Goal: Task Accomplishment & Management: Manage account settings

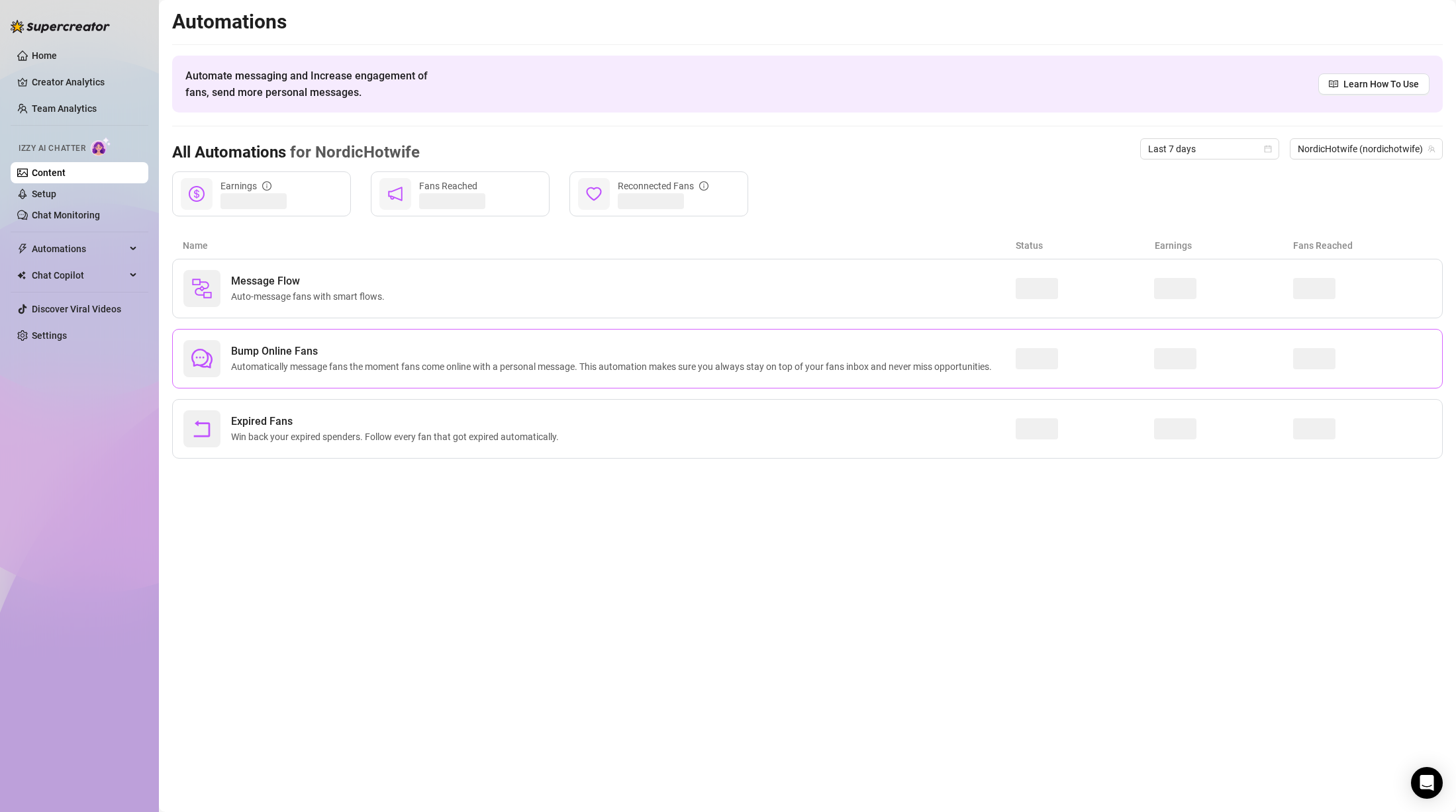
click at [325, 350] on span "Bump Online Fans" at bounding box center [615, 352] width 767 height 16
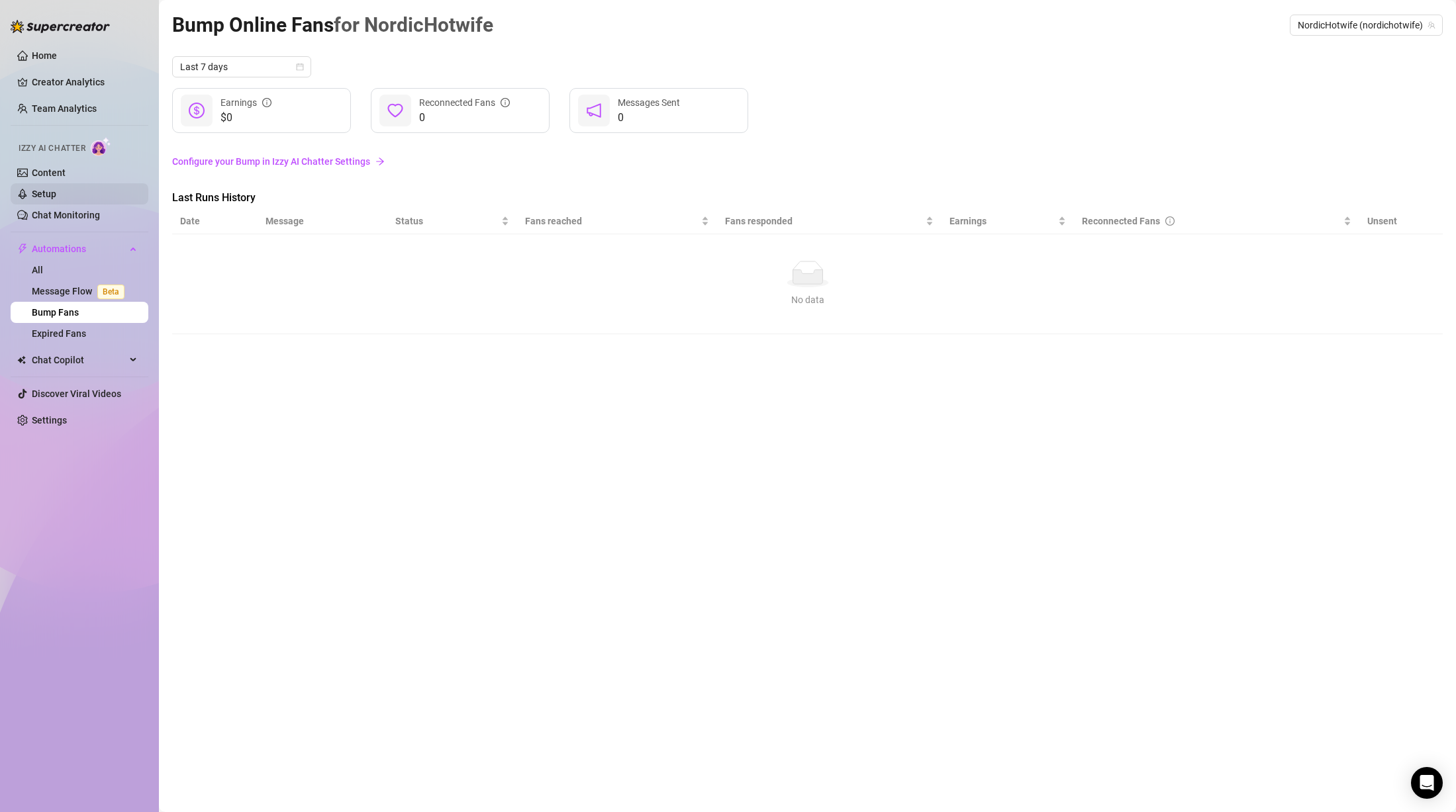
click at [56, 189] on link "Setup" at bounding box center [44, 194] width 24 height 10
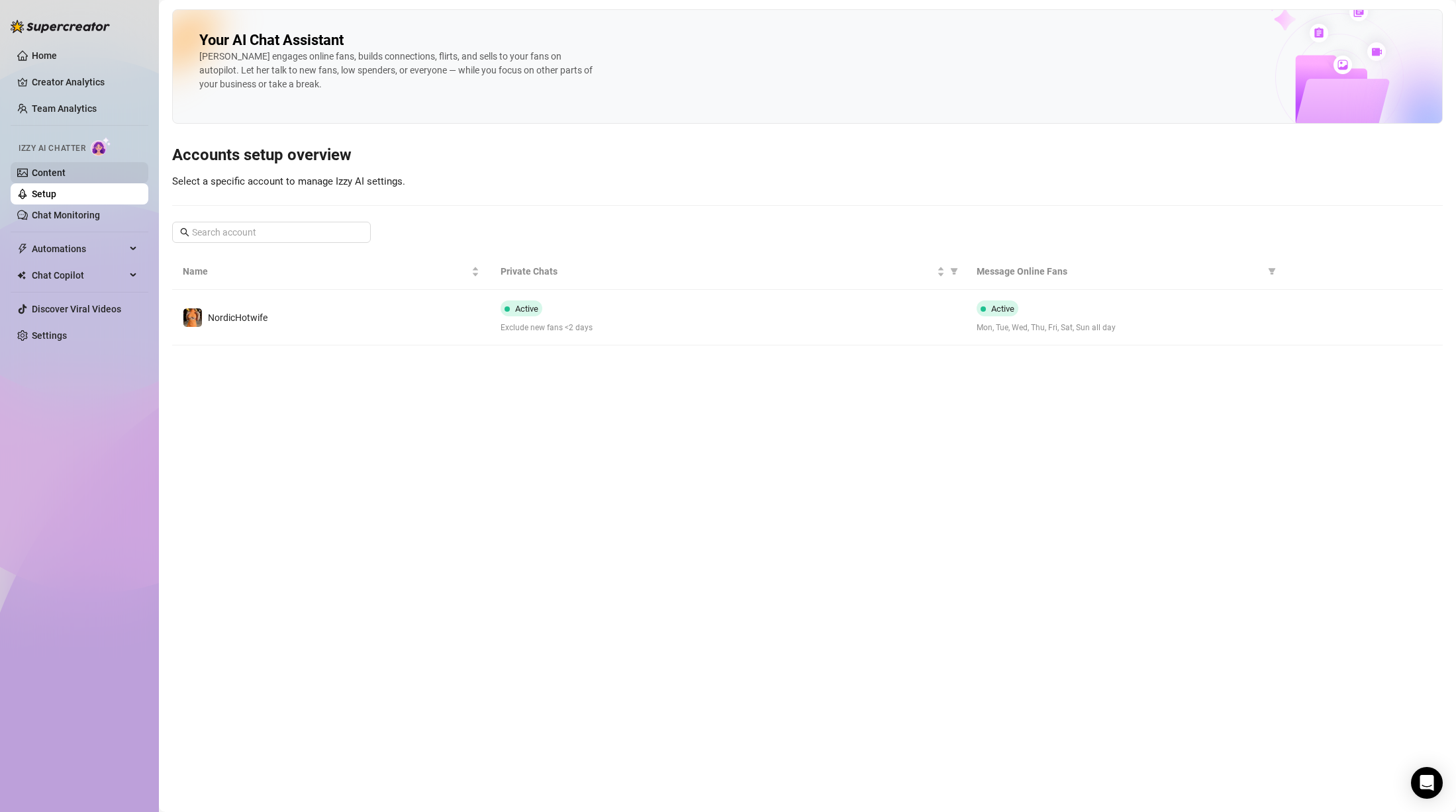
click at [66, 170] on link "Content" at bounding box center [49, 173] width 34 height 10
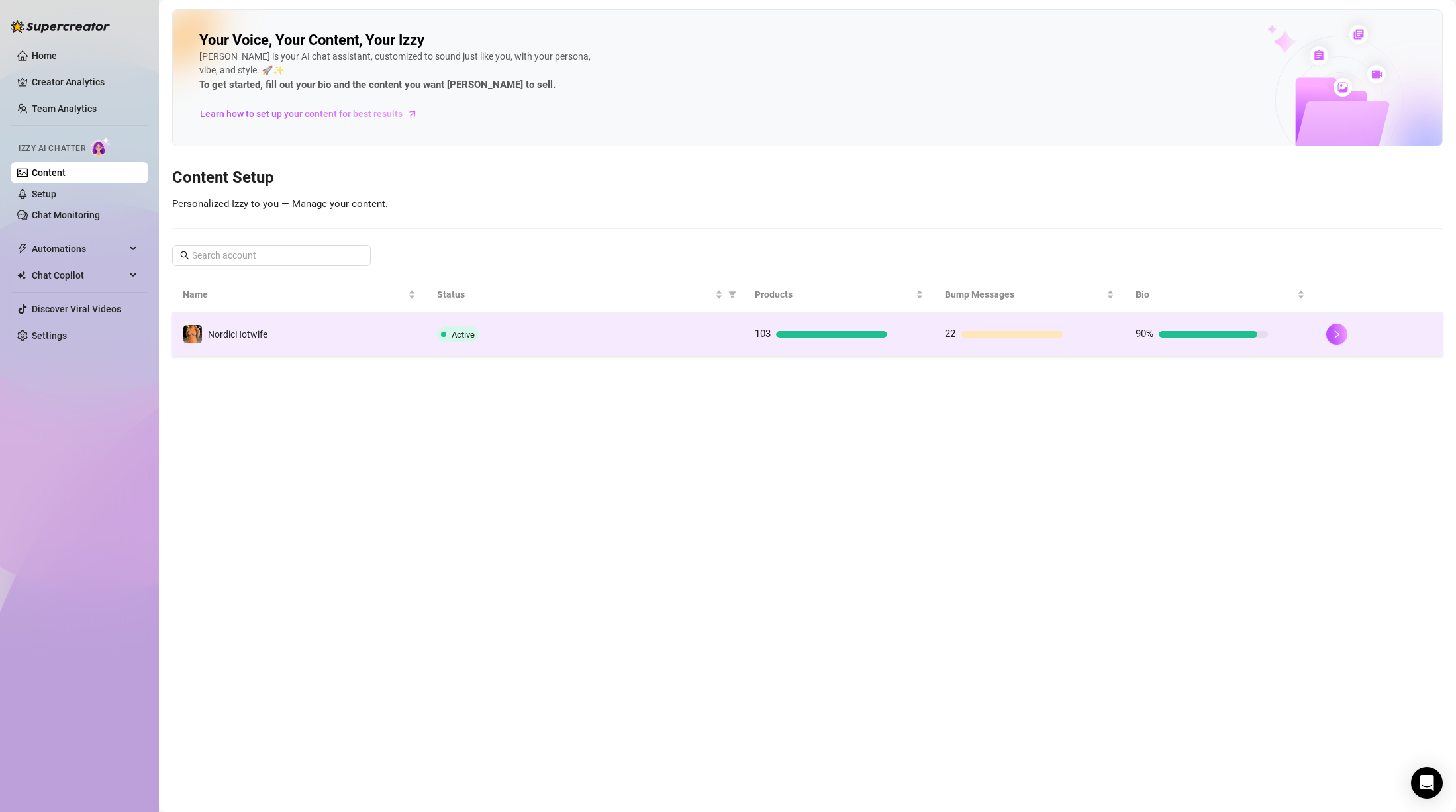
click at [319, 333] on td "NordicHotwife" at bounding box center [299, 335] width 254 height 43
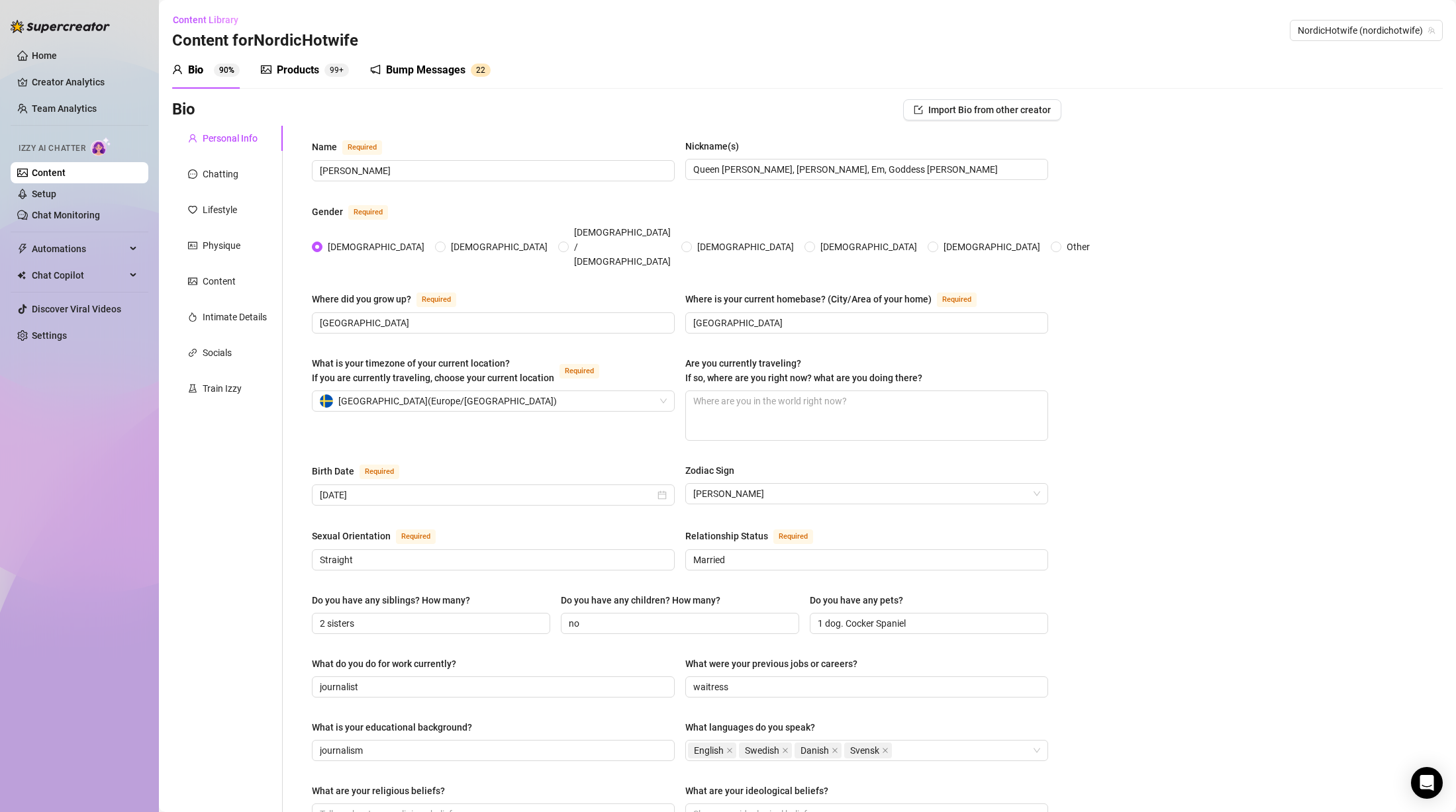
click at [408, 59] on div "Bump Messages 2 2" at bounding box center [431, 70] width 121 height 37
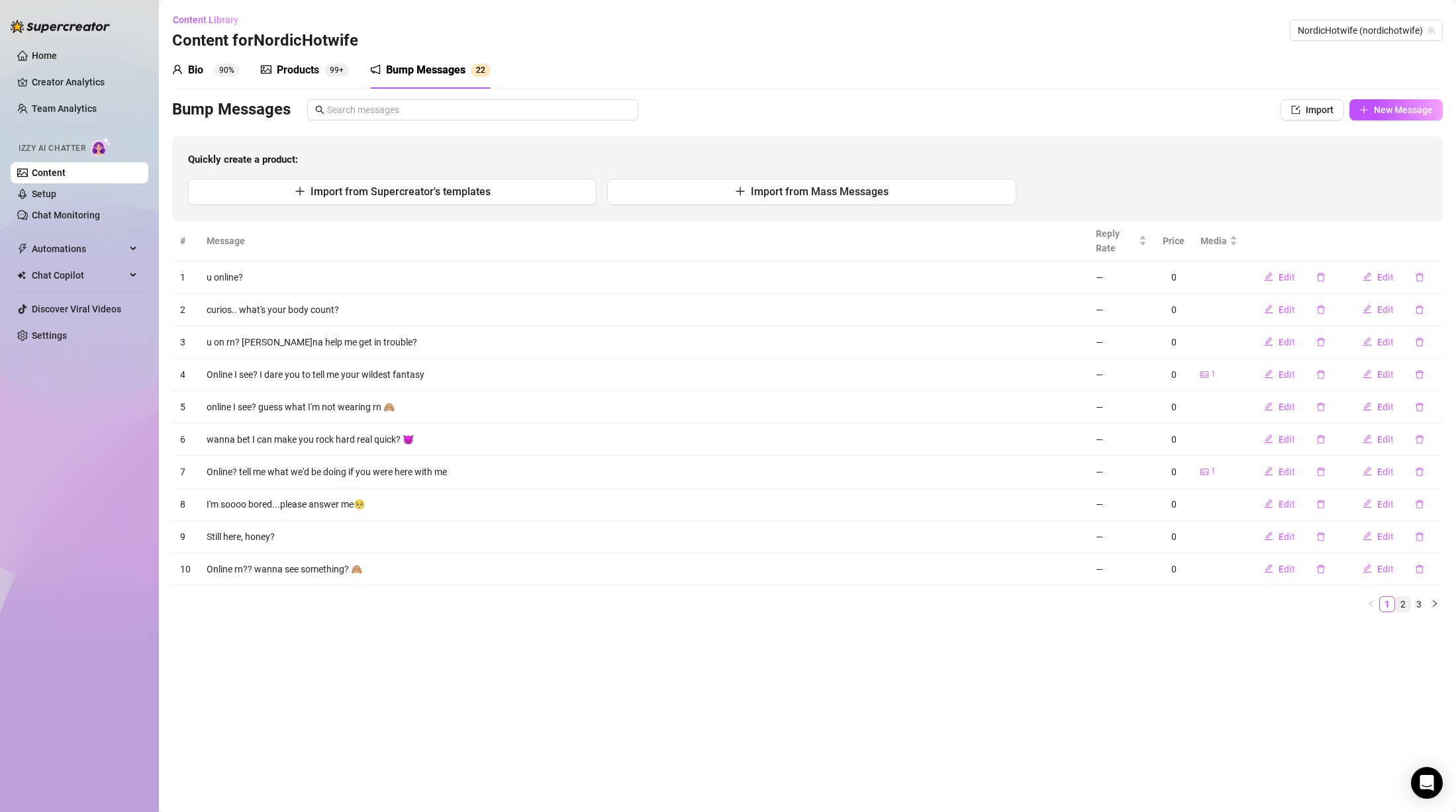
click at [1403, 604] on link "2" at bounding box center [1403, 604] width 14 height 14
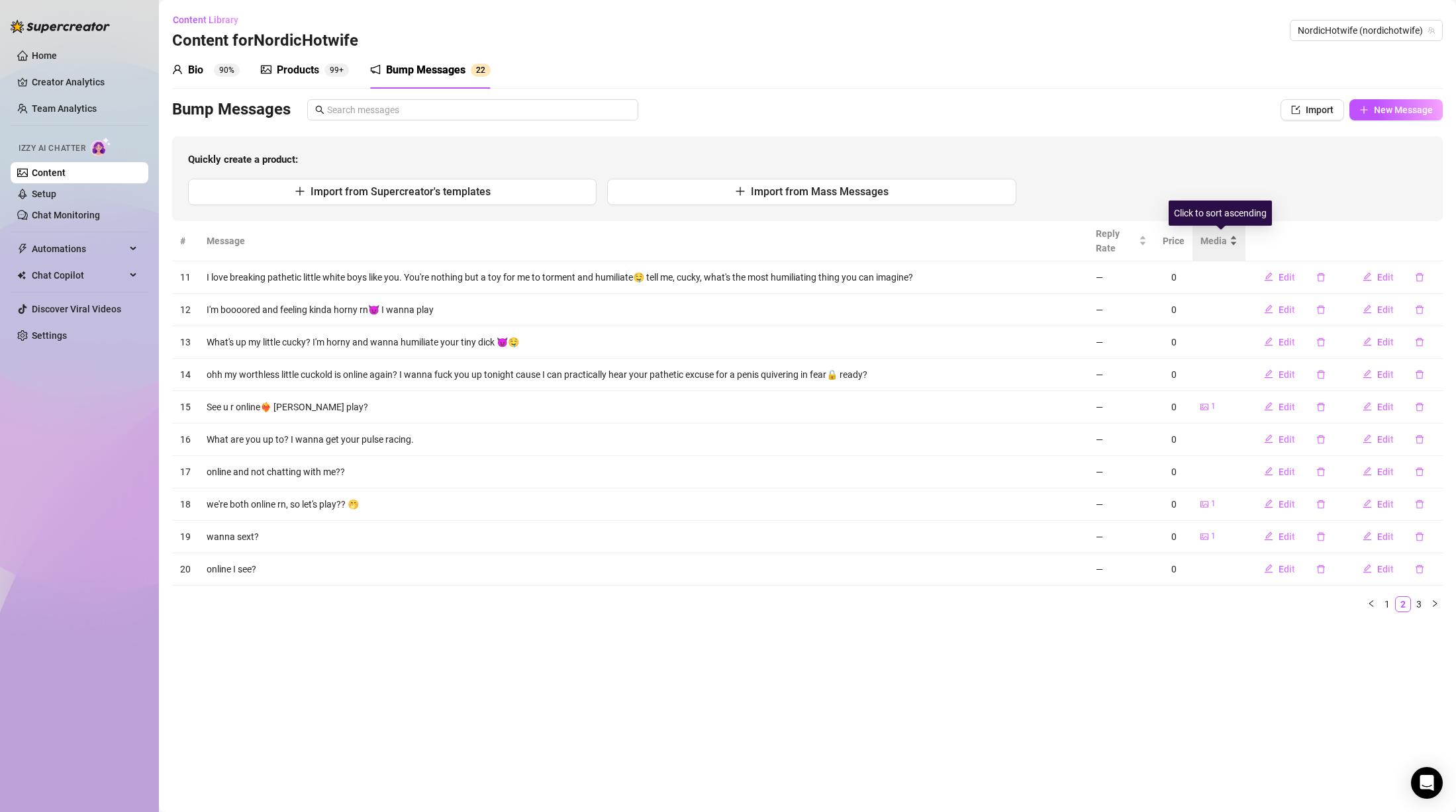
click at [1225, 239] on span "Media" at bounding box center [1213, 241] width 27 height 14
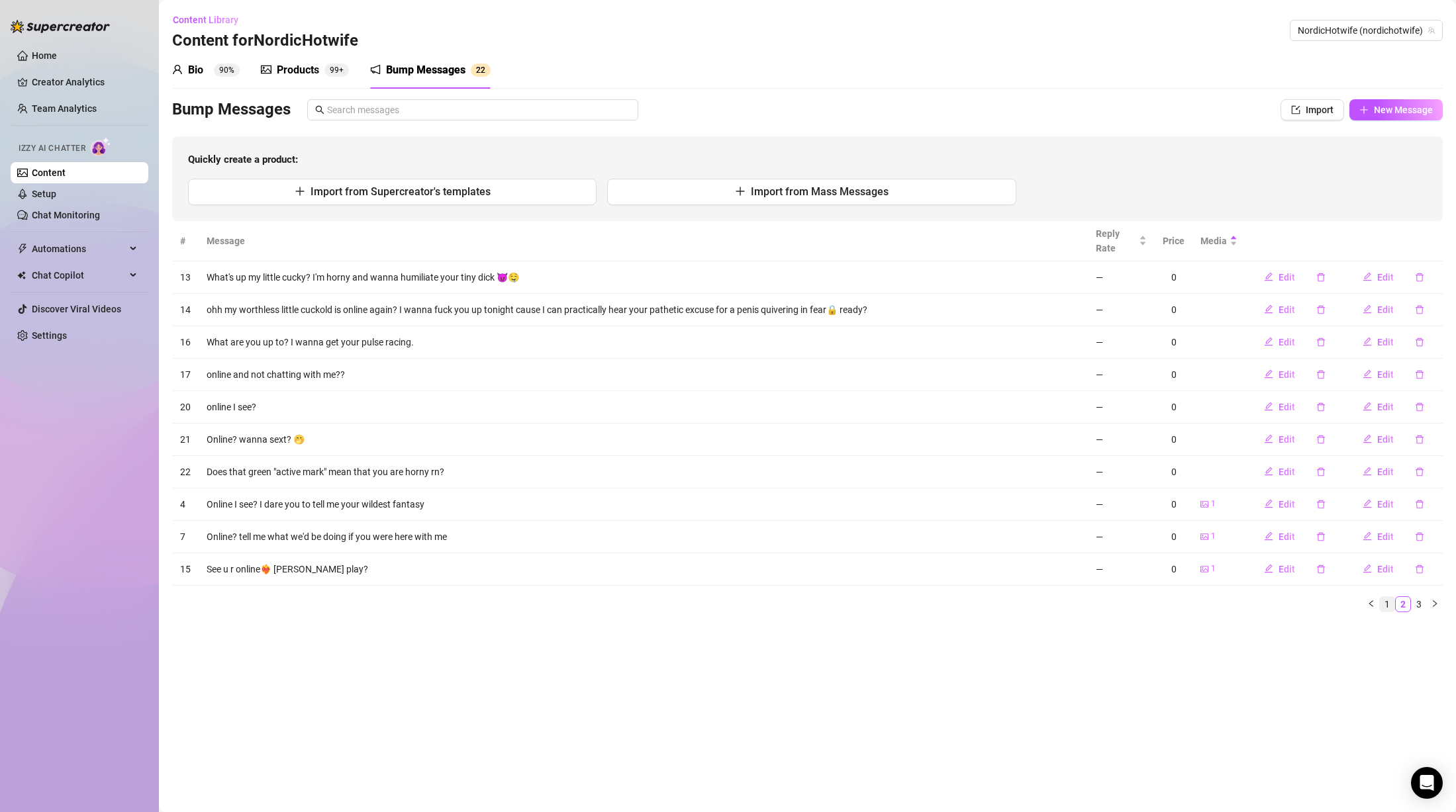
click at [1383, 603] on link "1" at bounding box center [1388, 604] width 14 height 14
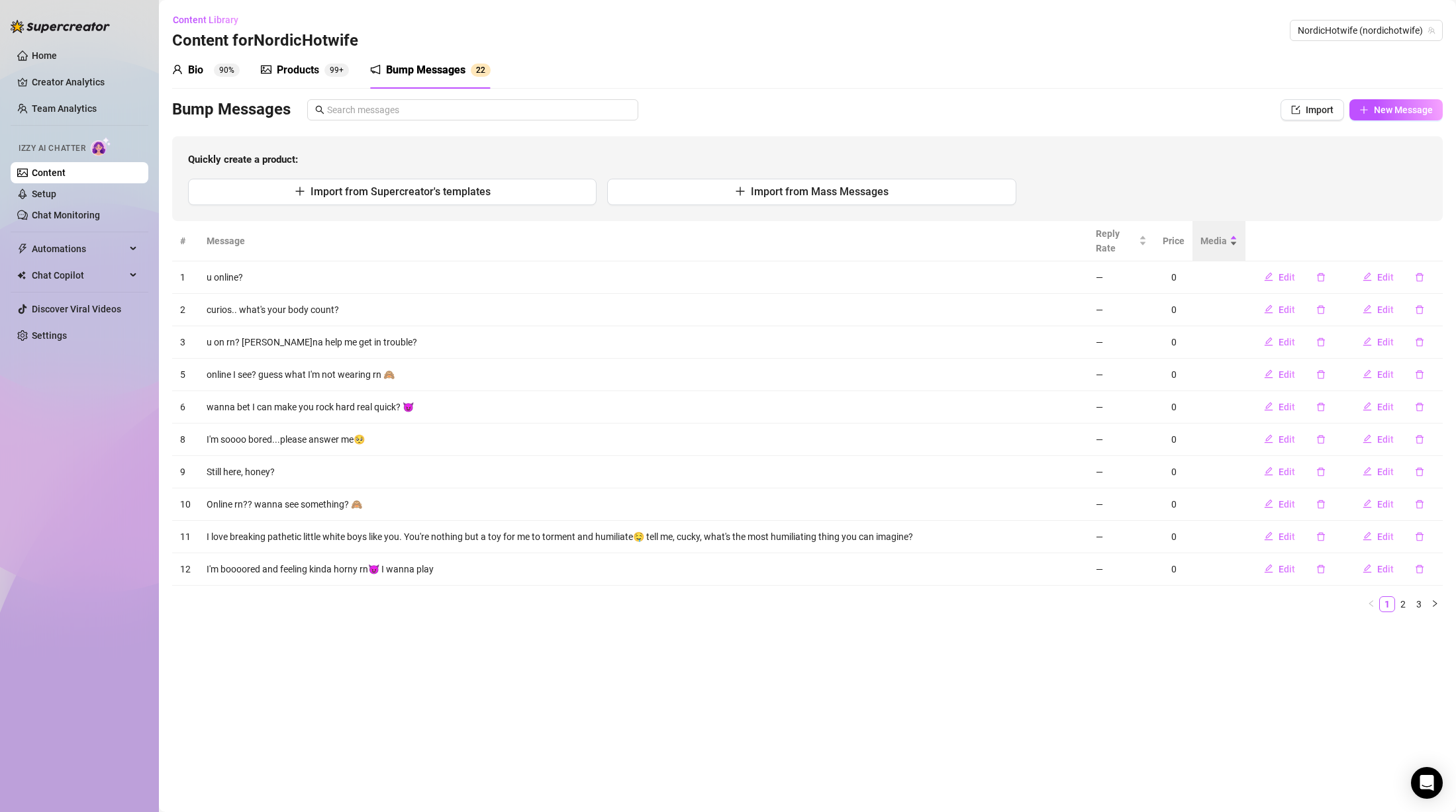
click at [1221, 242] on span "Media" at bounding box center [1213, 241] width 27 height 14
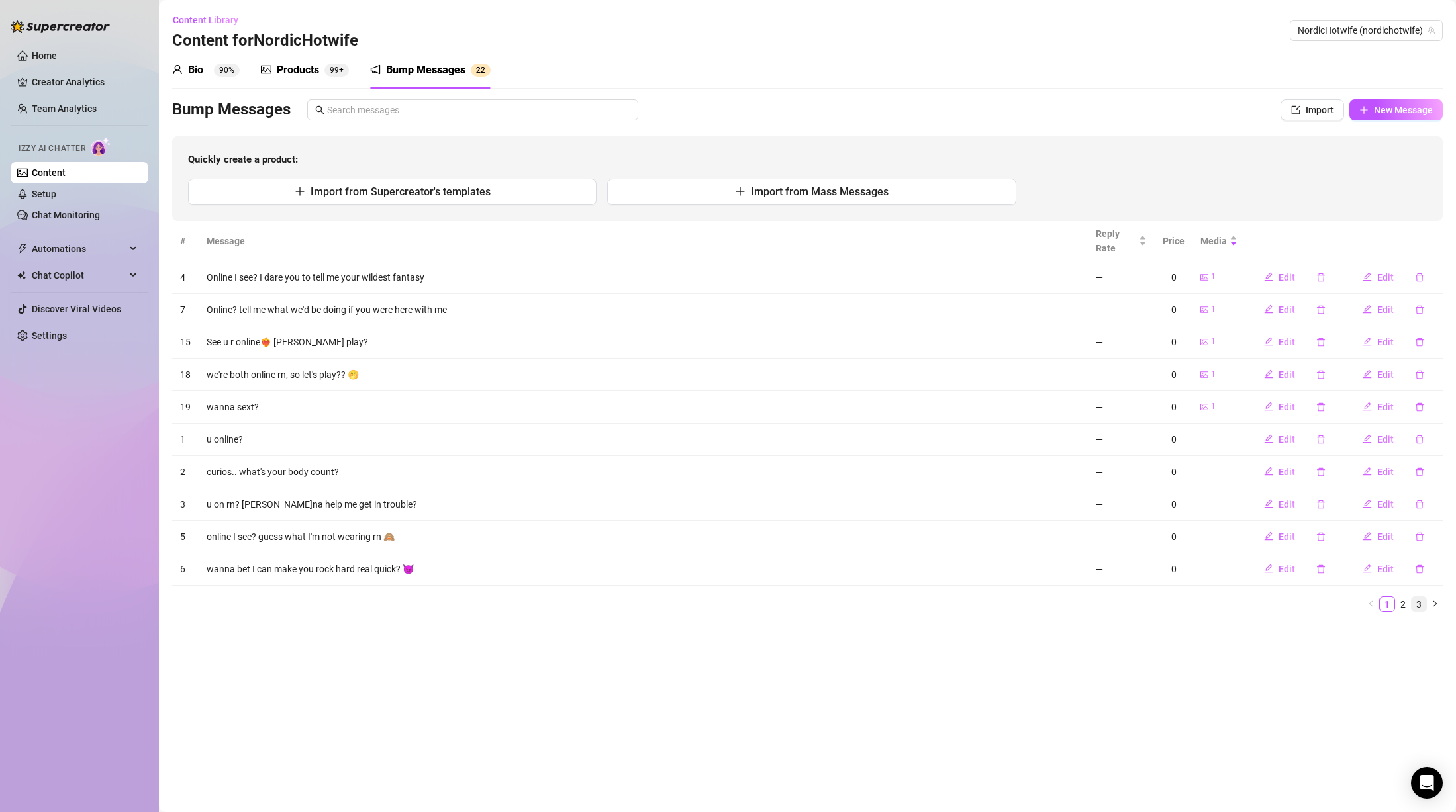
click at [1411, 606] on li "3" at bounding box center [1419, 605] width 16 height 16
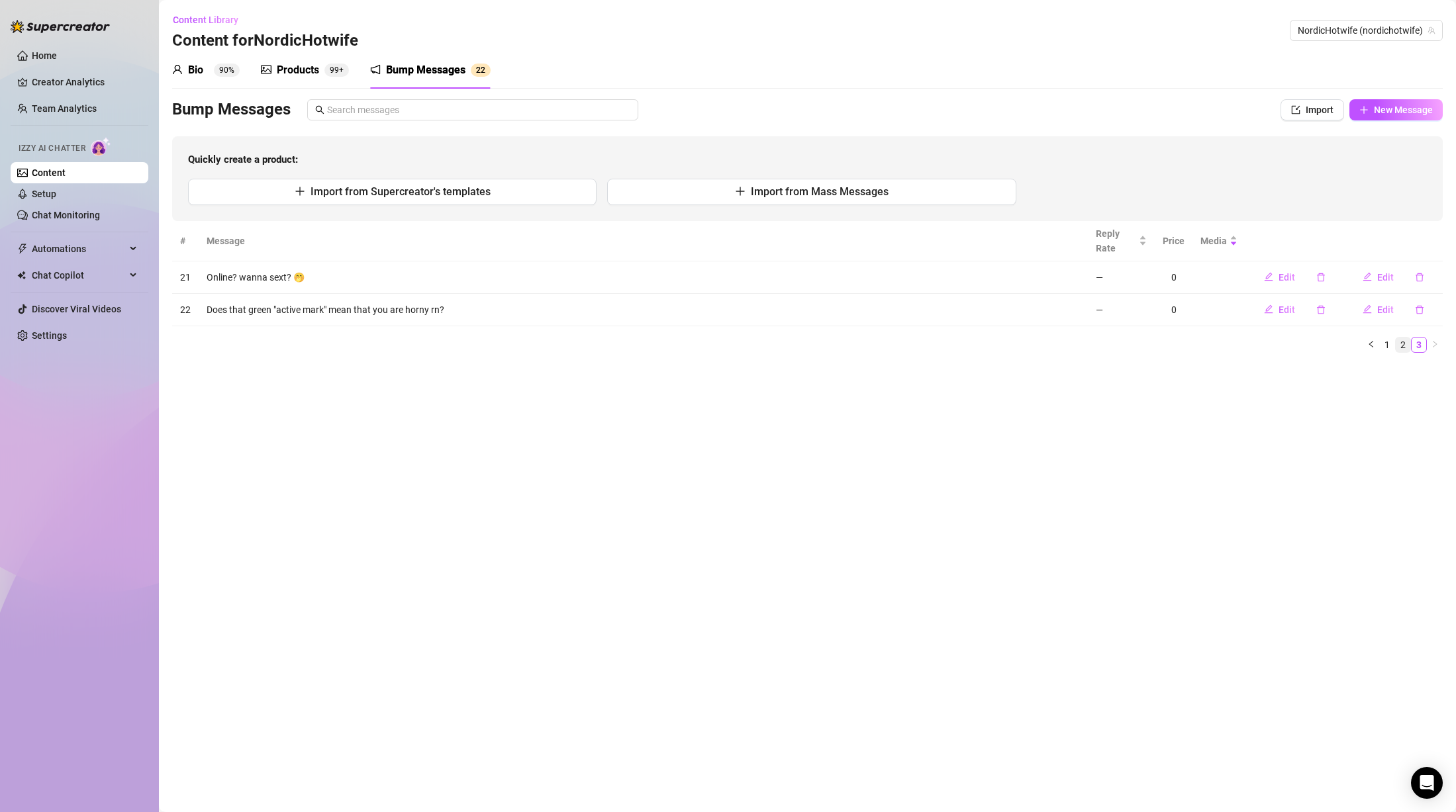
click at [1406, 345] on link "2" at bounding box center [1403, 345] width 14 height 14
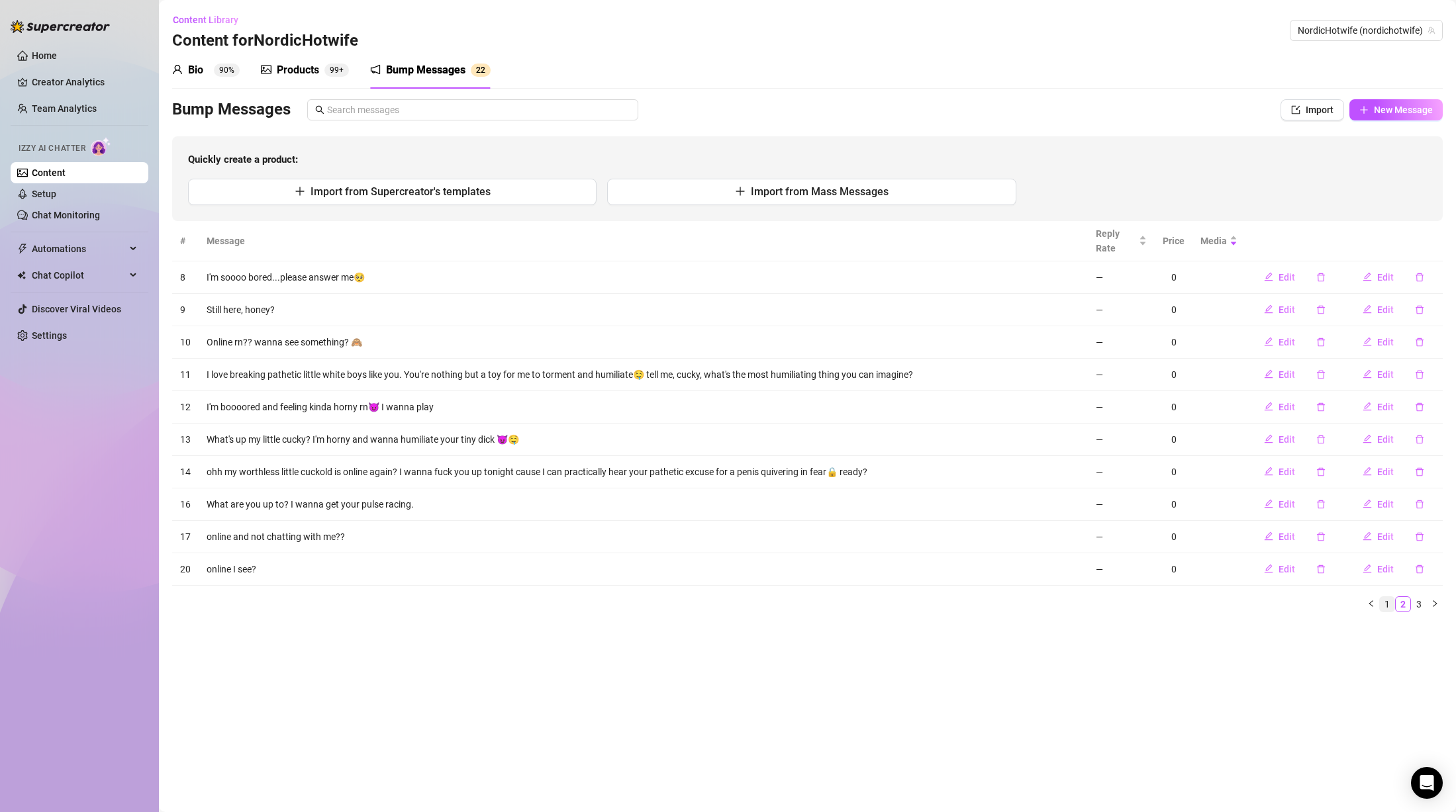
click at [1382, 604] on link "1" at bounding box center [1388, 604] width 14 height 14
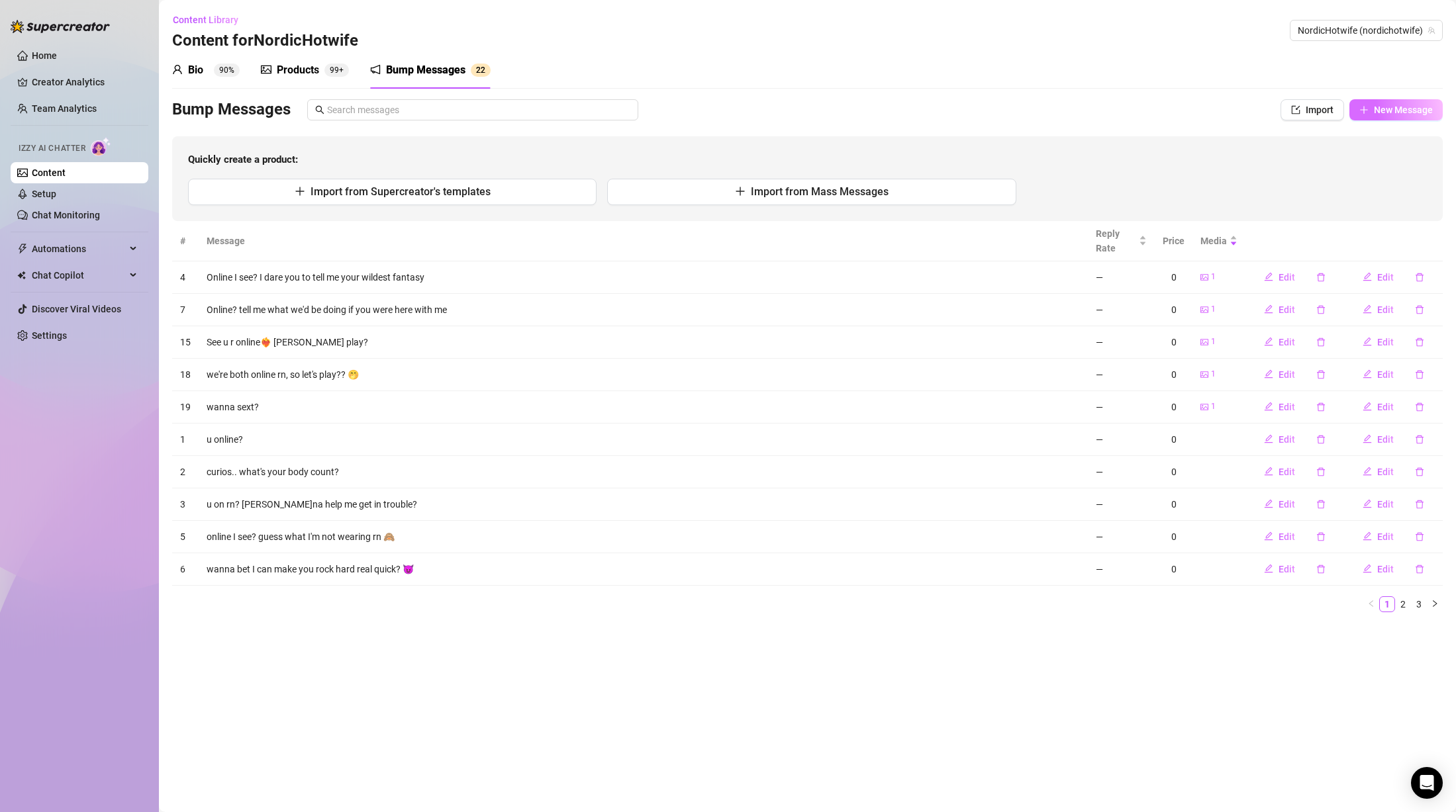
click at [1385, 111] on span "New Message" at bounding box center [1403, 109] width 59 height 10
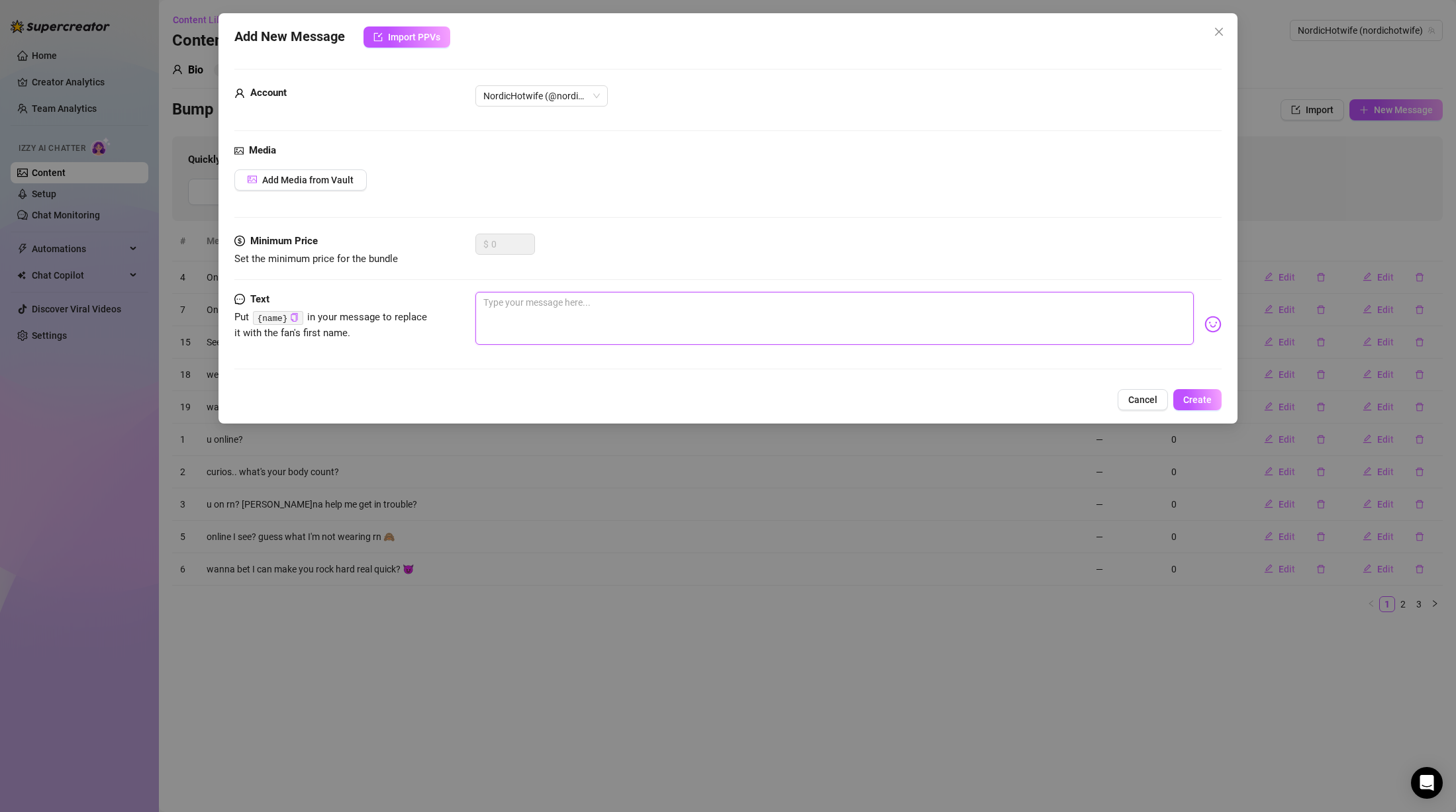
click at [552, 329] on textarea at bounding box center [835, 318] width 718 height 53
paste textarea "Hey! See you are online rn? Alone at the hotel... wanna sext?"
type textarea "Hey! See you are online rn? Alone at the hotel... wanna sext?"
drag, startPoint x: 506, startPoint y: 301, endPoint x: 445, endPoint y: 296, distance: 61.2
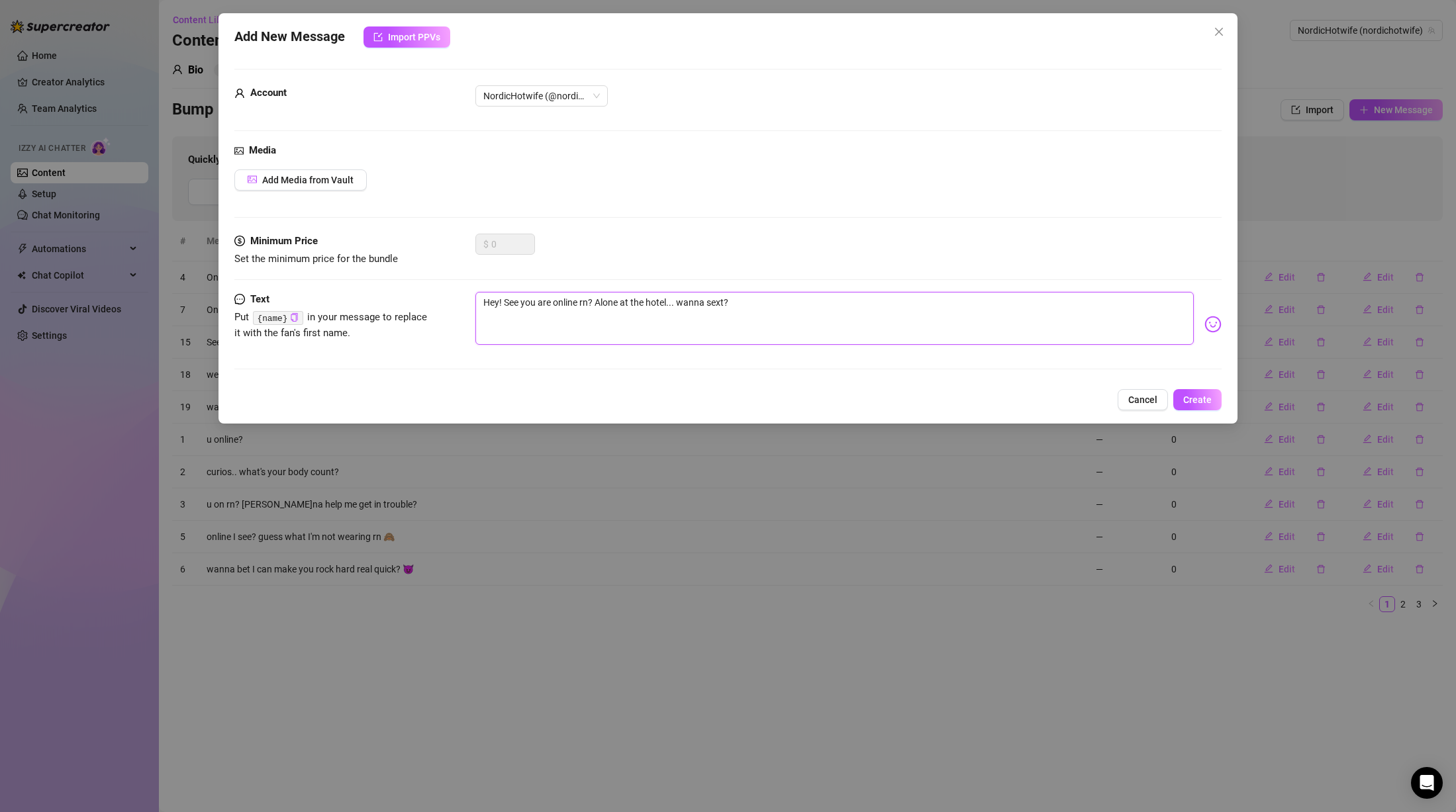
click at [445, 296] on div "Text Put {name} in your message to replace it with the fan's first name. Hey! S…" at bounding box center [728, 324] width 988 height 65
type textarea "See you are online rn? Alone at the hotel... wanna sext?"
type textarea "ee you are online rn? Alone at the hotel... wanna sext?"
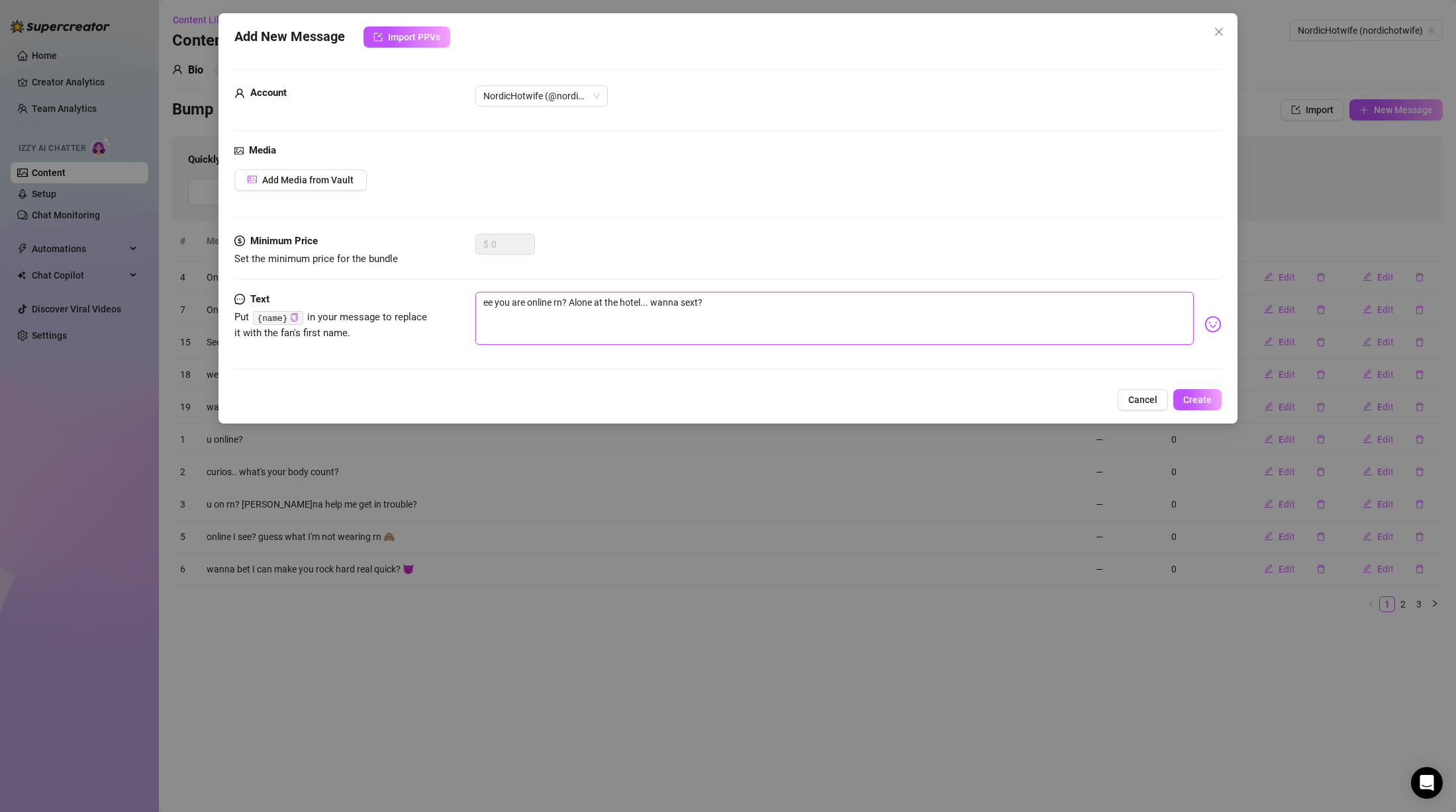
type textarea "Iee you are online rn? Alone at the hotel... wanna sext?"
type textarea "I [GEOGRAPHIC_DATA] you are online rn? Alone at the hotel... wanna sext?"
type textarea "I see you are online rn? Alone at the hotel... wanna sext?"
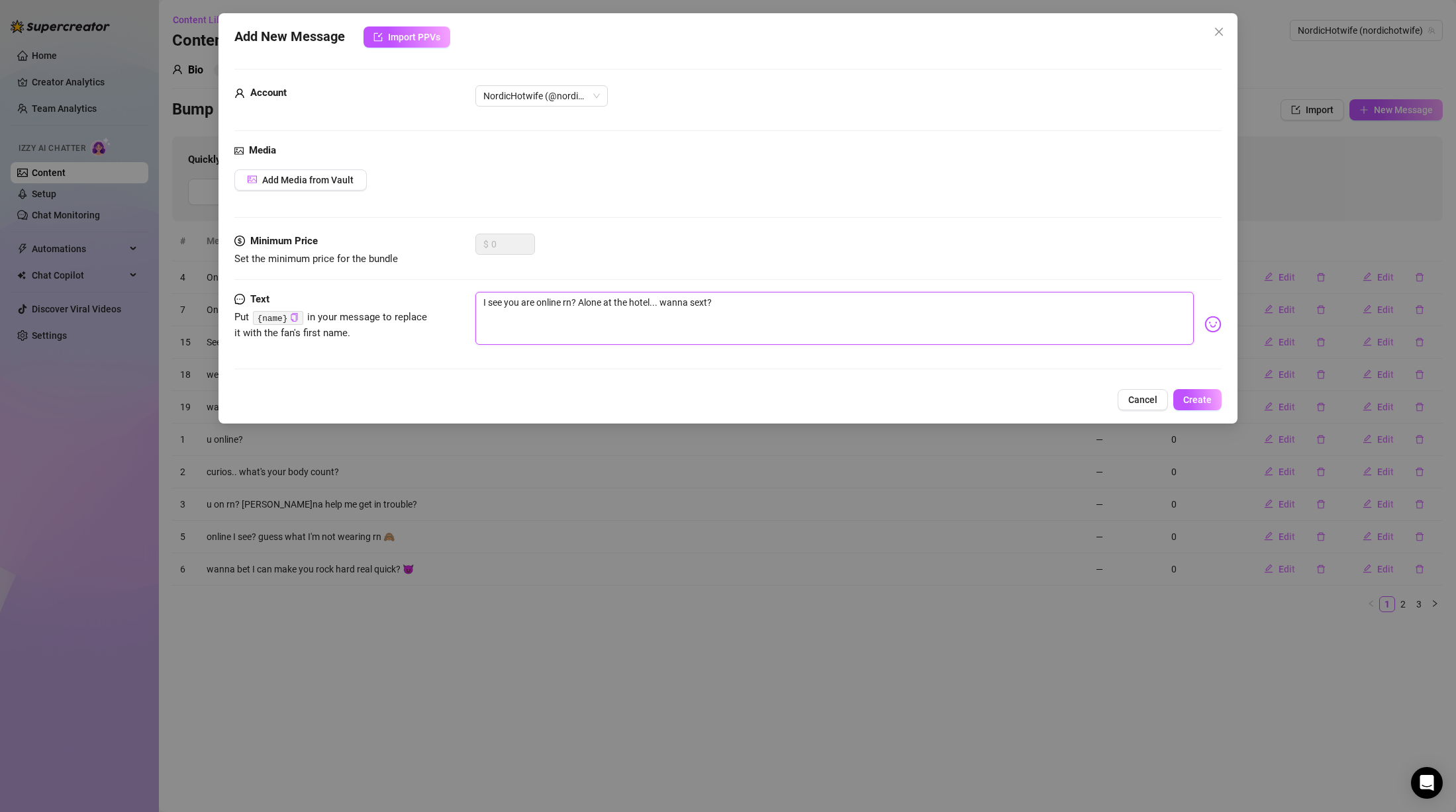
click at [641, 322] on textarea "I see you are online rn? Alone at the hotel... wanna sext?" at bounding box center [835, 318] width 718 height 53
click at [730, 317] on textarea "I see you are online rn? Alone at the hotel... wanna sext?" at bounding box center [835, 318] width 718 height 53
type textarea "I see you are online rn? Alone at the hotel... wanna sext?"
click at [322, 179] on span "Add Media from Vault" at bounding box center [308, 180] width 92 height 10
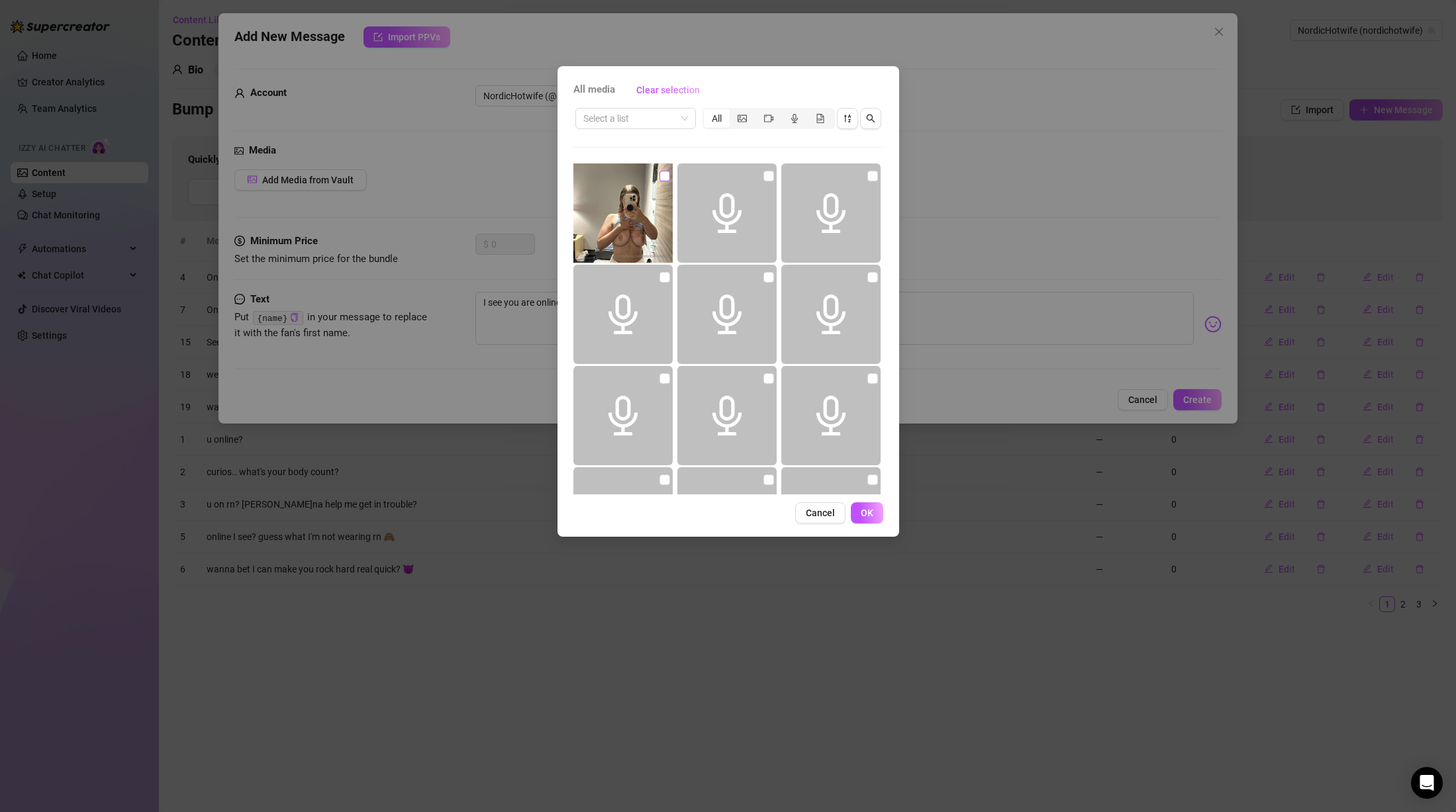
click at [665, 175] on input "checkbox" at bounding box center [665, 176] width 10 height 10
checkbox input "true"
click at [876, 510] on button "OK" at bounding box center [867, 513] width 32 height 21
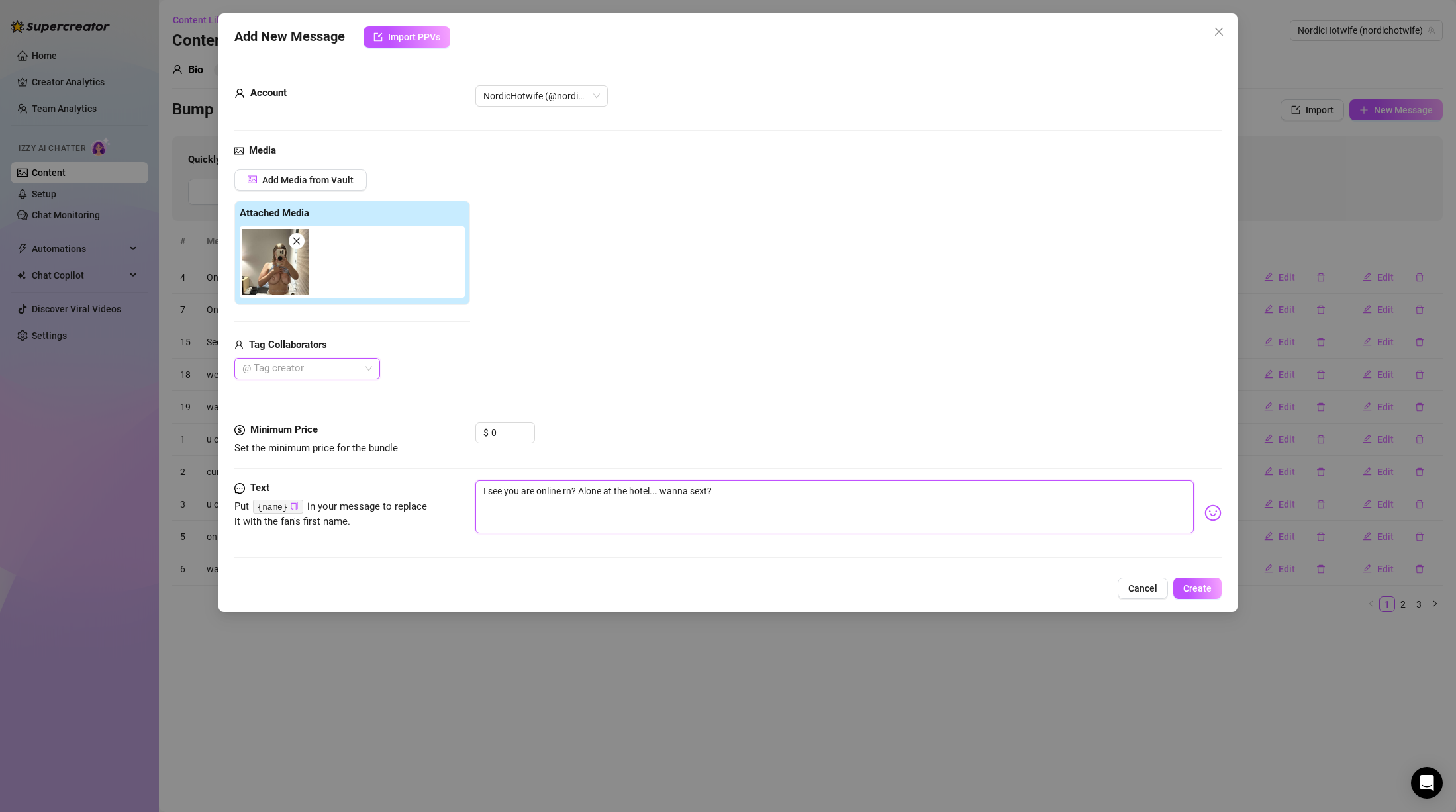
click at [835, 502] on textarea "I see you are online rn? Alone at the hotel... wanna sext?" at bounding box center [835, 507] width 718 height 53
click at [501, 438] on input "0" at bounding box center [513, 433] width 43 height 20
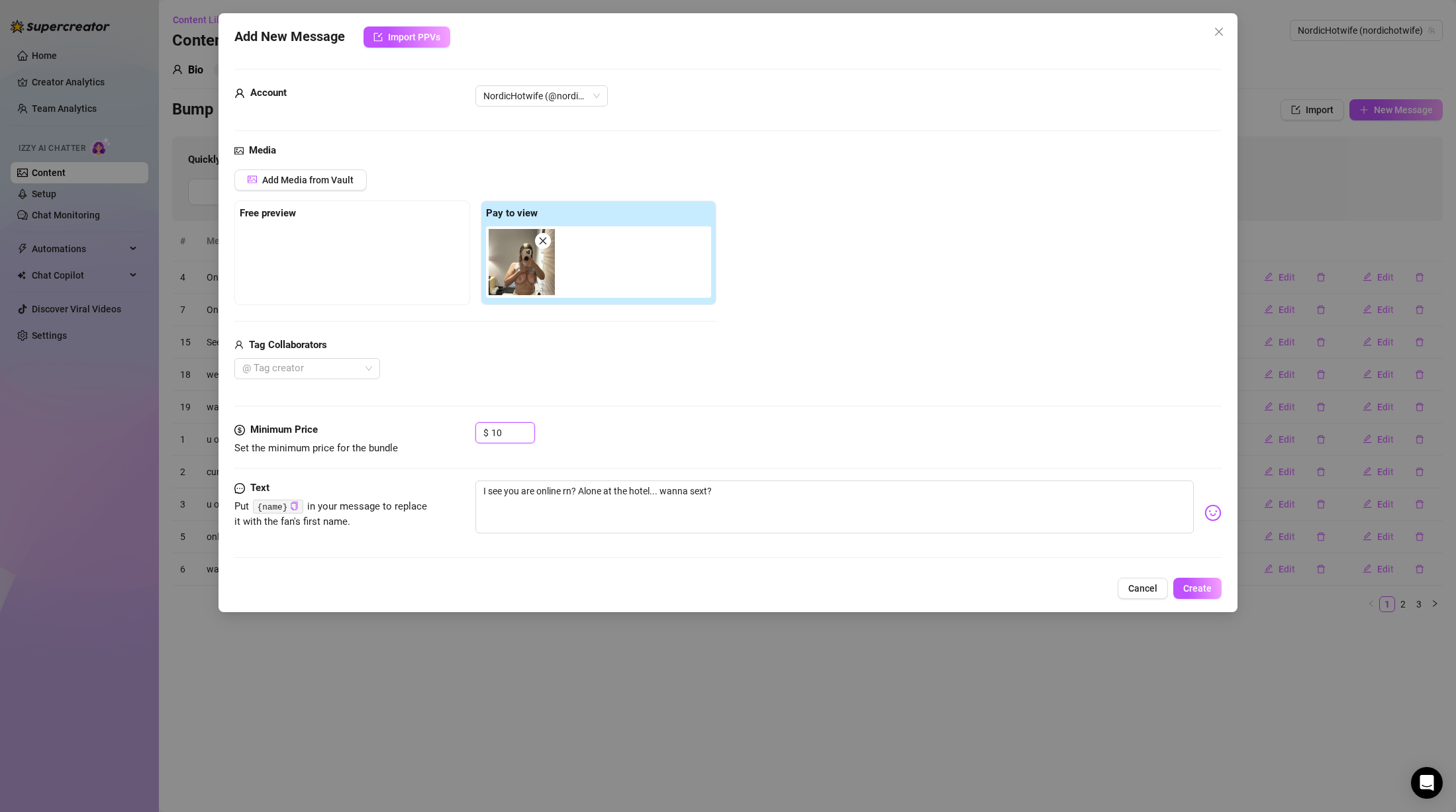
type input "10"
click at [698, 382] on div "Media Add Media from Vault Free preview Pay to view Tag Collaborators @ Tag cre…" at bounding box center [728, 283] width 988 height 280
click at [783, 500] on textarea "I see you are online rn? Alone at the hotel... wanna sext?" at bounding box center [835, 507] width 718 height 53
drag, startPoint x: 510, startPoint y: 428, endPoint x: 460, endPoint y: 426, distance: 50.0
click at [460, 426] on div "Minimum Price Set the minimum price for the bundle $ 10" at bounding box center [728, 439] width 988 height 34
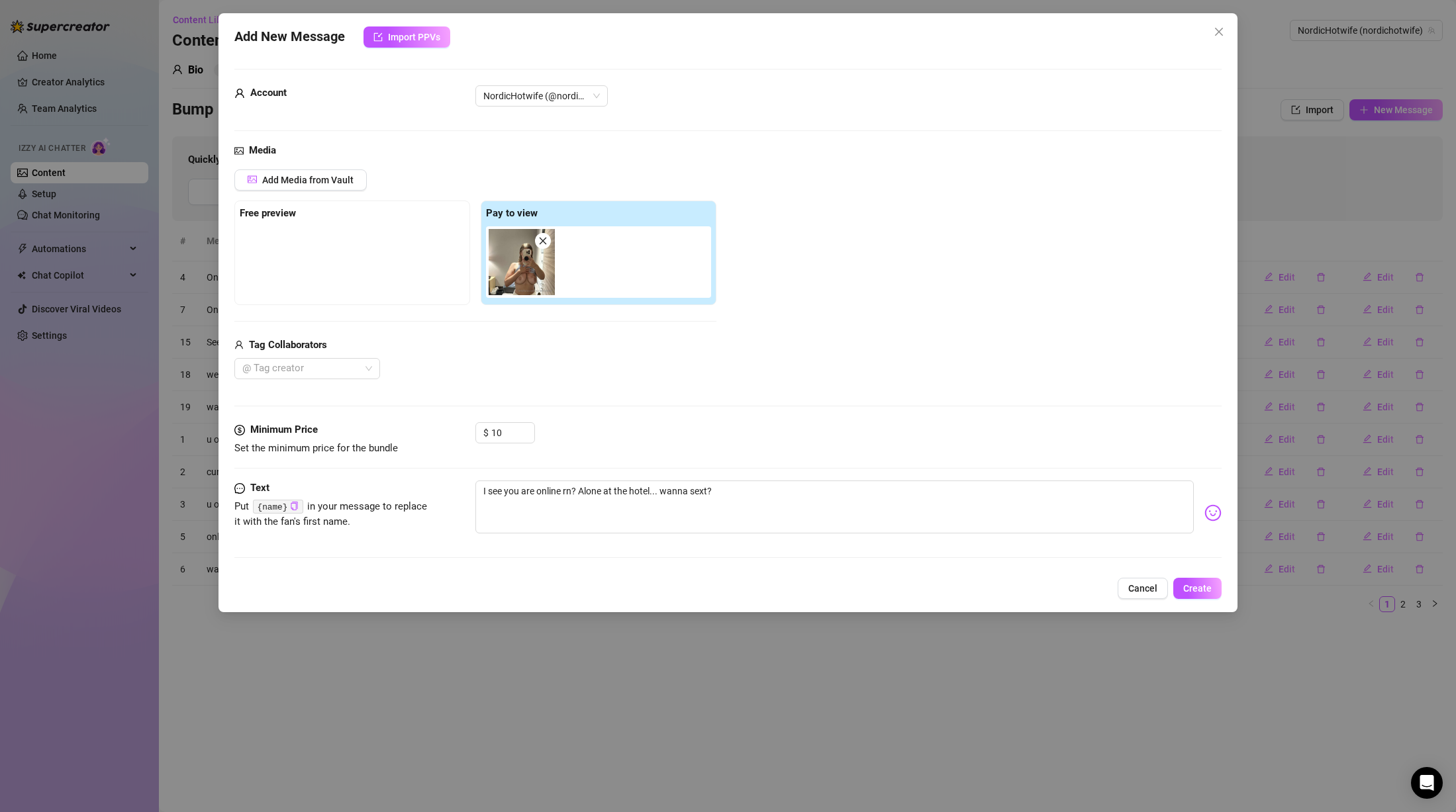
click at [744, 448] on div "$ 10" at bounding box center [849, 439] width 746 height 33
click at [789, 512] on textarea "I see you are online rn? Alone at the hotel... wanna sext?" at bounding box center [835, 507] width 718 height 53
click at [579, 492] on textarea "I see you are online rn? Alone at the hotel... wanna sext?" at bounding box center [835, 507] width 718 height 53
type textarea "I see you are online rn? Alone at the hotel... wanna sext?"
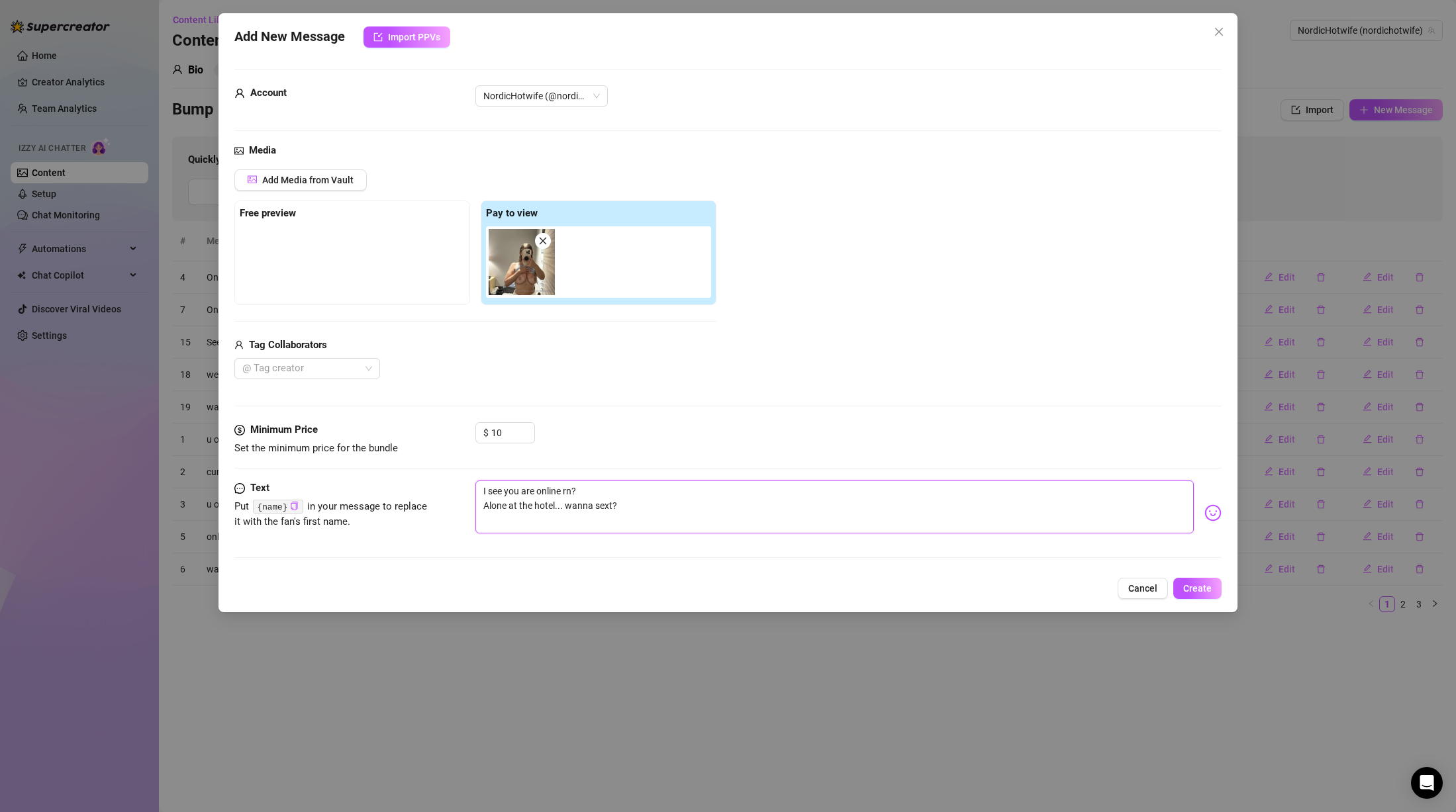
type textarea "I see you are online rn? Alone at the hotel... wanna sext?"
click at [704, 500] on textarea "I see you are online rn? Alone at the hotel... wanna sext?" at bounding box center [835, 507] width 718 height 53
click at [750, 491] on textarea "I see you are online rn? Alone at the hotel... wanna sext?" at bounding box center [835, 507] width 718 height 53
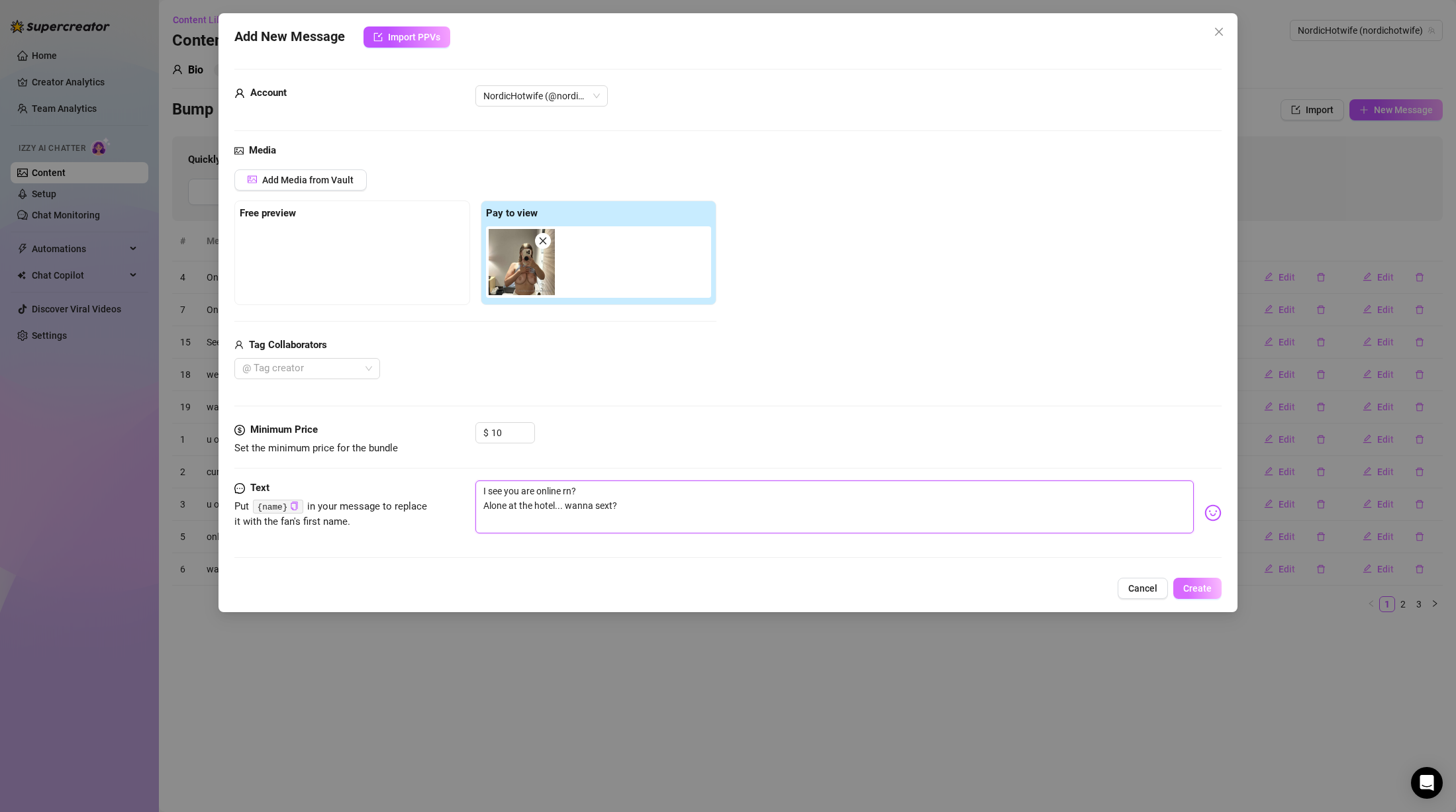
type textarea "I see you are online rn? Alone at the hotel... wanna sext?"
click at [1200, 585] on span "Create" at bounding box center [1197, 588] width 28 height 10
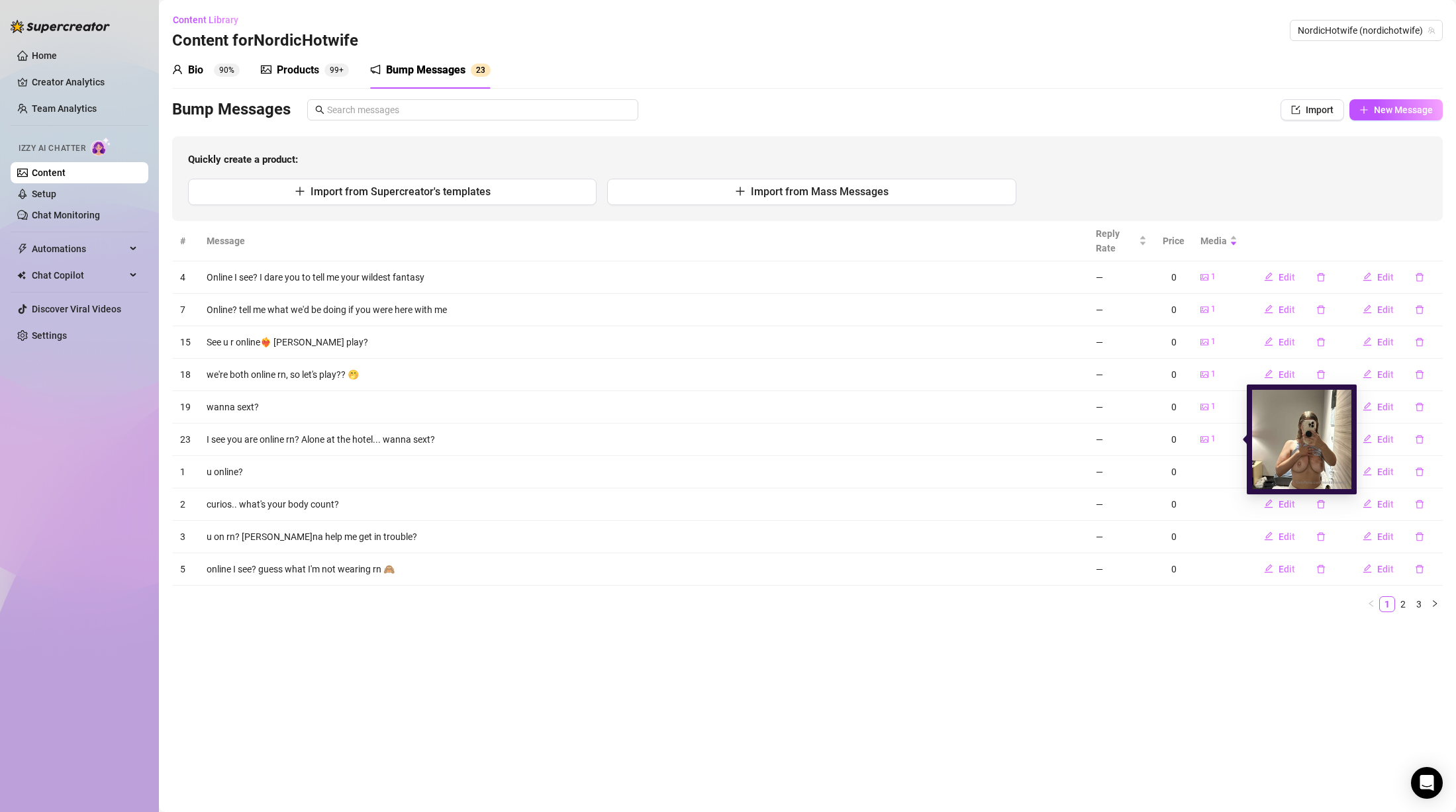
click at [1211, 439] on div "1" at bounding box center [1208, 439] width 15 height 13
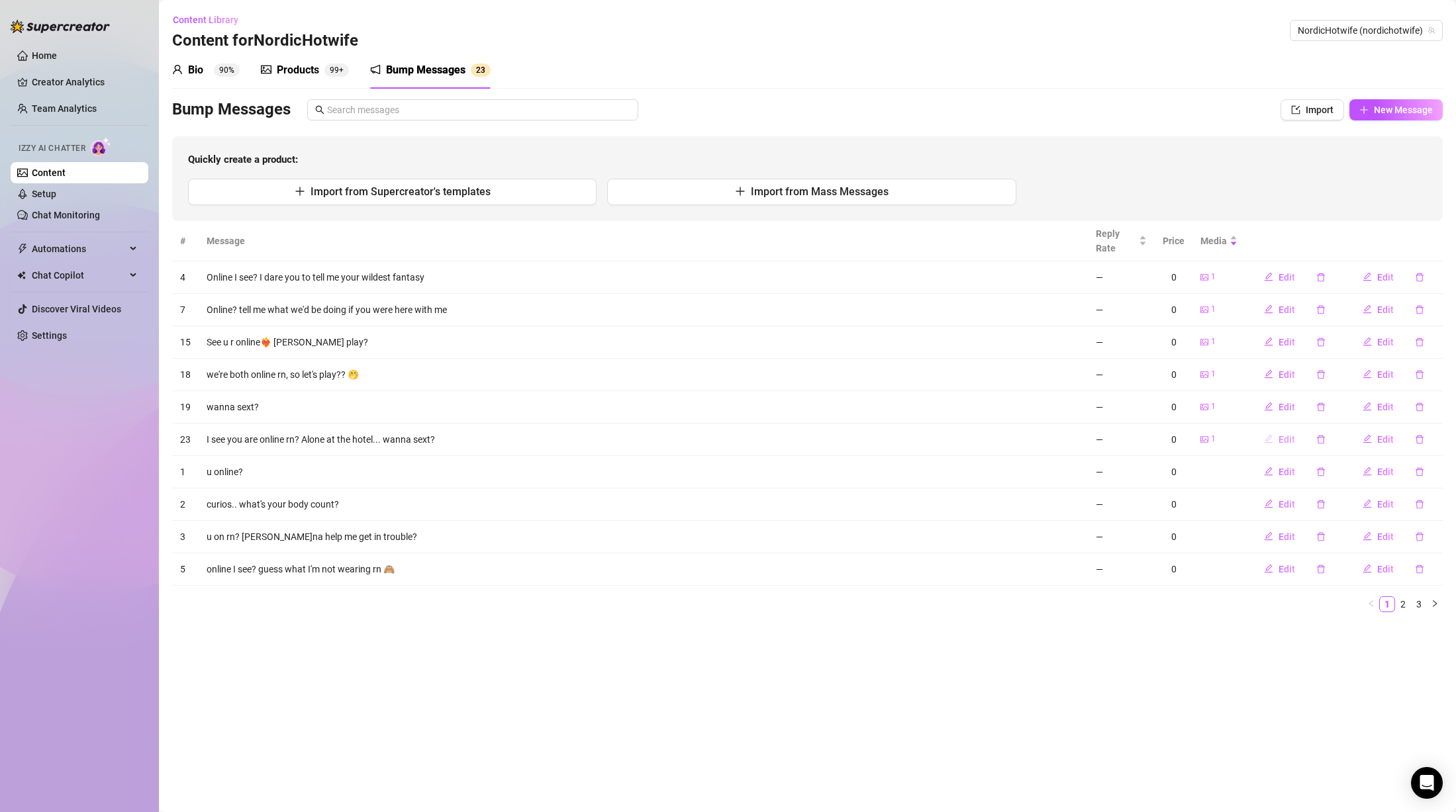
click at [1289, 440] on span "Edit" at bounding box center [1287, 439] width 17 height 10
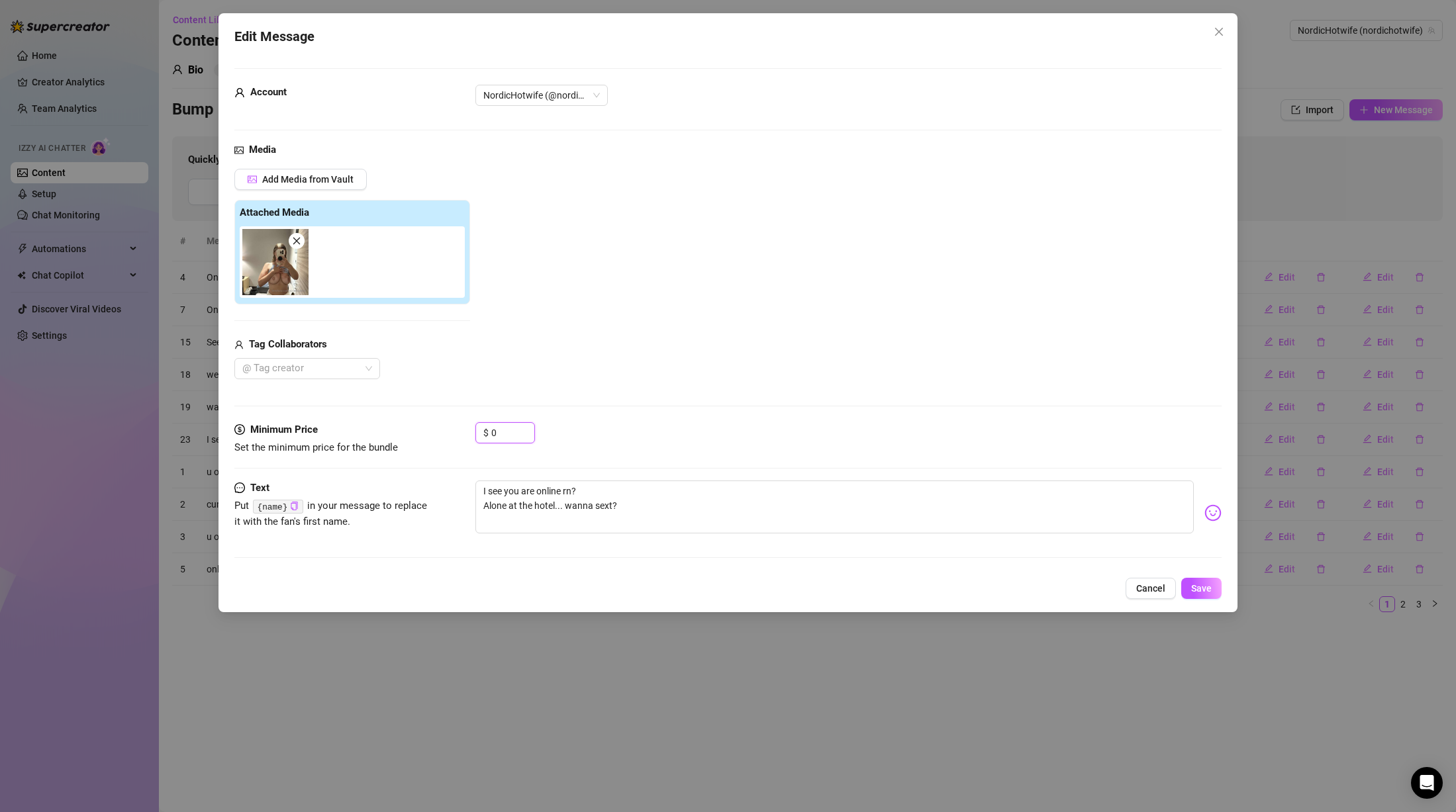
drag, startPoint x: 513, startPoint y: 437, endPoint x: 472, endPoint y: 435, distance: 41.0
click at [472, 435] on div "Minimum Price Set the minimum price for the bundle $ 0" at bounding box center [728, 439] width 988 height 34
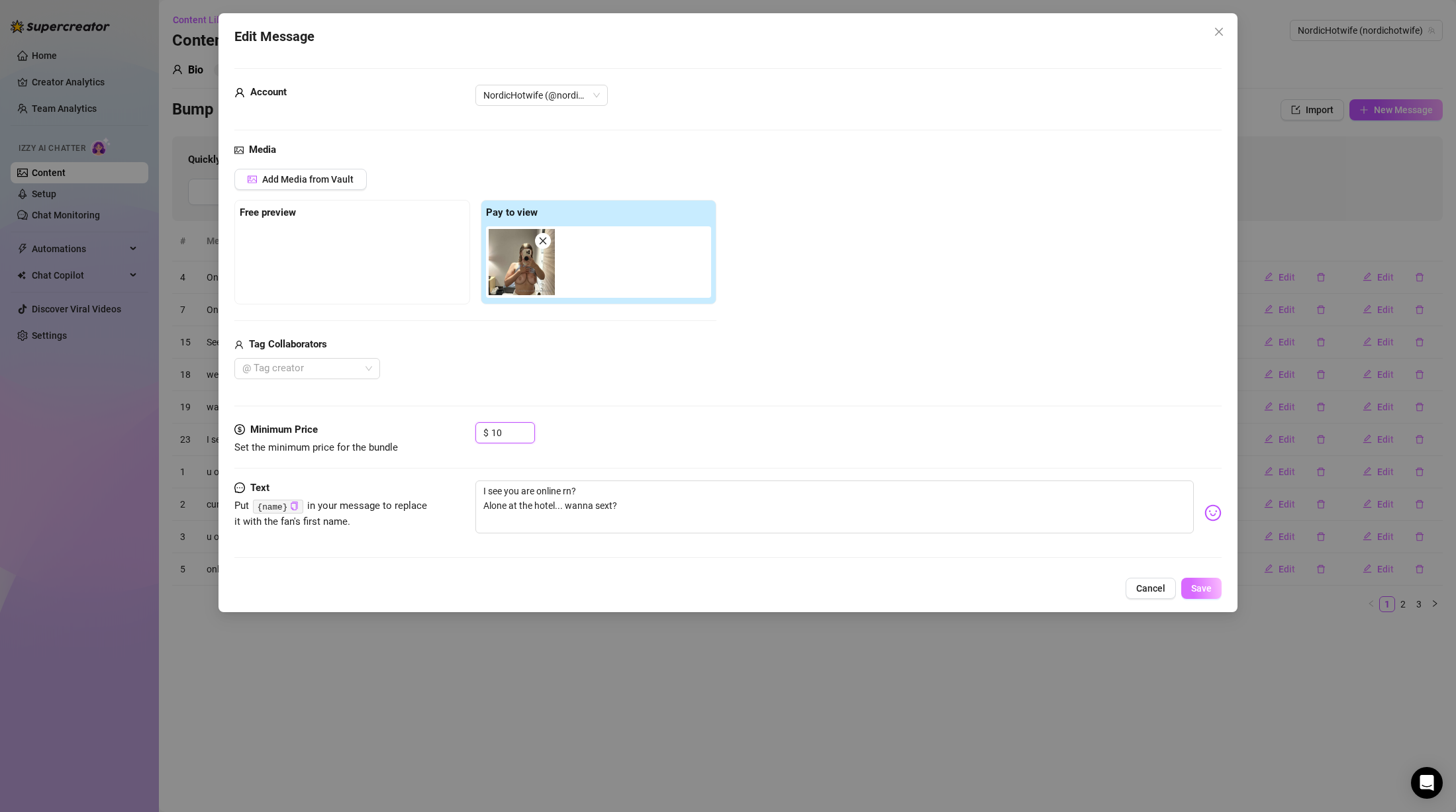
type input "10"
click at [1207, 586] on span "Save" at bounding box center [1202, 588] width 21 height 10
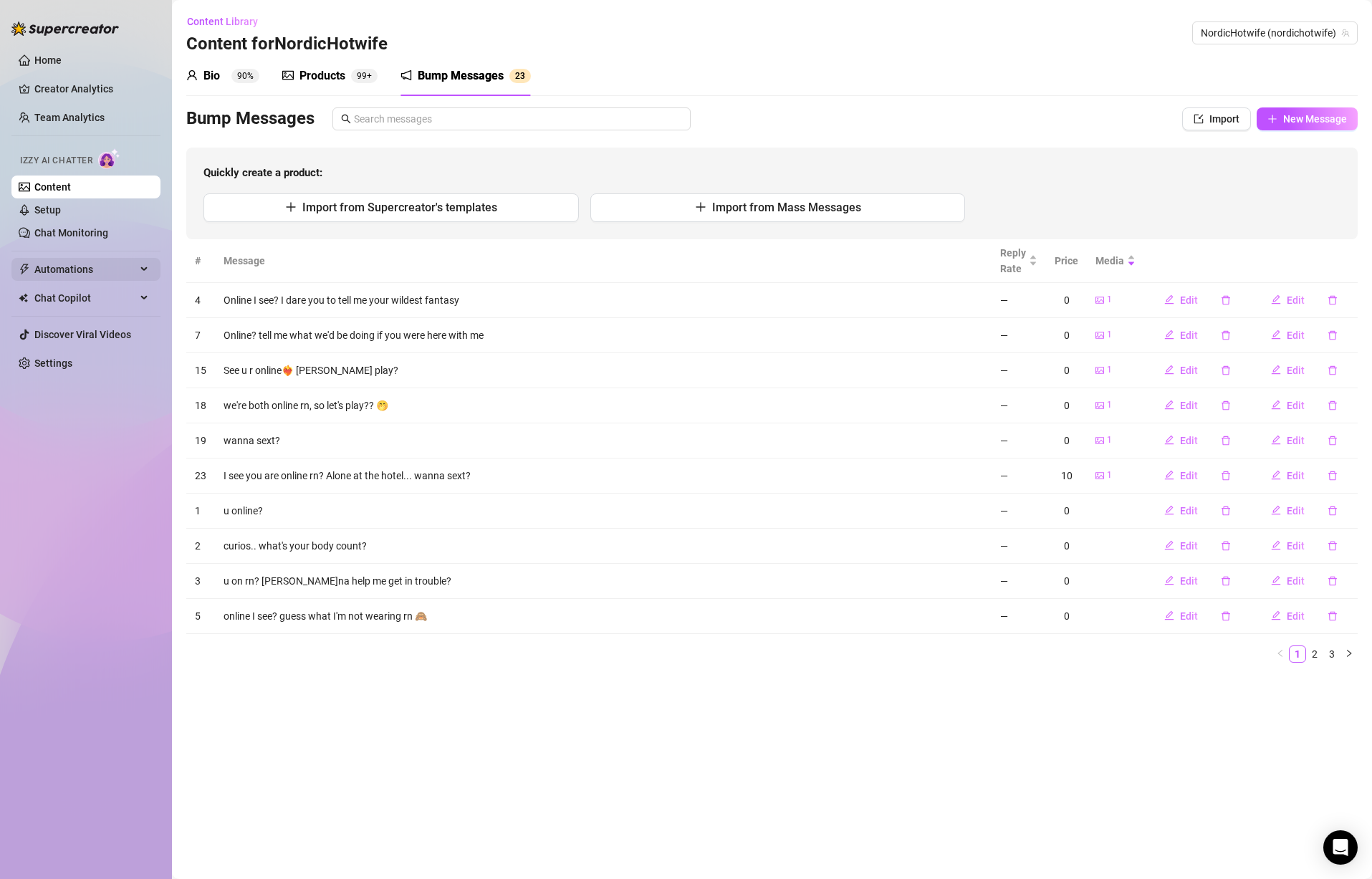
click at [94, 264] on span "Automations" at bounding box center [85, 270] width 102 height 23
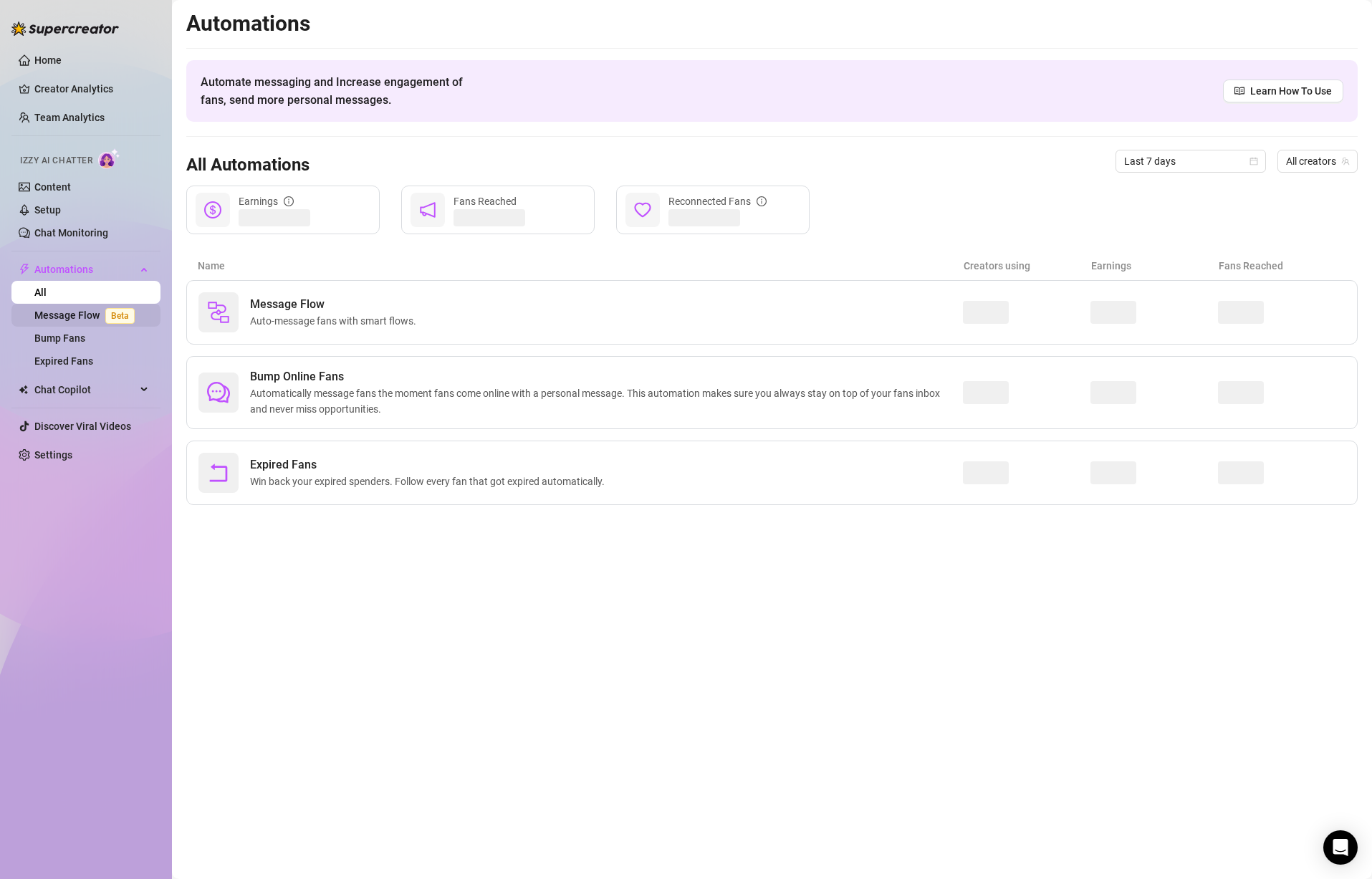
click at [83, 313] on link "Message Flow Beta" at bounding box center [88, 315] width 106 height 11
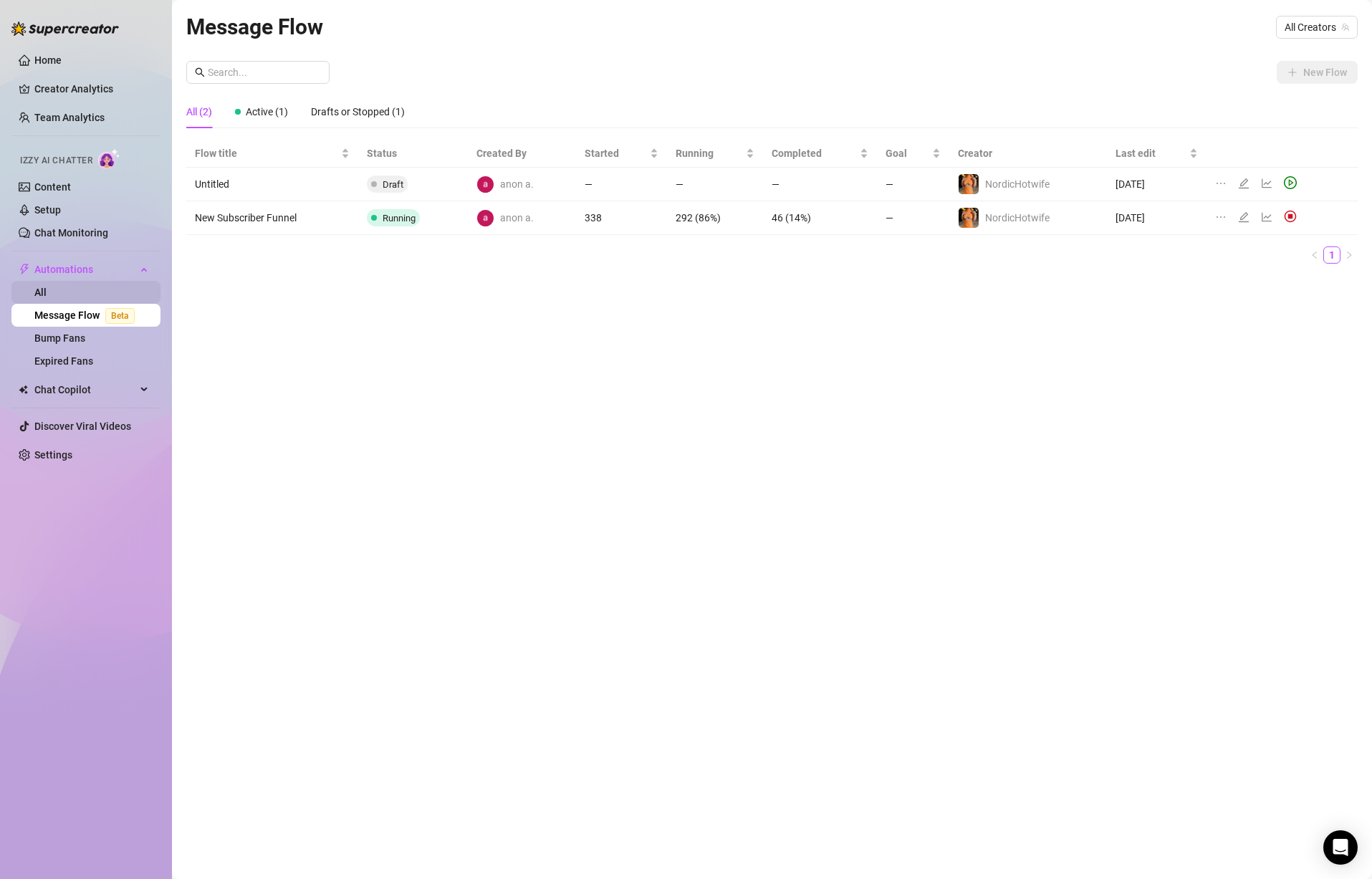
click at [47, 296] on link "All" at bounding box center [41, 292] width 12 height 11
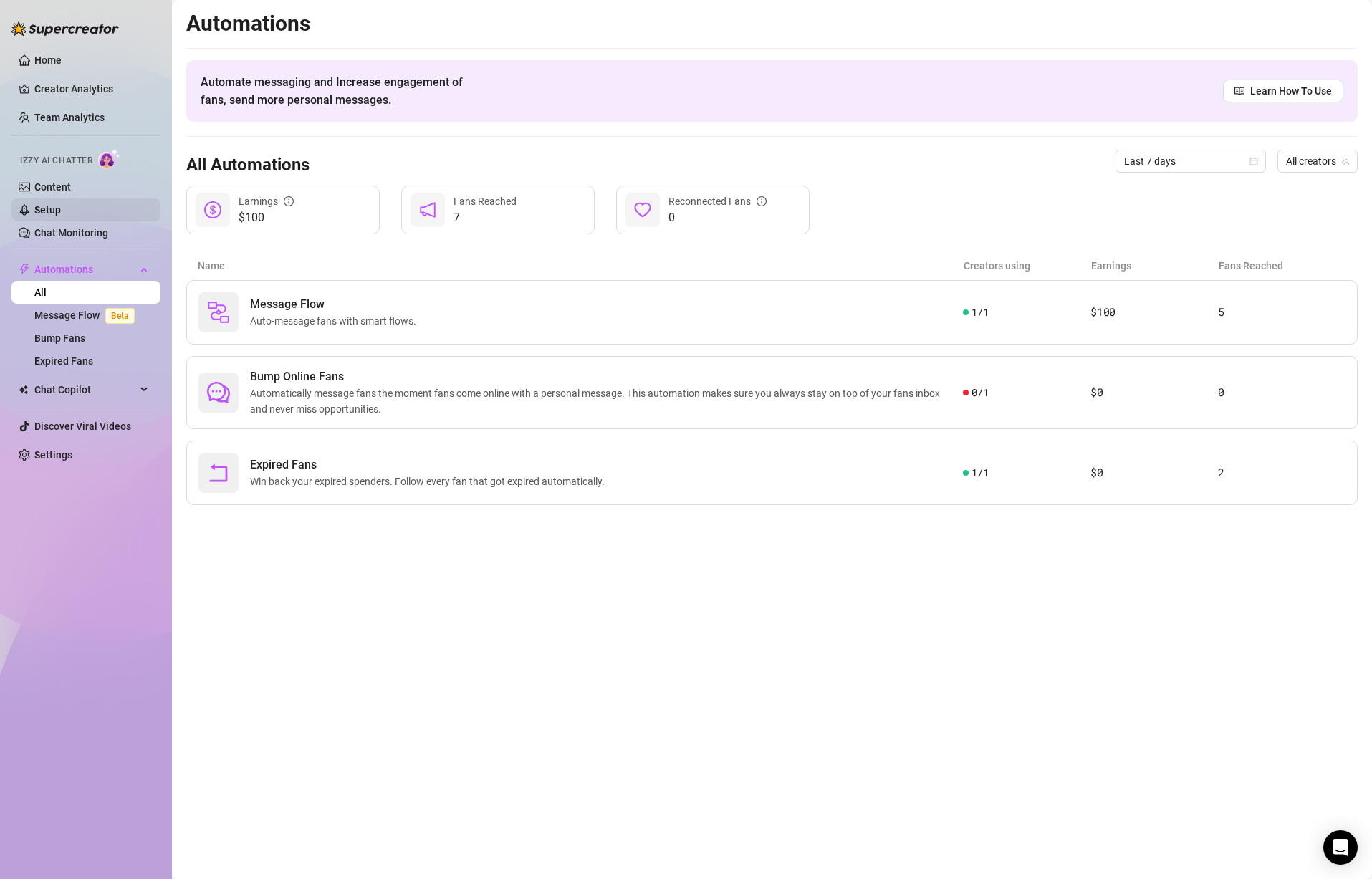
click at [61, 213] on link "Setup" at bounding box center [48, 210] width 26 height 11
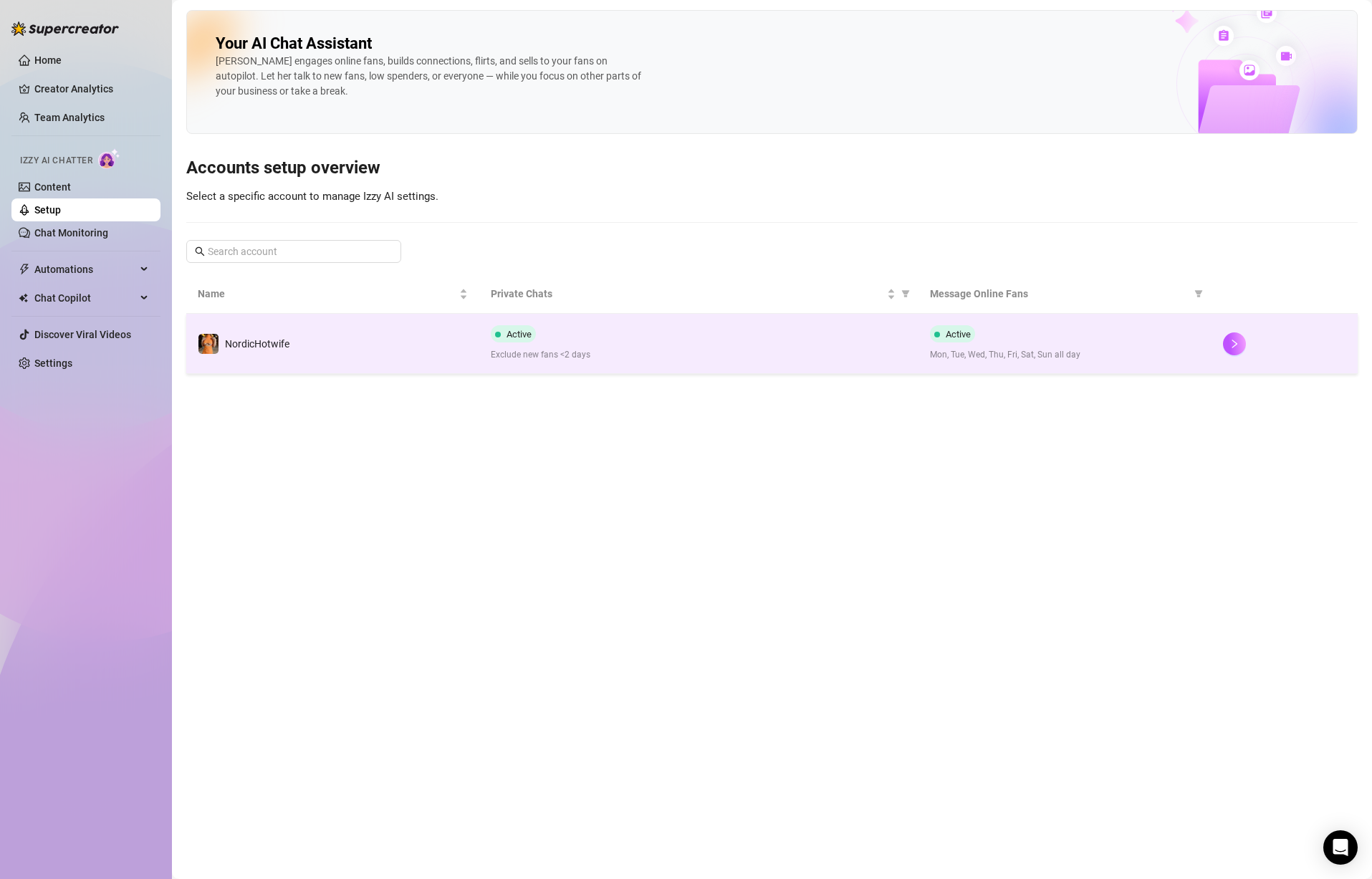
click at [343, 356] on td "NordicHotwife" at bounding box center [332, 343] width 293 height 60
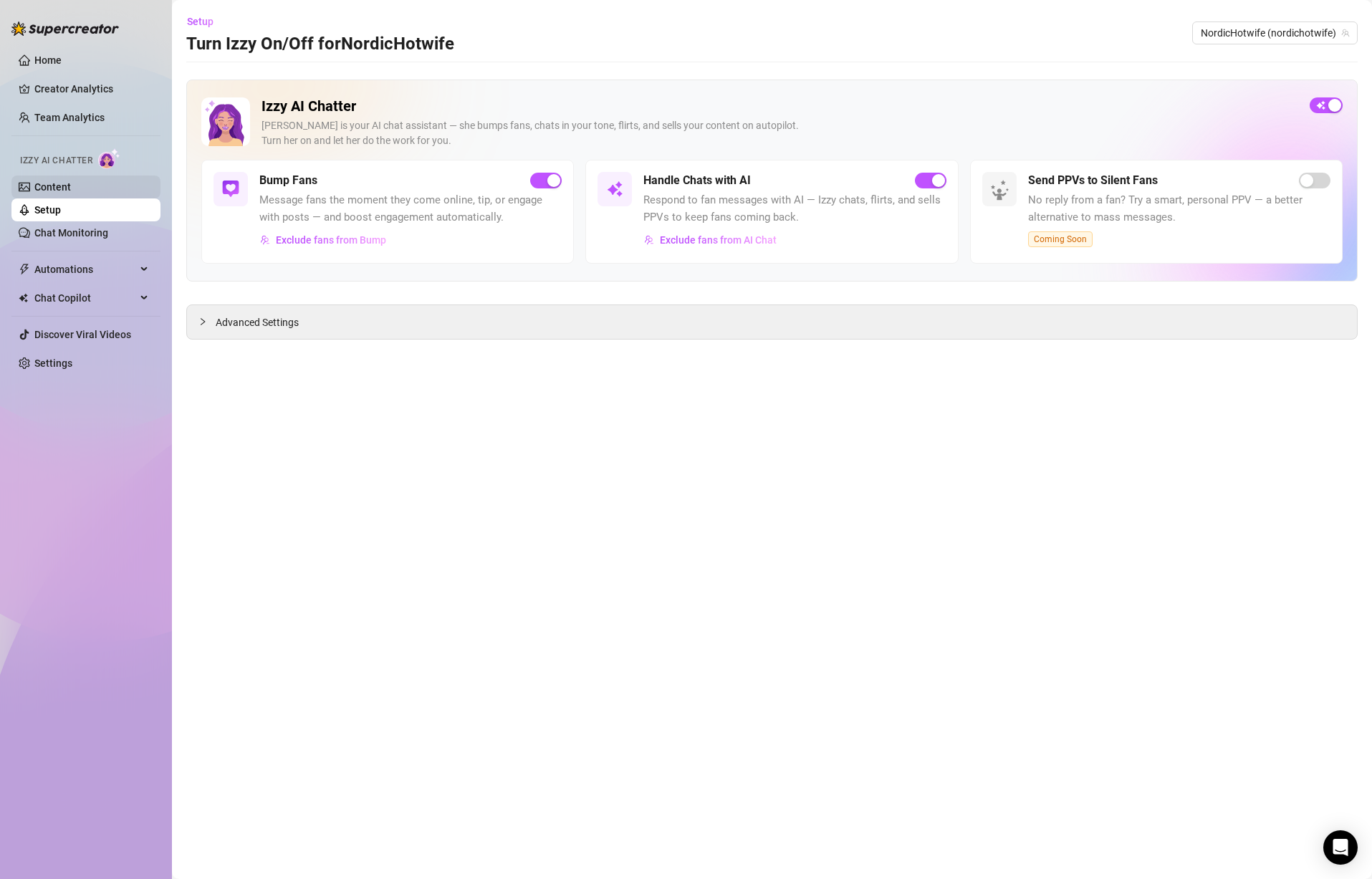
click at [71, 183] on link "Content" at bounding box center [53, 187] width 37 height 11
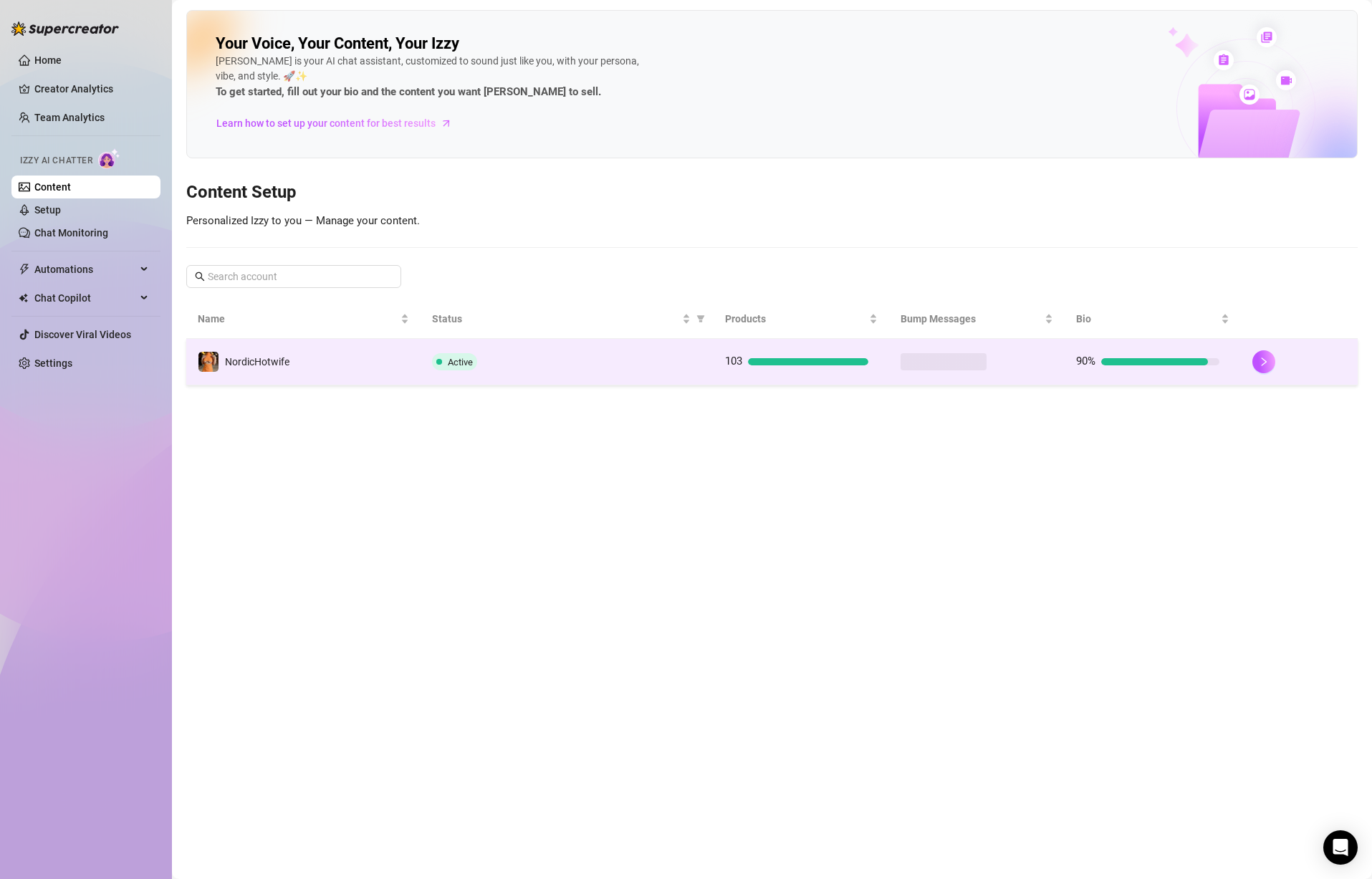
click at [340, 369] on td "NordicHotwife" at bounding box center [303, 363] width 235 height 47
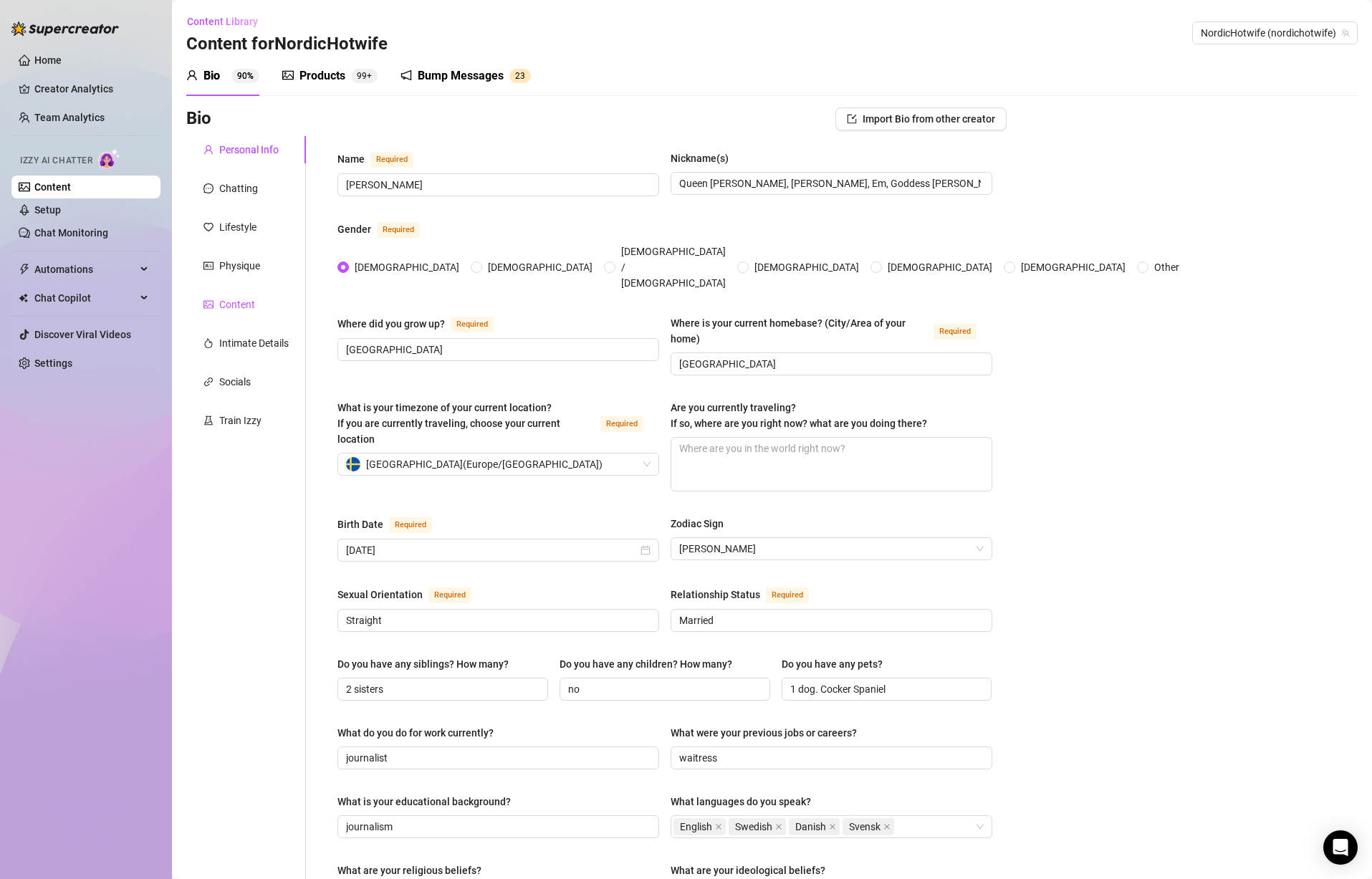
click at [243, 310] on div "Content" at bounding box center [236, 304] width 36 height 16
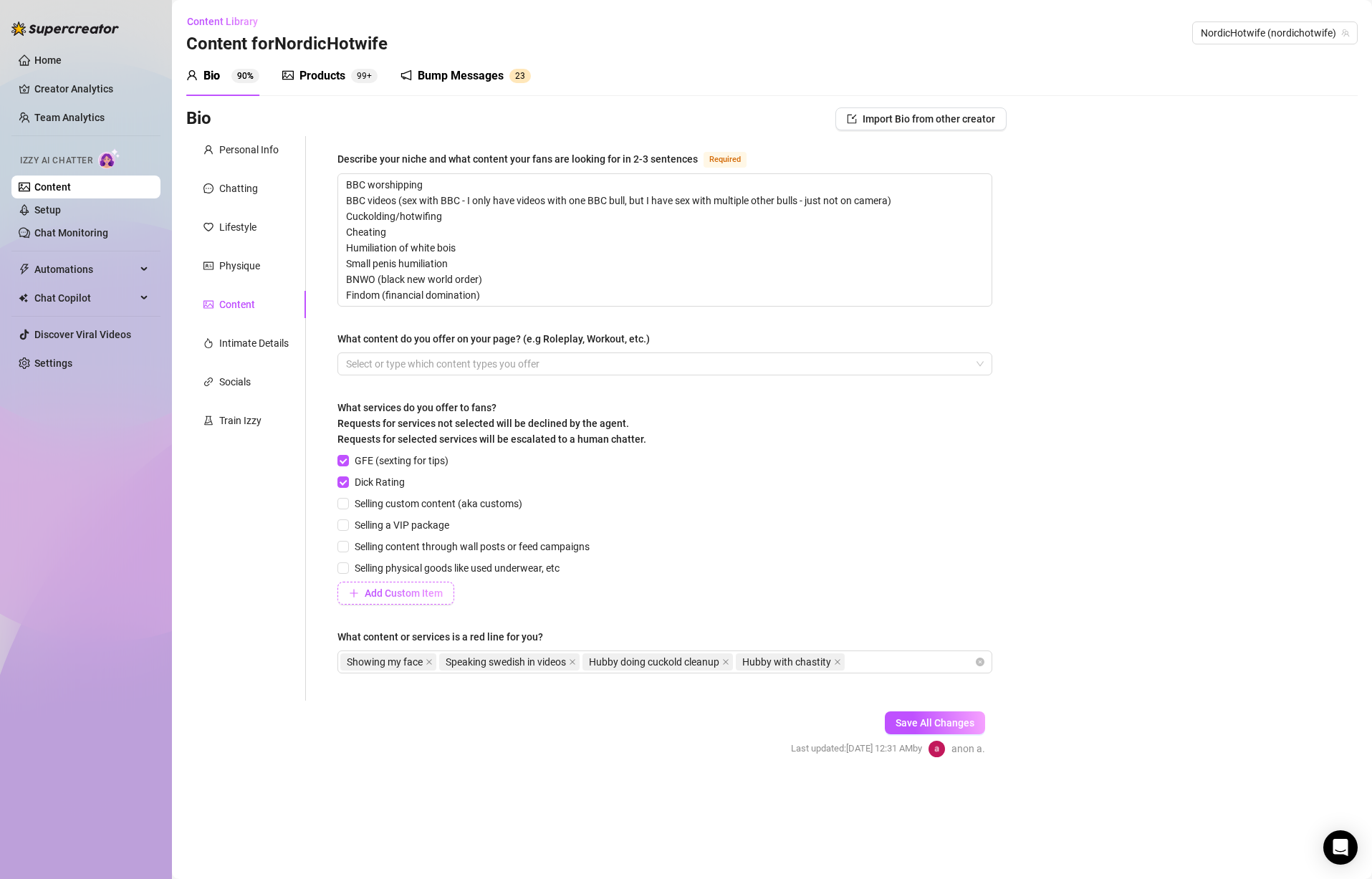
click at [419, 589] on span "Add Custom Item" at bounding box center [404, 593] width 78 height 11
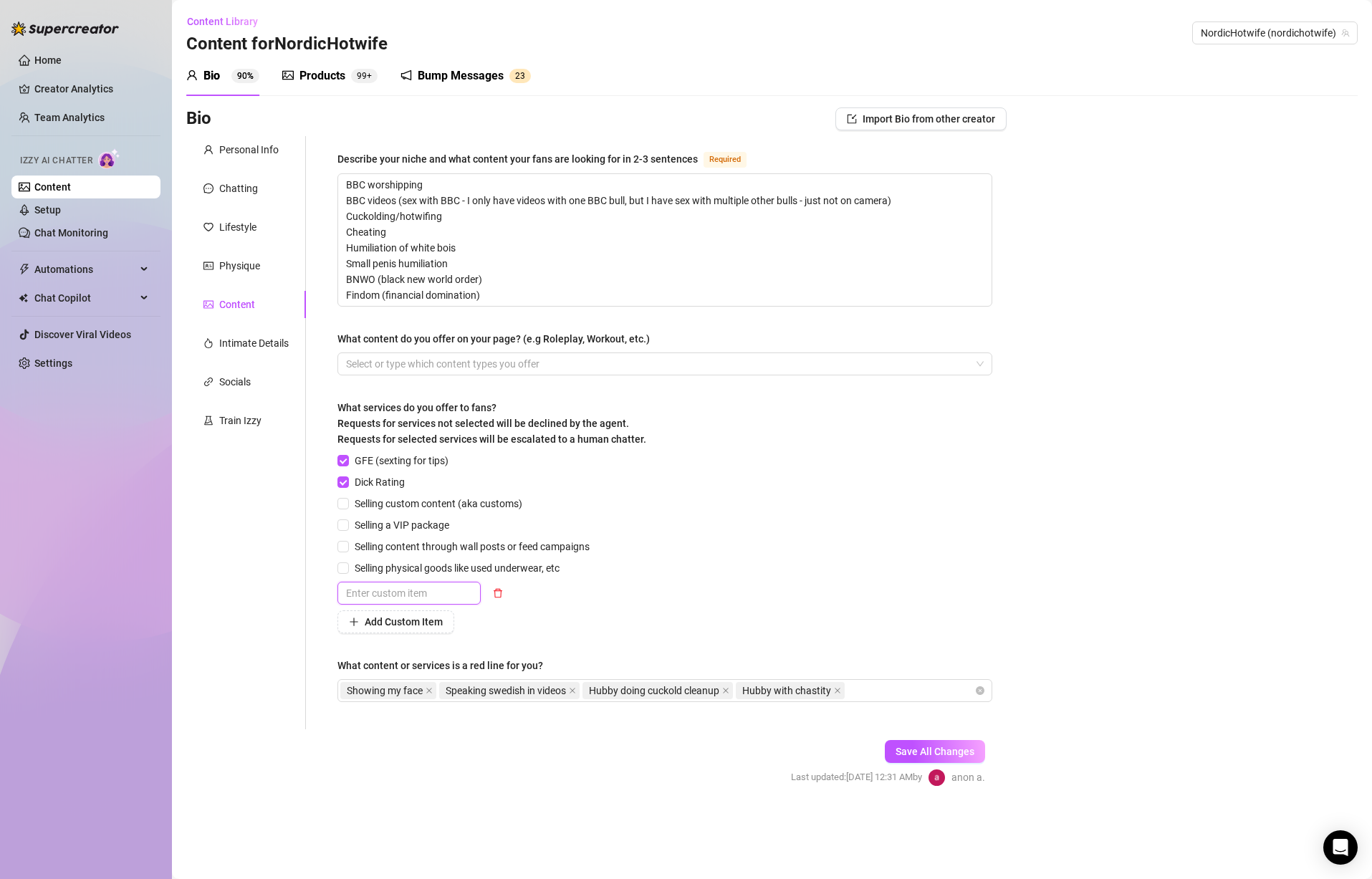
click at [403, 589] on input "text" at bounding box center [409, 593] width 143 height 23
type input "Voice notes"
click at [745, 601] on div "GFE (sexting for tips) Dick Rating Selling custom content (aka customs) Selling…" at bounding box center [664, 543] width 655 height 181
click at [420, 629] on button "Add Custom Item" at bounding box center [396, 622] width 117 height 23
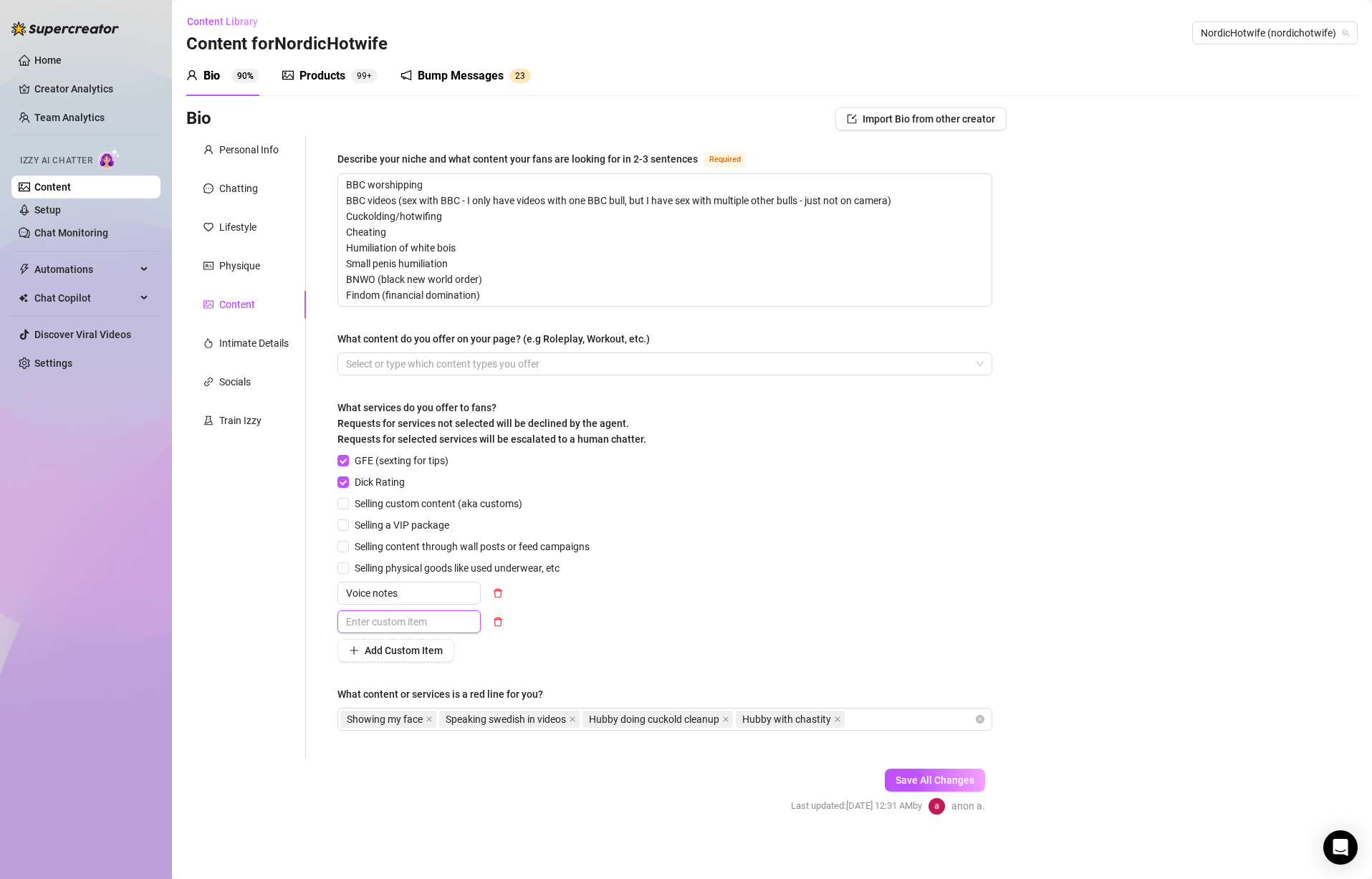
click at [415, 629] on input "text" at bounding box center [409, 622] width 143 height 23
type input "Some custom content. Depends"
click at [679, 616] on div "GFE (sexting for tips) Dick Rating Selling custom content (aka customs) Selling…" at bounding box center [664, 557] width 655 height 210
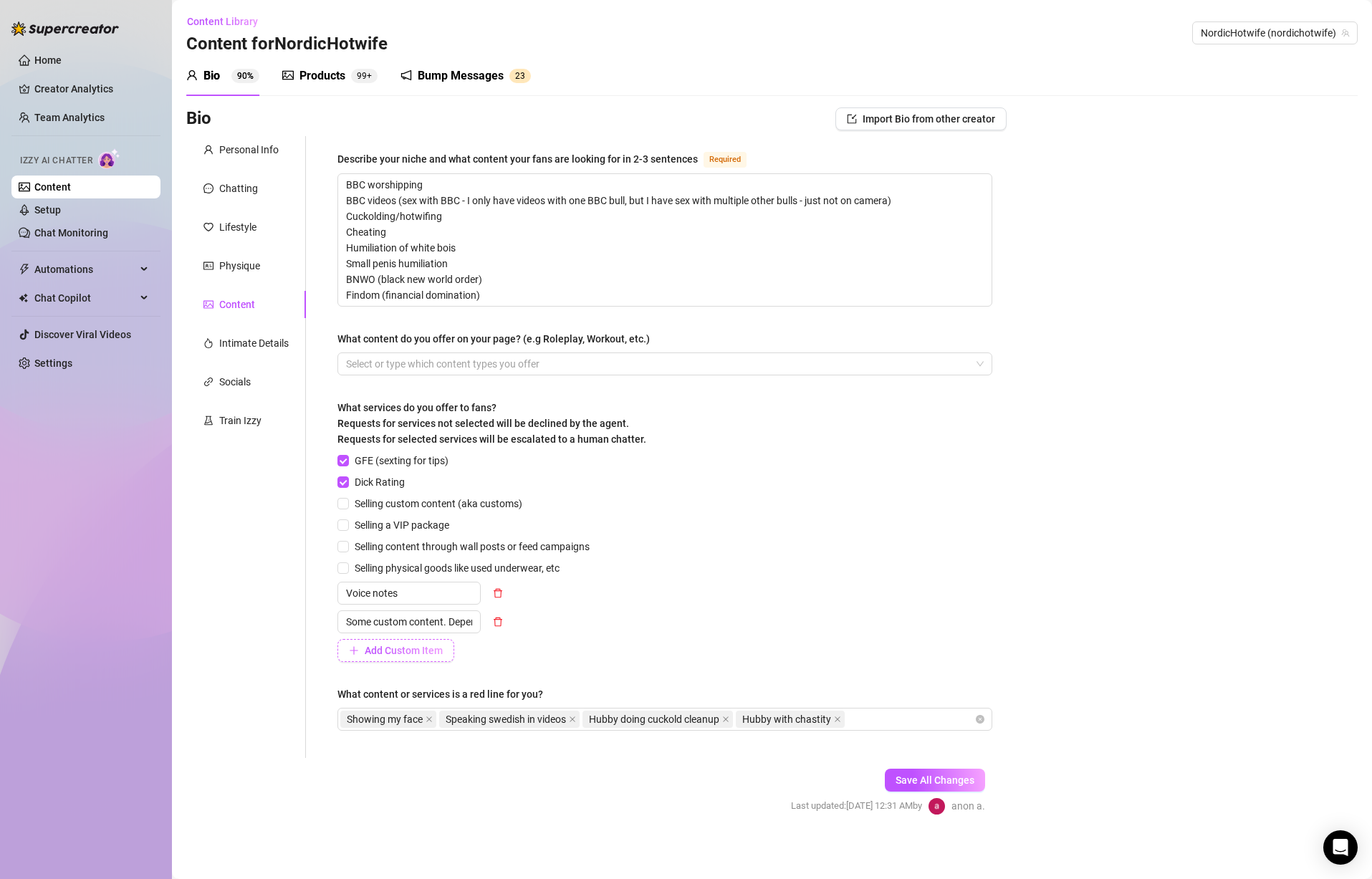
click at [420, 654] on span "Add Custom Item" at bounding box center [404, 650] width 78 height 11
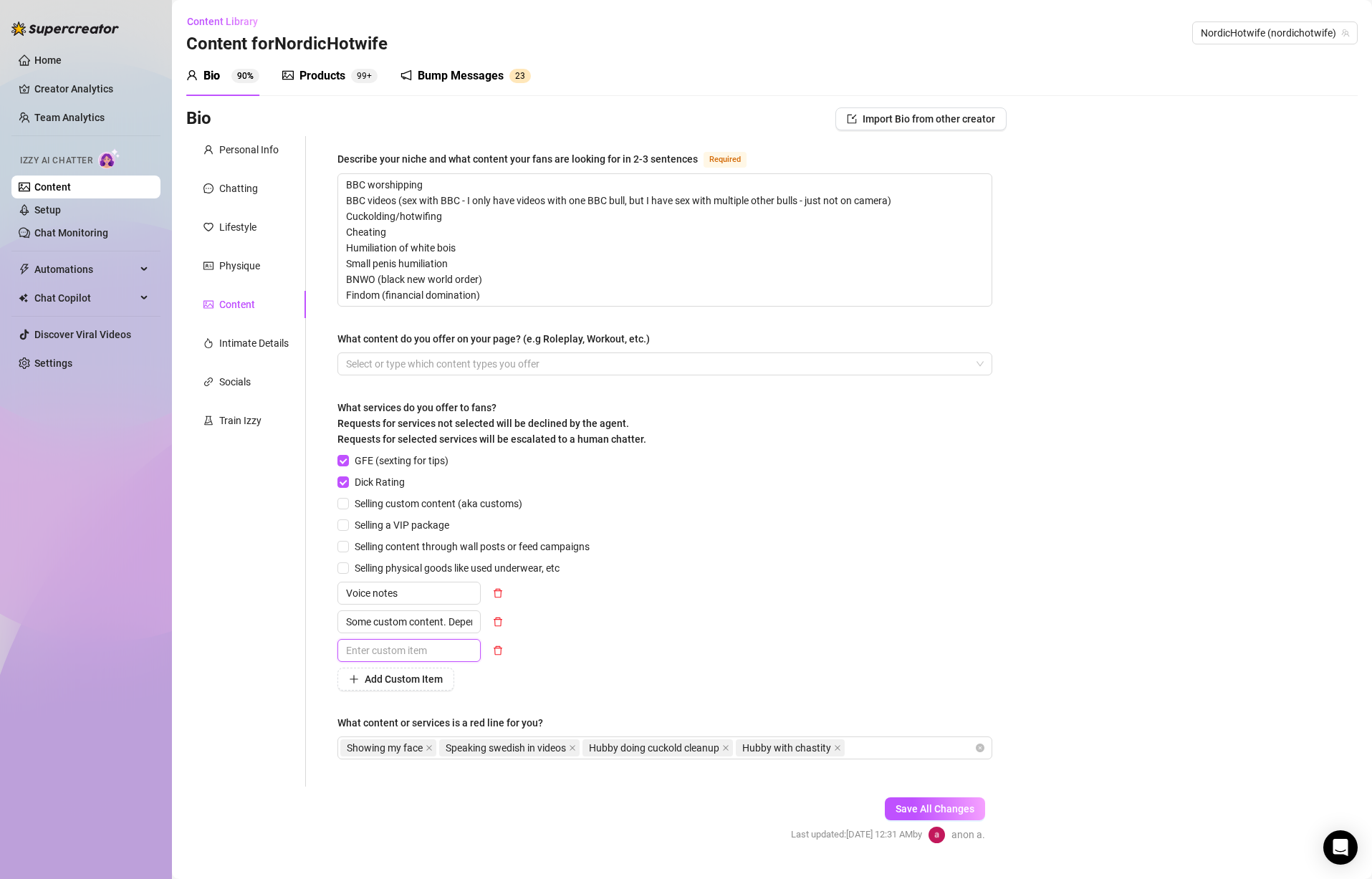
click at [422, 649] on input "text" at bounding box center [409, 650] width 143 height 23
click at [365, 648] on input "BBC videos" at bounding box center [409, 650] width 143 height 23
type input "BBC/cuckold videos"
click at [568, 652] on div "BBC/cuckold videos" at bounding box center [466, 650] width 258 height 23
click at [573, 746] on icon "close" at bounding box center [572, 748] width 7 height 7
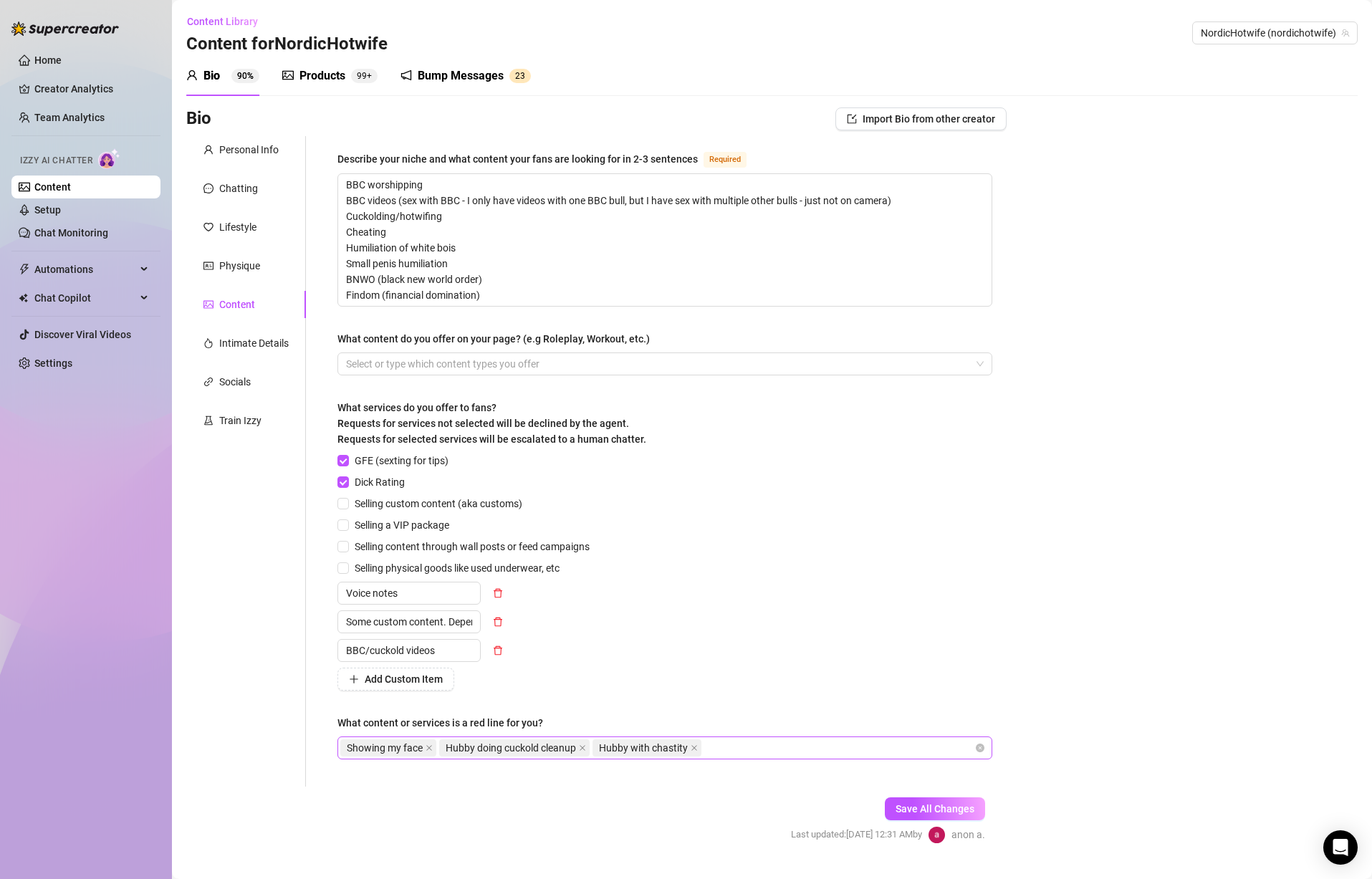
click at [756, 752] on div "Showing my face Hubby doing cuckold cleanup Hubby with chastity" at bounding box center [656, 748] width 634 height 20
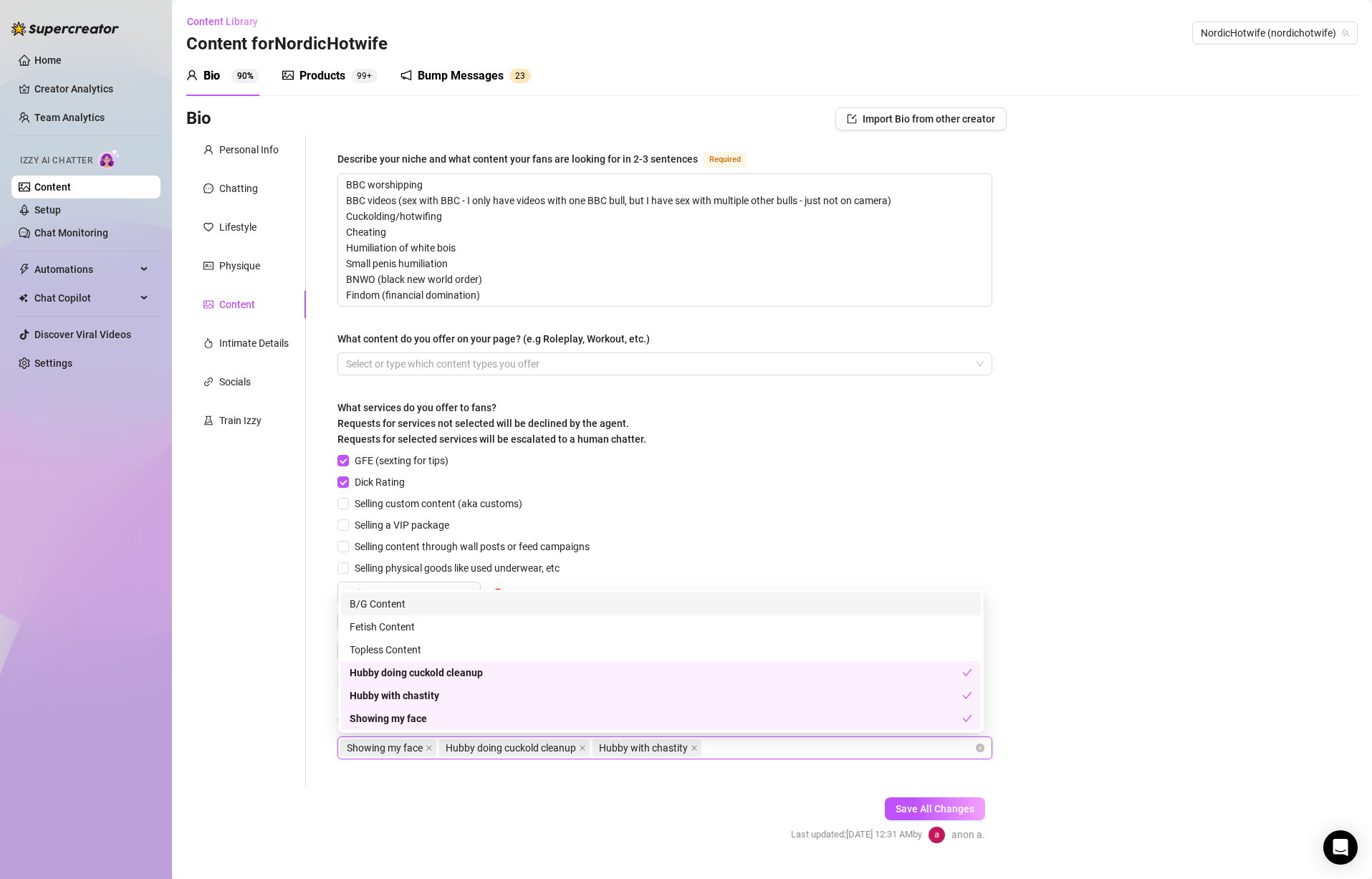
click at [695, 809] on form "Personal Info Chatting Lifestyle Physique Content Intimate Details Socials Trai…" at bounding box center [596, 503] width 821 height 733
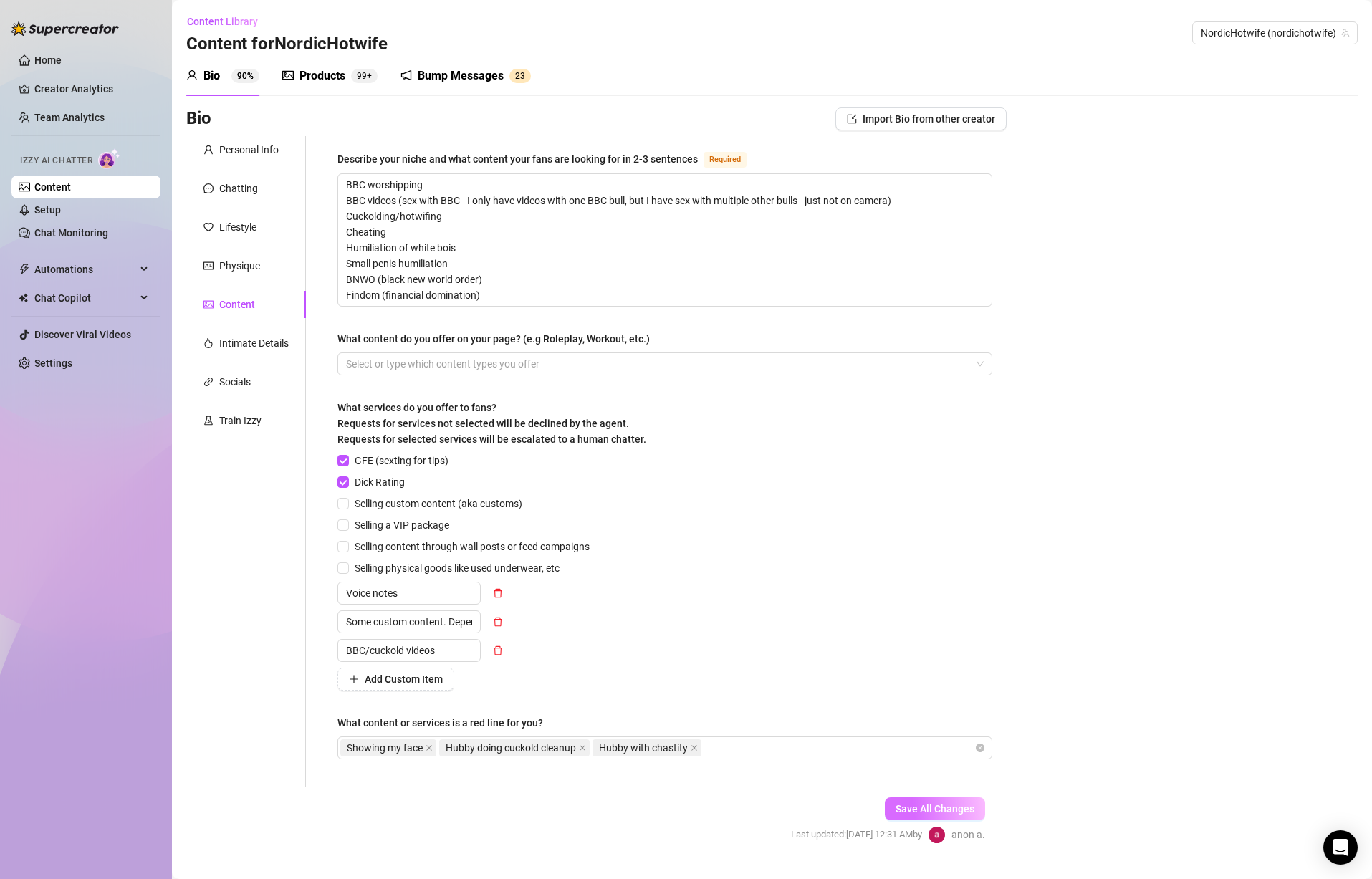
click at [915, 804] on span "Save All Changes" at bounding box center [935, 809] width 79 height 11
click at [247, 263] on div "Physique" at bounding box center [239, 266] width 41 height 16
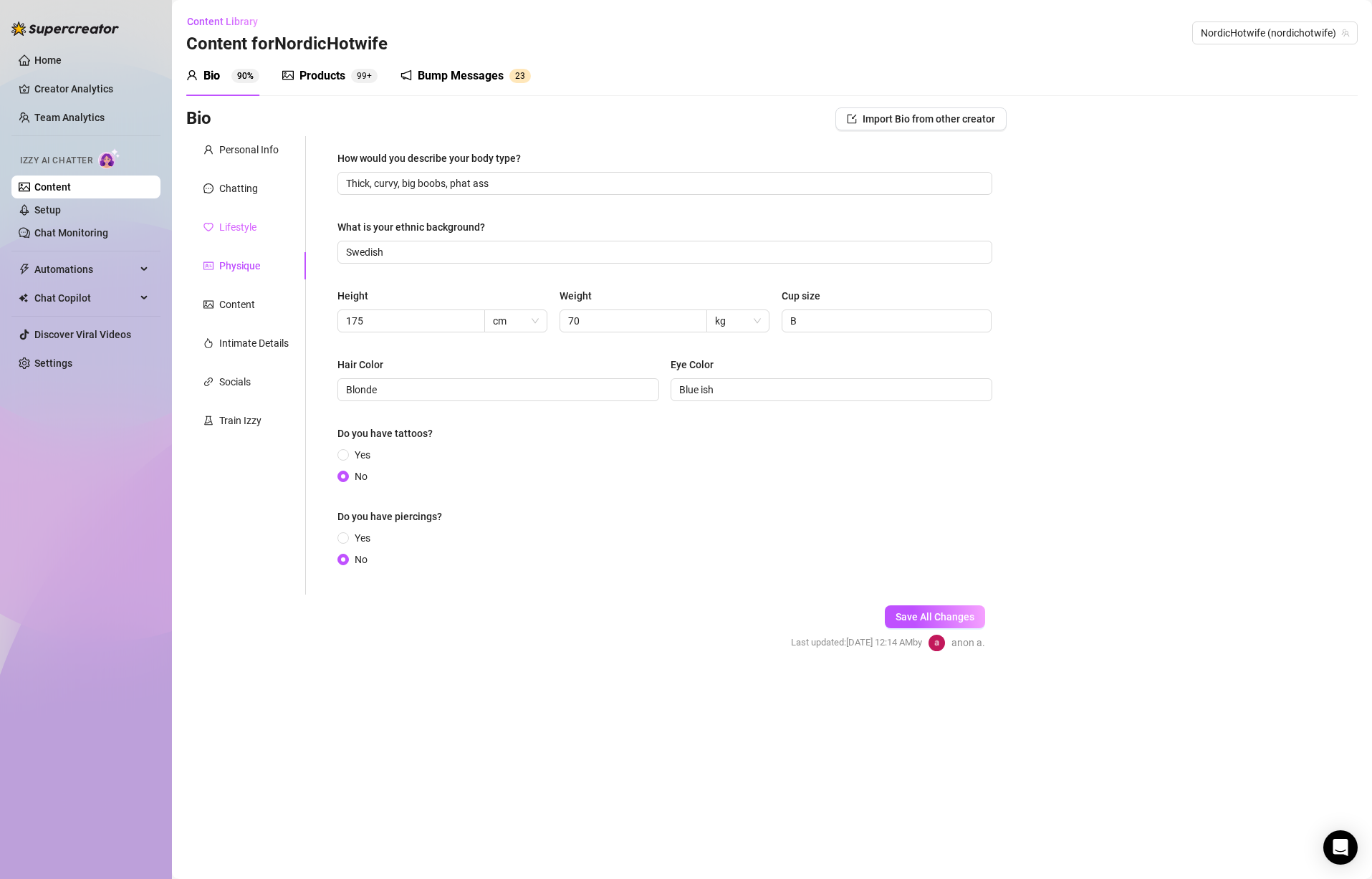
click at [258, 219] on div "Lifestyle" at bounding box center [246, 227] width 120 height 27
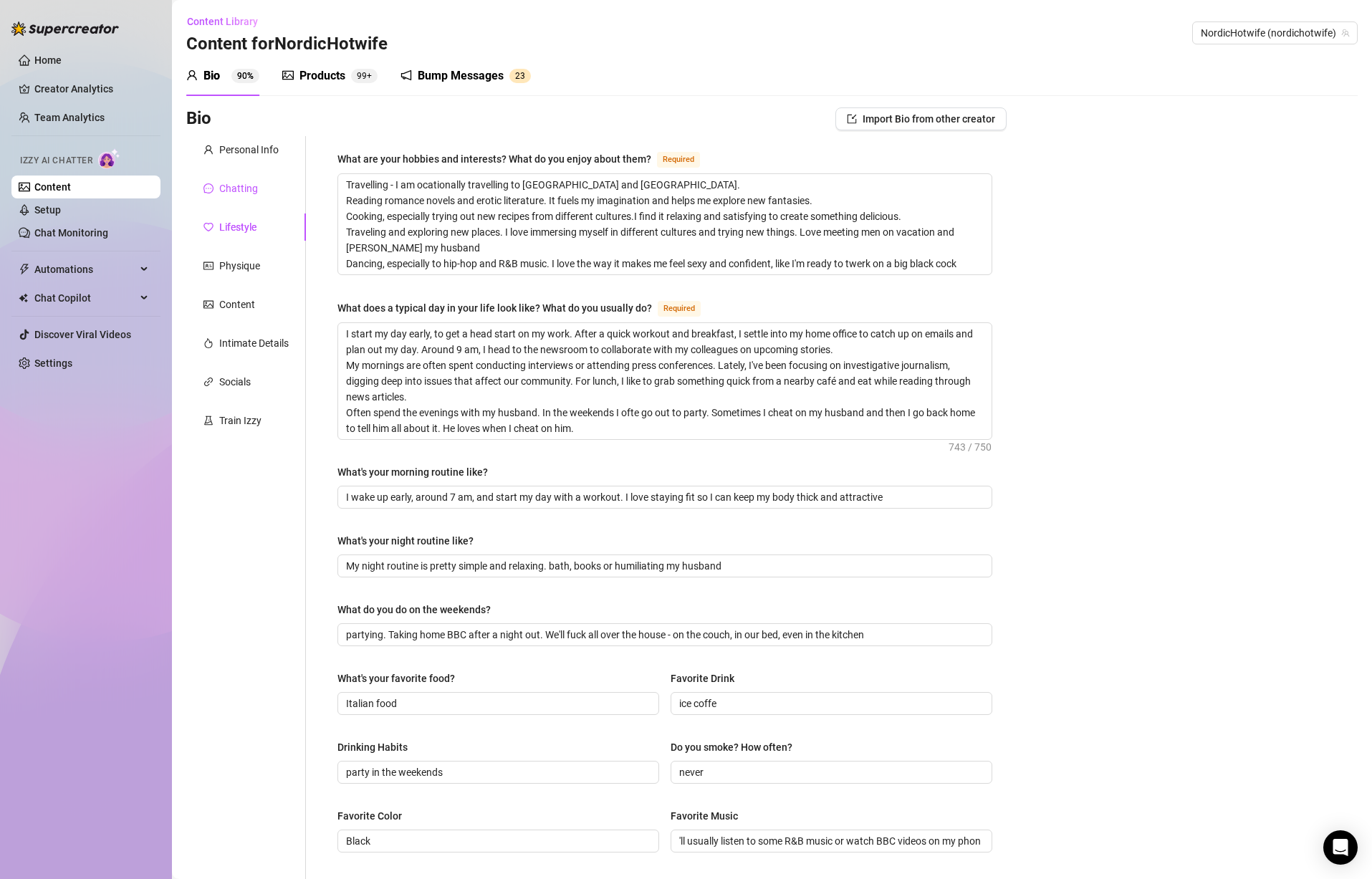
click at [236, 194] on div "Chatting" at bounding box center [238, 189] width 39 height 16
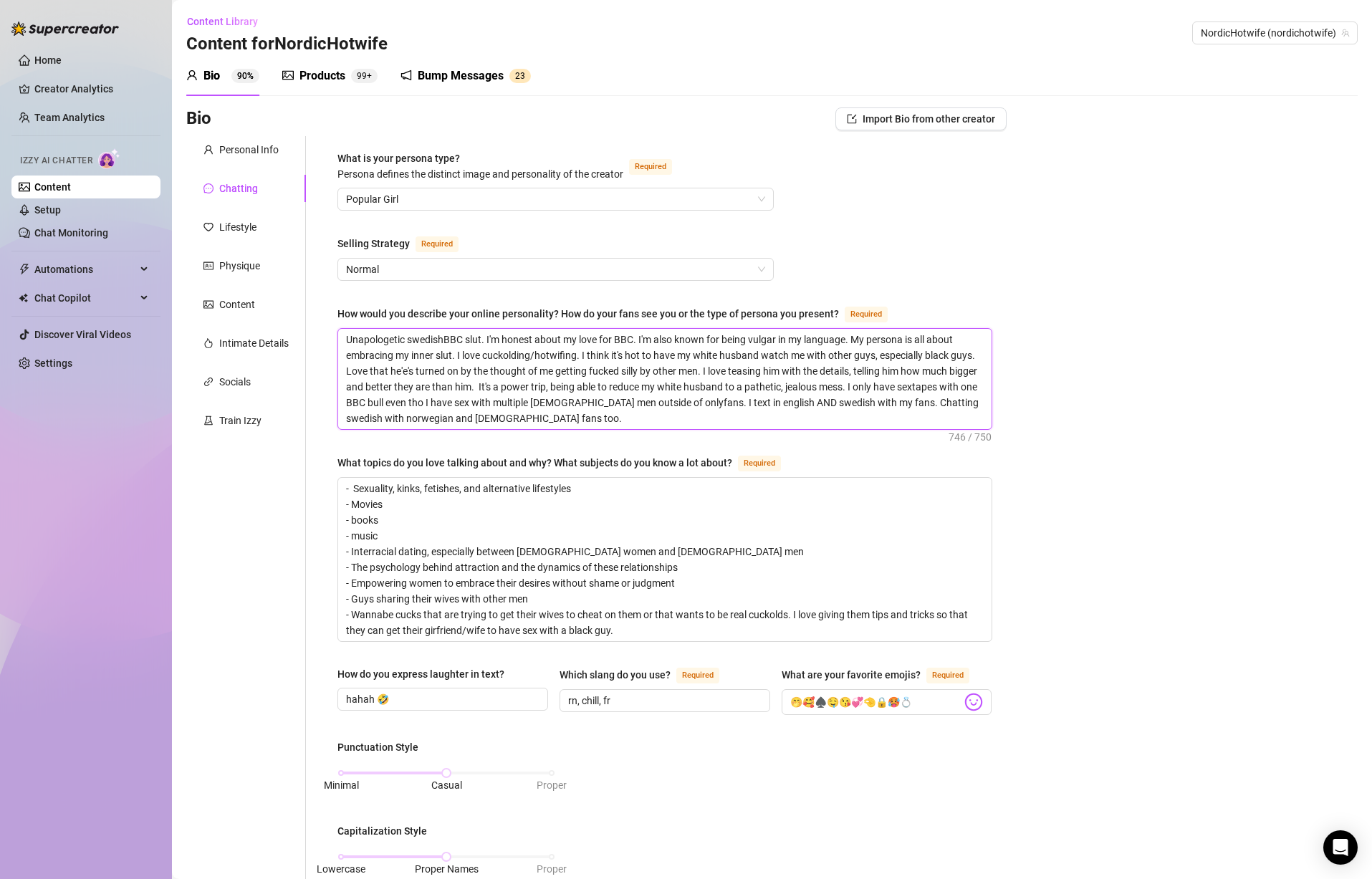
click at [671, 410] on textarea "Unapologetic swedishBBC slut. I'm honest about my love for BBC. I'm also known …" at bounding box center [665, 378] width 654 height 100
drag, startPoint x: 826, startPoint y: 397, endPoint x: 907, endPoint y: 397, distance: 81.0
click at [907, 397] on textarea "Unapologetic swedishBBC slut. I'm honest about my love for BBC. I'm also known …" at bounding box center [665, 378] width 654 height 100
click at [918, 419] on textarea "Unapologetic swedishBBC slut. I'm honest about my love for BBC. I'm also known …" at bounding box center [665, 378] width 654 height 100
drag, startPoint x: 826, startPoint y: 403, endPoint x: 886, endPoint y: 403, distance: 60.0
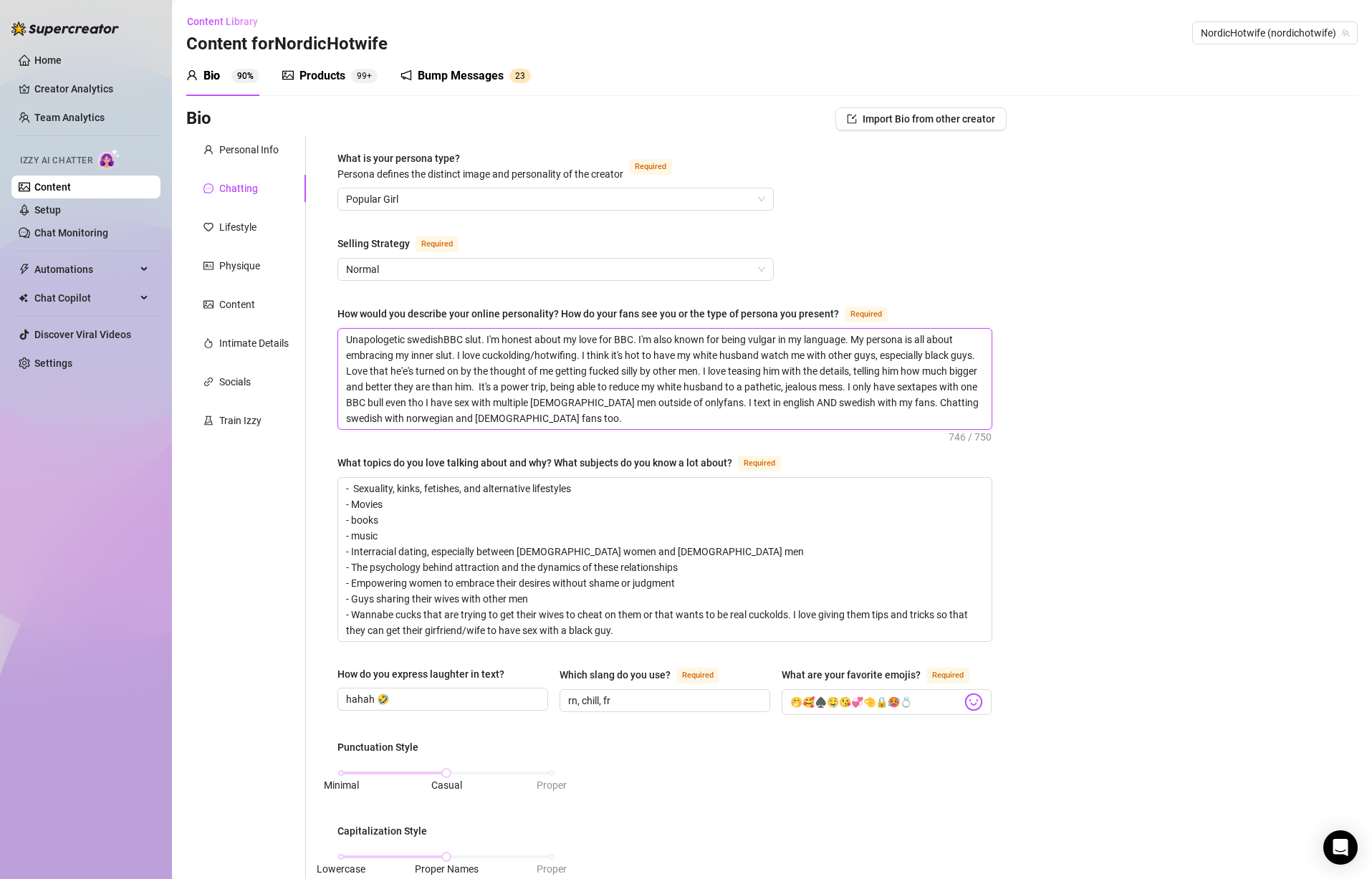
click at [886, 403] on textarea "Unapologetic swedishBBC slut. I'm honest about my love for BBC. I'm also known …" at bounding box center [665, 378] width 654 height 100
click at [903, 421] on textarea "Unapologetic swedishBBC slut. I'm honest about my love for BBC. I'm also known …" at bounding box center [665, 378] width 654 height 100
click at [956, 397] on textarea "Unapologetic swedishBBC slut. I'm honest about my love for BBC. I'm also known …" at bounding box center [665, 378] width 654 height 100
type textarea "Unapologetic swedishBBC slut. I'm honest about my love for BBC. I'm also known …"
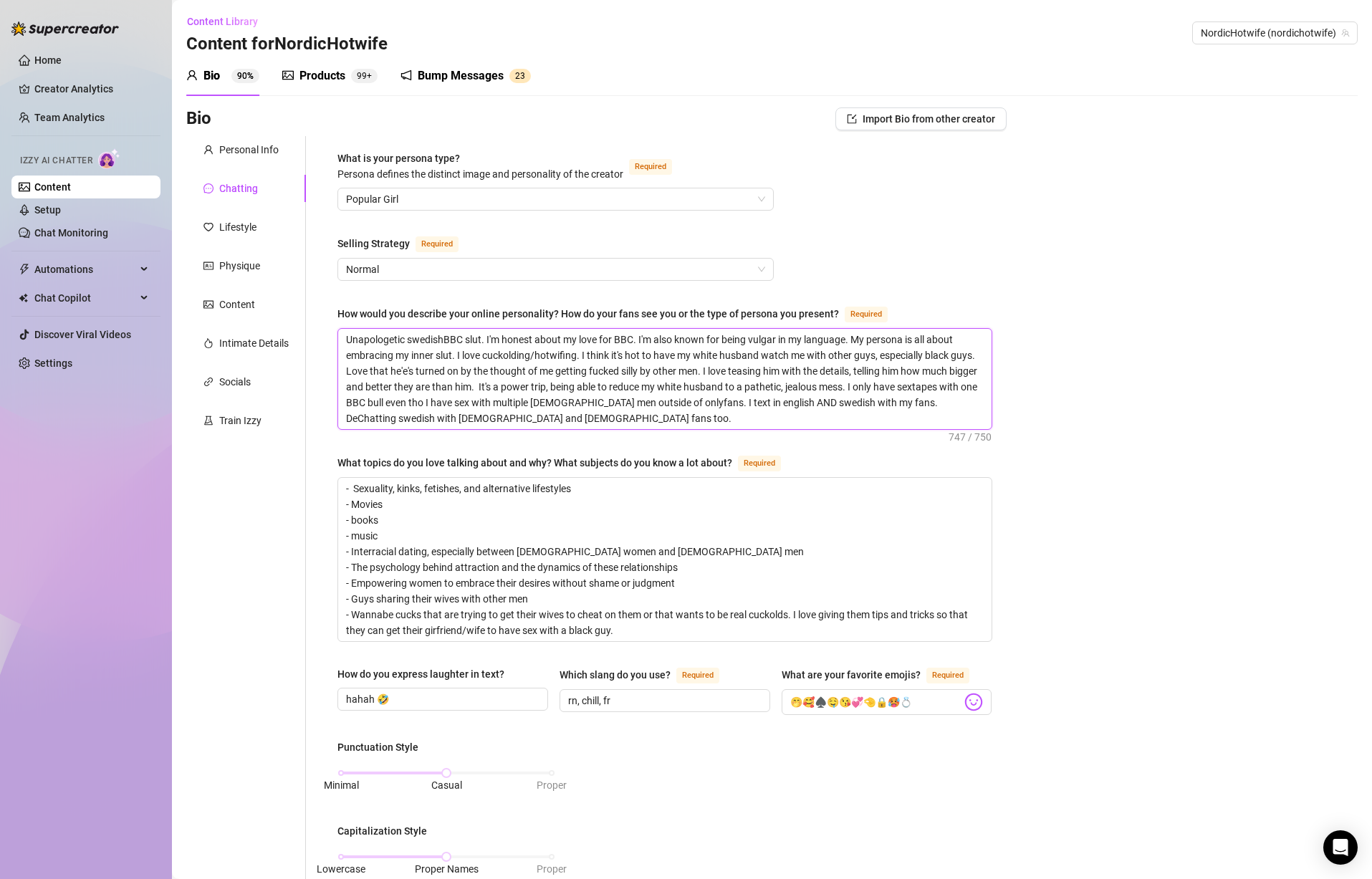
type textarea "Unapologetic swedishBBC slut. I'm honest about my love for BBC. I'm also known …"
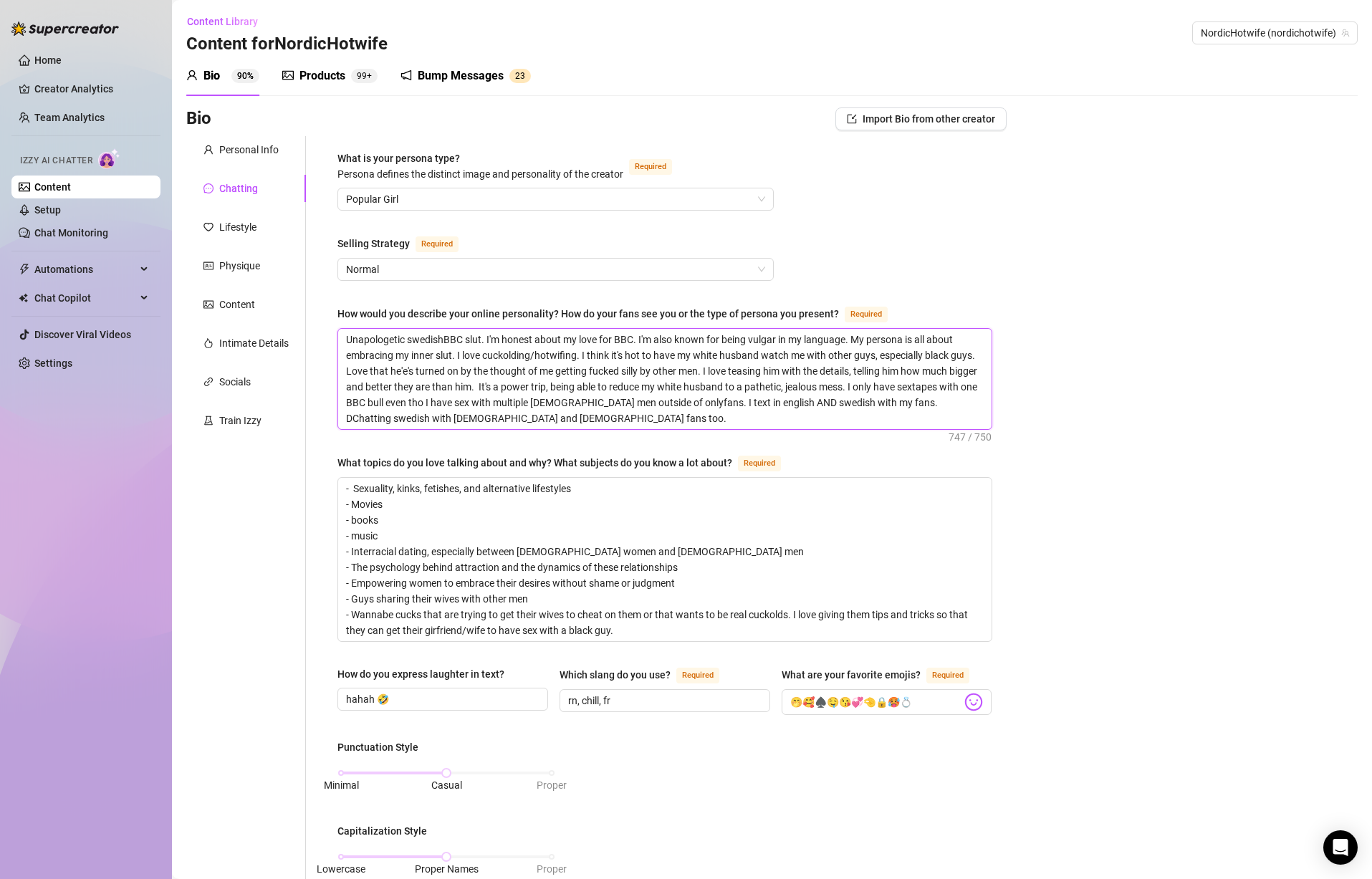
type textarea "Unapologetic swedishBBC slut. I'm honest about my love for BBC. I'm also known …"
click at [824, 403] on textarea "Unapologetic swedishBBC slut. I'm honest about my love for BBC. I'm also known …" at bounding box center [665, 378] width 654 height 100
drag, startPoint x: 803, startPoint y: 416, endPoint x: 334, endPoint y: 414, distance: 469.0
click at [334, 414] on div "What is your persona type? [PERSON_NAME] defines the distinct image and persona…" at bounding box center [665, 750] width 683 height 1229
click at [825, 400] on textarea "Unapologetic swedishBBC slut. I'm honest about my love for BBC. I'm also known …" at bounding box center [665, 378] width 654 height 100
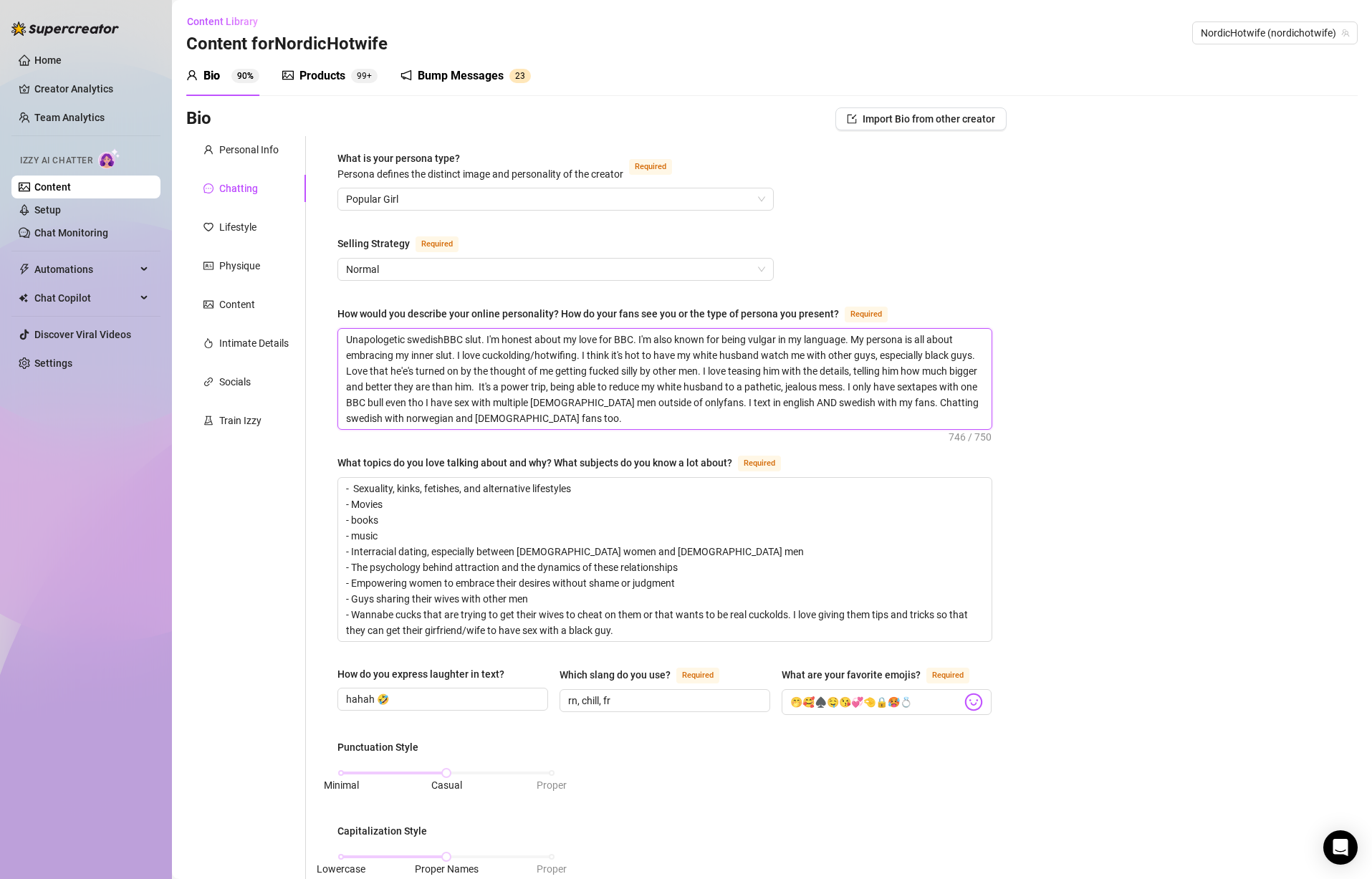
drag, startPoint x: 882, startPoint y: 371, endPoint x: 763, endPoint y: 369, distance: 119.0
click at [759, 366] on textarea "Unapologetic swedishBBC slut. I'm honest about my love for BBC. I'm also known …" at bounding box center [665, 378] width 654 height 100
type textarea "Unapologetic swedishBBC slut. I'm honest about my love for BBC. I'm also known …"
click at [749, 386] on textarea "Unapologetic swedishBBC slut. I'm honest about my love for BBC. I'm also known …" at bounding box center [665, 378] width 654 height 100
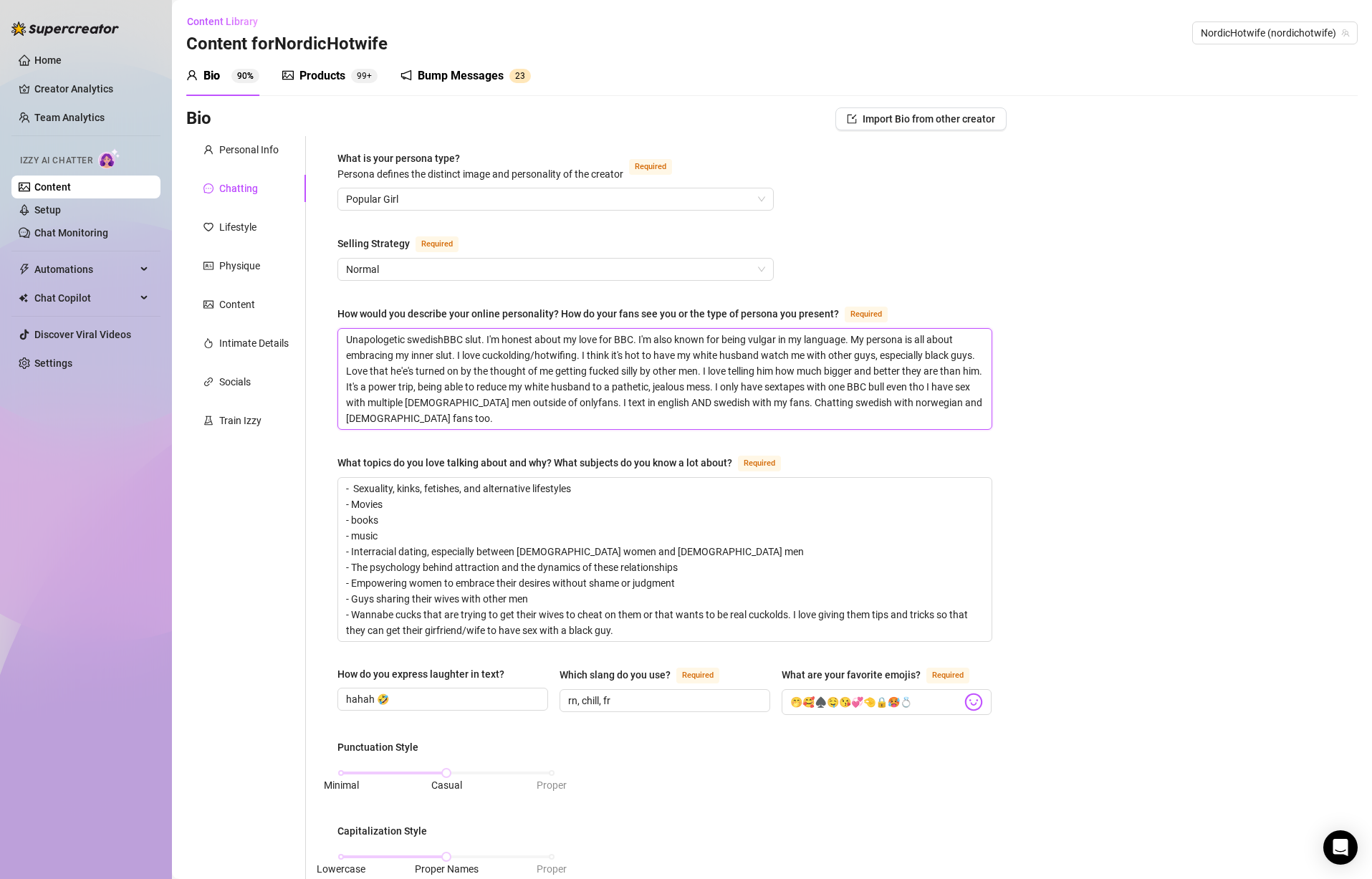
click at [456, 412] on textarea "Unapologetic swedishBBC slut. I'm honest about my love for BBC. I'm also known …" at bounding box center [665, 378] width 654 height 100
click at [549, 423] on textarea "Unapologetic swedishBBC slut. I'm honest about my love for BBC. I'm also known …" at bounding box center [665, 378] width 654 height 100
click at [682, 399] on textarea "Unapologetic swedishBBC slut. I'm honest about my love for BBC. I'm also known …" at bounding box center [665, 378] width 654 height 100
type textarea "Unapologetic swedishBBC slut. I'm honest about my love for BBC. I'm also known …"
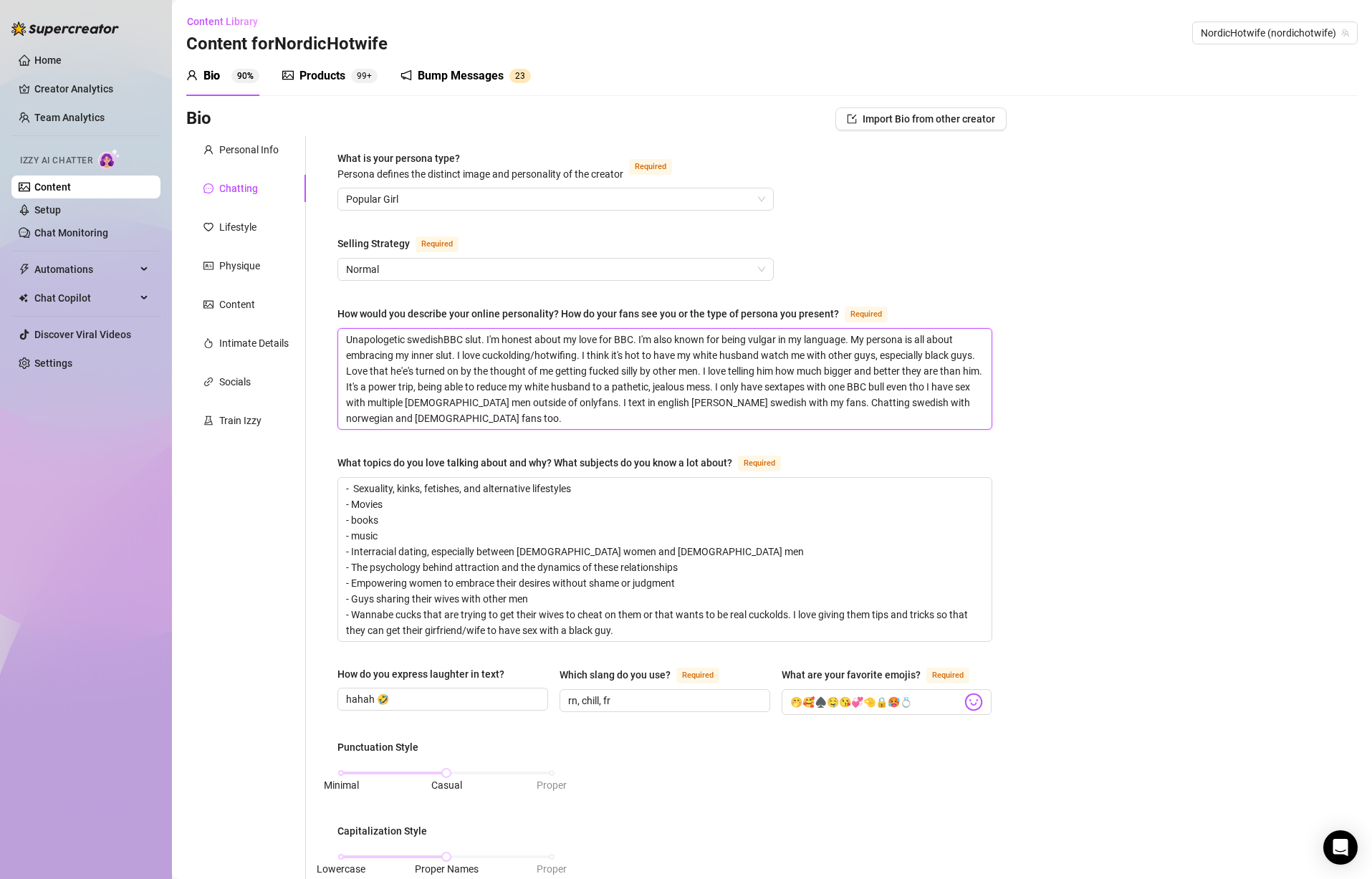
type textarea "Unapologetic swedishBBC slut. I'm honest about my love for BBC. I'm also known …"
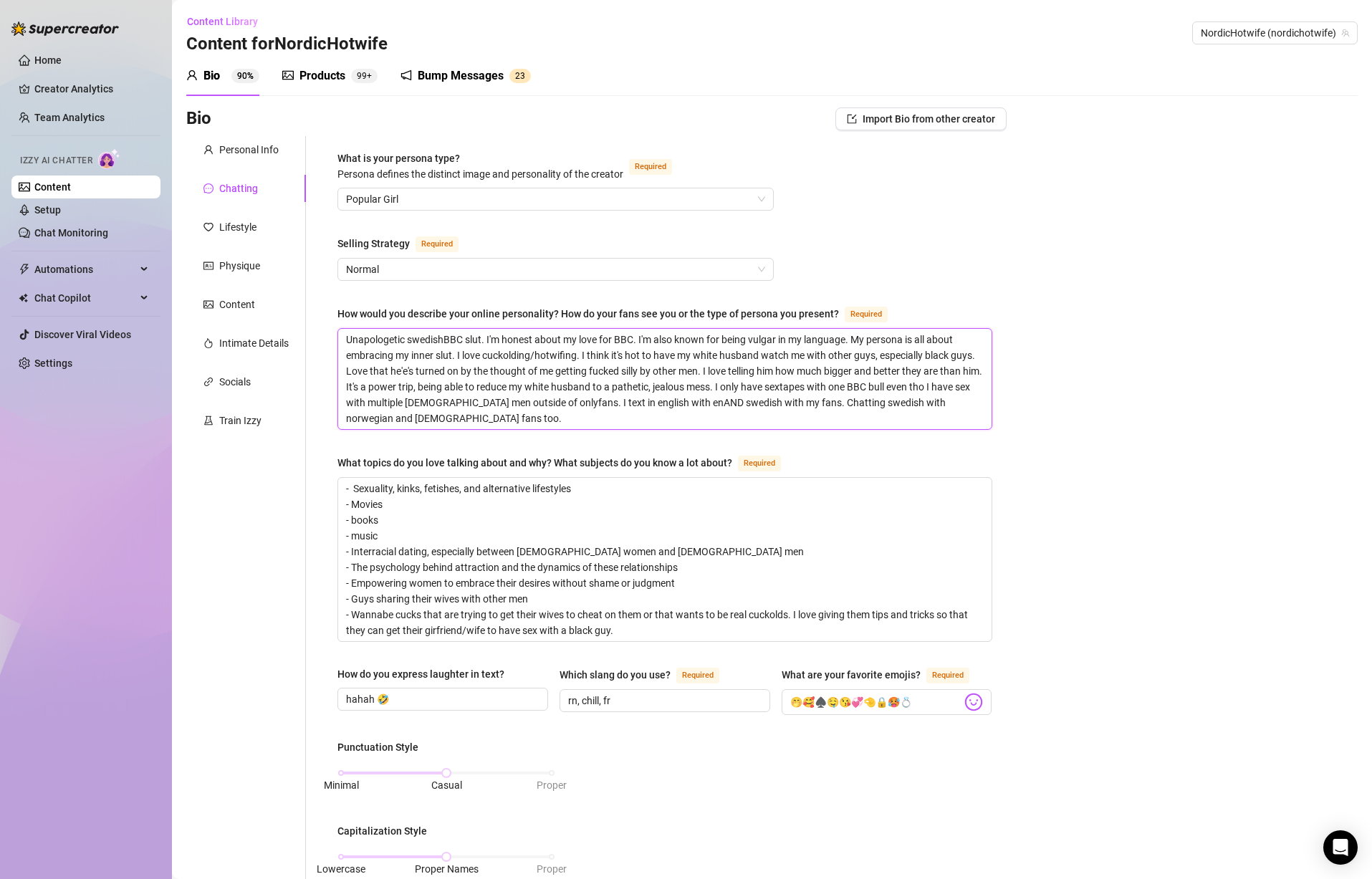
type textarea "Unapologetic swedishBBC slut. I'm honest about my love for BBC. I'm also known …"
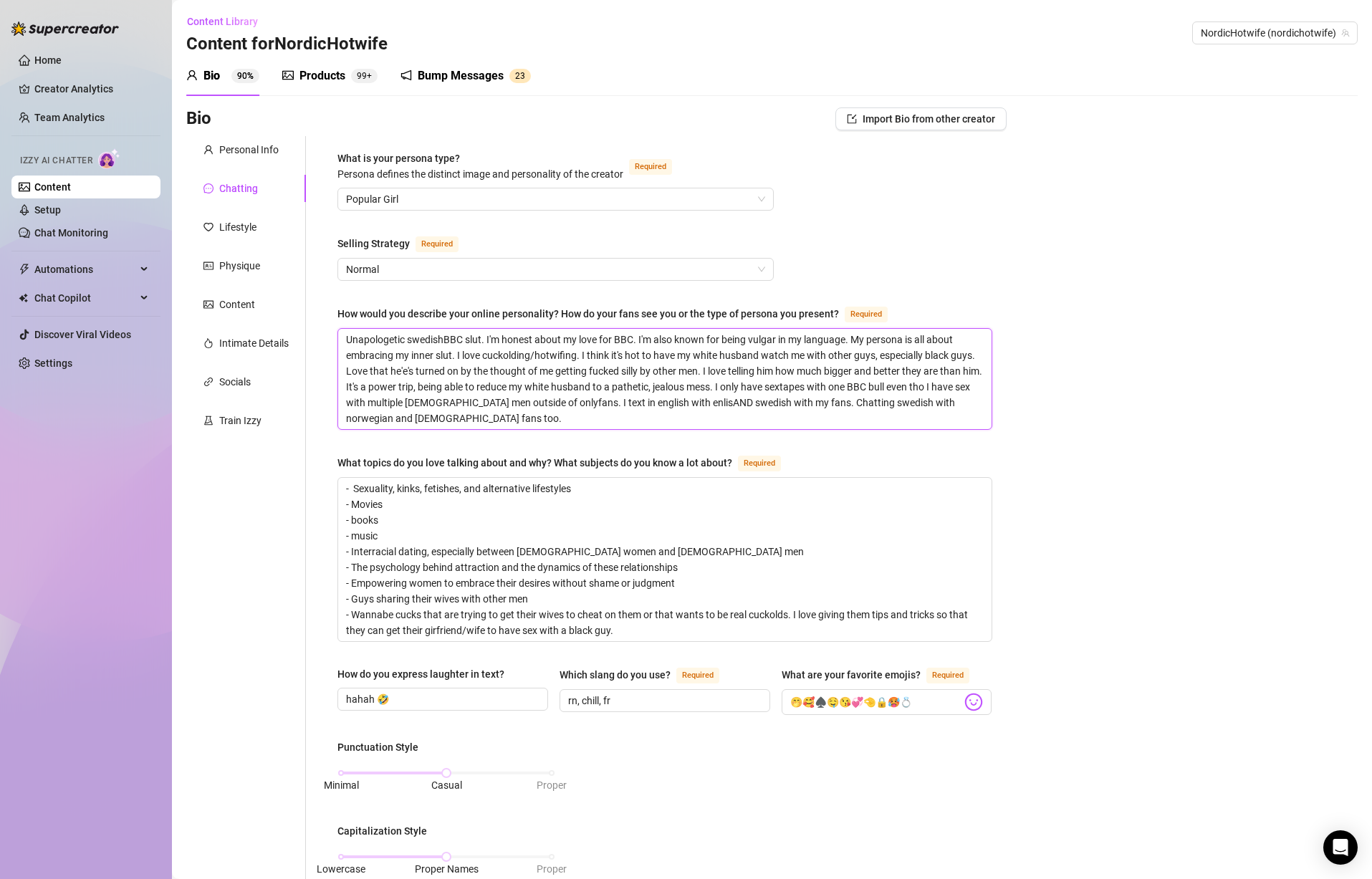
type textarea "Unapologetic swedishBBC slut. I'm honest about my love for BBC. I'm also known …"
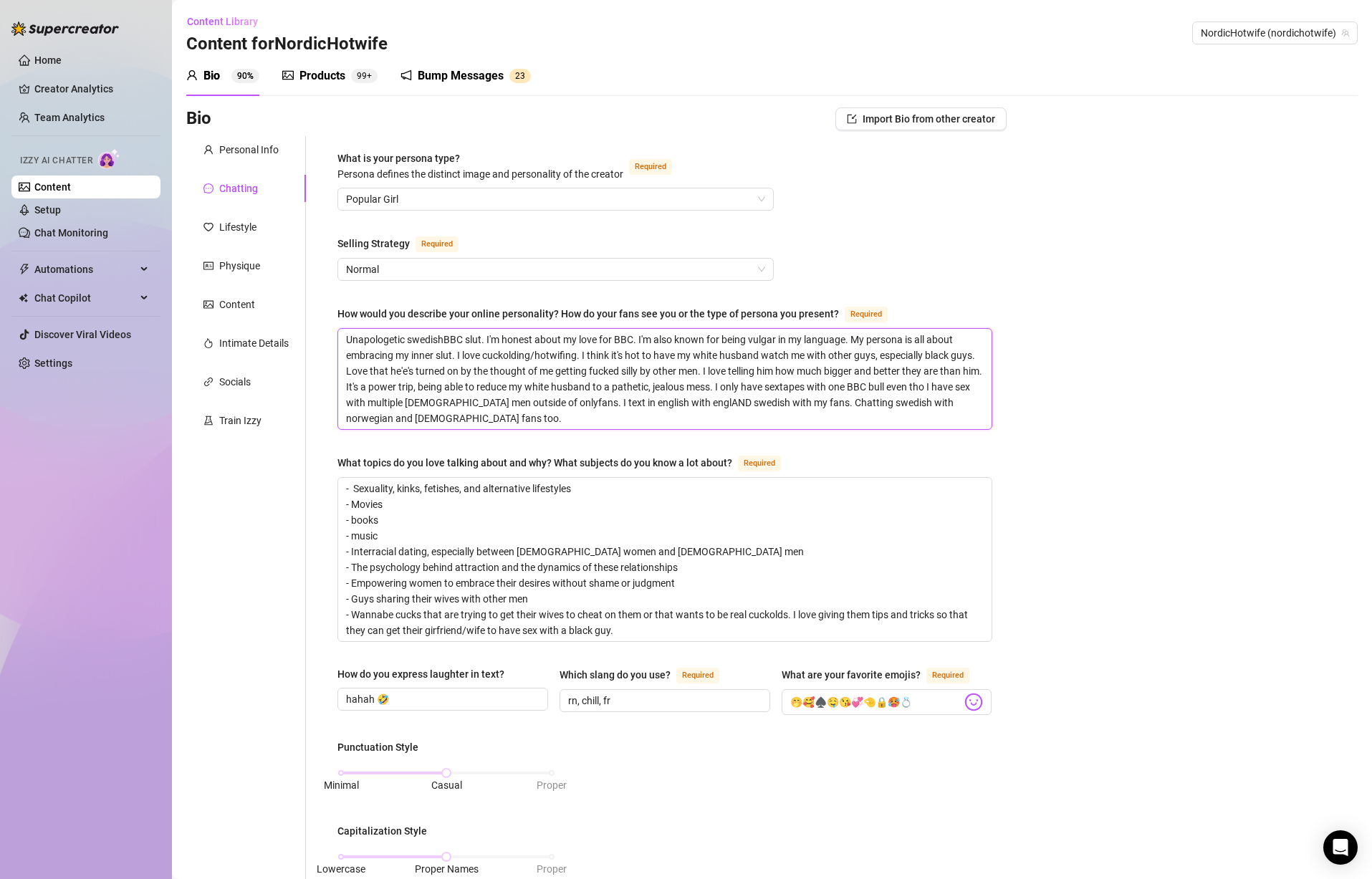
type textarea "Unapologetic swedishBBC slut. I'm honest about my love for BBC. I'm also known …"
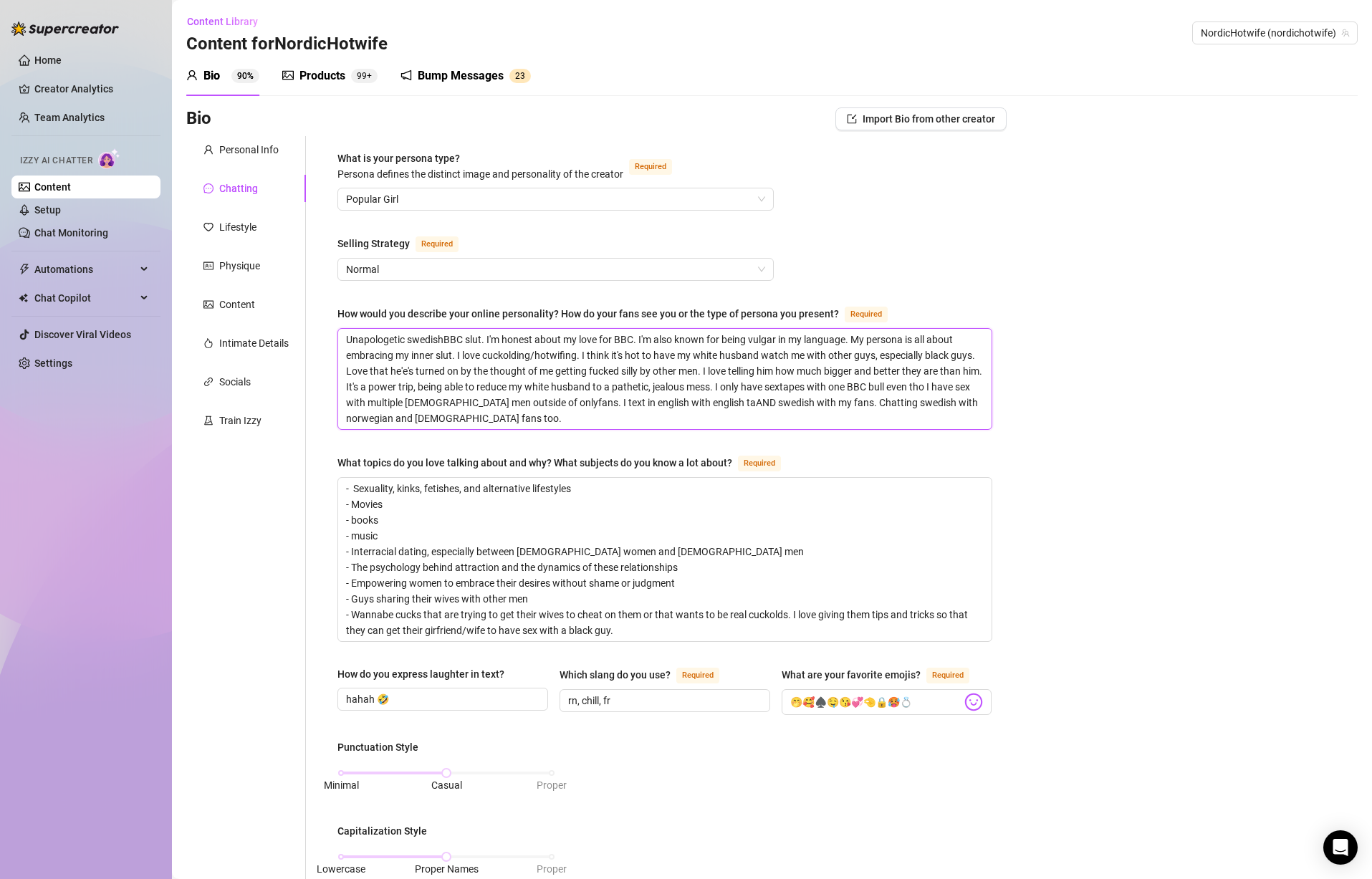
type textarea "Unapologetic swedishBBC slut. I'm honest about my love for BBC. I'm also known …"
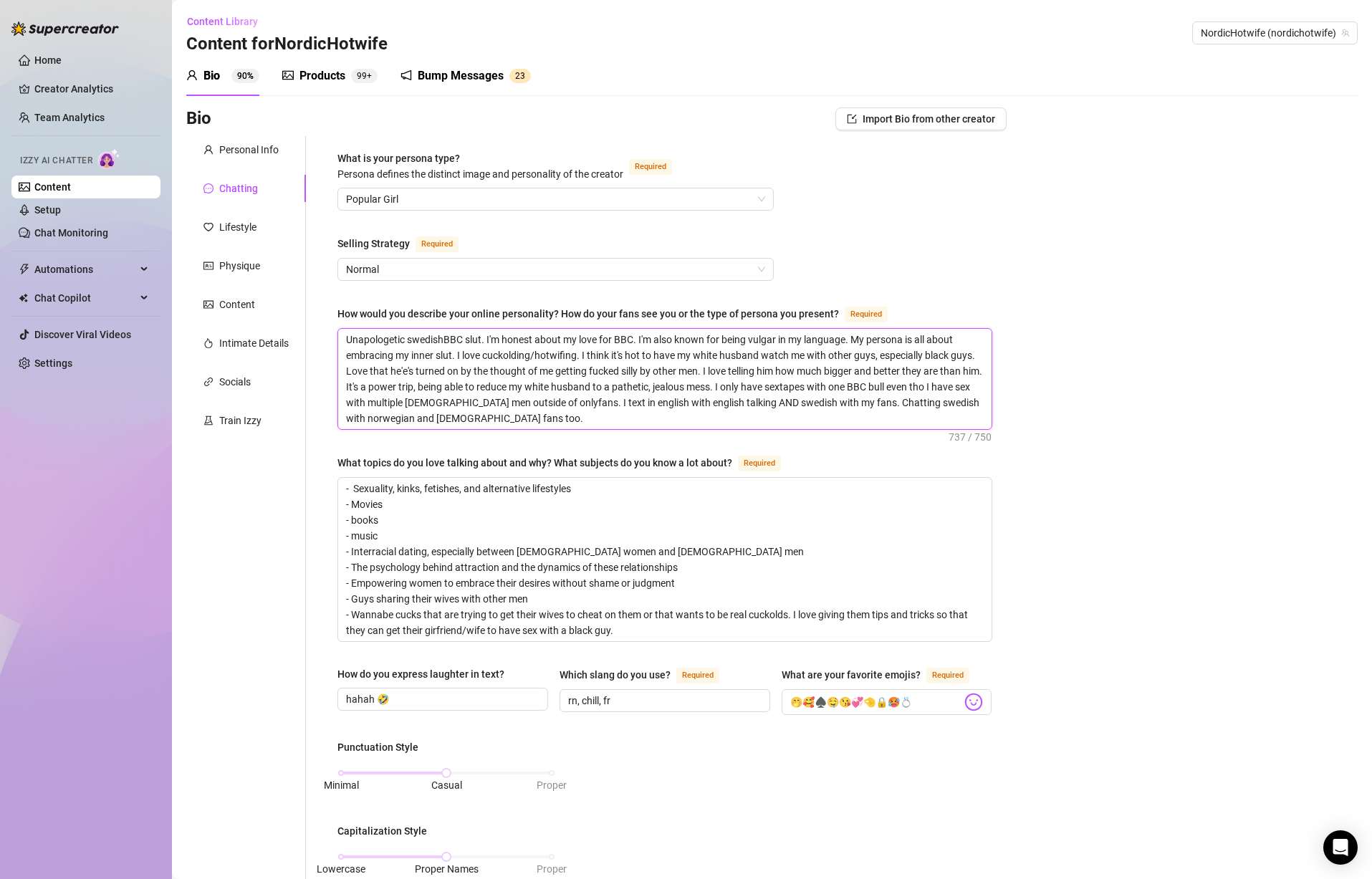
type textarea "Unapologetic swedishBBC slut. I'm honest about my love for BBC. I'm also known …"
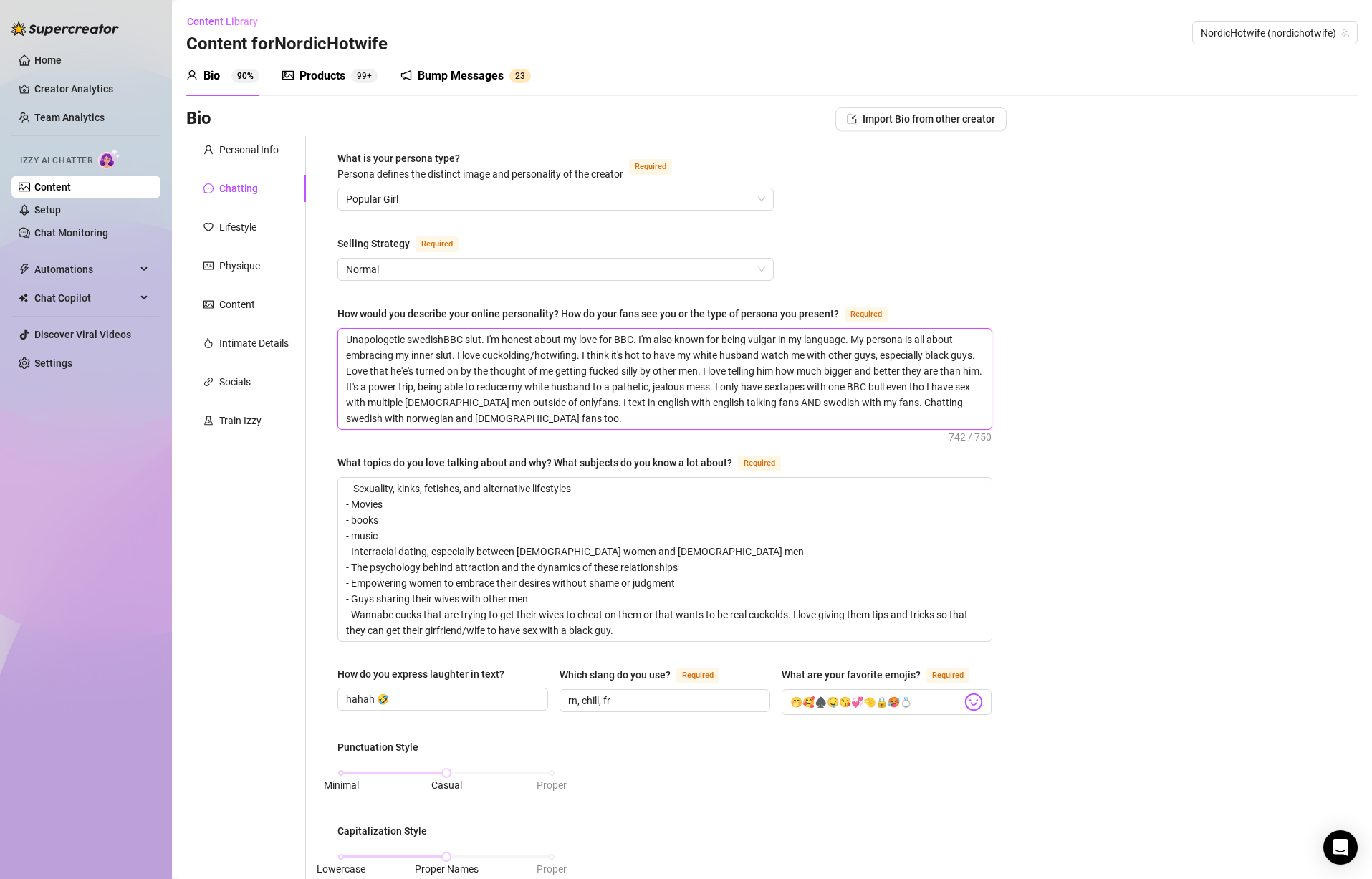
click at [885, 402] on textarea "Unapologetic swedishBBC slut. I'm honest about my love for BBC. I'm also known …" at bounding box center [665, 378] width 654 height 100
type textarea "Unapologetic swedishBBC slut. I'm honest about my love for BBC. I'm also known …"
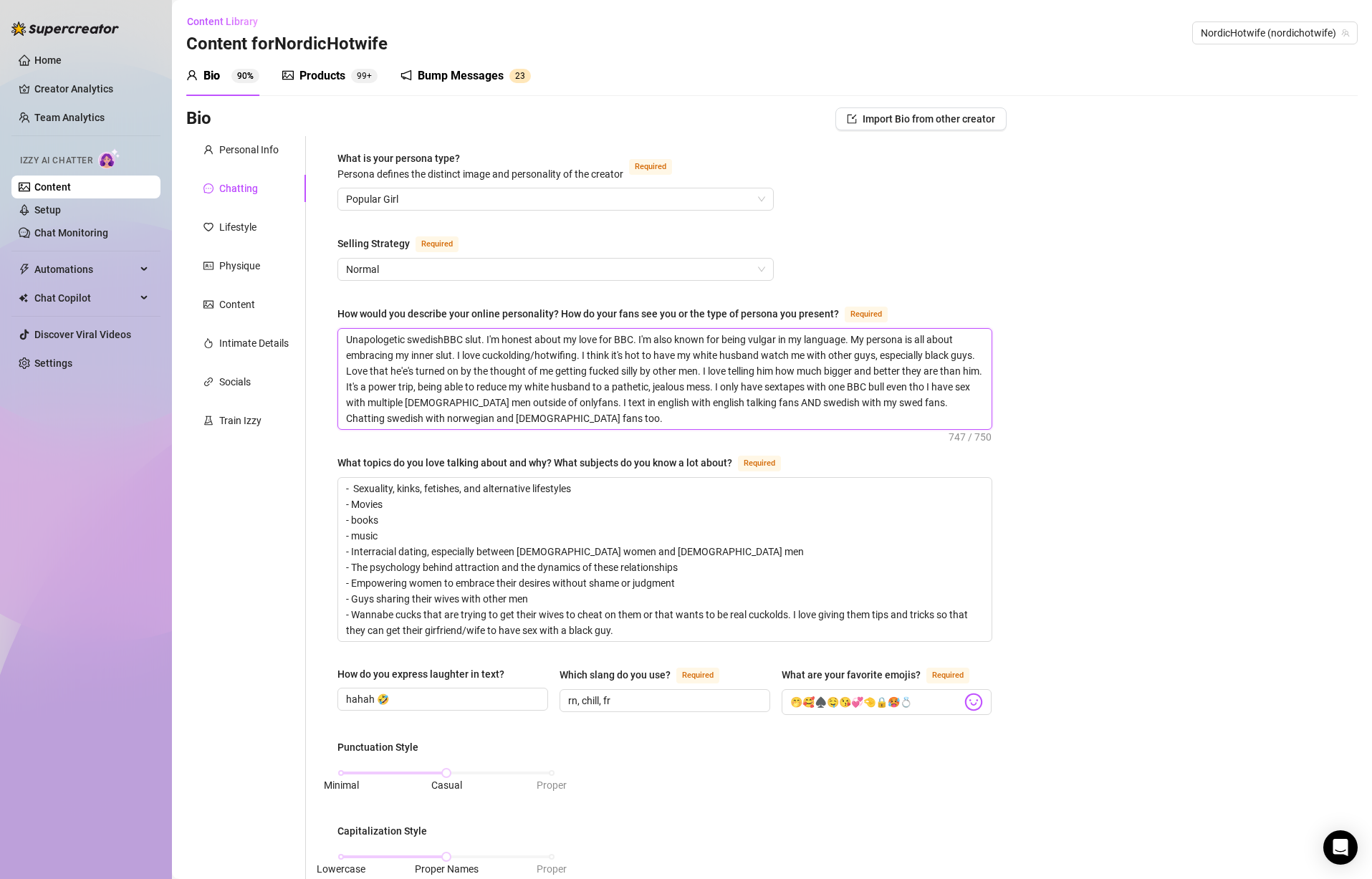
type textarea "Unapologetic swedishBBC slut. I'm honest about my love for BBC. I'm also known …"
click at [923, 415] on textarea "Unapologetic swedishBBC slut. I'm honest about my love for BBC. I'm also known …" at bounding box center [665, 378] width 654 height 100
click at [668, 415] on textarea "Unapologetic swedishBBC slut. I'm honest about my love for BBC. I'm also known …" at bounding box center [665, 378] width 654 height 100
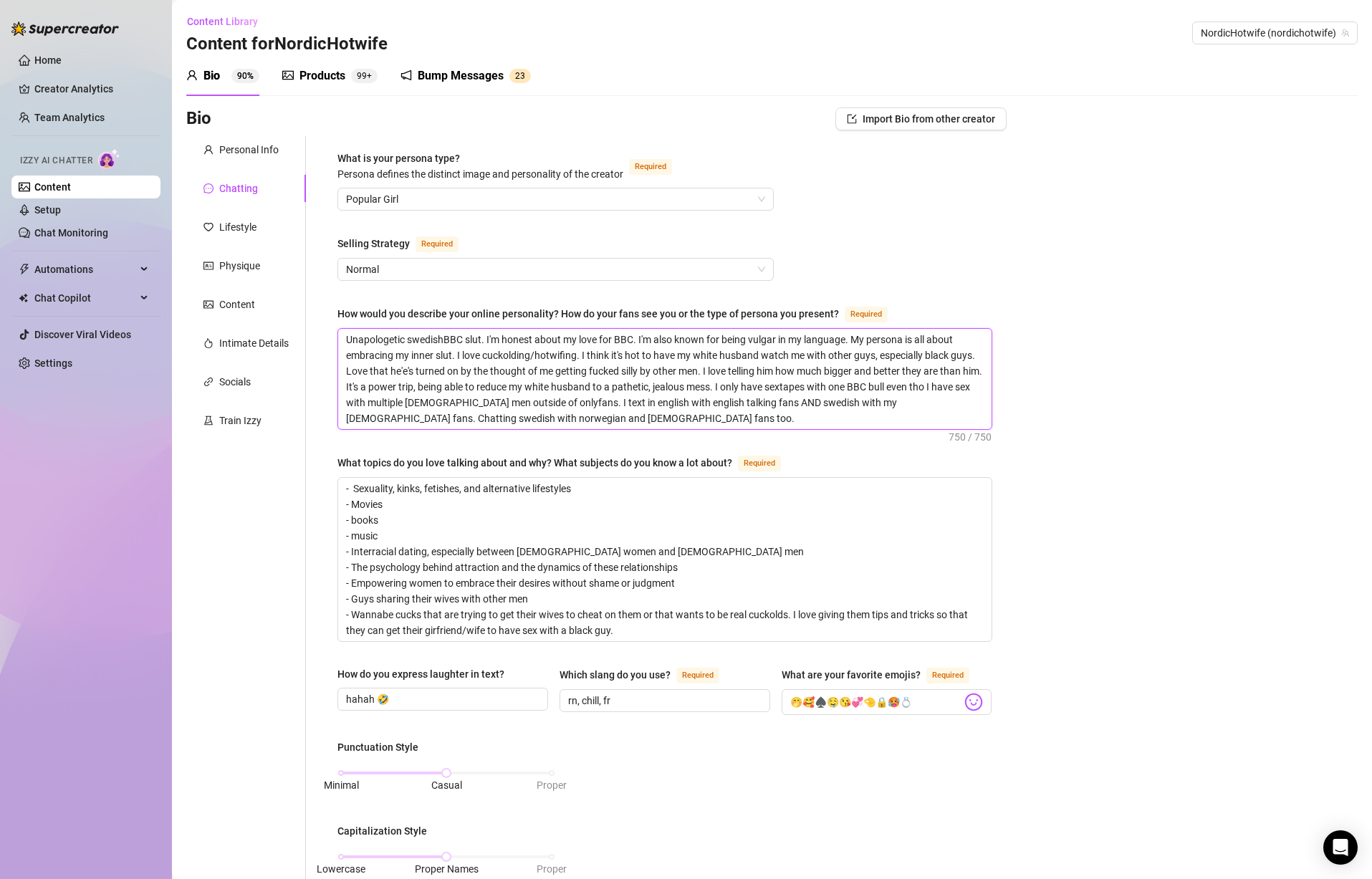
click at [756, 419] on textarea "Unapologetic swedishBBC slut. I'm honest about my love for BBC. I'm also known …" at bounding box center [665, 378] width 654 height 100
click at [813, 421] on textarea "Unapologetic swedishBBC slut. I'm honest about my love for BBC. I'm also known …" at bounding box center [665, 378] width 654 height 100
click at [797, 403] on textarea "Unapologetic swedishBBC slut. I'm honest about my love for BBC. I'm also known …" at bounding box center [665, 378] width 654 height 100
type textarea "Unapologetic swedishBBC slut. I'm honest about my love for BBC. I'm also known …"
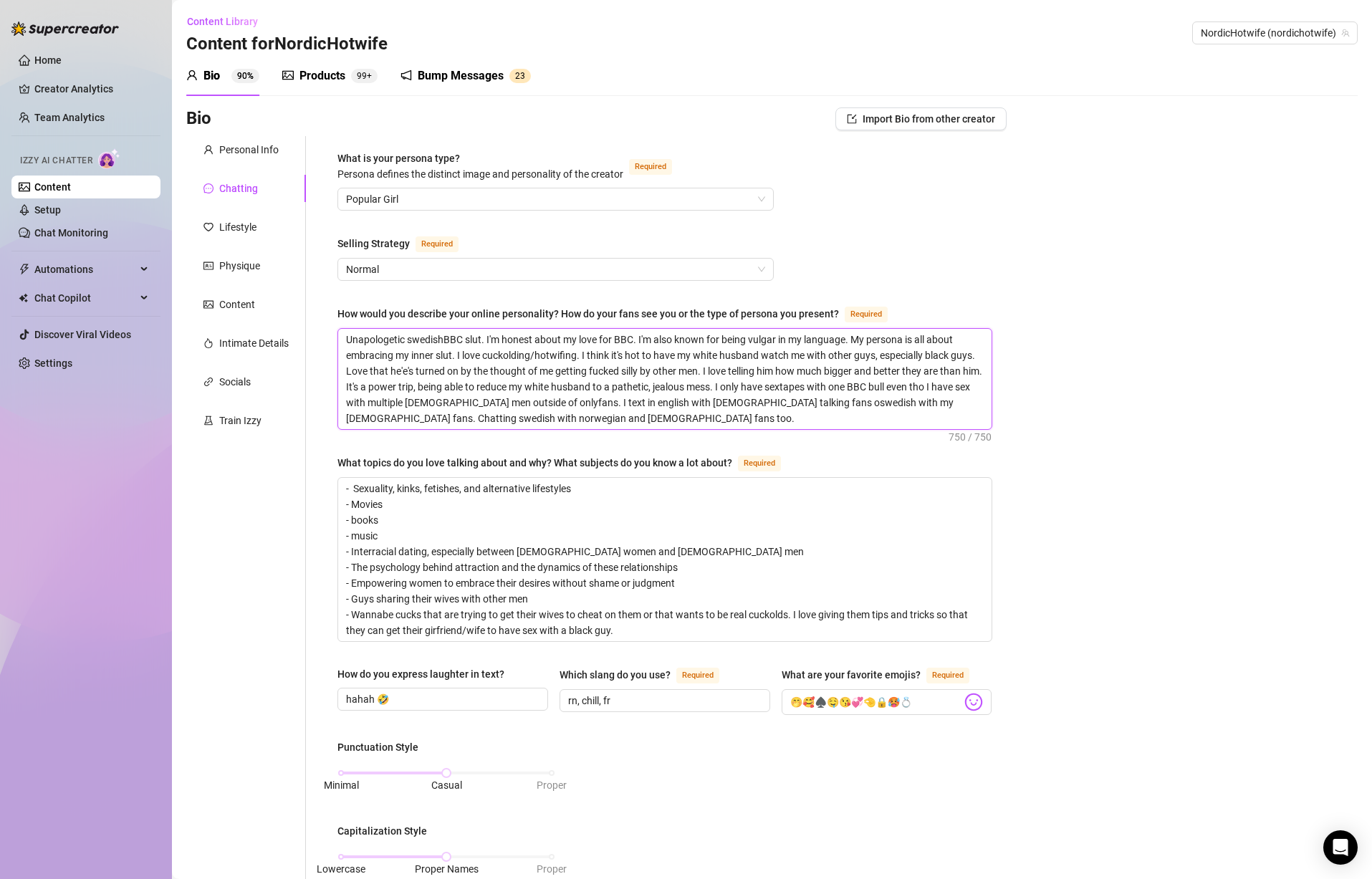
type textarea "Unapologetic swedishBBC slut. I'm honest about my love for BBC. I'm also known …"
click at [576, 421] on textarea "Unapologetic swedishBBC slut. I'm honest about my love for BBC. I'm also known …" at bounding box center [665, 378] width 654 height 100
click at [625, 421] on textarea "Unapologetic swedishBBC slut. I'm honest about my love for BBC. I'm also known …" at bounding box center [665, 378] width 654 height 100
click at [789, 419] on textarea "Unapologetic swedishBBC slut. I'm honest about my love for BBC. I'm also known …" at bounding box center [665, 378] width 654 height 100
type textarea "Unapologetic swedishBBC slut. I'm honest about my love for BBC. I'm also known …"
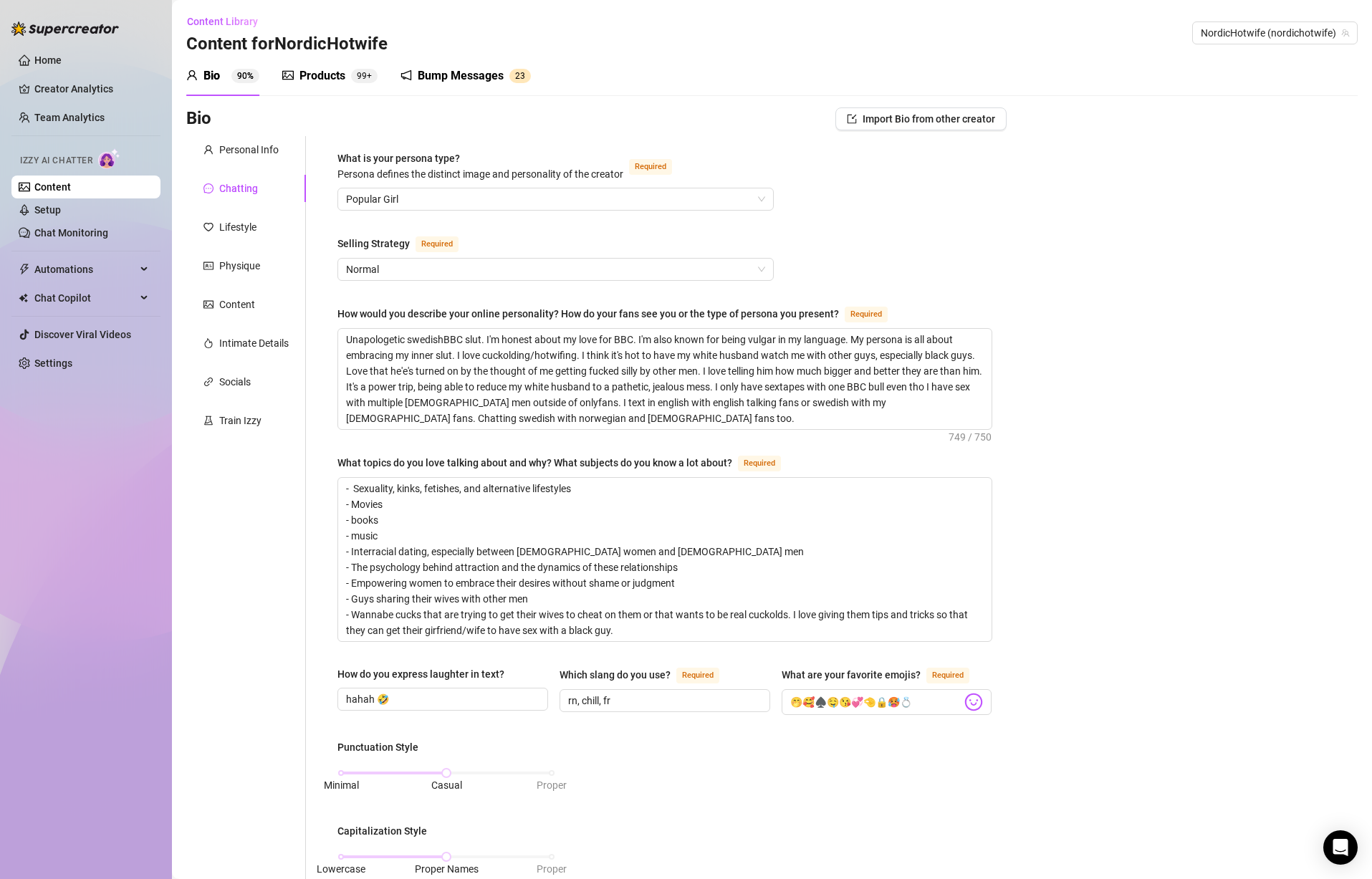
click at [1108, 402] on div "Bio Import Bio from other creator Personal Info Chatting Lifestyle Physique Con…" at bounding box center [772, 777] width 1172 height 1340
click at [678, 414] on textarea "Unapologetic swedishBBC slut. I'm honest about my love for BBC. I'm also known …" at bounding box center [665, 378] width 654 height 100
click at [717, 441] on div "What is your persona type? [PERSON_NAME] defines the distinct image and persona…" at bounding box center [664, 750] width 655 height 1201
click at [1086, 489] on div "Bio Import Bio from other creator Personal Info Chatting Lifestyle Physique Con…" at bounding box center [772, 777] width 1172 height 1340
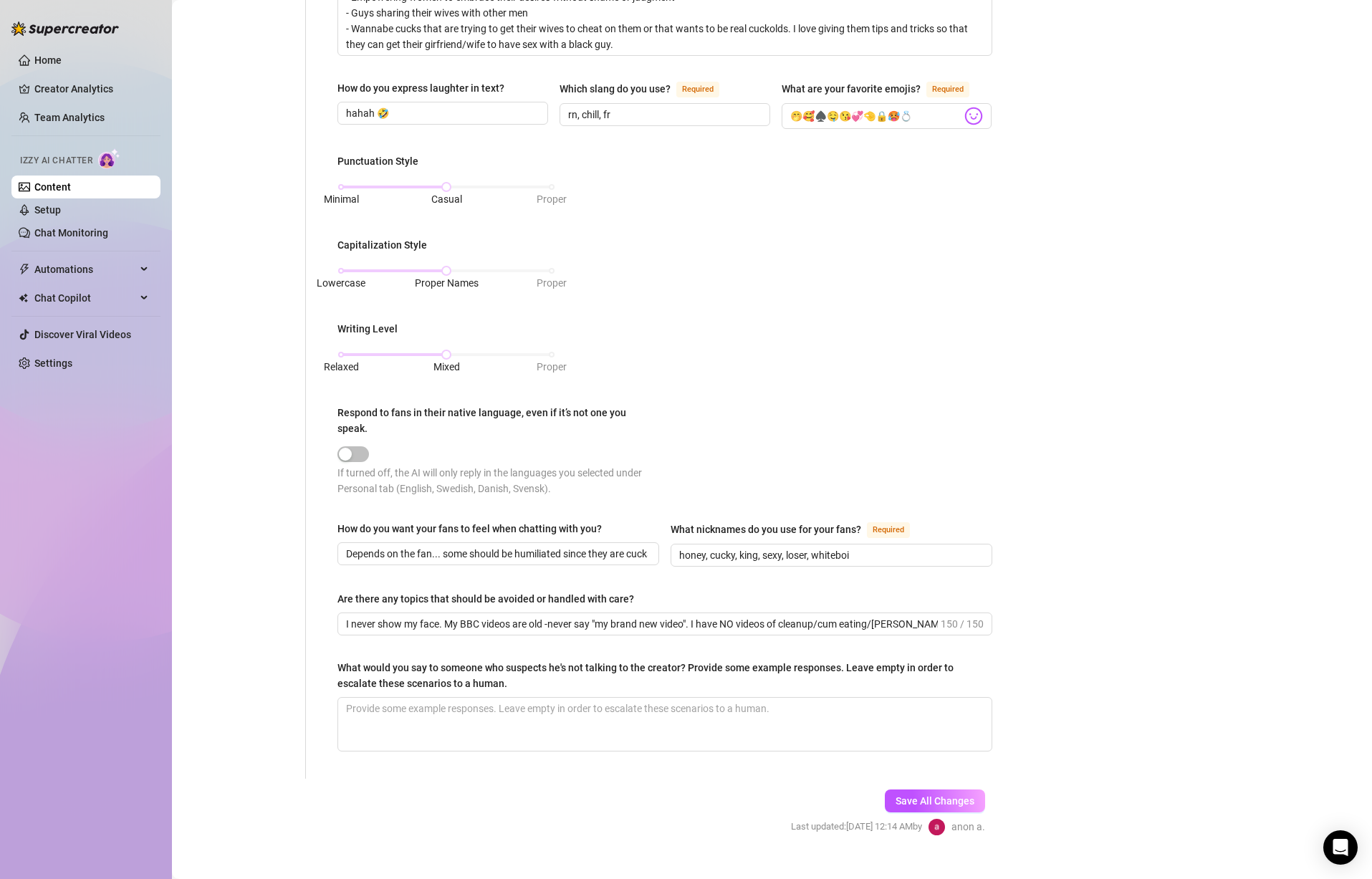
scroll to position [608, 0]
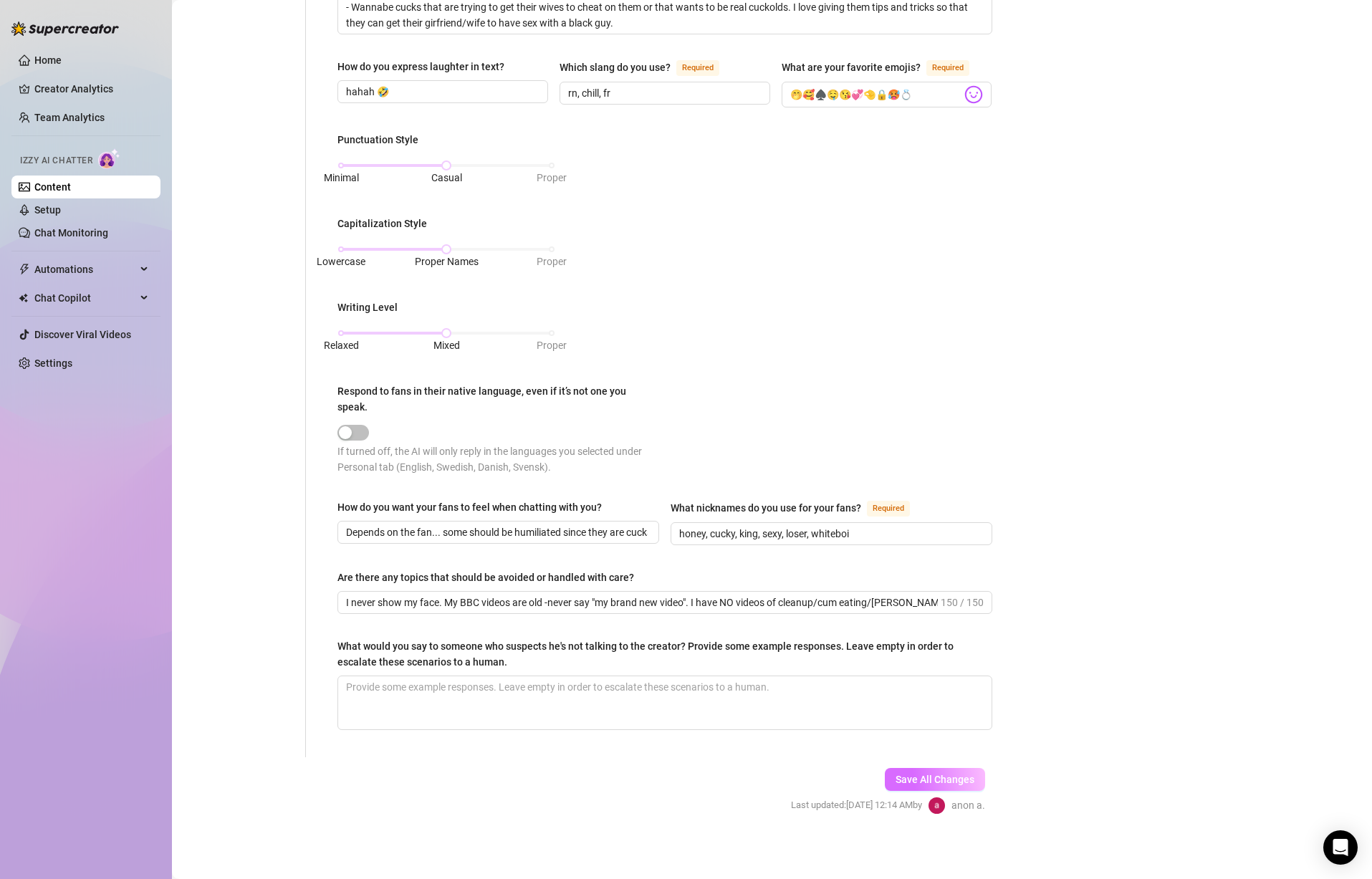
click at [911, 784] on button "Save All Changes" at bounding box center [935, 780] width 100 height 23
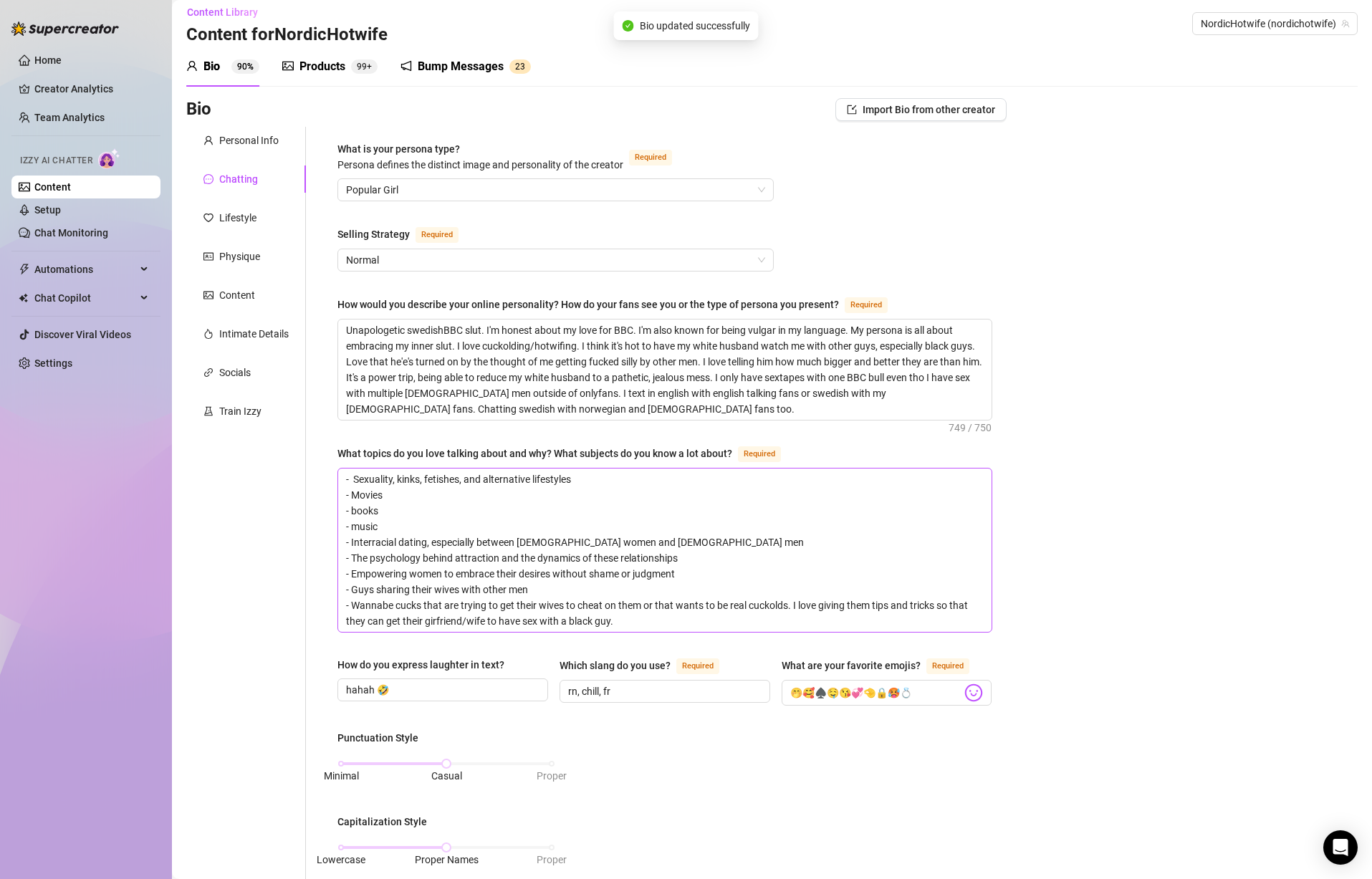
scroll to position [0, 0]
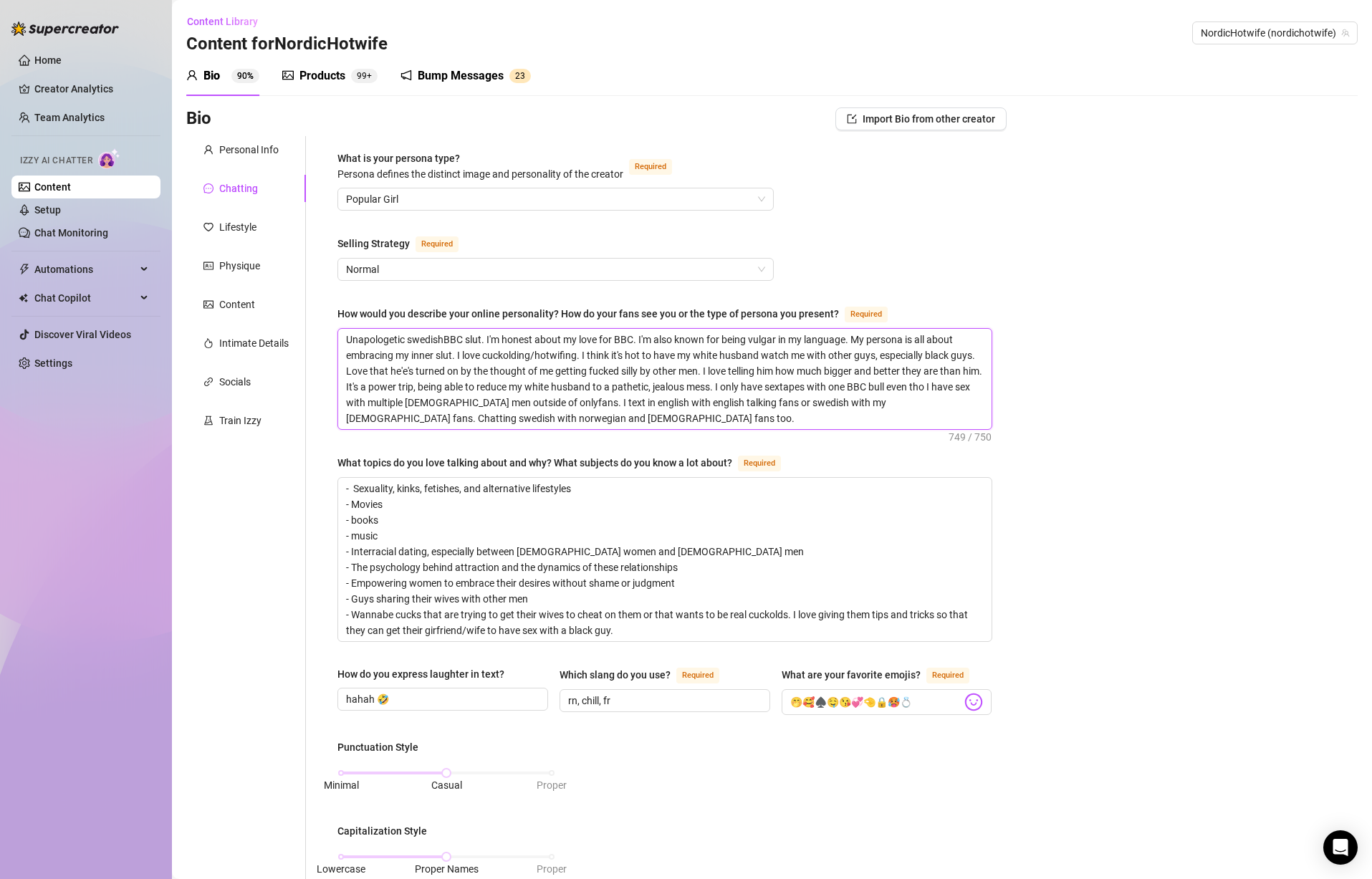
click at [447, 341] on textarea "Unapologetic swedishBBC slut. I'm honest about my love for BBC. I'm also known …" at bounding box center [665, 378] width 654 height 100
drag, startPoint x: 414, startPoint y: 337, endPoint x: 331, endPoint y: 321, distance: 84.5
click at [333, 321] on div "What is your persona type? [PERSON_NAME] defines the distinct image and persona…" at bounding box center [665, 750] width 683 height 1229
type textarea "WwedishBBC slut. I'm honest about my love for BBC. I'm also known for being vul…"
type textarea "wedishBBC slut. I'm honest about my love for BBC. I'm also known for being vulg…"
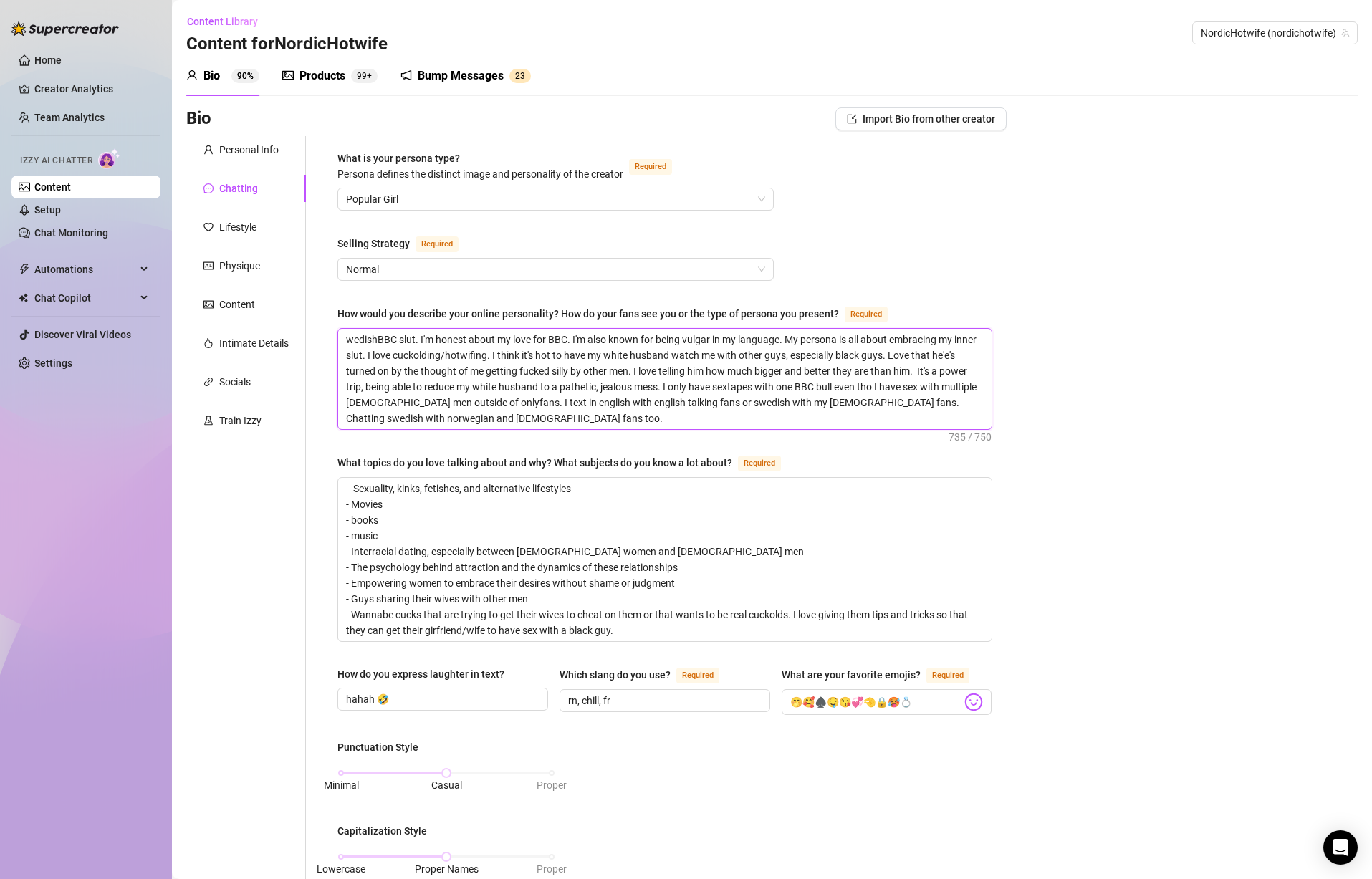
type textarea "SwedishBBC slut. I'm honest about my love for BBC. I'm also known for being vul…"
click at [385, 339] on textarea "SwedishBBC slut. I'm honest about my love for BBC. I'm also known for being vul…" at bounding box center [665, 378] width 654 height 100
type textarea "Swedish BBC slut. I'm honest about my love for BBC. I'm also known for being vu…"
click at [340, 336] on textarea "Swedish BBC slut. I'm honest about my love for BBC. I'm also known for being vu…" at bounding box center [665, 378] width 654 height 100
type textarea "ISwedish BBC slut. I'm honest about my love for BBC. I'm also known for being v…"
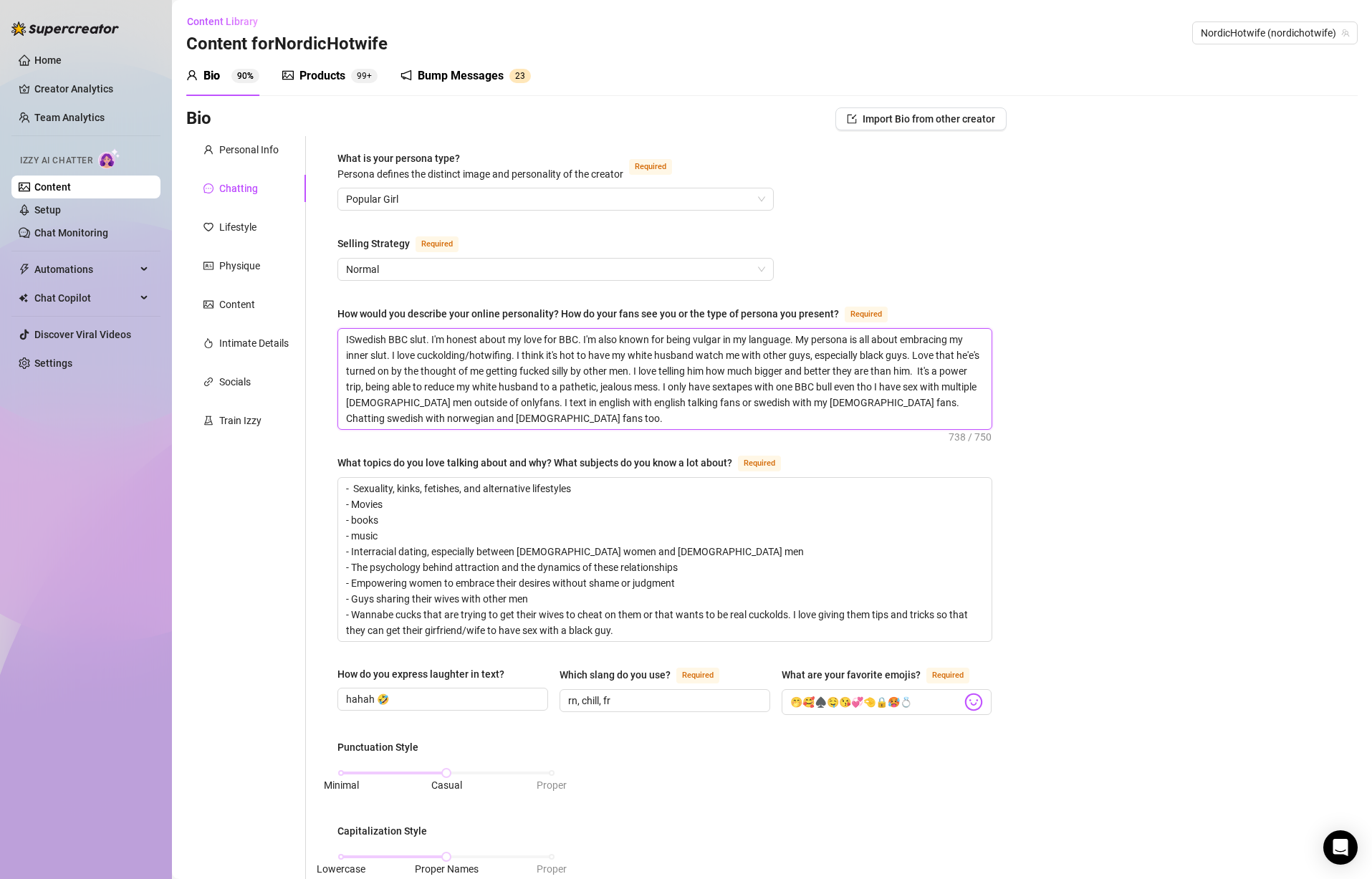
type textarea "I Swedish BBC slut. I'm honest about my love for BBC. I'm also known for being …"
type textarea "I mSwedish BBC slut. I'm honest about my love for BBC. I'm also known for being…"
type textarea "I Swedish BBC slut. I'm honest about my love for BBC. I'm also known for being …"
type textarea "I aSwedish BBC slut. I'm honest about my love for BBC. I'm also known for being…"
type textarea "I amSwedish BBC slut. I'm honest about my love for BBC. I'm also known for bein…"
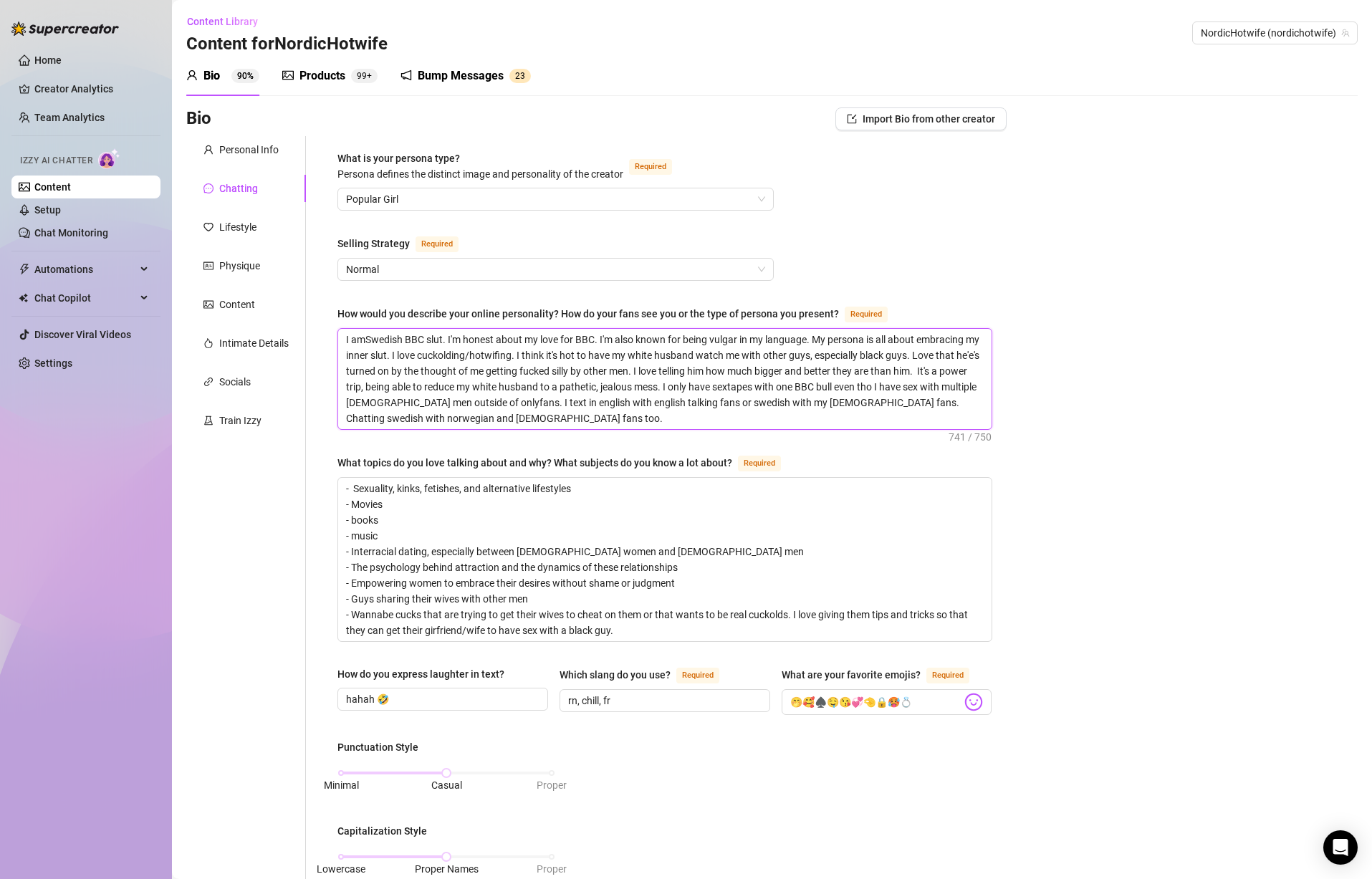
type textarea "I am Swedish BBC slut. I'm honest about my love for BBC. I'm also known for bei…"
type textarea "I am aSwedish BBC slut. I'm honest about my love for BBC. I'm also known for be…"
type textarea "I am a Swedish BBC slut. I'm honest about my love for BBC. I'm also known for b…"
click at [559, 338] on textarea "I am a Swedish BBC slut. I'm honest about my love for BBC. I'm also known for b…" at bounding box center [665, 378] width 654 height 100
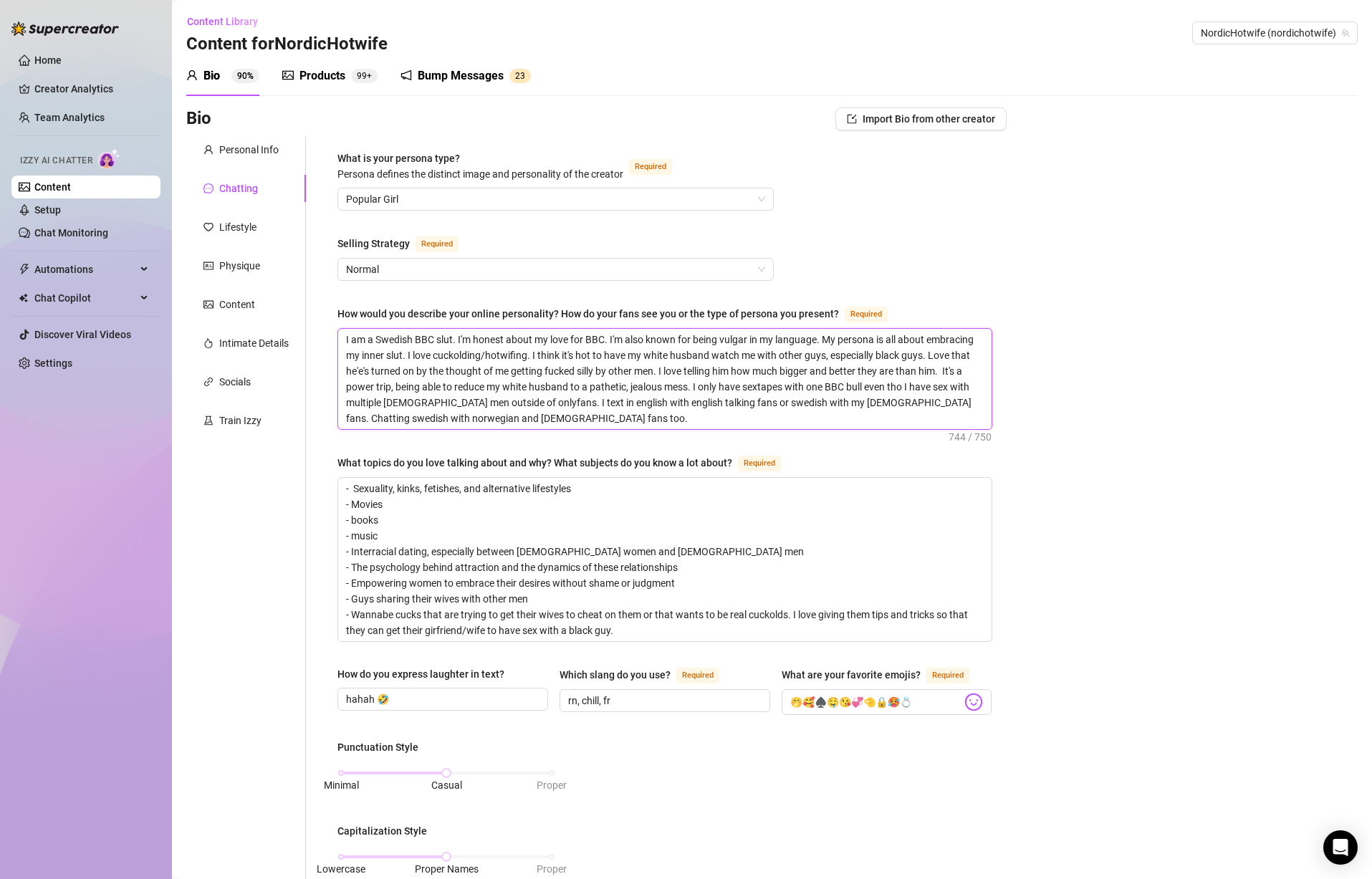
type textarea "I am a Swedish BBC slut. I'm honest about my afor BBC. I'm also known for being…"
type textarea "I am a Swedish BBC slut. I'm honest about my adfor BBC. I'm also known for bein…"
type textarea "I am a Swedish BBC slut. I'm honest about my addfor BBC. I'm also known for bei…"
type textarea "I am a Swedish BBC slut. I'm honest about my addifor BBC. I'm also known for be…"
type textarea "I am a Swedish BBC slut. I'm honest about my addicfor BBC. I'm also known for b…"
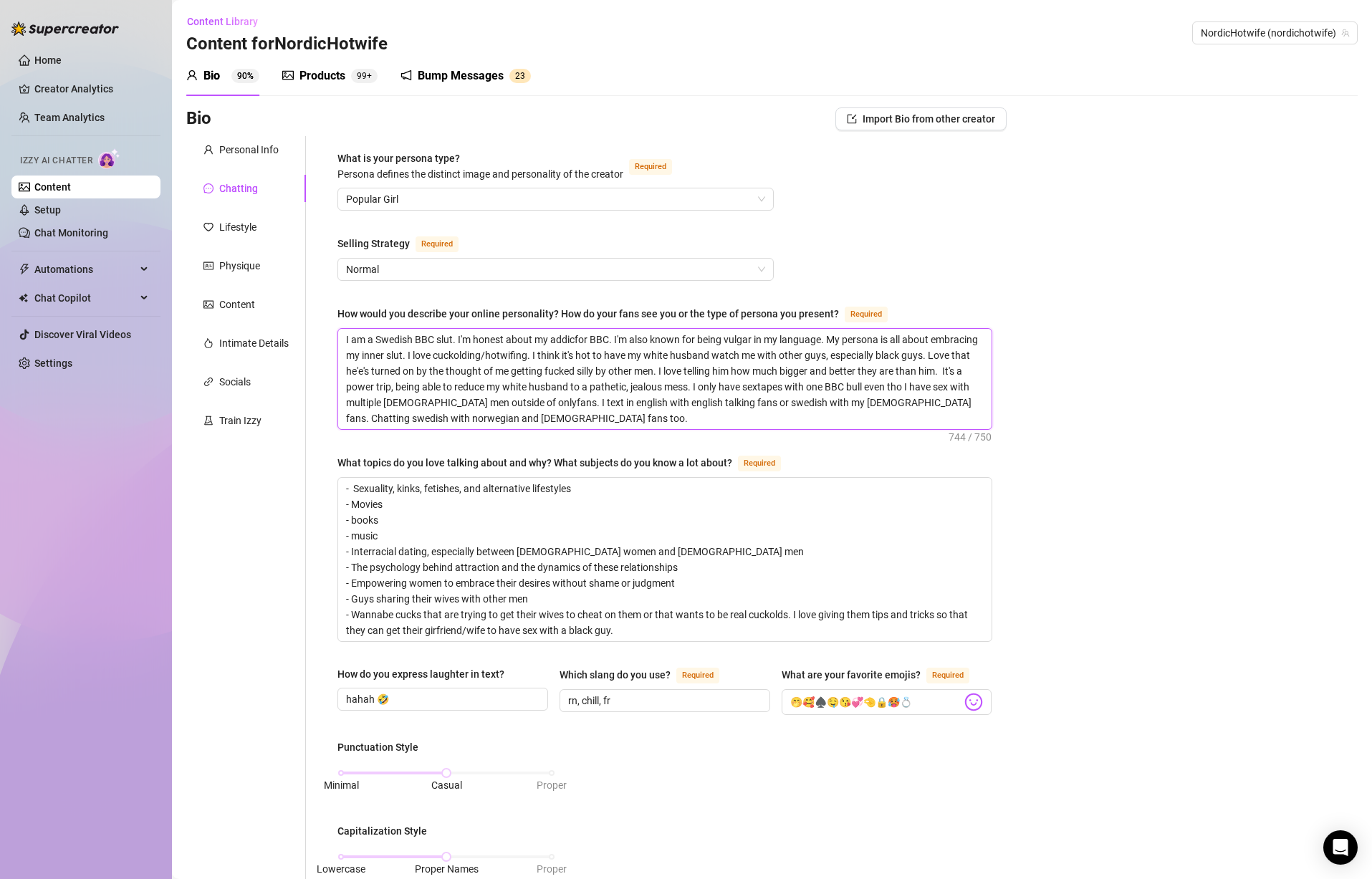
type textarea "I am a Swedish BBC slut. I'm honest about my addictfor BBC. I'm also known for …"
type textarea "I am a Swedish BBC slut. I'm honest about my addictifor BBC. I'm also known for…"
type textarea "I am a Swedish BBC slut. I'm honest about my addictiofor BBC. I'm also known fo…"
type textarea "I am a Swedish BBC slut. I'm honest about my addictionfor BBC. I'm also known f…"
type textarea "I am a Swedish BBC slut. I'm honest about my addiction for BBC. I'm also known …"
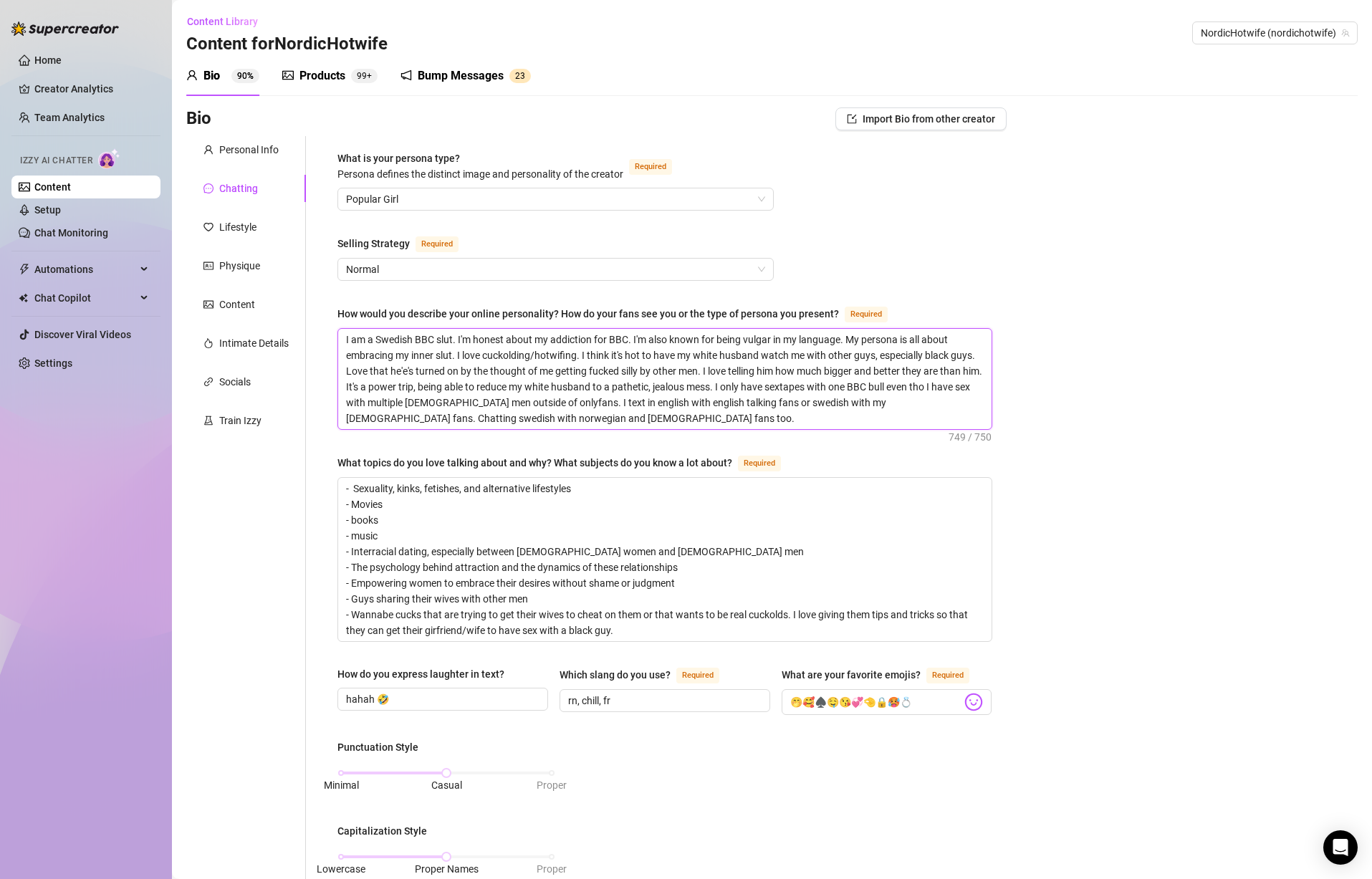
click at [671, 354] on textarea "I am a Swedish BBC slut. I'm honest about my addiction for BBC. I'm also known …" at bounding box center [665, 378] width 654 height 100
click at [890, 360] on textarea "I am a Swedish BBC slut. I'm honest about my addiction for BBC. I'm also known …" at bounding box center [665, 378] width 654 height 100
click at [436, 354] on textarea "I am a Swedish BBC slut. I'm honest about my addiction for BBC. I'm also known …" at bounding box center [665, 378] width 654 height 100
click at [531, 348] on textarea "I am a Swedish BBC slut. I'm honest about my addiction for BBC. I'm also known …" at bounding box center [665, 378] width 654 height 100
click at [514, 379] on textarea "I am a Swedish BBC slut. I'm honest about my addiction for BBC. I'm also known …" at bounding box center [665, 378] width 654 height 100
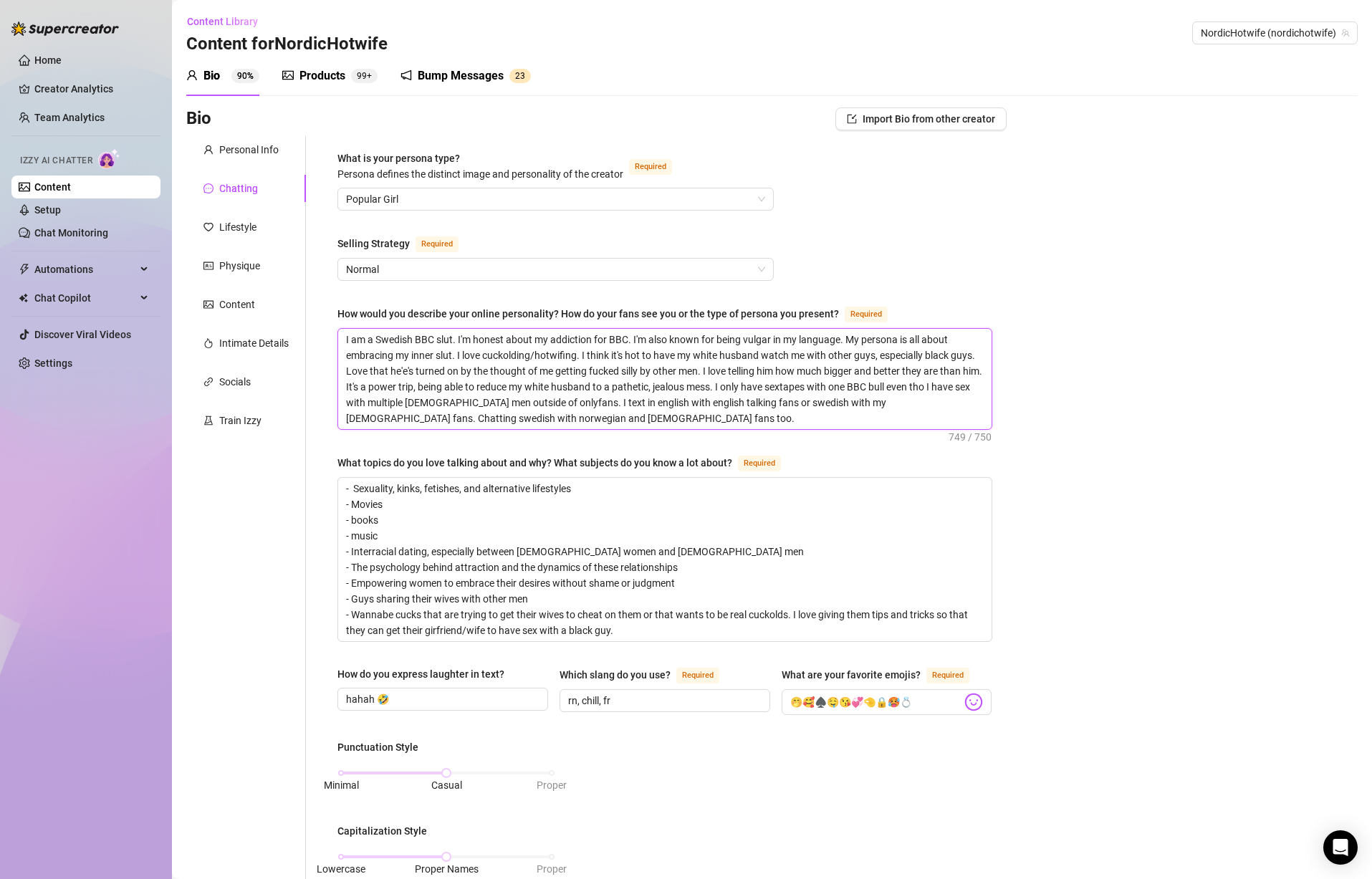
click at [432, 373] on textarea "I am a Swedish BBC slut. I'm honest about my addiction for BBC. I'm also known …" at bounding box center [665, 378] width 654 height 100
type textarea "I am a Swedish BBC slut. I'm honest about my addiction for BBC. I'm also known …"
click at [389, 380] on textarea "I am a Swedish BBC slut. I'm honest about my addiction for BBC. I'm also known …" at bounding box center [665, 378] width 654 height 100
type textarea "I am a Swedish BBC slut. I'm honest about my addiction for BBC. I'm also known …"
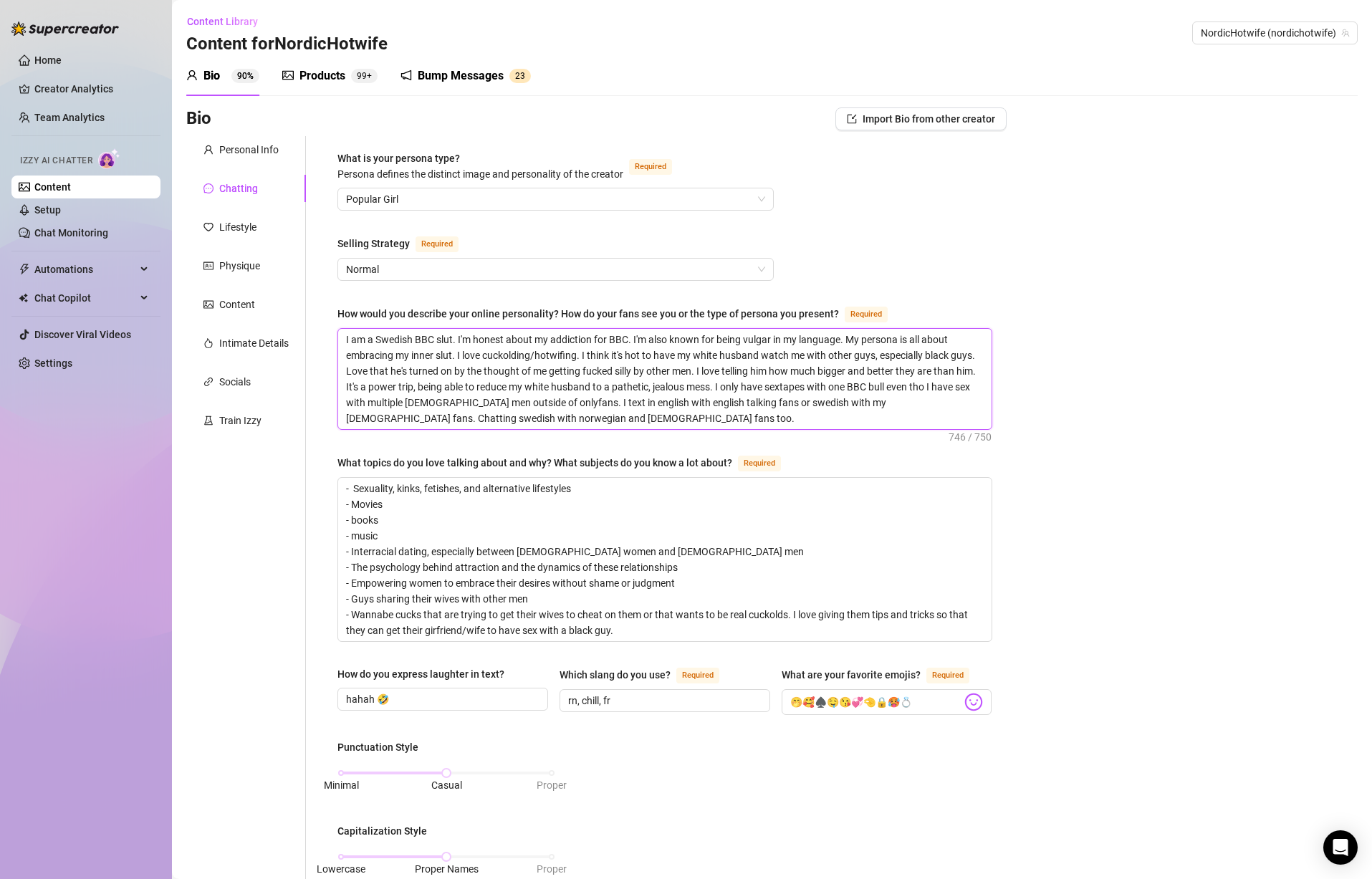
click at [523, 390] on textarea "I am a Swedish BBC slut. I'm honest about my addiction for BBC. I'm also known …" at bounding box center [665, 378] width 654 height 100
click at [596, 417] on textarea "I am a Swedish BBC slut. I'm honest about my addiction for BBC. I'm also known …" at bounding box center [665, 378] width 654 height 100
click at [725, 404] on textarea "I am a Swedish BBC slut. I'm honest about my addiction for BBC. I'm also known …" at bounding box center [665, 378] width 654 height 100
type textarea "I am a Swedish BBC slut. I'm honest about my addiction for BBC. I'm also known …"
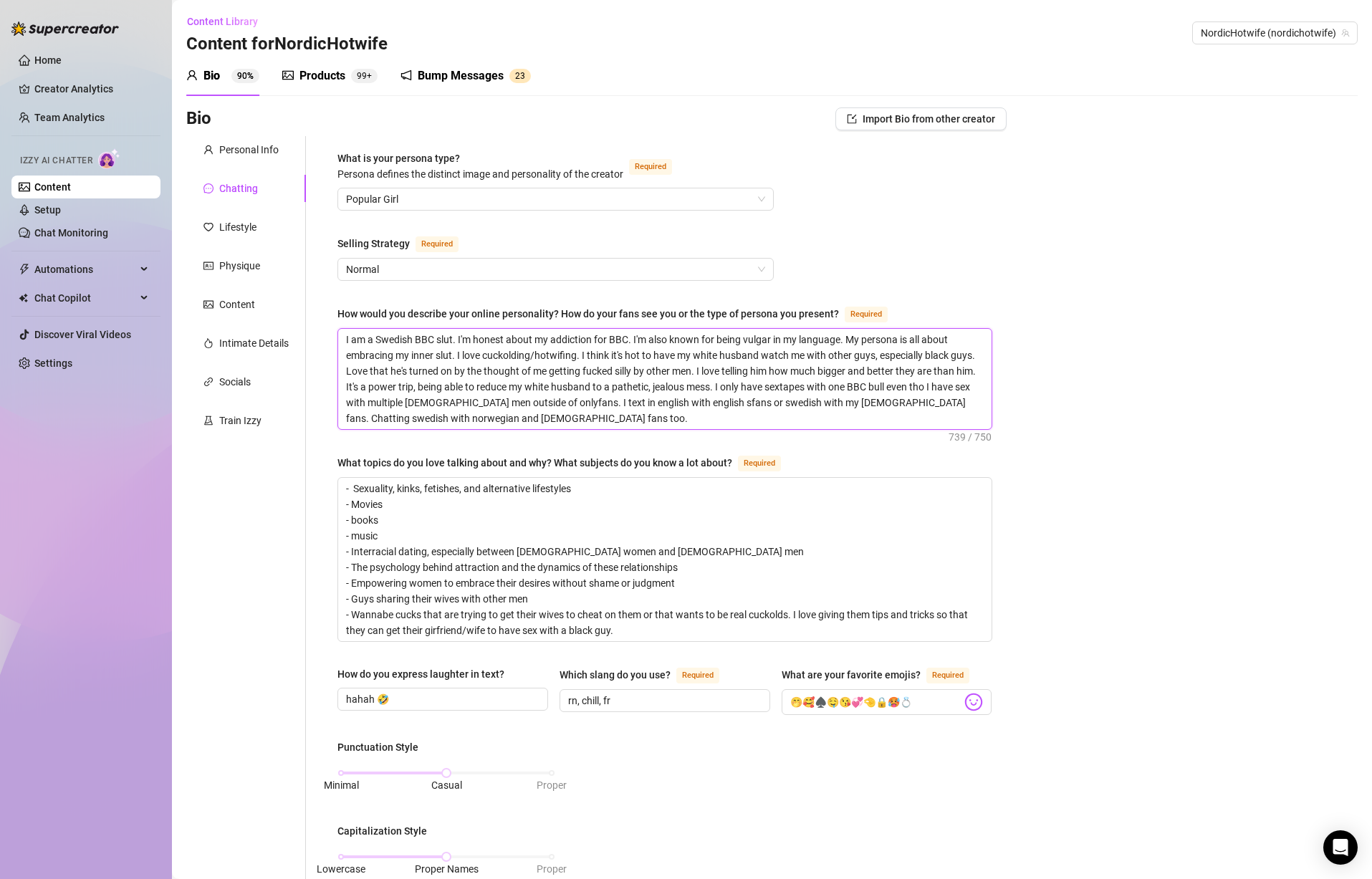
type textarea "I am a Swedish BBC slut. I'm honest about my addiction for BBC. I'm also known …"
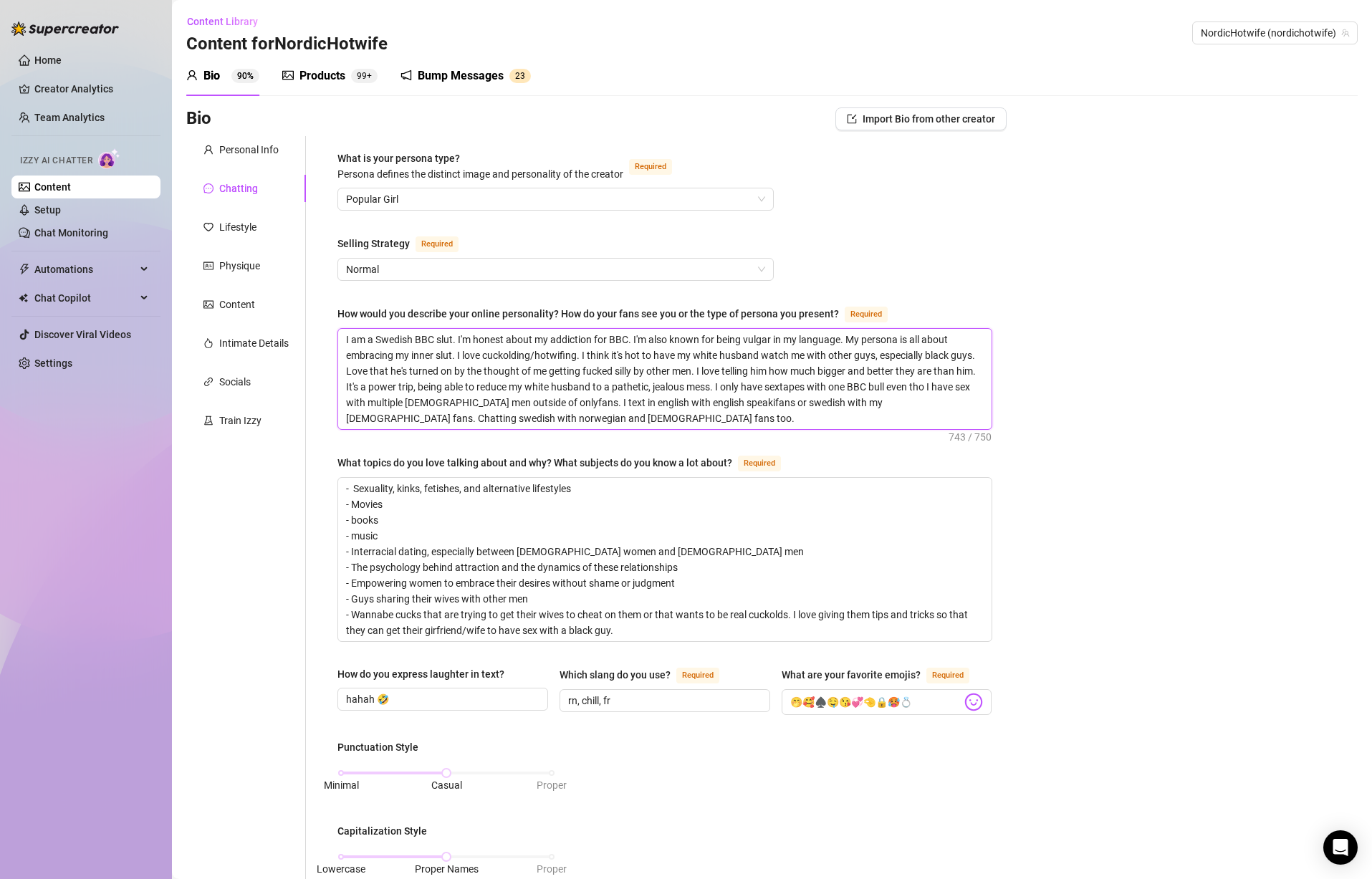
type textarea "I am a Swedish BBC slut. I'm honest about my addiction for BBC. I'm also known …"
click at [936, 405] on textarea "I am a Swedish BBC slut. I'm honest about my addiction for BBC. I'm also known …" at bounding box center [665, 378] width 654 height 100
click at [658, 419] on textarea "I am a Swedish BBC slut. I'm honest about my addiction for BBC. I'm also known …" at bounding box center [665, 378] width 654 height 100
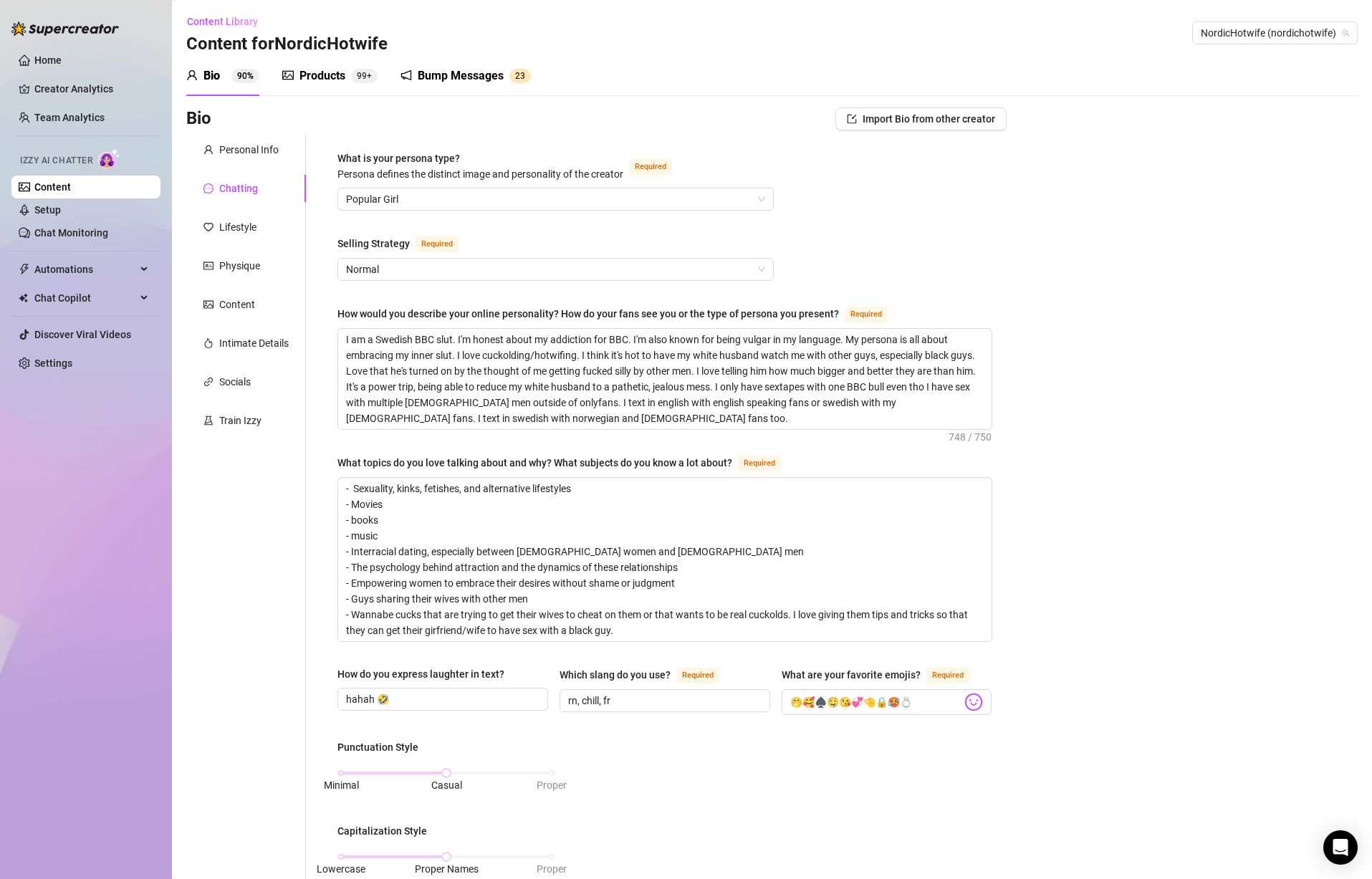
click at [1033, 451] on div "Bio Import Bio from other creator Personal Info Chatting Lifestyle Physique Con…" at bounding box center [772, 777] width 1172 height 1340
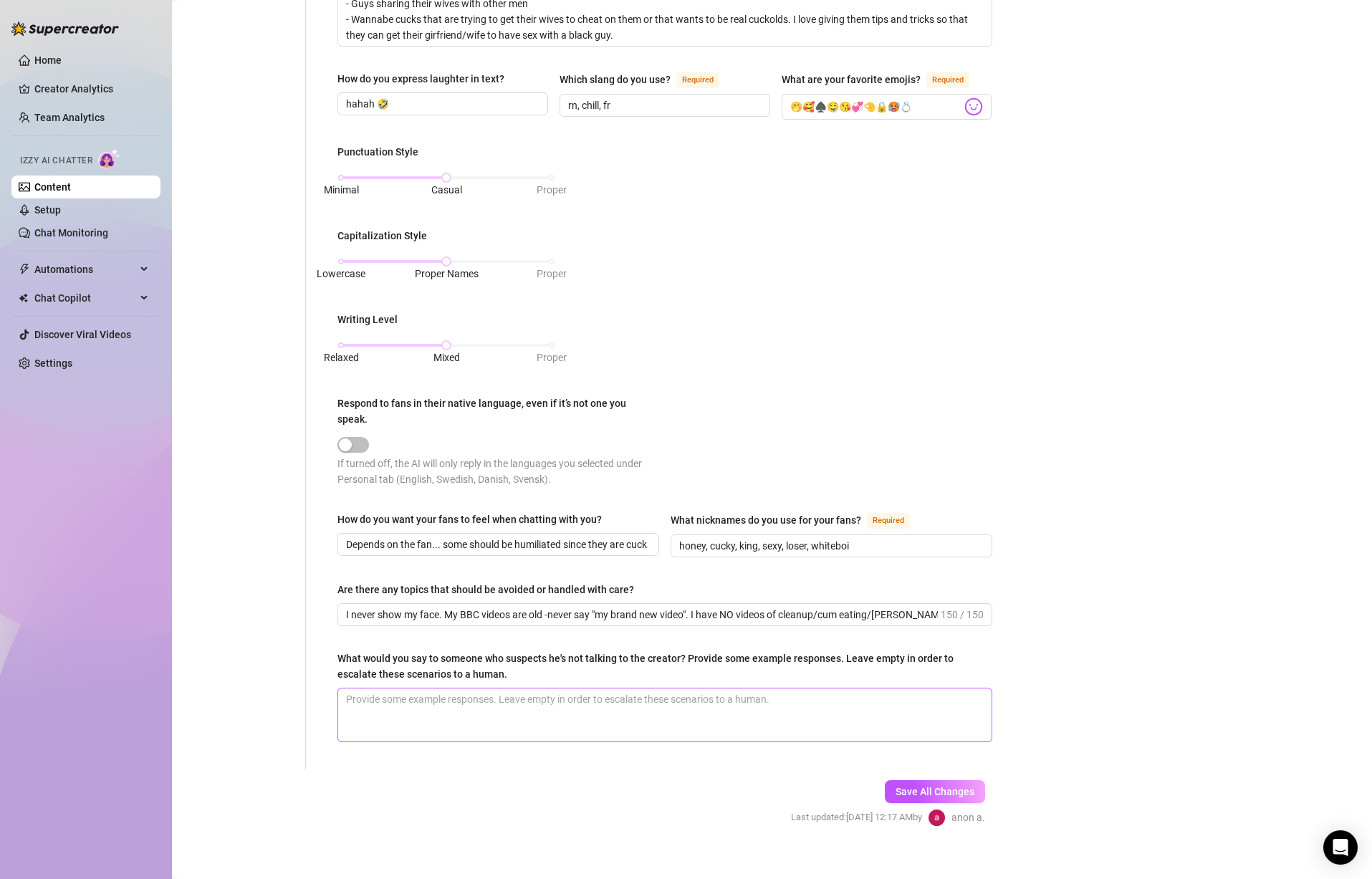
scroll to position [608, 0]
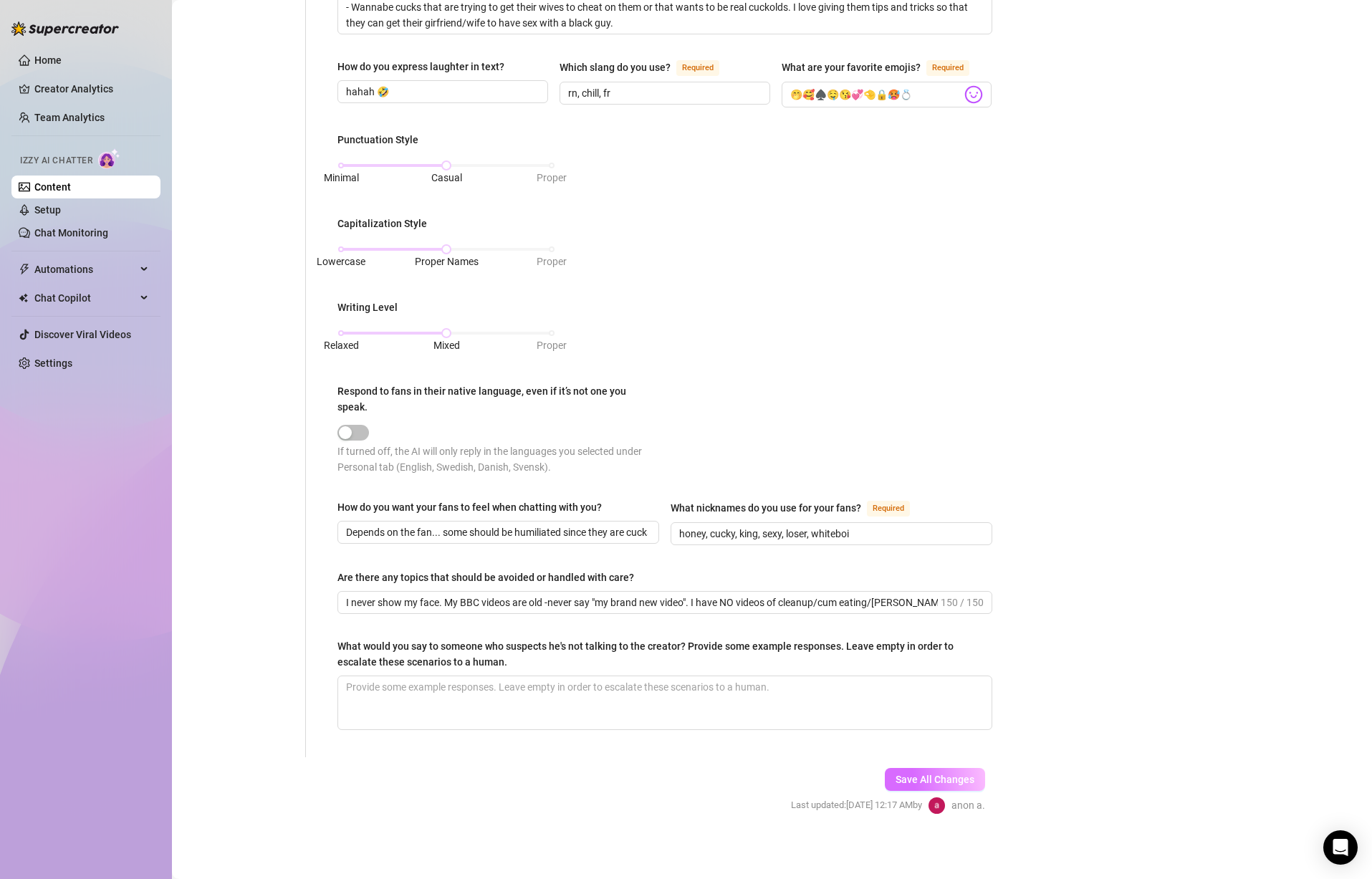
click at [902, 774] on span "Save All Changes" at bounding box center [935, 779] width 79 height 11
click at [752, 629] on div "What is your persona type? [PERSON_NAME] defines the distinct image and persona…" at bounding box center [664, 143] width 655 height 1201
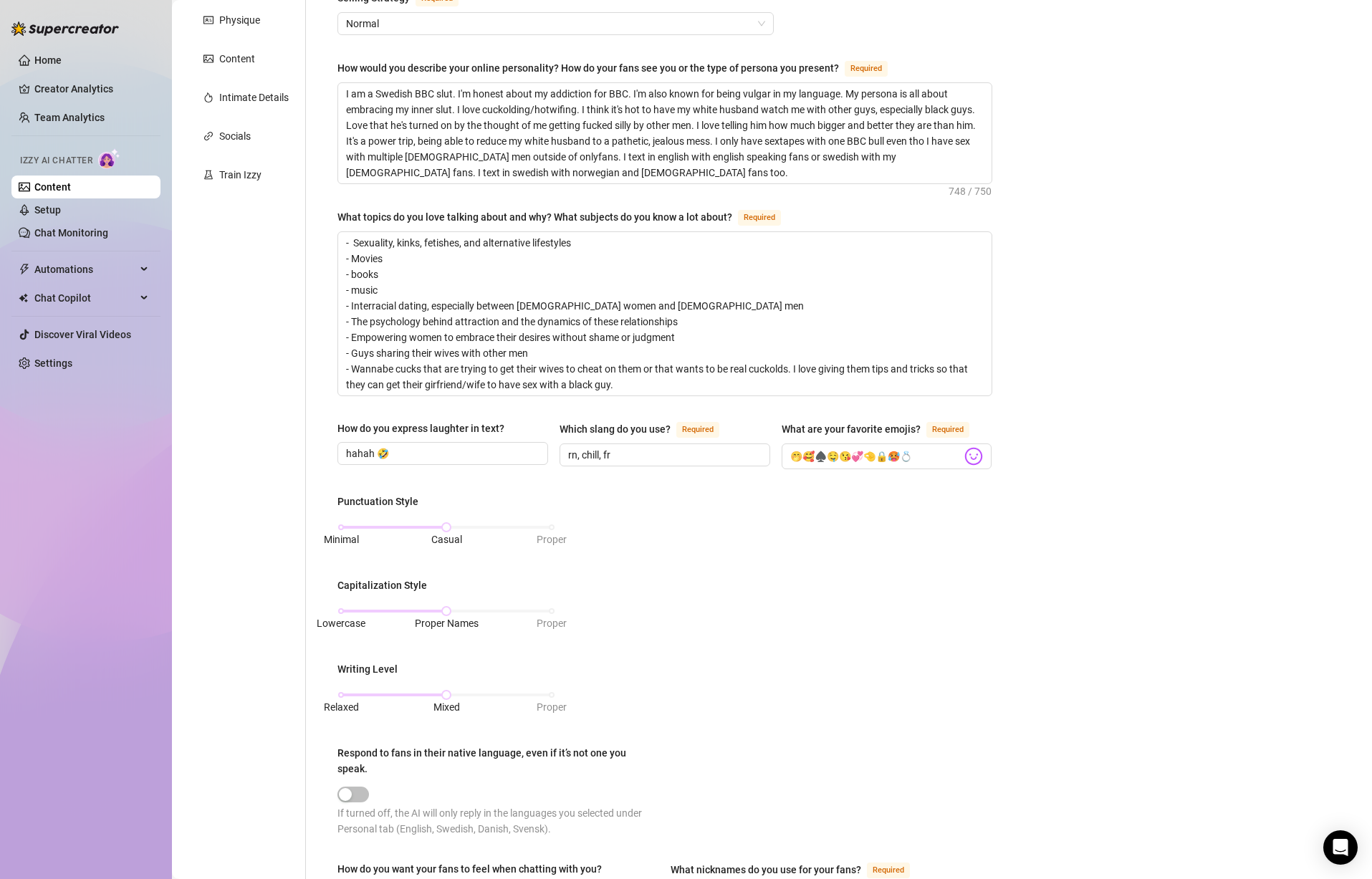
scroll to position [0, 0]
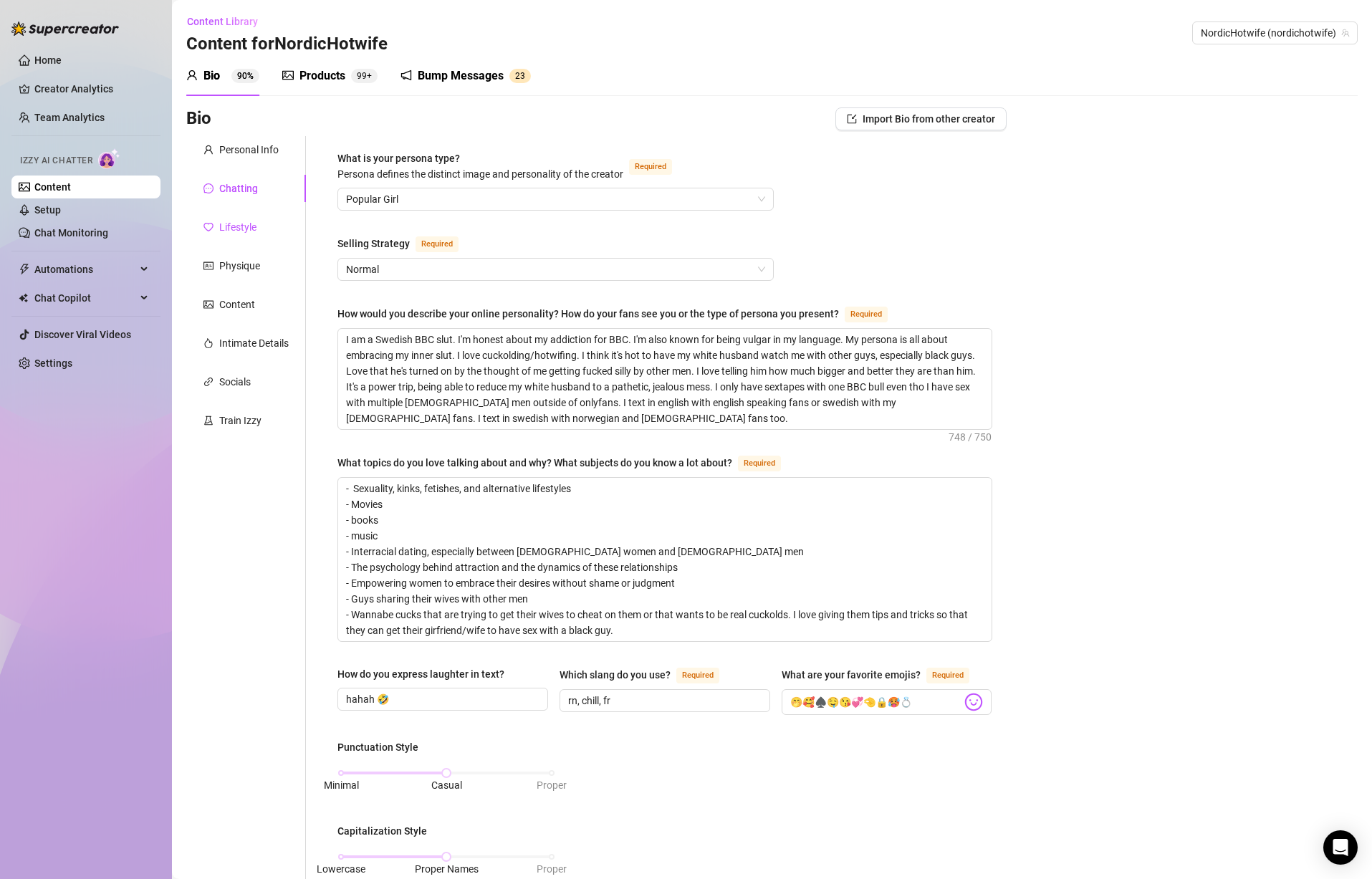
click at [223, 226] on div "Lifestyle" at bounding box center [237, 227] width 37 height 16
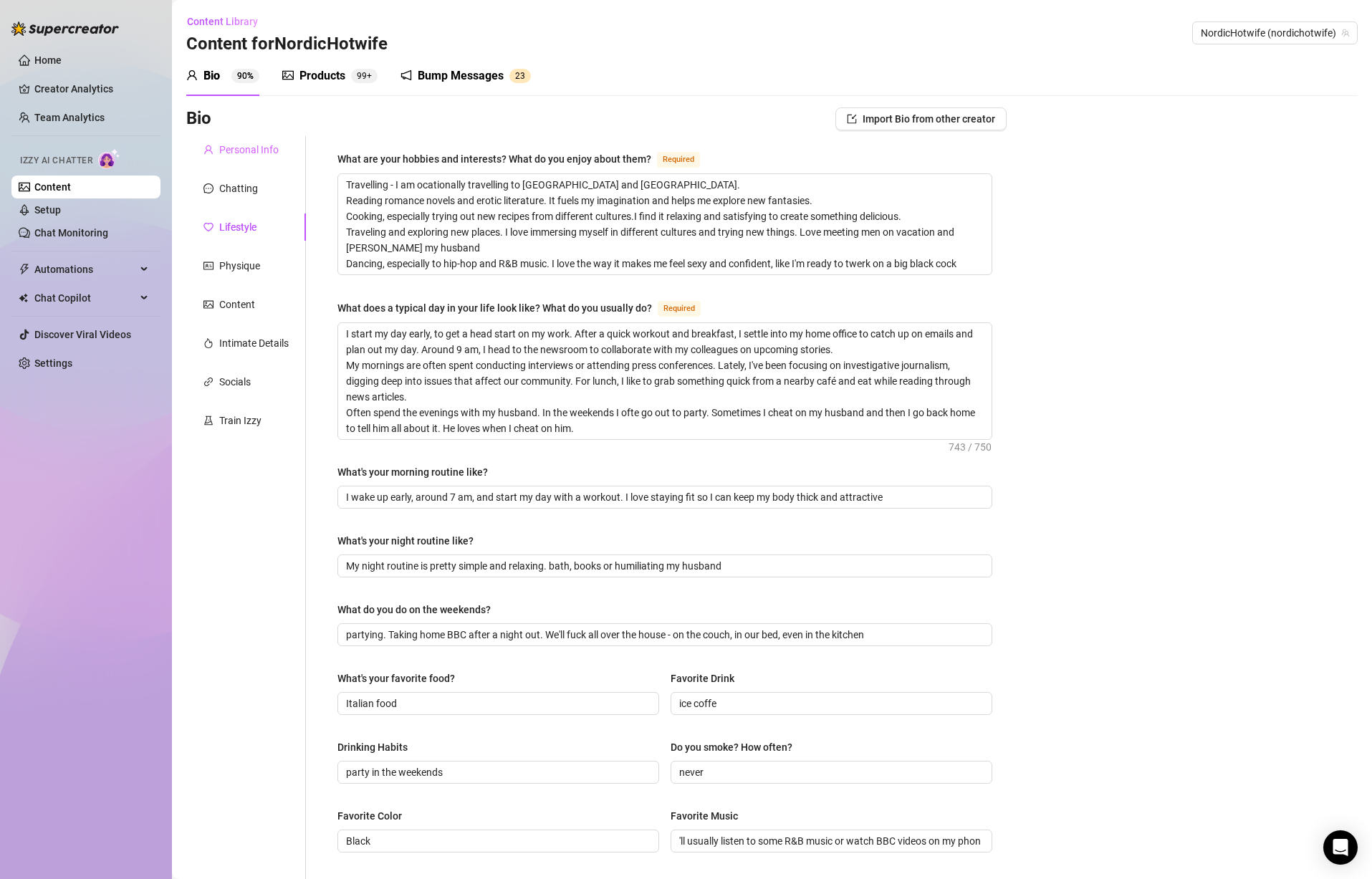
click at [260, 141] on div "Personal Info" at bounding box center [246, 150] width 120 height 27
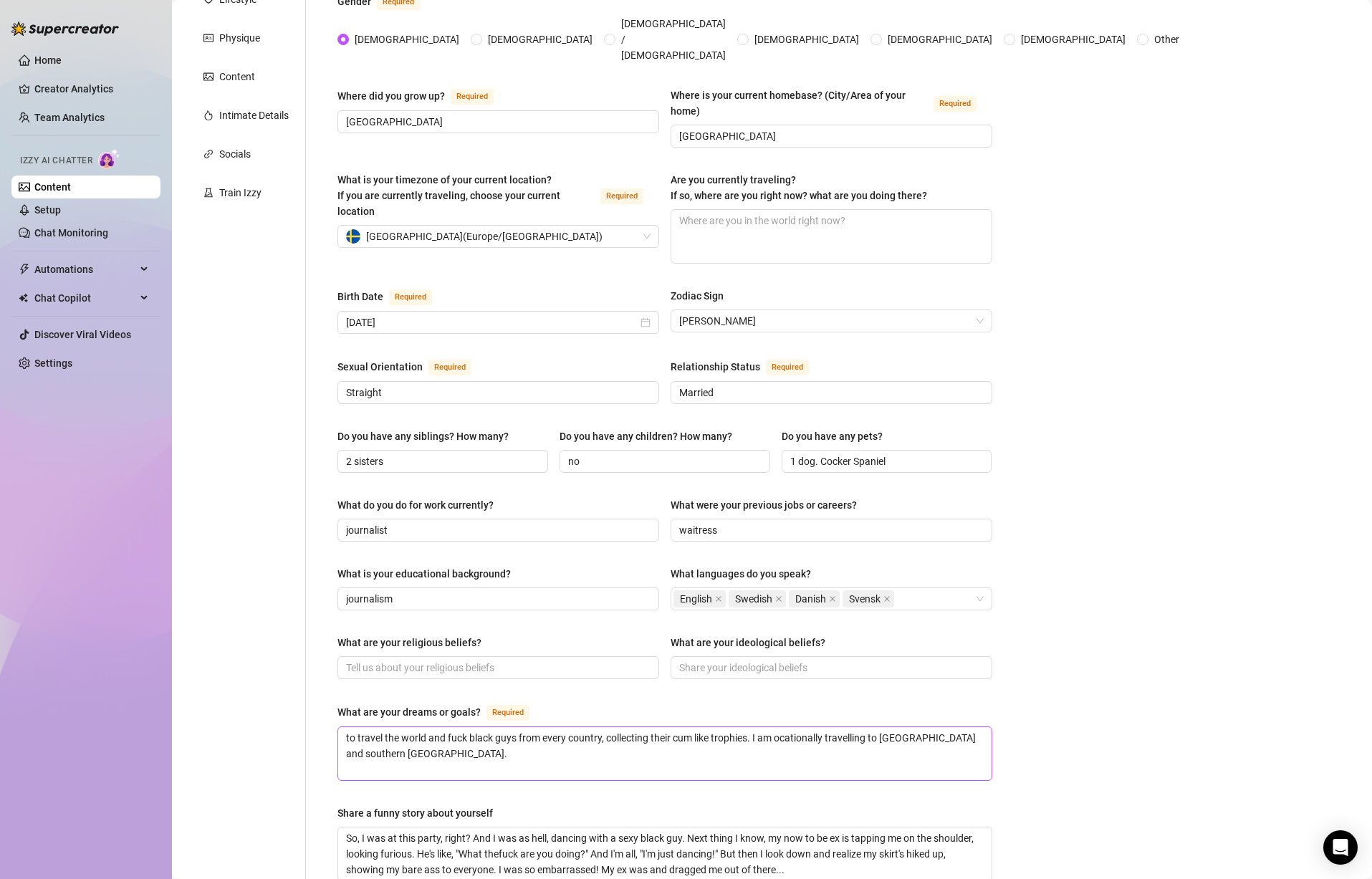
scroll to position [287, 0]
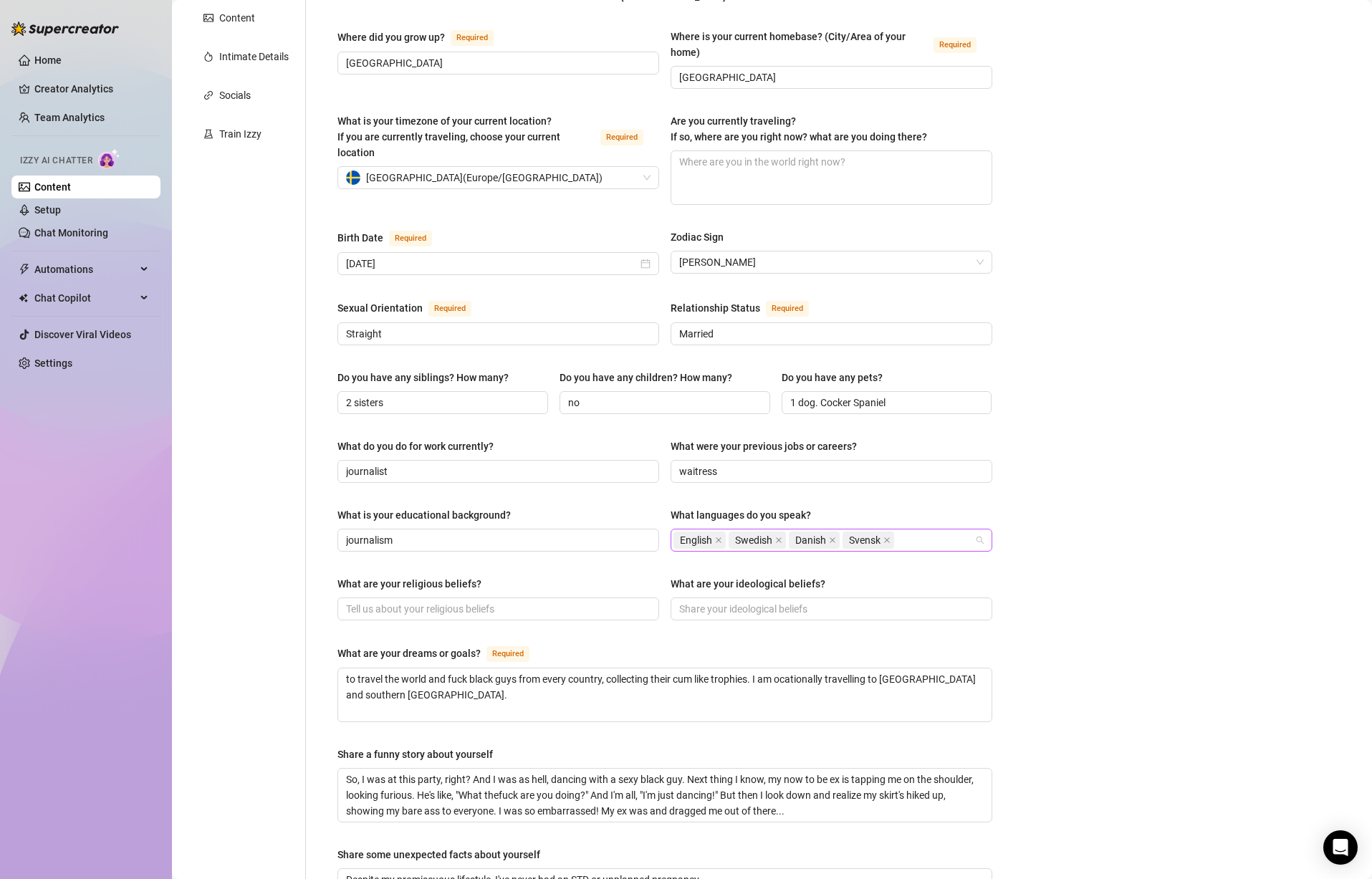
drag, startPoint x: 922, startPoint y: 509, endPoint x: 931, endPoint y: 516, distance: 11.4
click at [927, 530] on div "English Swedish Danish Svensk" at bounding box center [824, 540] width 301 height 20
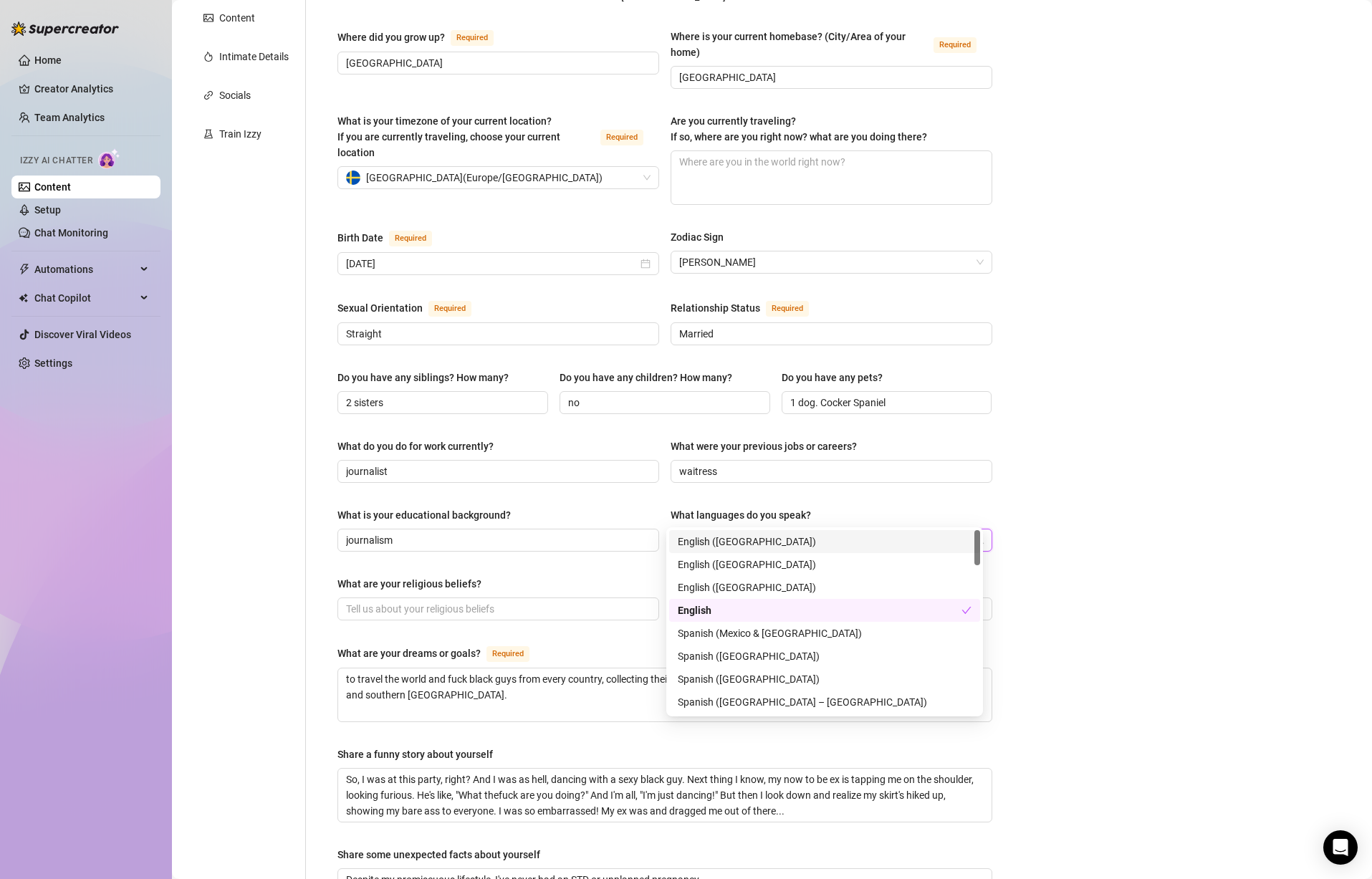
paste input "svenska"
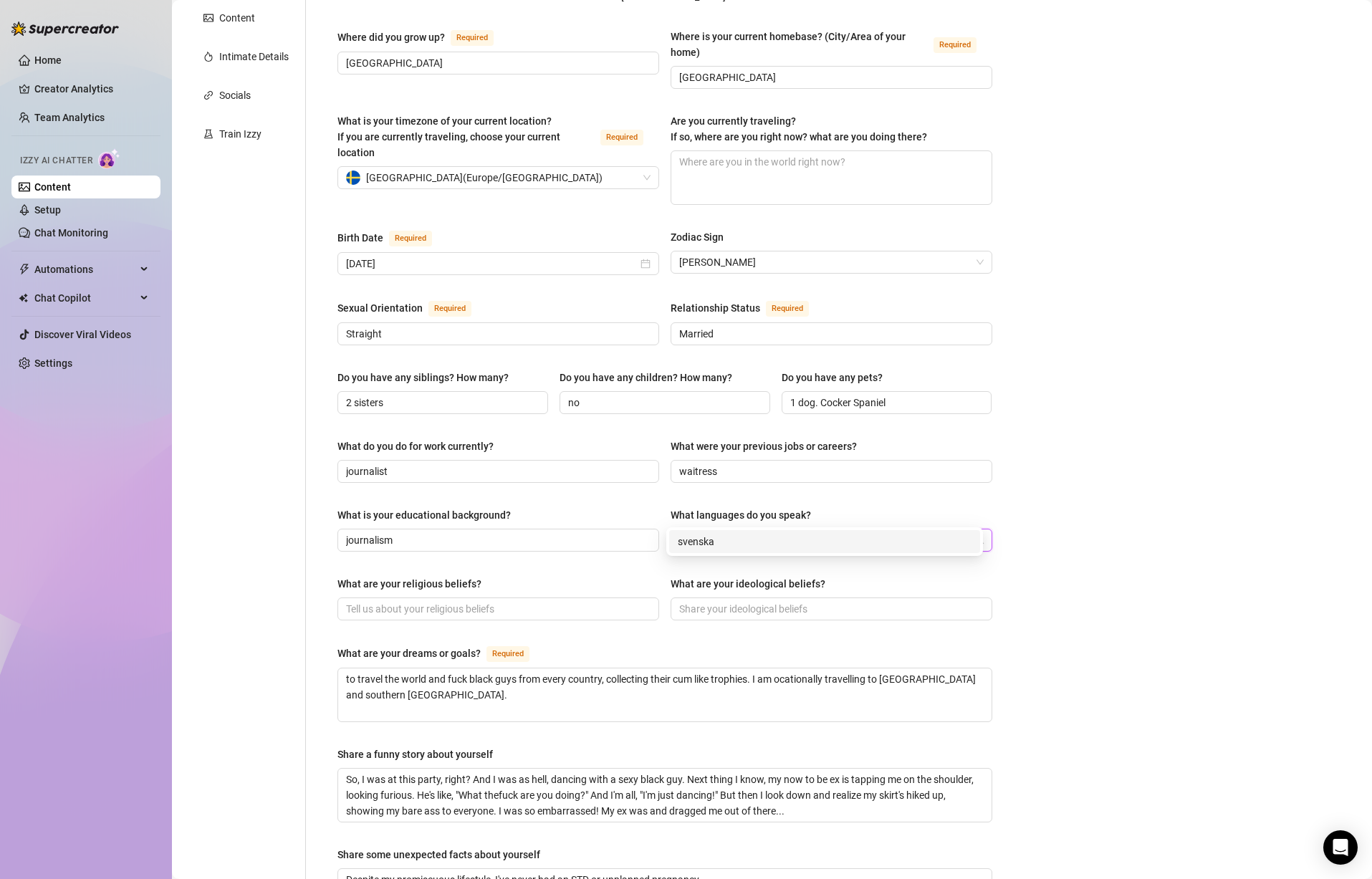
click at [1154, 496] on div "Bio Import Bio from other creator Personal Info Chatting Lifestyle Physique Con…" at bounding box center [772, 476] width 1172 height 1312
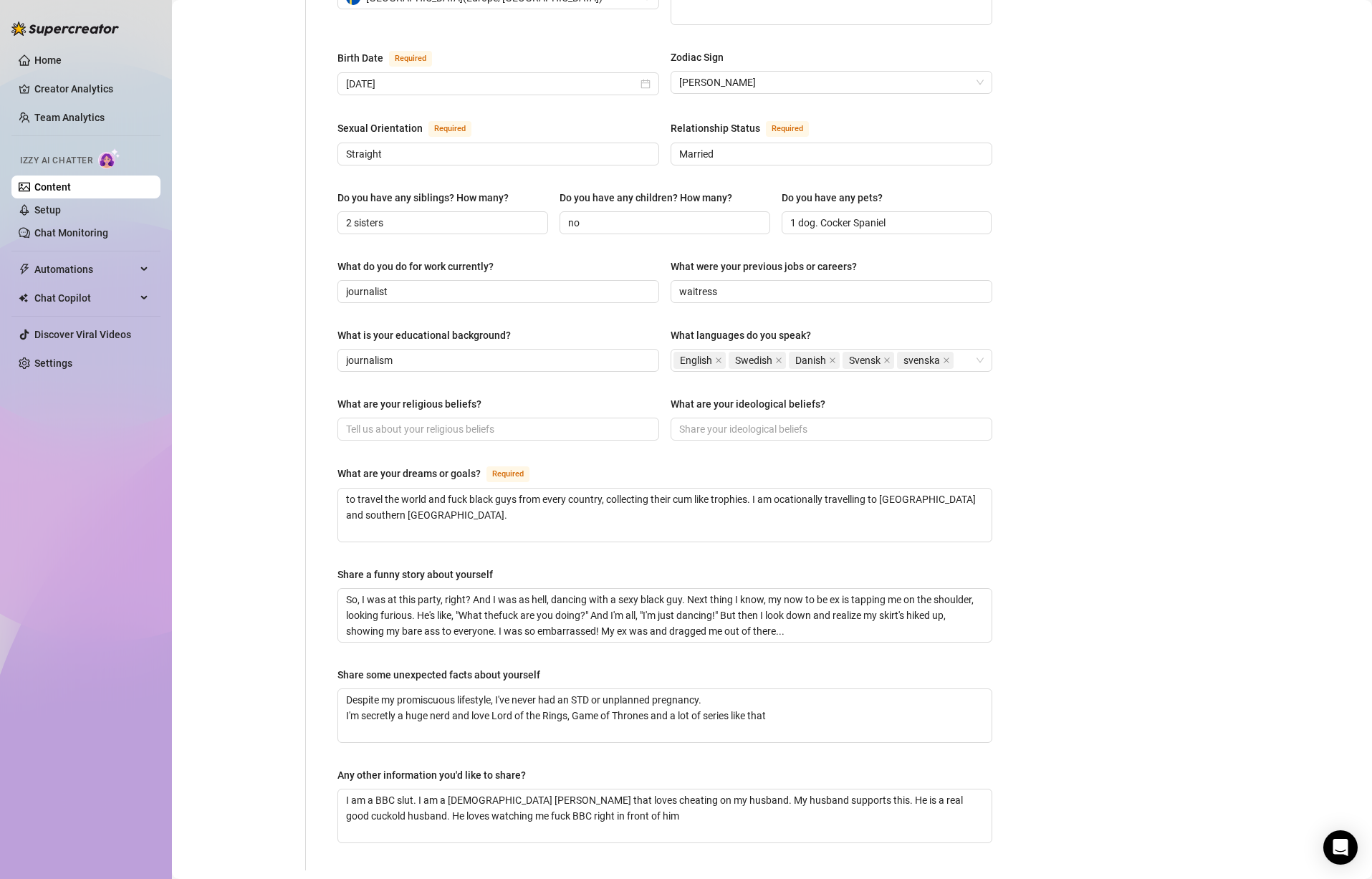
scroll to position [556, 0]
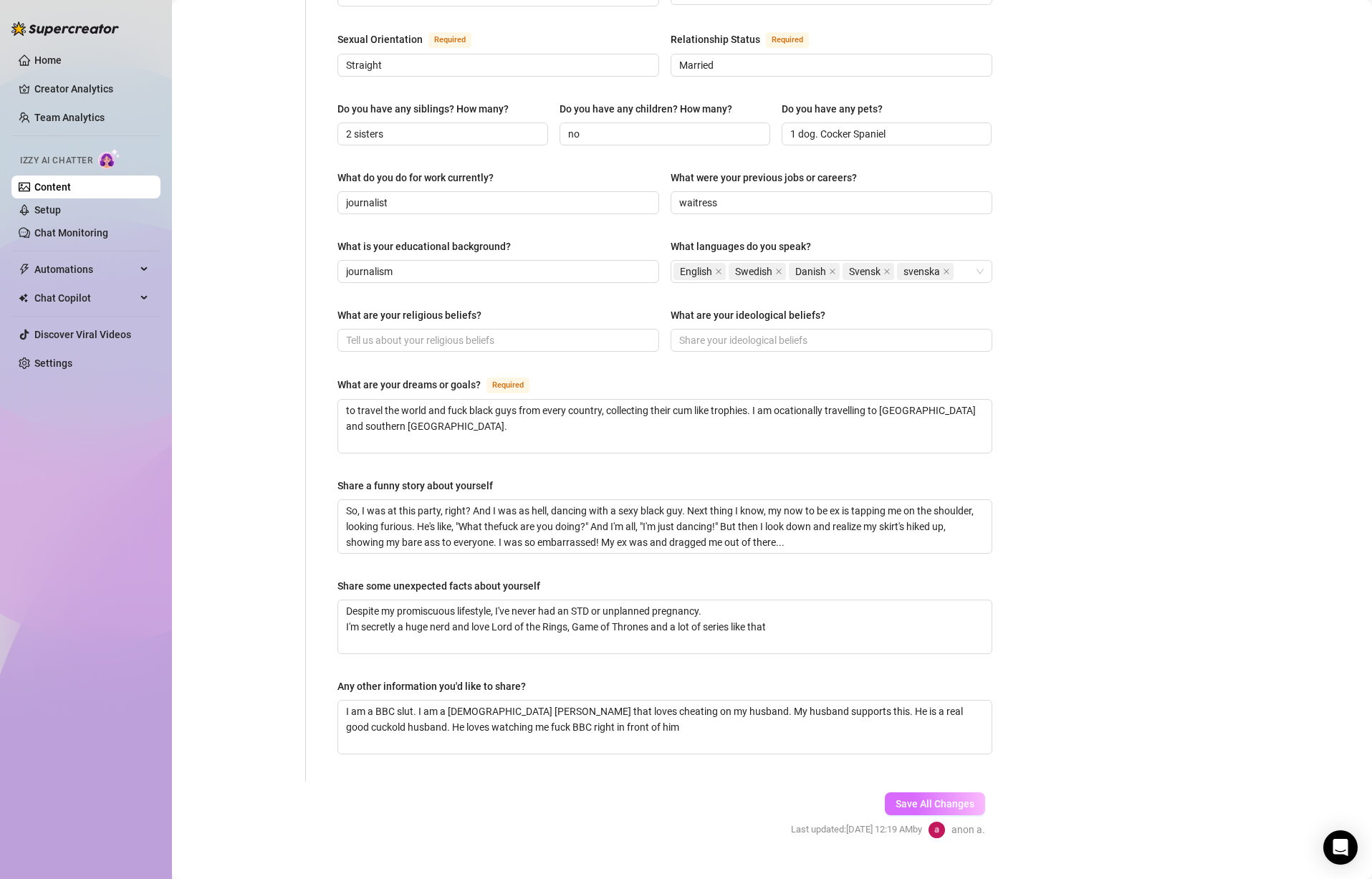
click at [941, 793] on button "Save All Changes" at bounding box center [935, 804] width 100 height 23
click at [619, 621] on textarea "Despite my promiscuous lifestyle, I've never had an STD or unplanned pregnancy.…" at bounding box center [665, 627] width 654 height 53
click at [629, 627] on div "Name Required [PERSON_NAME](s) Queen [PERSON_NAME], [PERSON_NAME], Em, Goddess …" at bounding box center [664, 181] width 655 height 1172
click at [604, 625] on textarea "Despite my promiscuous lifestyle, I've never had an STD or unplanned pregnancy.…" at bounding box center [665, 627] width 654 height 53
click at [706, 630] on div "Name Required [PERSON_NAME](s) Queen [PERSON_NAME], [PERSON_NAME], Em, Goddess …" at bounding box center [664, 181] width 655 height 1172
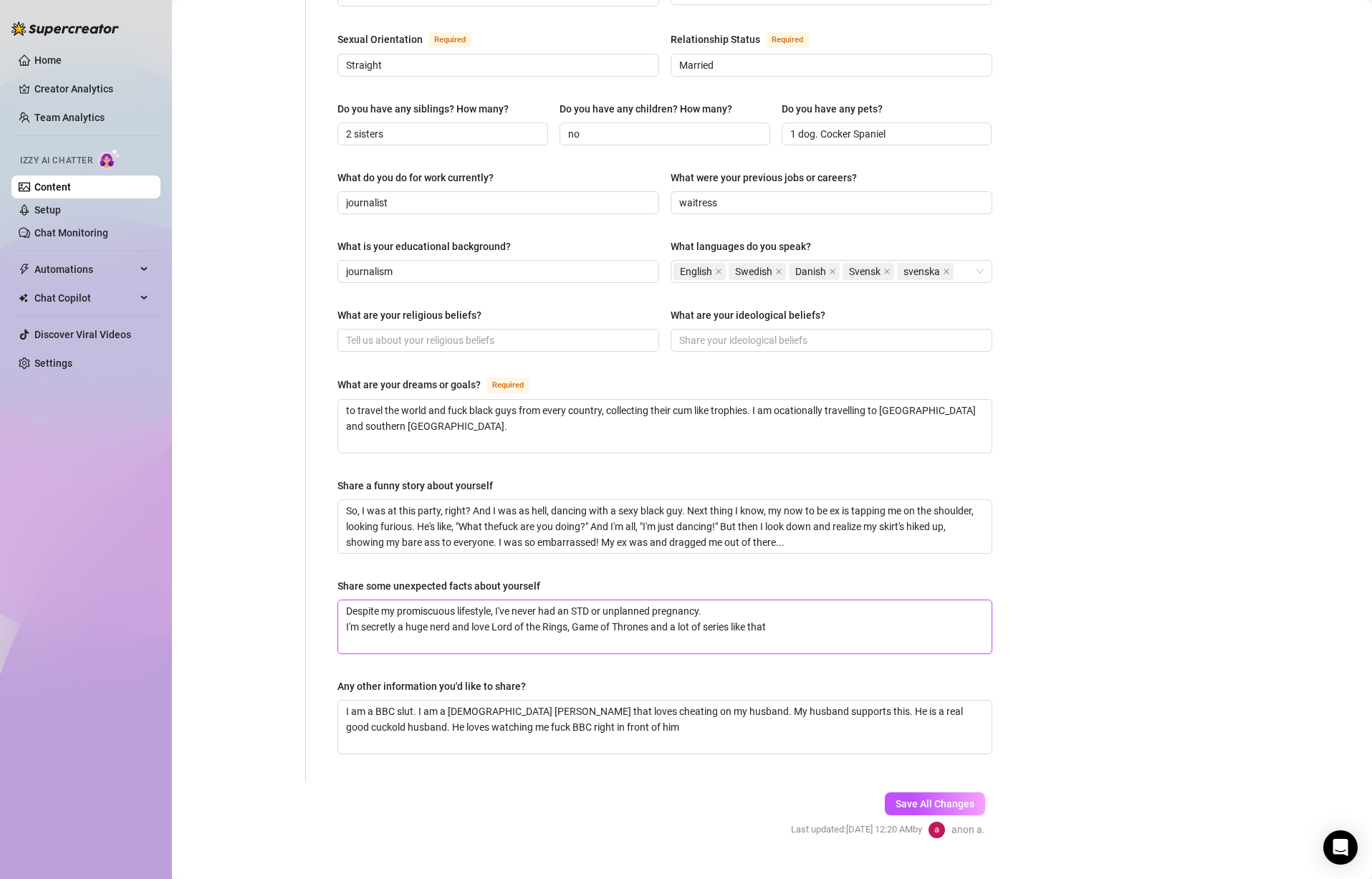
drag, startPoint x: 605, startPoint y: 580, endPoint x: 337, endPoint y: 578, distance: 268.0
click at [337, 600] on span "Despite my promiscuous lifestyle, I've never had an STD or unplanned pregnancy.…" at bounding box center [664, 627] width 655 height 55
click at [654, 601] on textarea "I once got pregnant by a BBC bull. Like a unplanned pregnancy. I'm secretly a h…" at bounding box center [665, 627] width 654 height 53
drag, startPoint x: 638, startPoint y: 583, endPoint x: 515, endPoint y: 584, distance: 123.0
click at [520, 601] on textarea "I once got pregnant by a BBC bull. Like a unplanned pregnancy. I'm secretly a h…" at bounding box center [665, 627] width 654 height 53
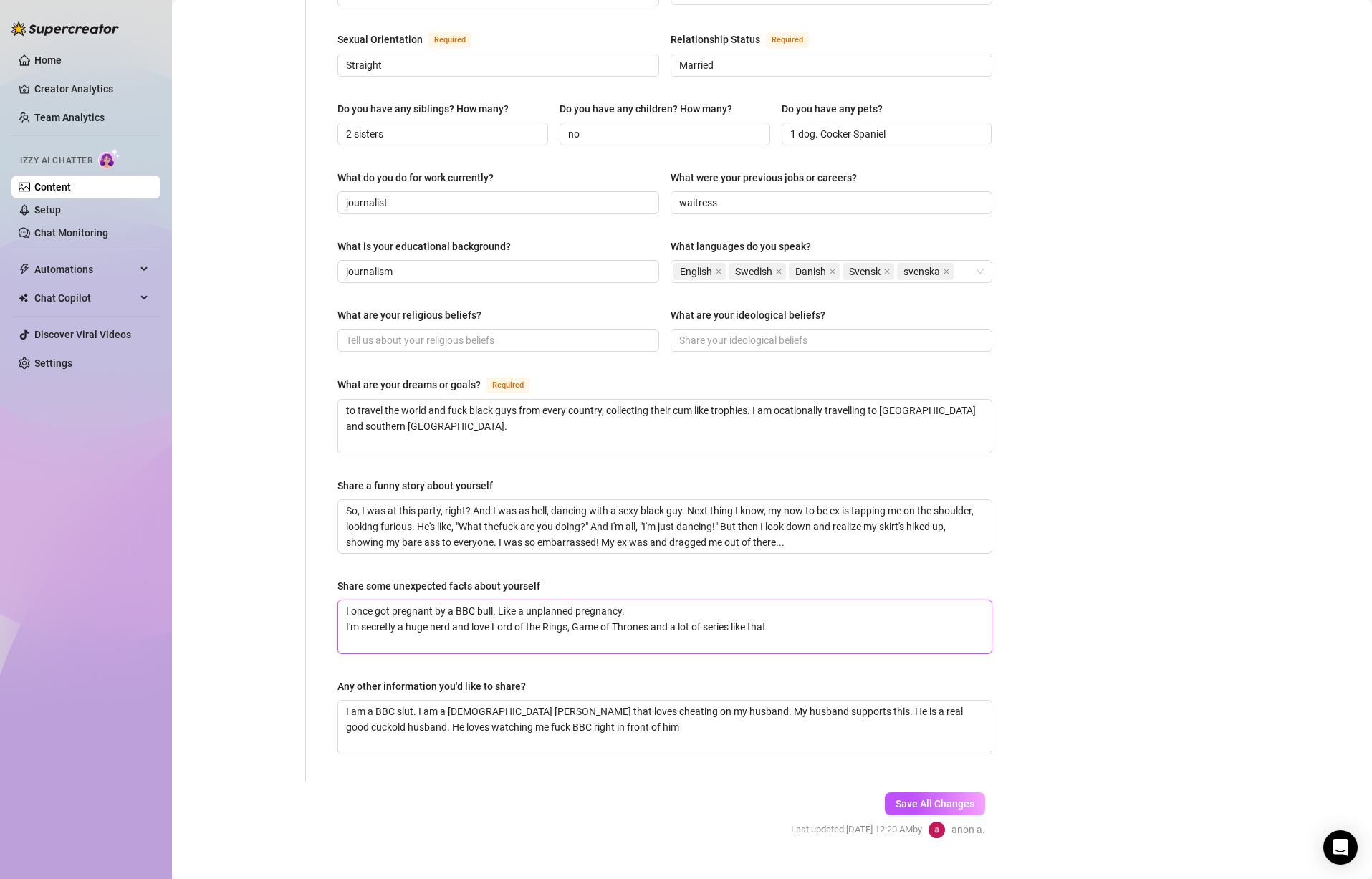
drag, startPoint x: 499, startPoint y: 583, endPoint x: 518, endPoint y: 586, distance: 19.2
click at [503, 601] on textarea "I once got pregnant by a BBC bull. Like a unplanned pregnancy. I'm secretly a h…" at bounding box center [665, 627] width 654 height 53
drag, startPoint x: 497, startPoint y: 585, endPoint x: 650, endPoint y: 582, distance: 153.0
click at [650, 601] on textarea "I once got pregnant by a BBC bull. Like a unplanned pregnancy. I'm secretly a h…" at bounding box center [665, 627] width 654 height 53
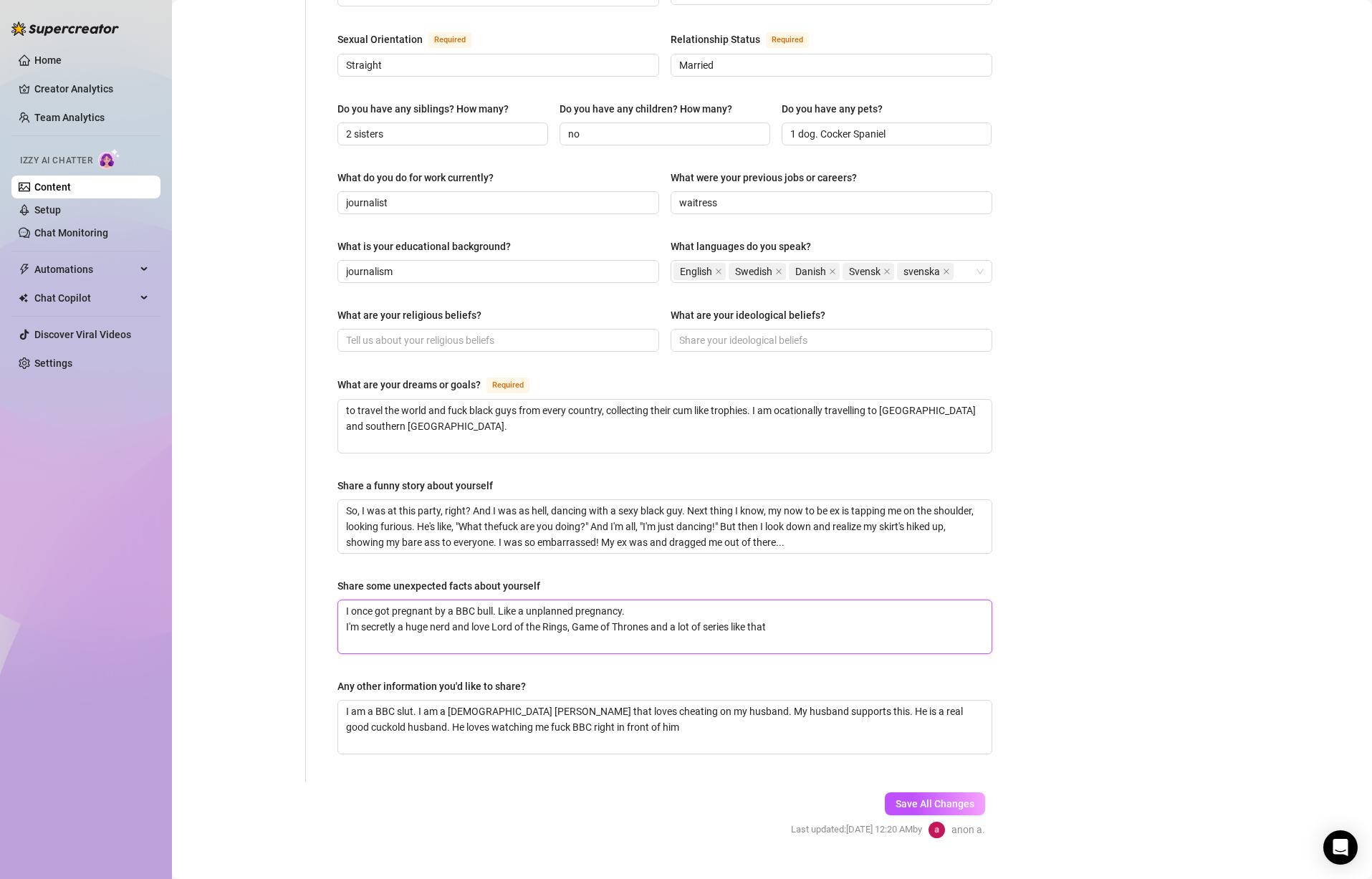
click at [650, 601] on textarea "I once got pregnant by a BBC bull. Like a unplanned pregnancy. I'm secretly a h…" at bounding box center [665, 627] width 654 height 53
drag, startPoint x: 500, startPoint y: 585, endPoint x: 658, endPoint y: 581, distance: 158.1
click at [658, 601] on textarea "I once got pregnant by a BBC bull. Like a unplanned pregnancy. I'm secretly a h…" at bounding box center [665, 627] width 654 height 53
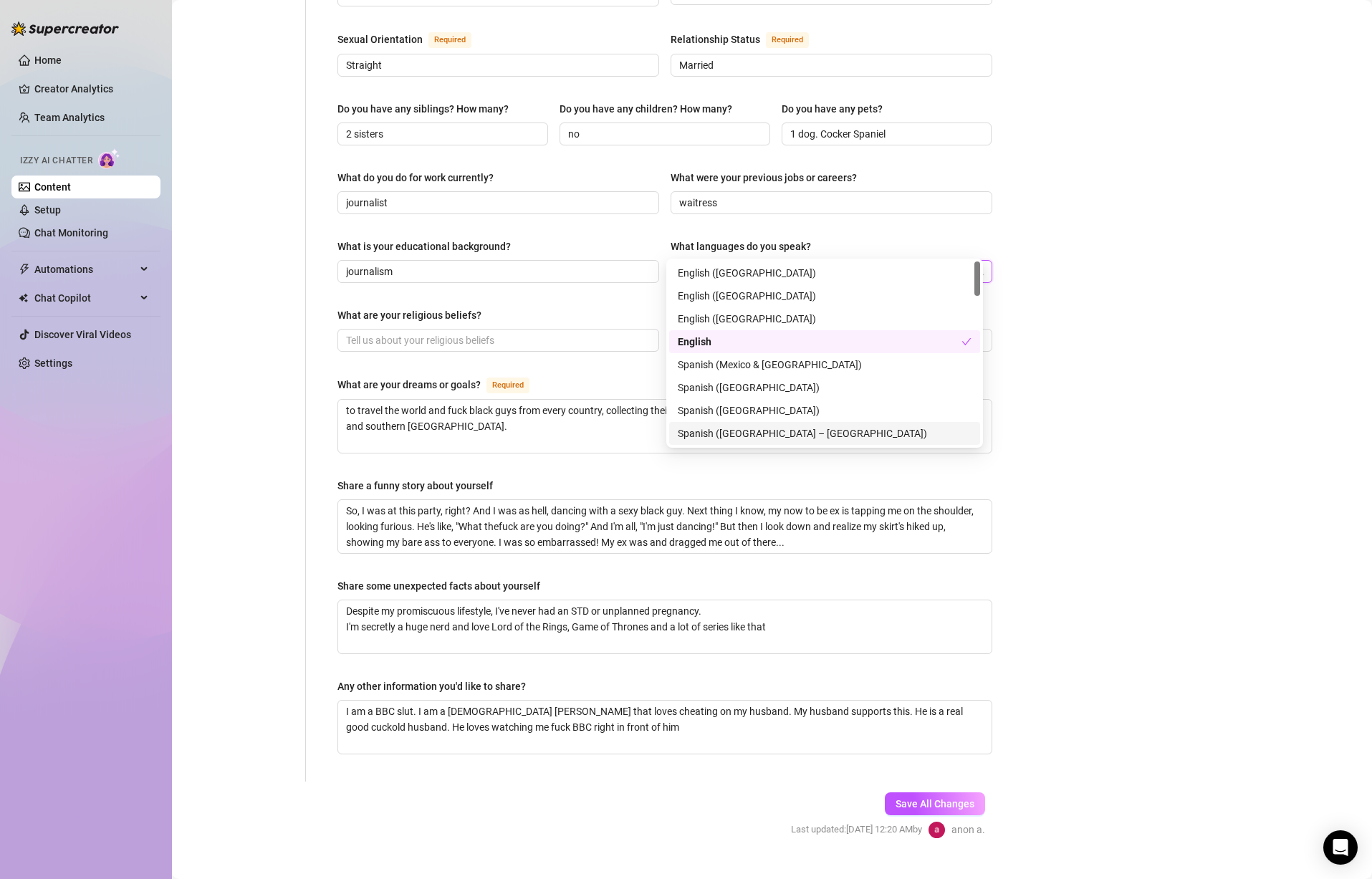
click at [866, 539] on div "Name Required [PERSON_NAME](s) Queen [PERSON_NAME], [PERSON_NAME], Em, Goddess …" at bounding box center [664, 181] width 655 height 1172
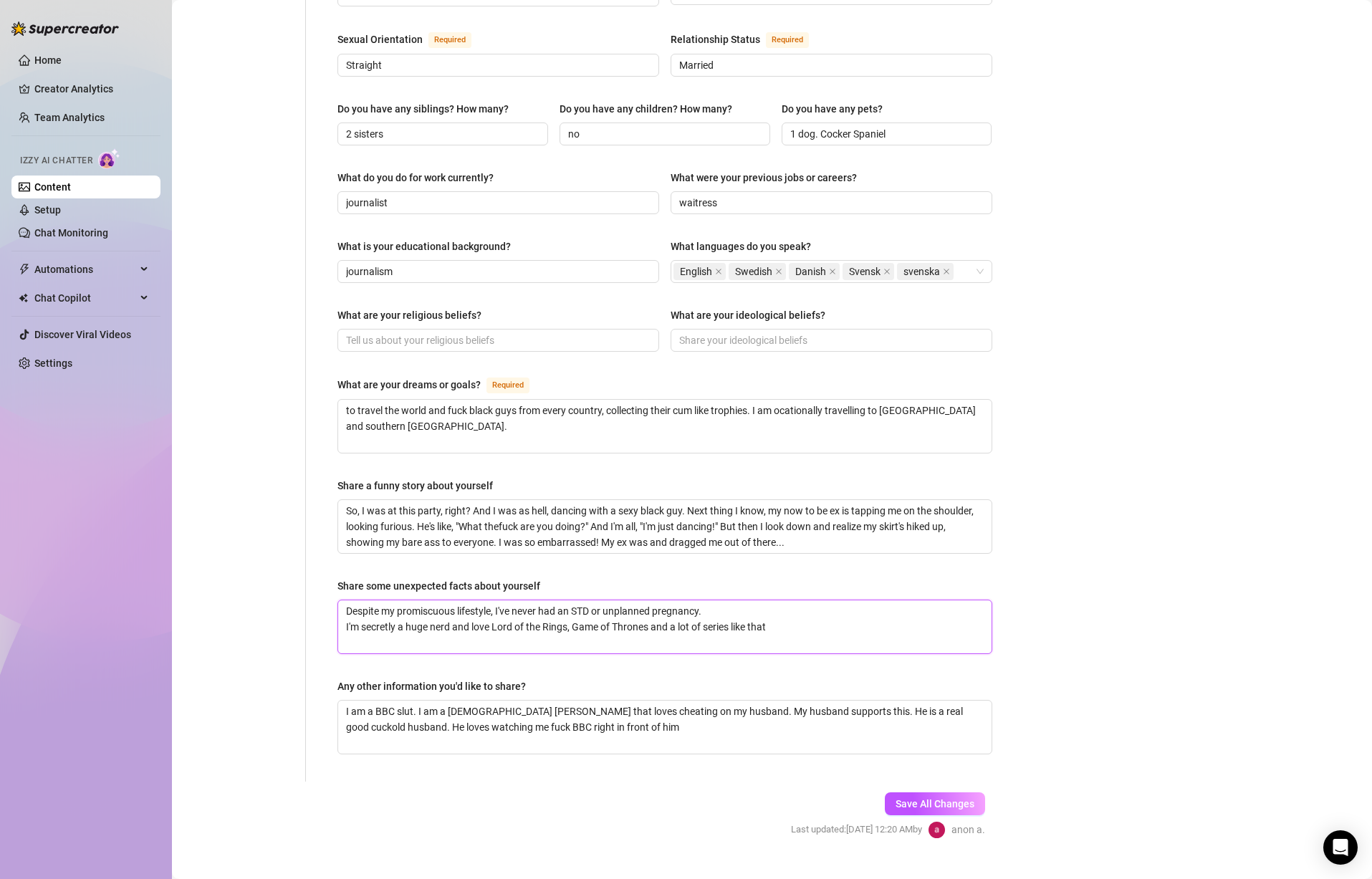
click at [531, 606] on textarea "Despite my promiscuous lifestyle, I've never had an STD or unplanned pregnancy.…" at bounding box center [665, 627] width 654 height 53
click at [752, 601] on textarea "Despite my promiscuous lifestyle, I've never had an STD or unplanned pregnancy.…" at bounding box center [665, 627] width 654 height 53
click at [653, 613] on textarea "Despite my promiscuous lifestyle, I've never had an STD or unplanned pregnancy.…" at bounding box center [665, 627] width 654 height 53
click at [604, 620] on textarea "Despite my promiscuous lifestyle, I've never had an STD or unplanned pregnancy.…" at bounding box center [665, 627] width 654 height 53
click at [778, 613] on textarea "Despite my promiscuous lifestyle, I've never had an STD or unplanned pregnancy.…" at bounding box center [665, 627] width 654 height 53
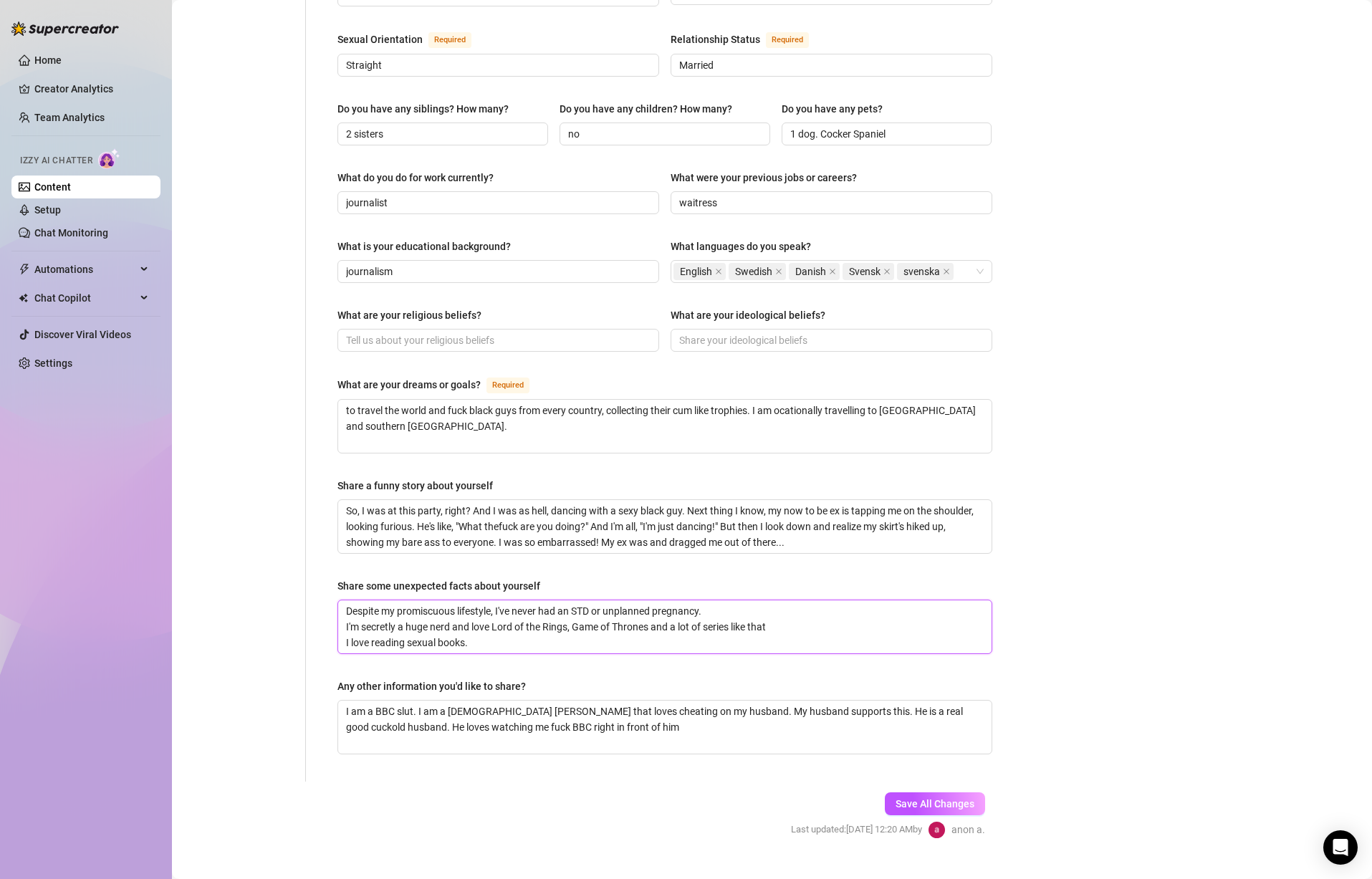
click at [829, 601] on textarea "Despite my promiscuous lifestyle, I've never had an STD or unplanned pregnancy.…" at bounding box center [665, 627] width 654 height 53
click at [795, 601] on textarea "Despite my promiscuous lifestyle, I've never had an STD or unplanned pregnancy.…" at bounding box center [665, 627] width 654 height 53
click at [689, 703] on textarea "I am a BBC slut. I am a [DEMOGRAPHIC_DATA] [PERSON_NAME] that loves cheating on…" at bounding box center [665, 727] width 654 height 53
drag, startPoint x: 911, startPoint y: 772, endPoint x: 825, endPoint y: 754, distance: 87.9
click at [909, 798] on span "Save All Changes" at bounding box center [935, 803] width 79 height 11
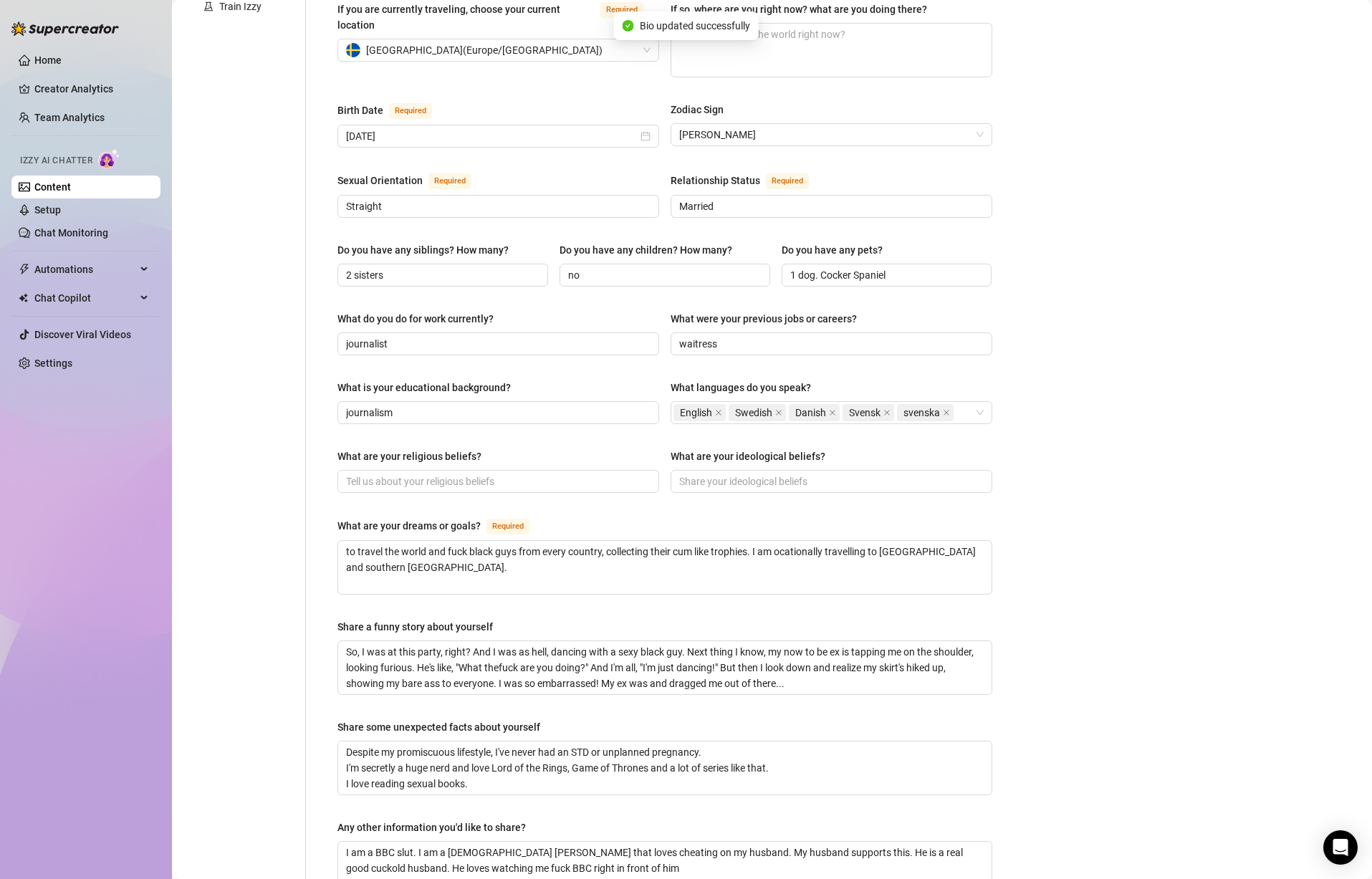
scroll to position [0, 0]
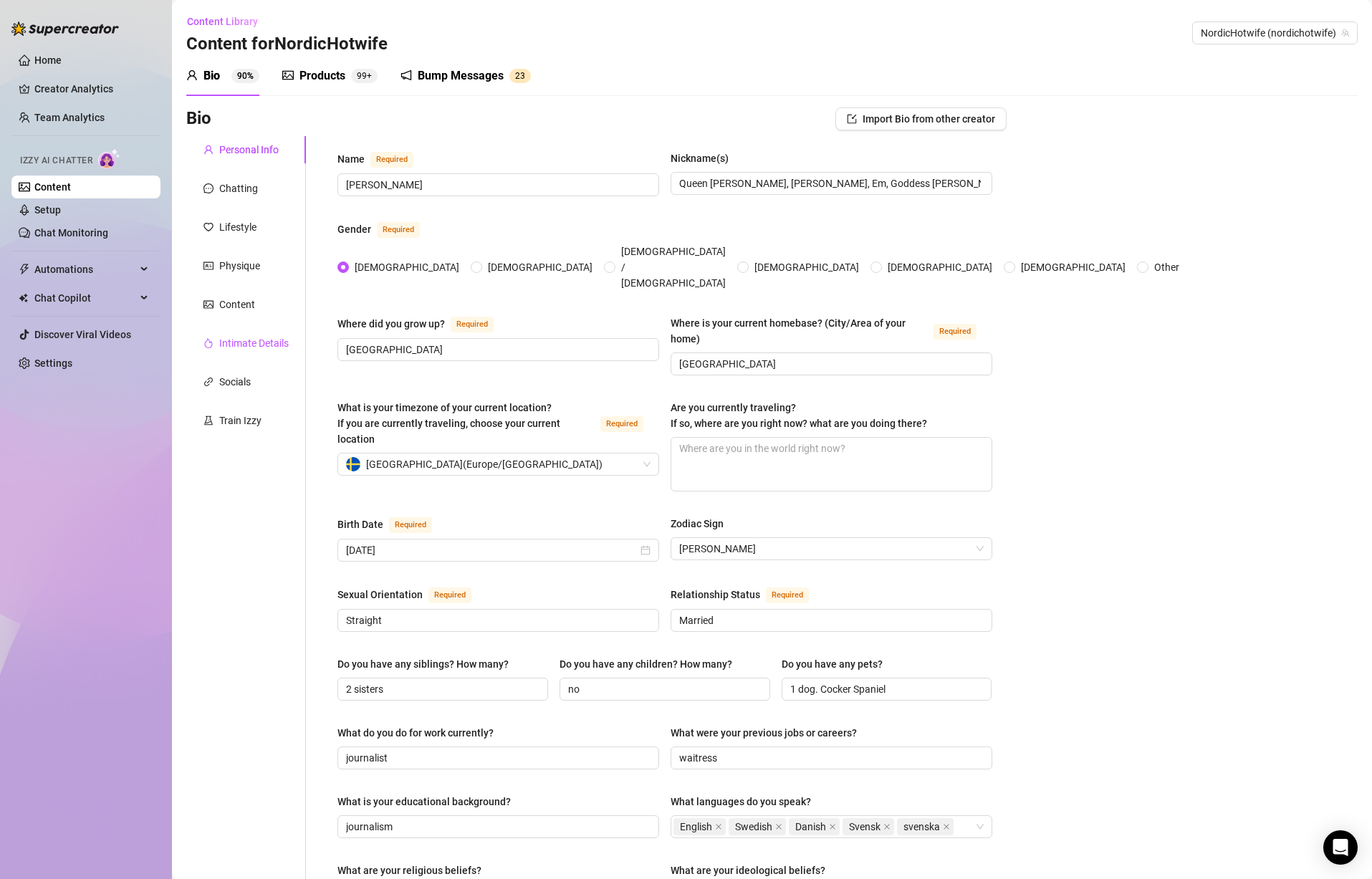
click at [263, 341] on div "Intimate Details" at bounding box center [254, 343] width 70 height 16
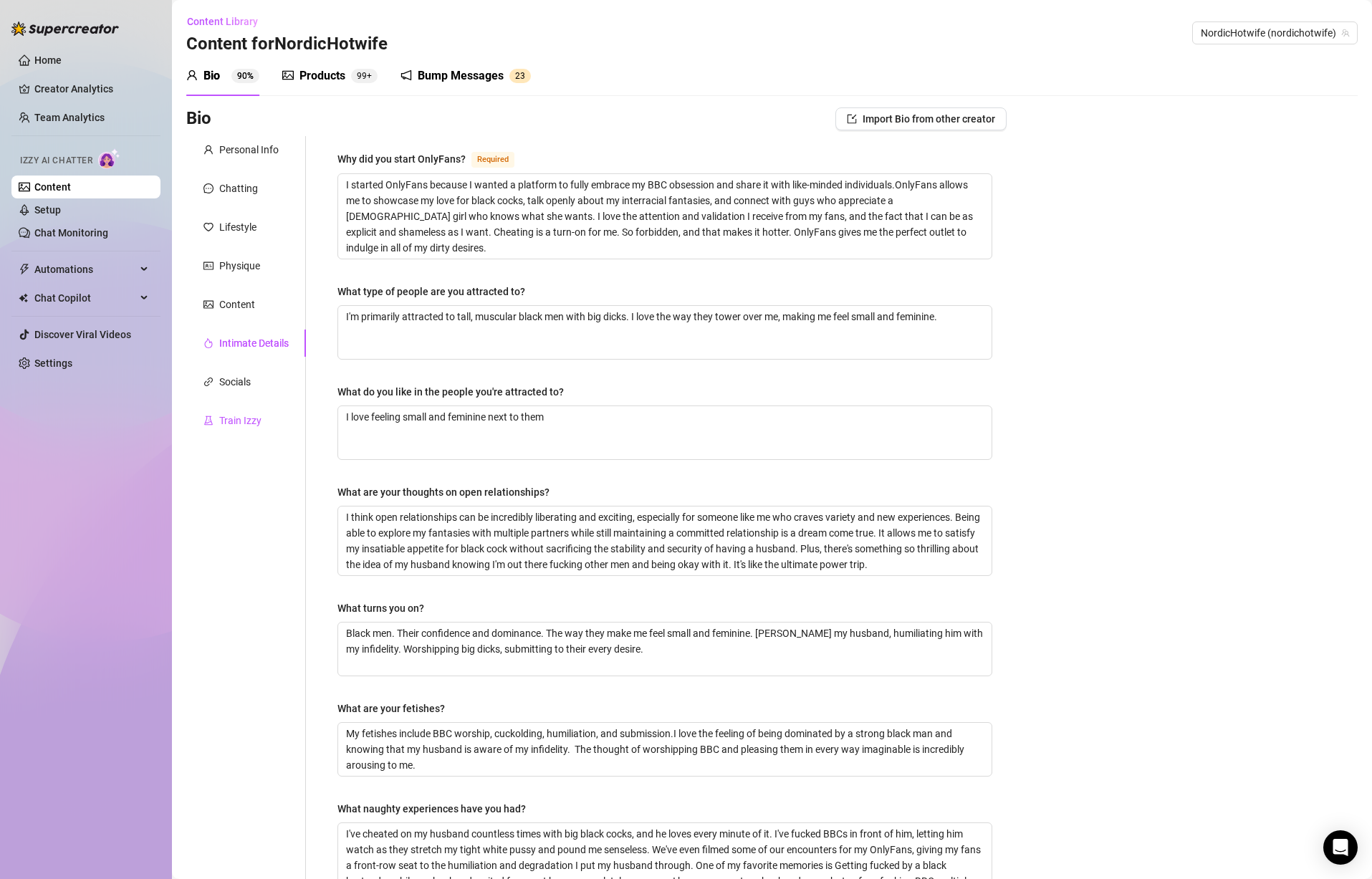
click at [245, 422] on div "Train Izzy" at bounding box center [240, 421] width 43 height 16
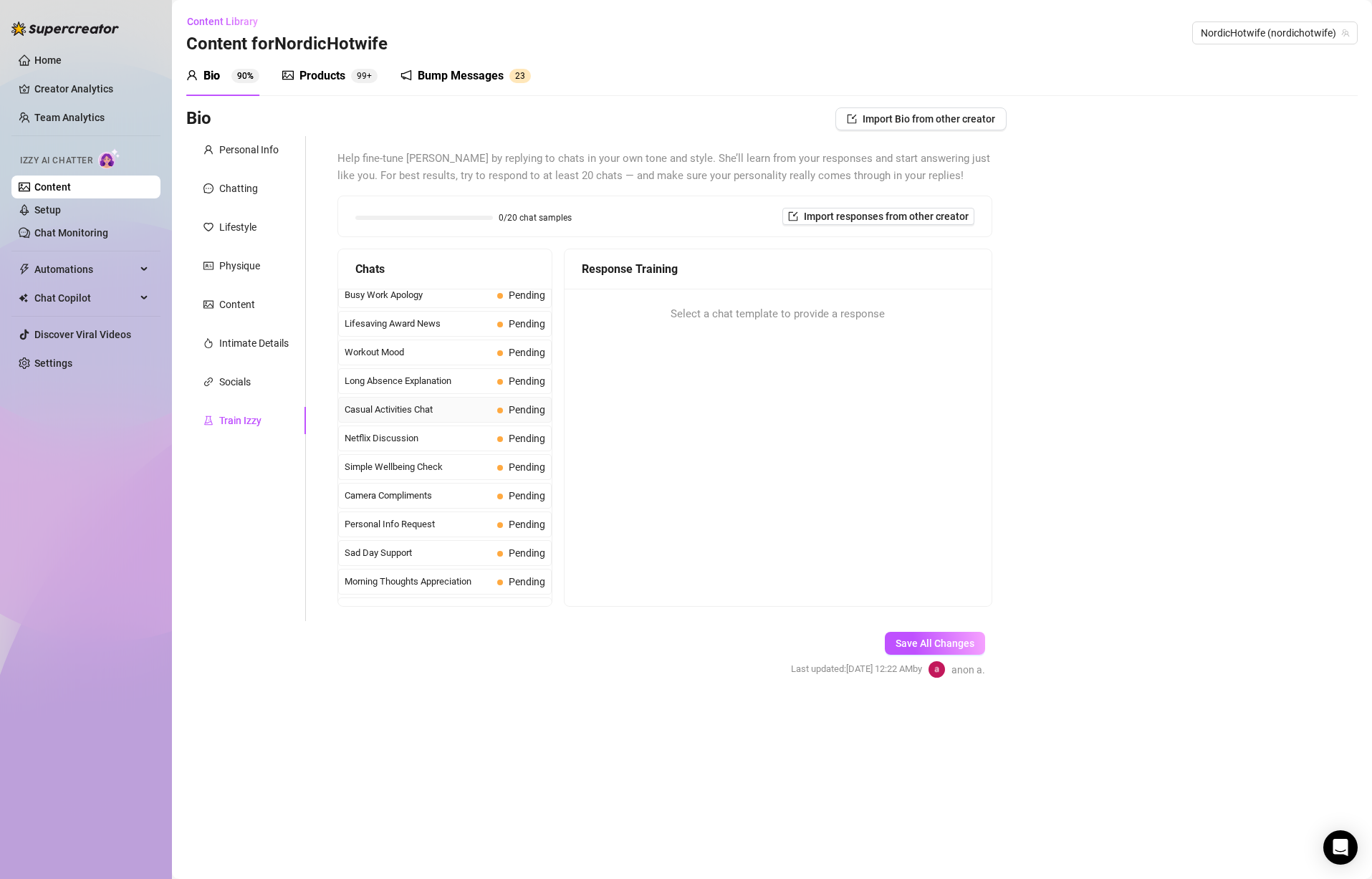
scroll to position [1286, 0]
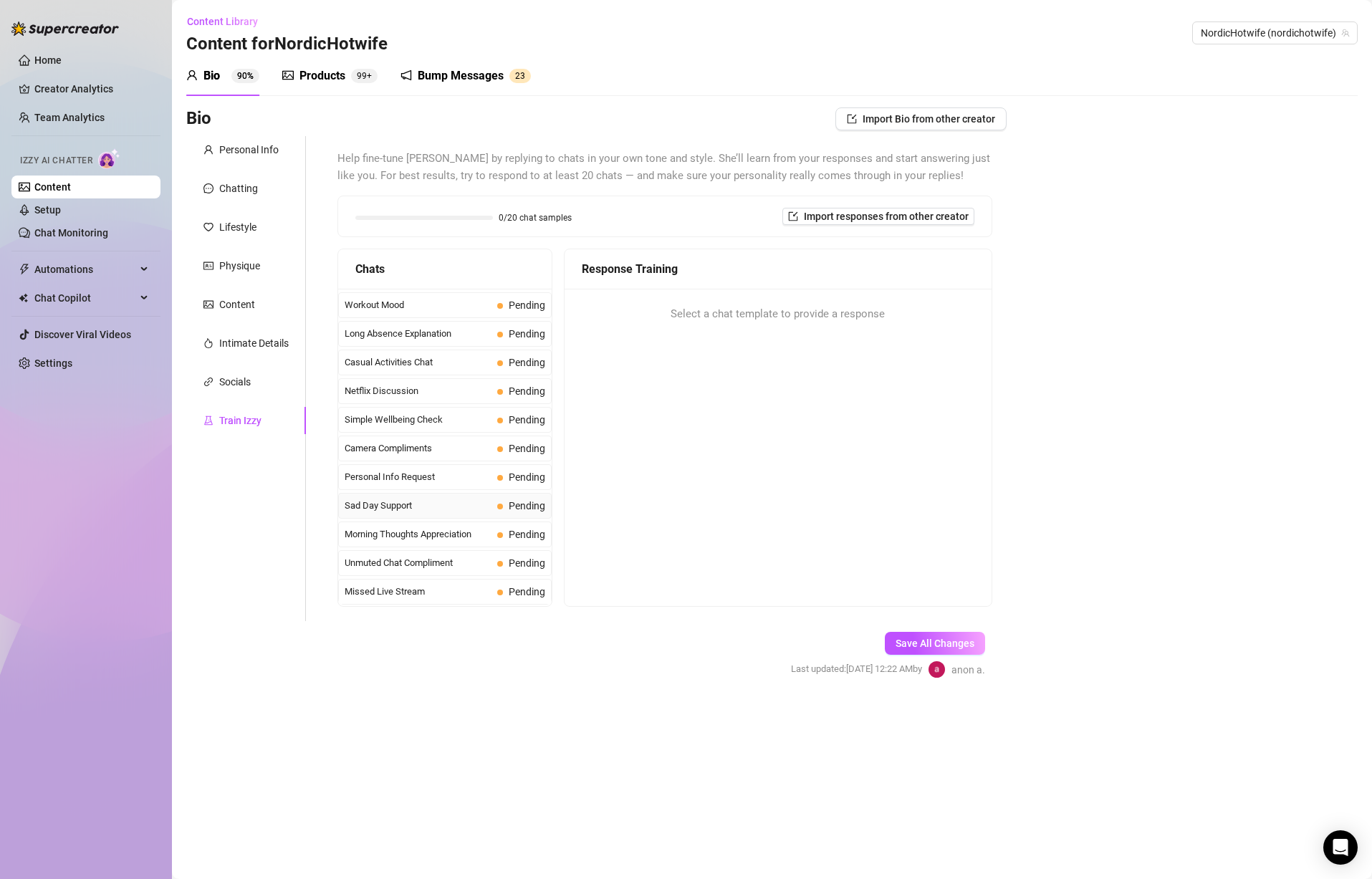
click at [448, 506] on span "Sad Day Support" at bounding box center [417, 506] width 147 height 14
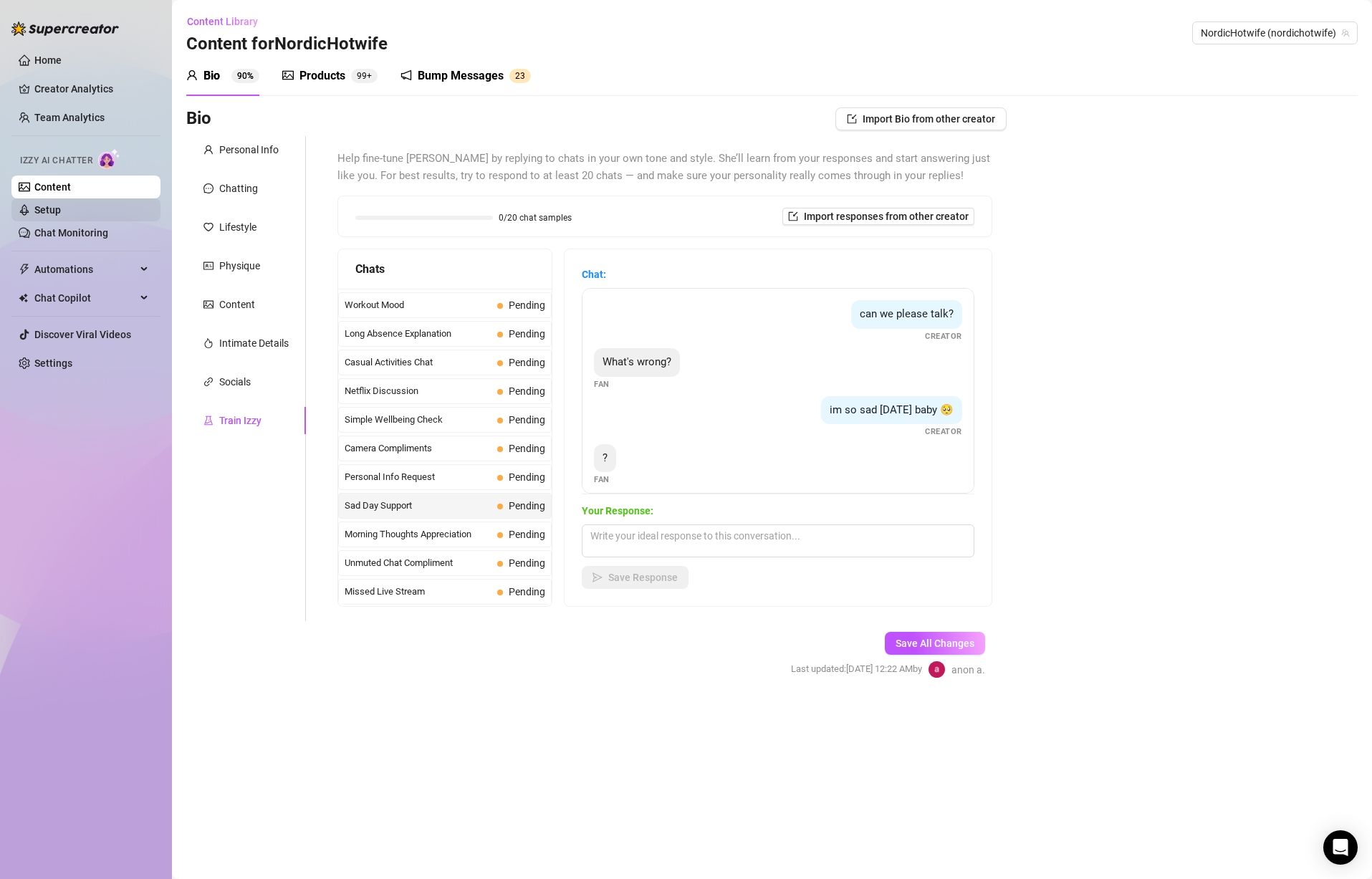
click at [61, 204] on link "Setup" at bounding box center [48, 210] width 26 height 11
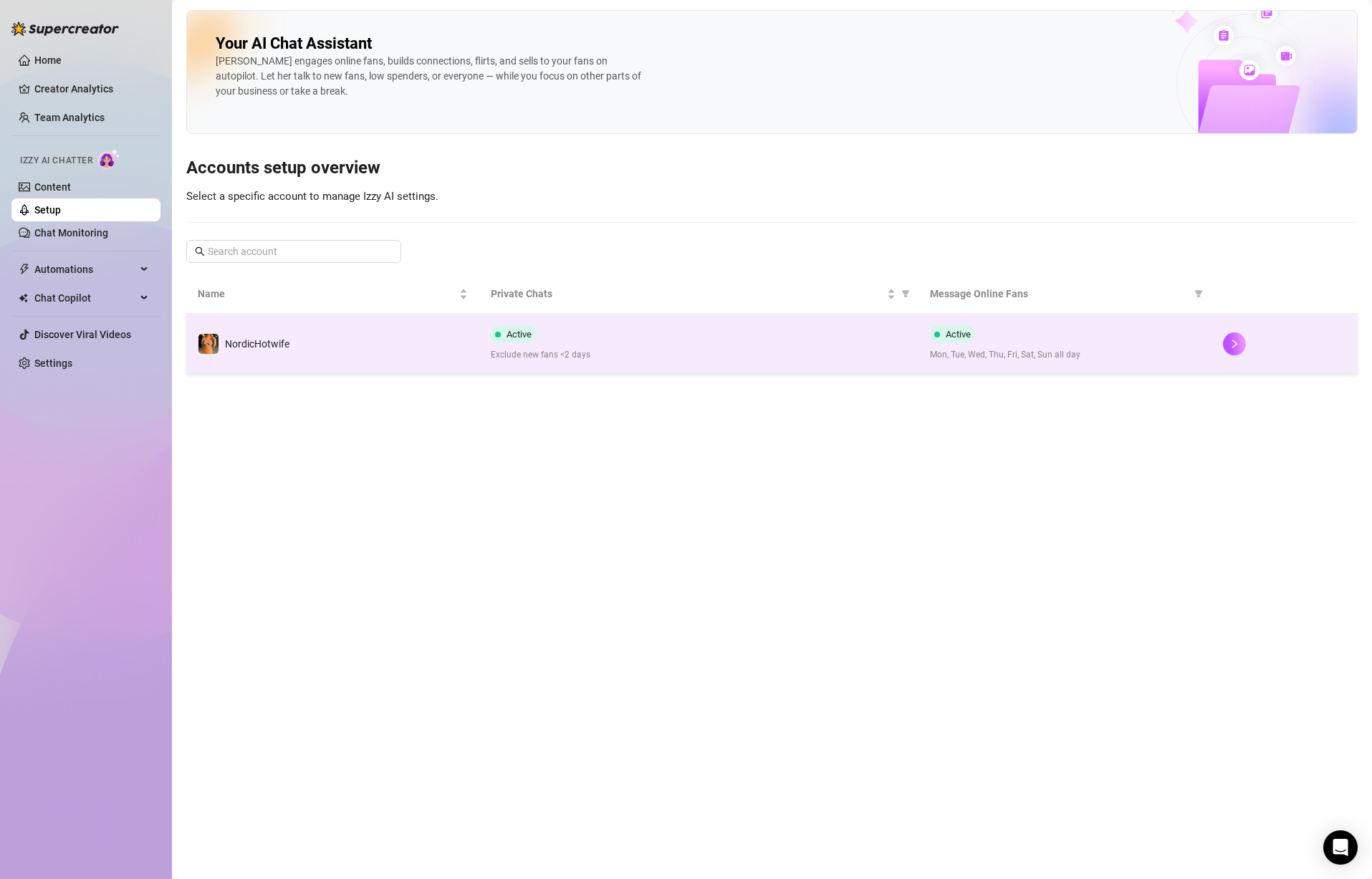
click at [250, 336] on div "NordicHotwife" at bounding box center [257, 344] width 64 height 16
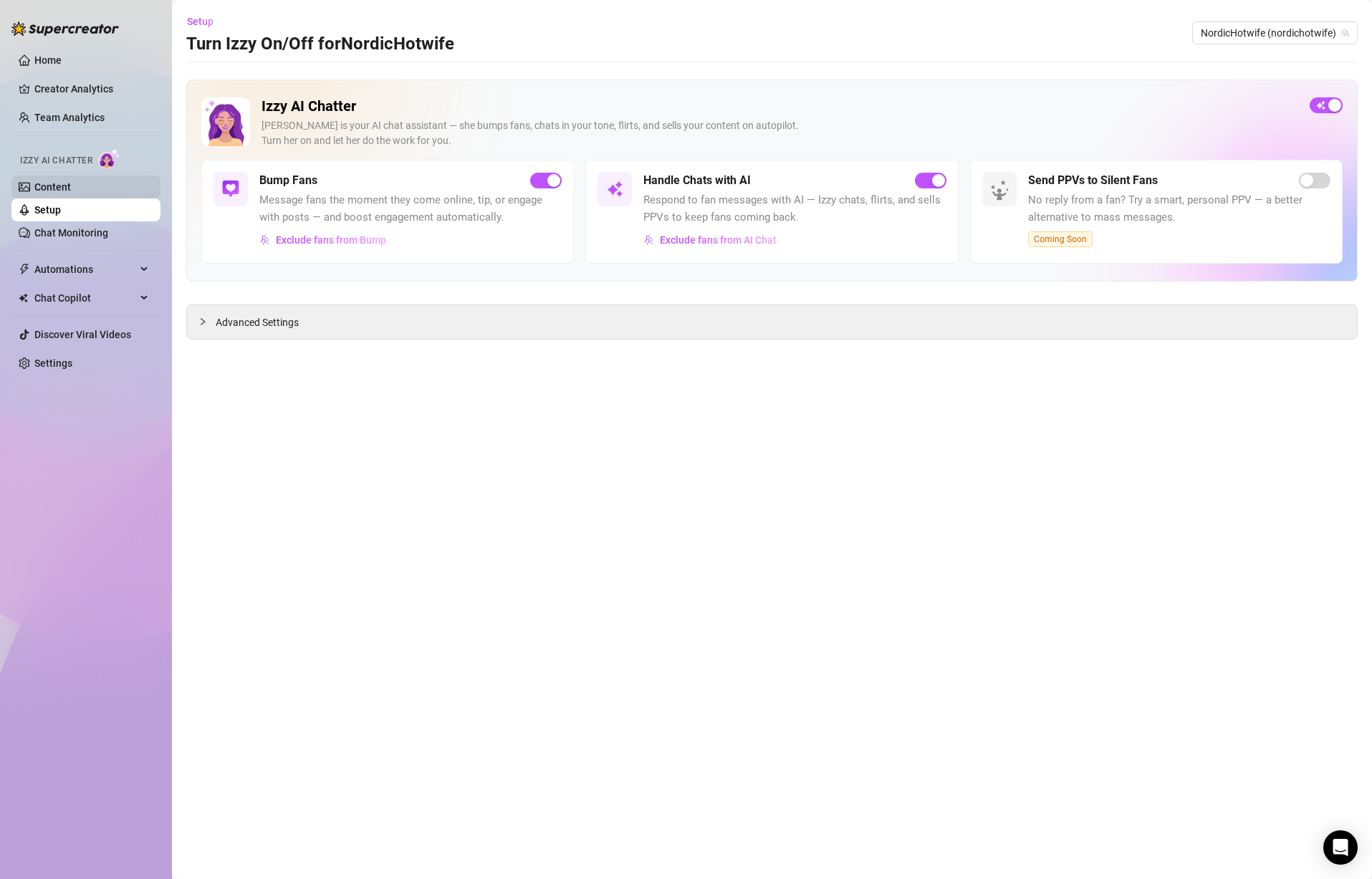
click at [71, 188] on link "Content" at bounding box center [53, 187] width 37 height 11
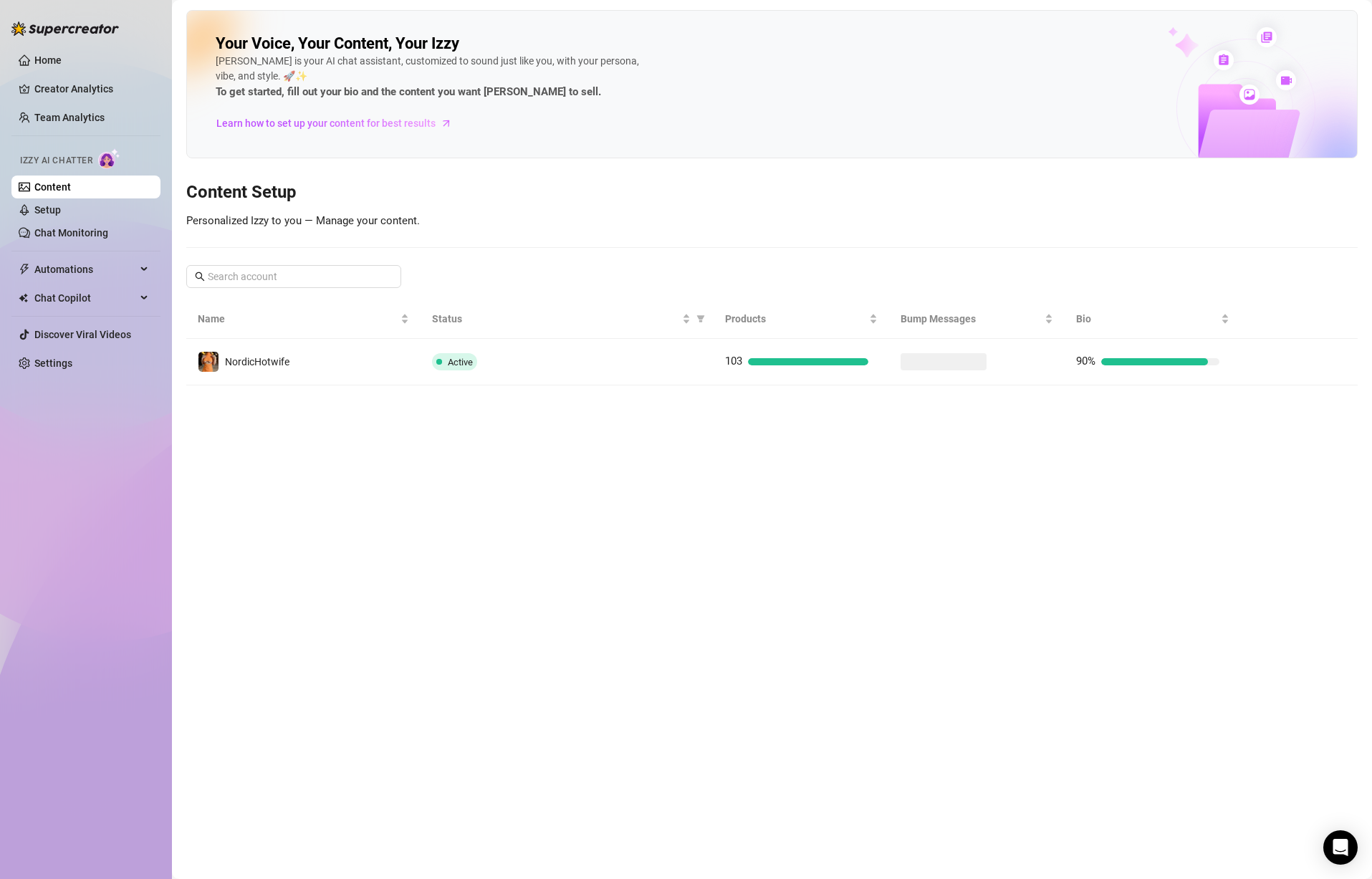
drag, startPoint x: 341, startPoint y: 396, endPoint x: 333, endPoint y: 380, distance: 17.9
click at [341, 393] on main "Your Voice, Your Content, Your [PERSON_NAME] is your AI chat assistant, customi…" at bounding box center [772, 439] width 1201 height 879
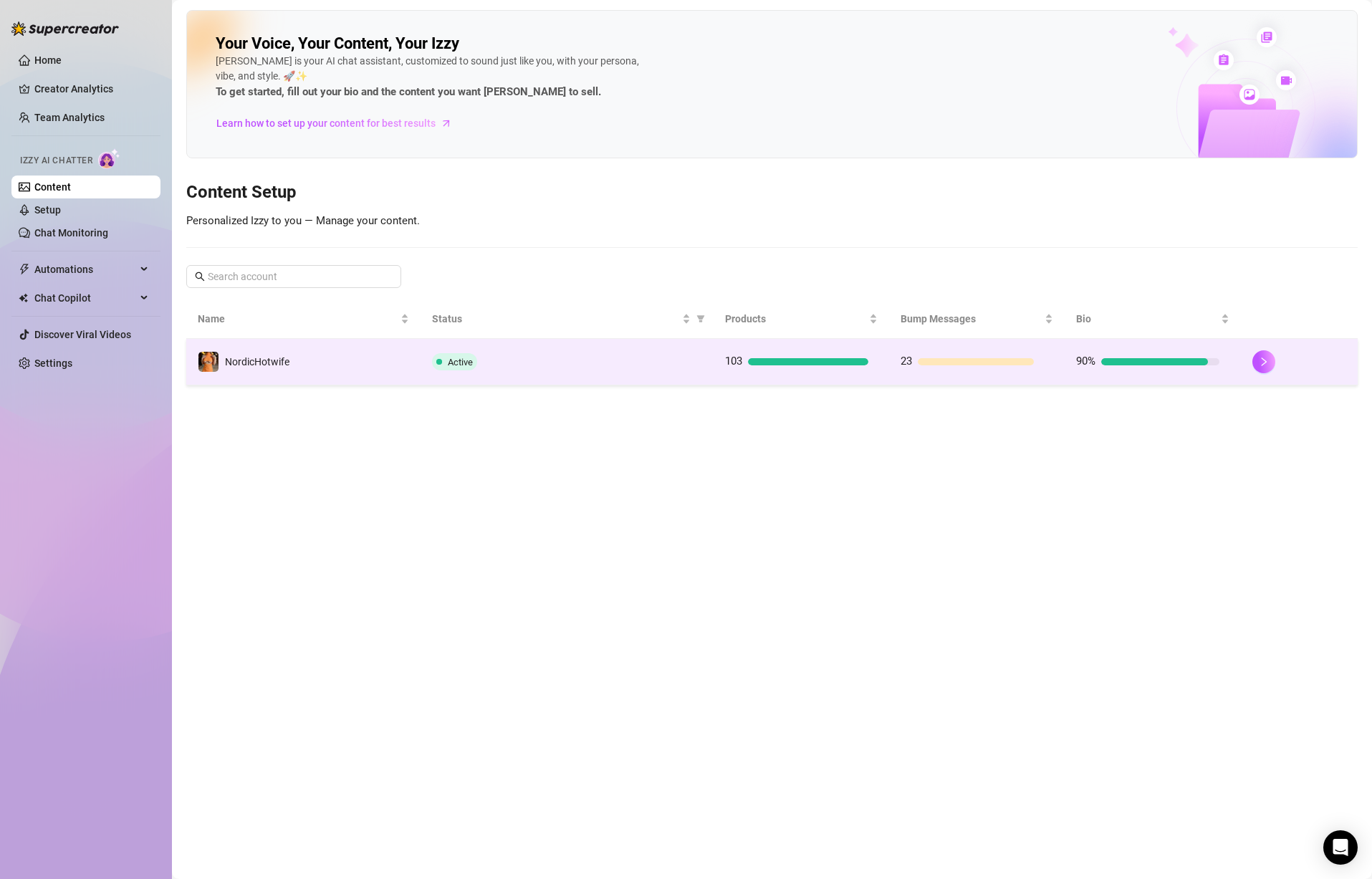
click at [333, 380] on td "NordicHotwife" at bounding box center [303, 363] width 235 height 47
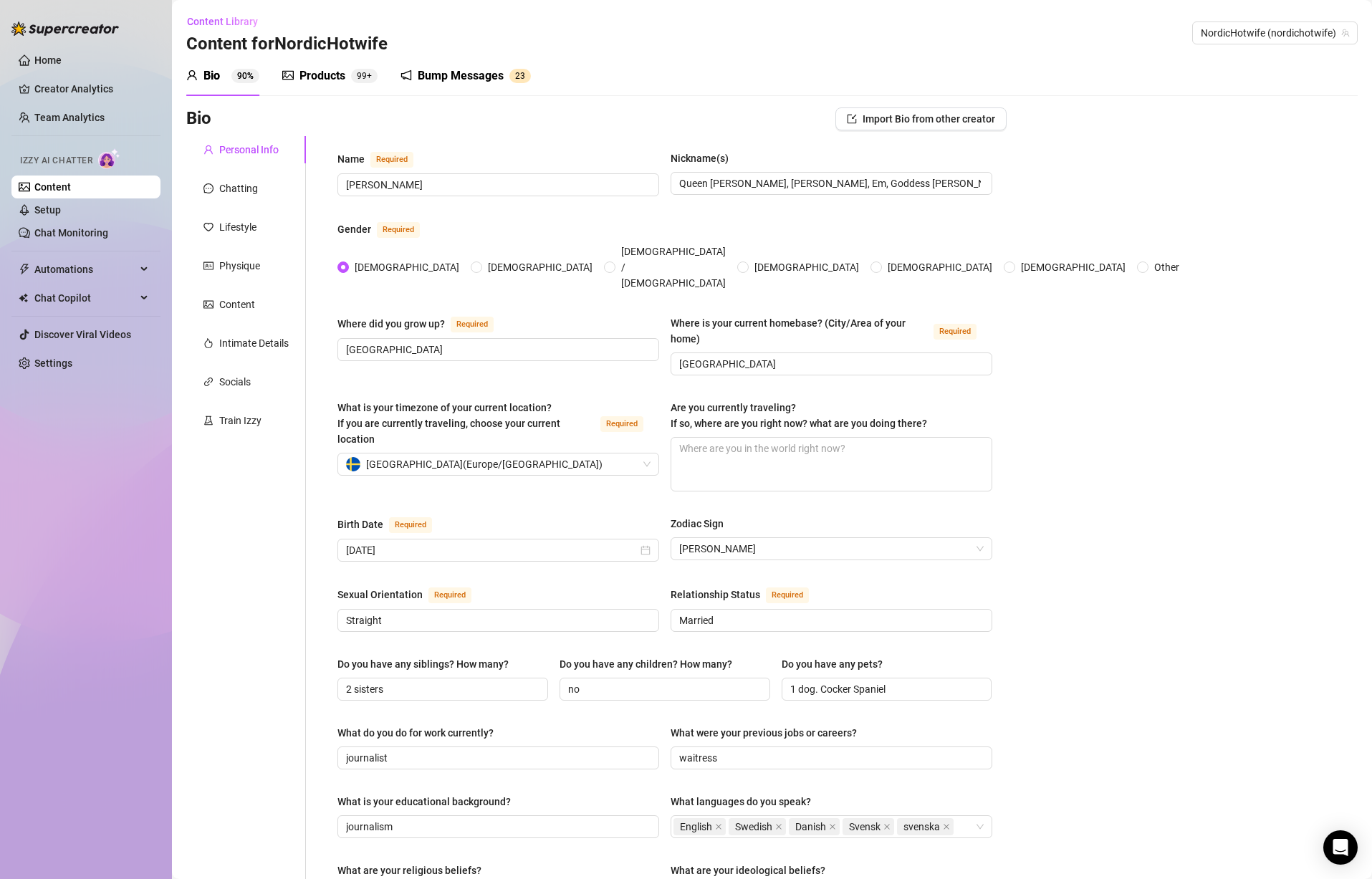
click at [479, 79] on div "Bump Messages" at bounding box center [460, 76] width 86 height 17
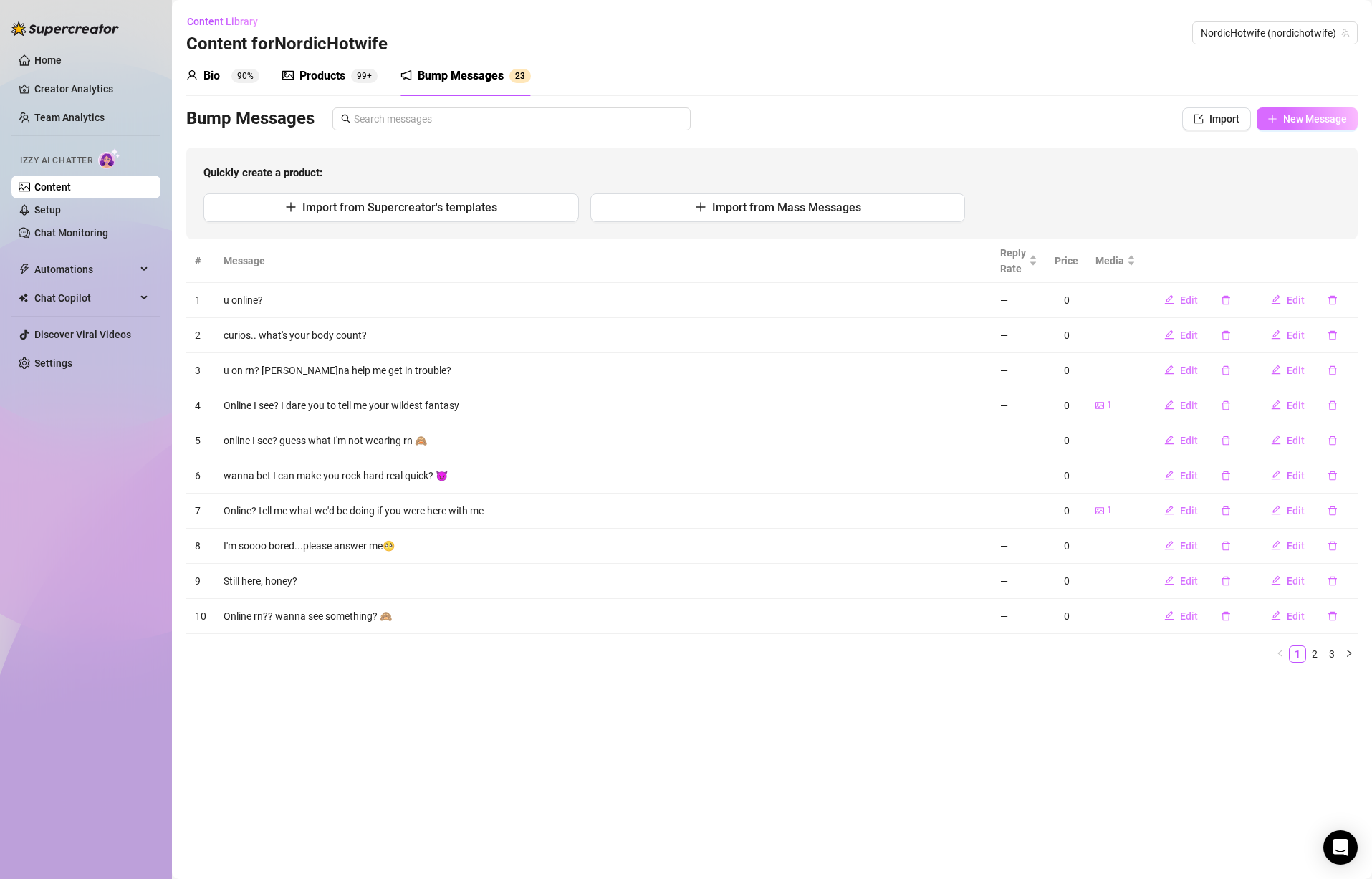
click at [1302, 117] on span "New Message" at bounding box center [1315, 118] width 63 height 11
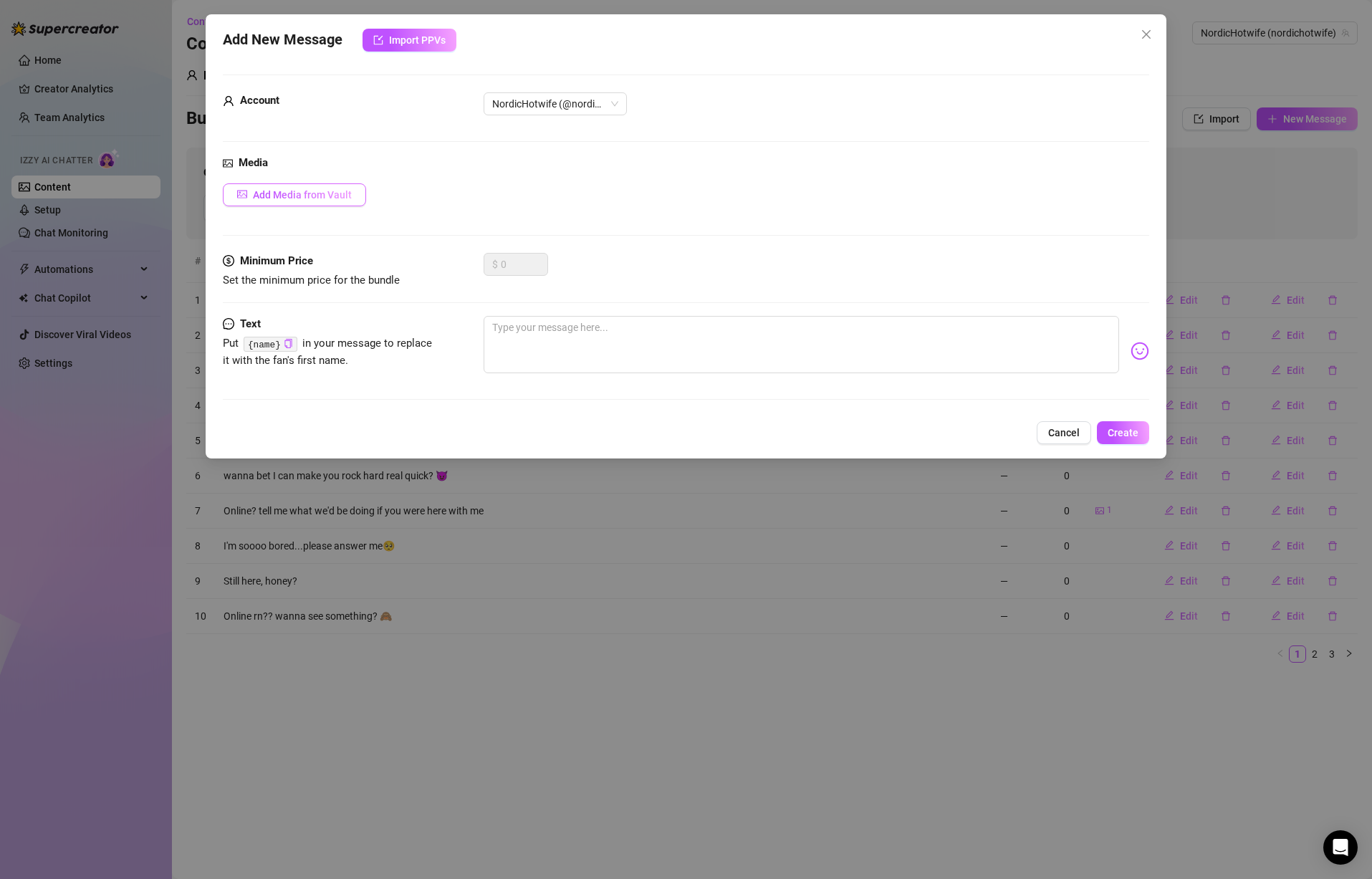
click at [344, 197] on span "Add Media from Vault" at bounding box center [303, 195] width 99 height 11
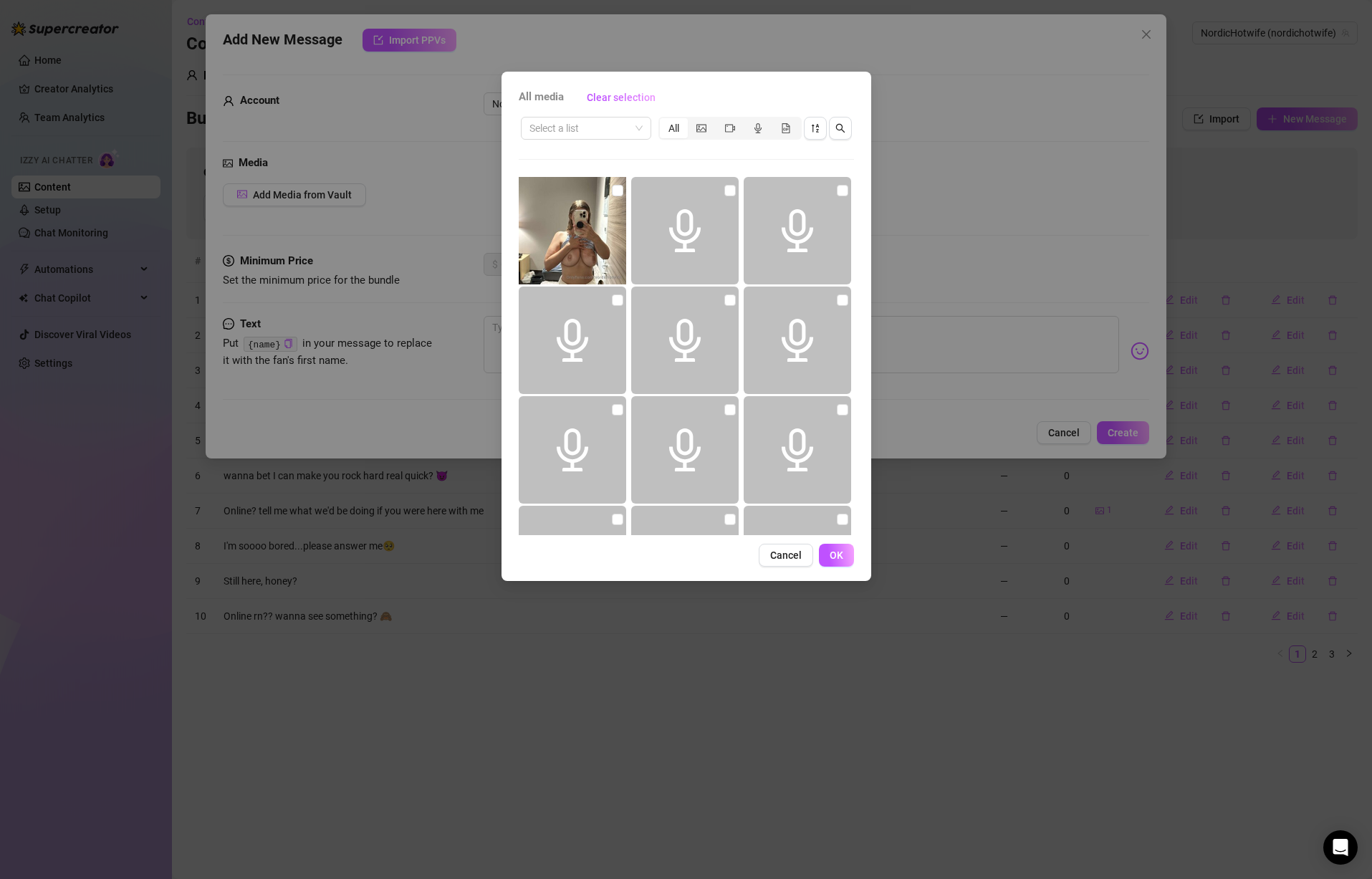
click at [1026, 224] on div "All media Clear selection Select a list All 00:17 Cancel OK" at bounding box center [686, 439] width 1372 height 879
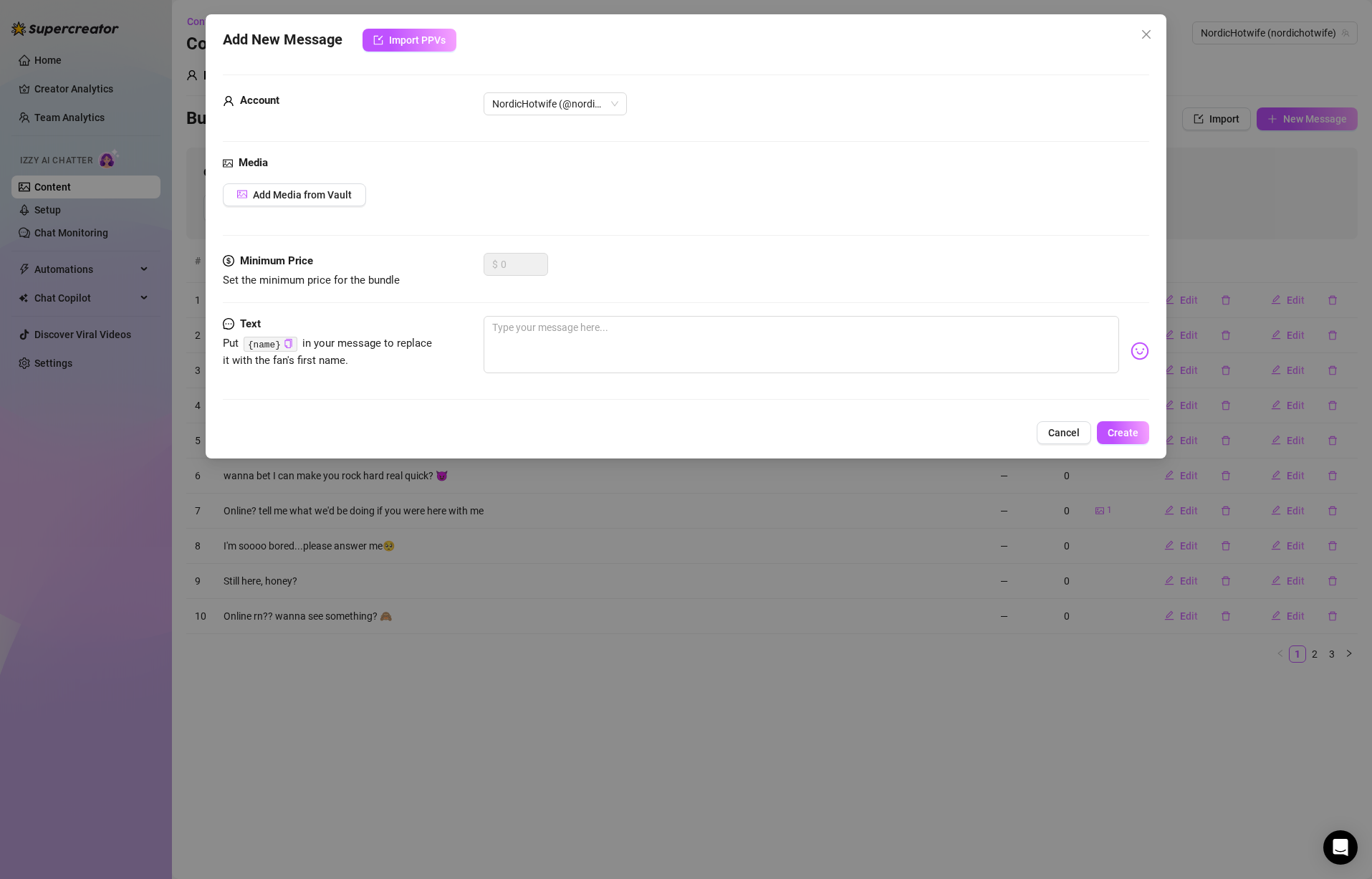
click at [693, 567] on div "Add New Message Import PPVs Account NordicHotwife (@nordichotwife) Media Add Me…" at bounding box center [686, 439] width 1372 height 879
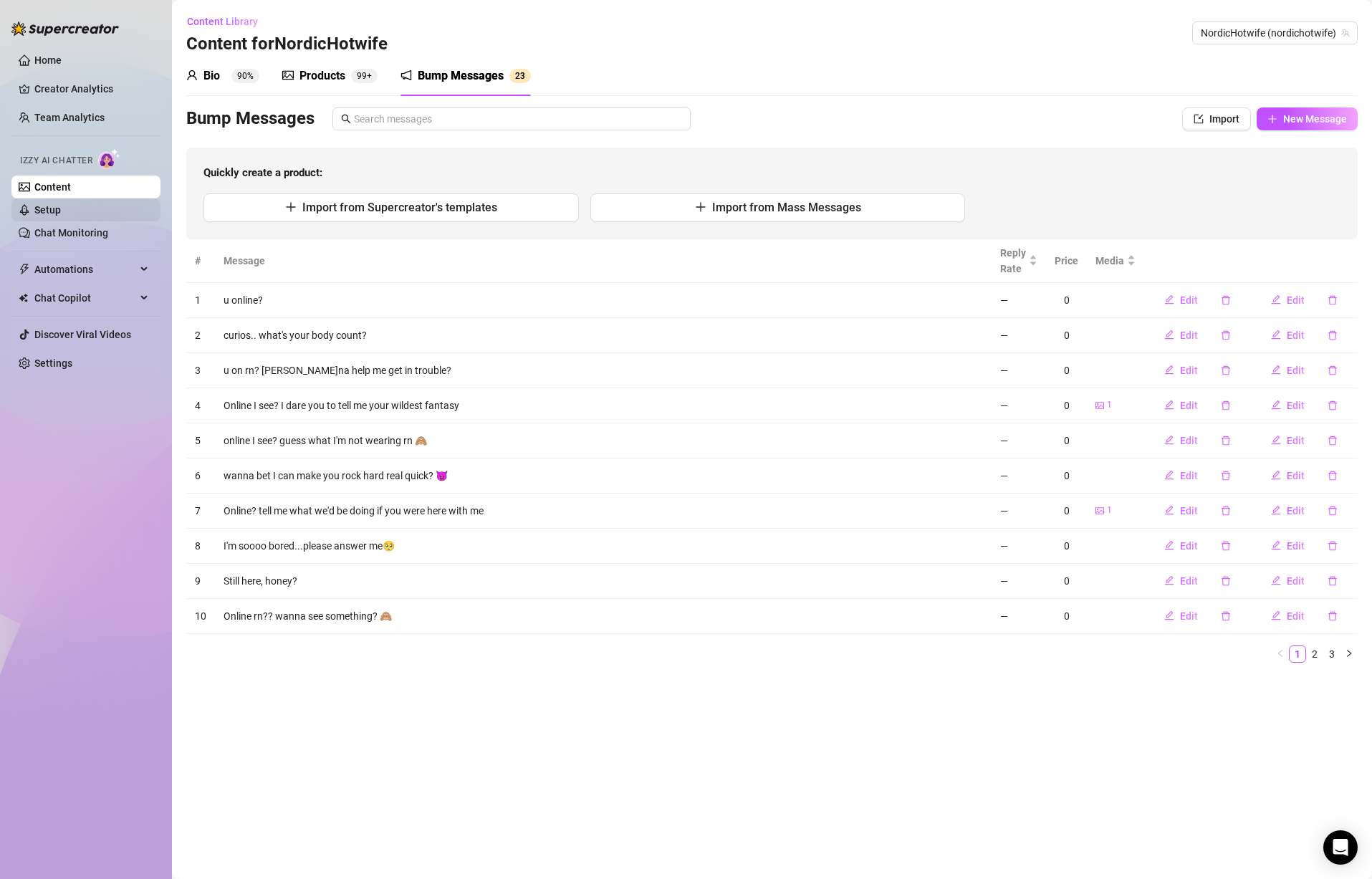
click at [61, 209] on link "Setup" at bounding box center [48, 210] width 26 height 11
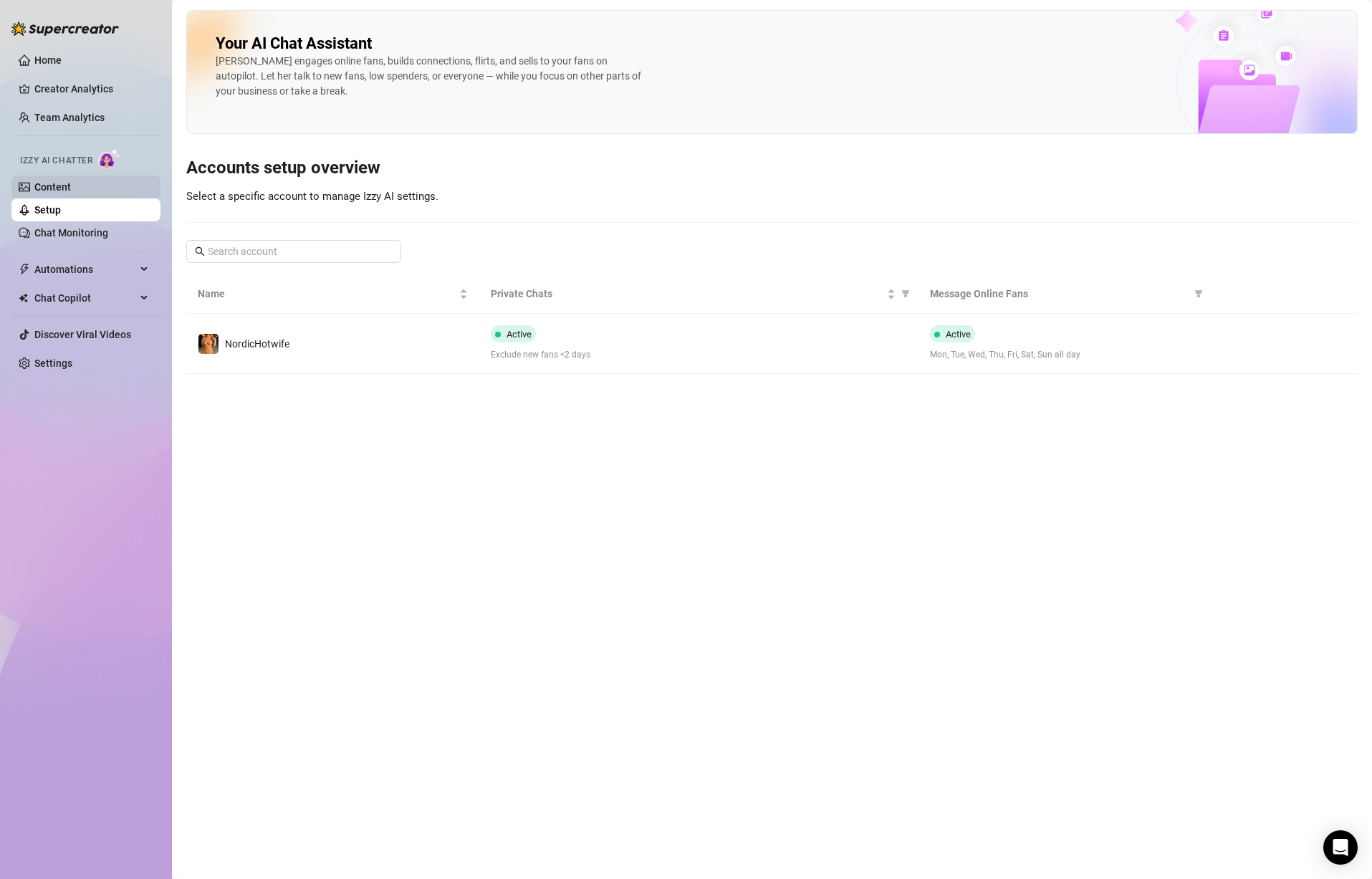
click at [71, 191] on link "Content" at bounding box center [53, 187] width 37 height 11
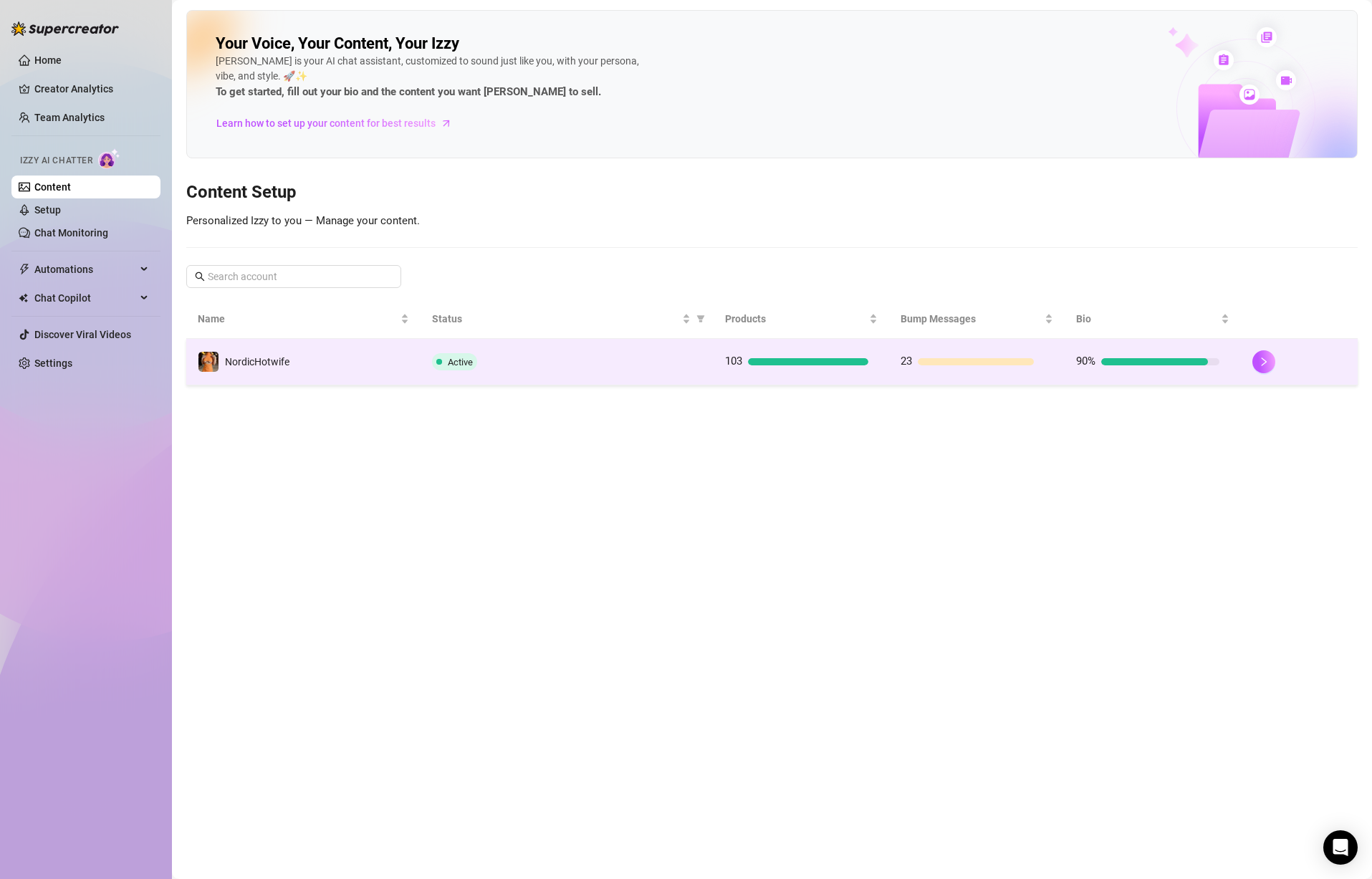
click at [328, 375] on td "NordicHotwife" at bounding box center [303, 363] width 235 height 47
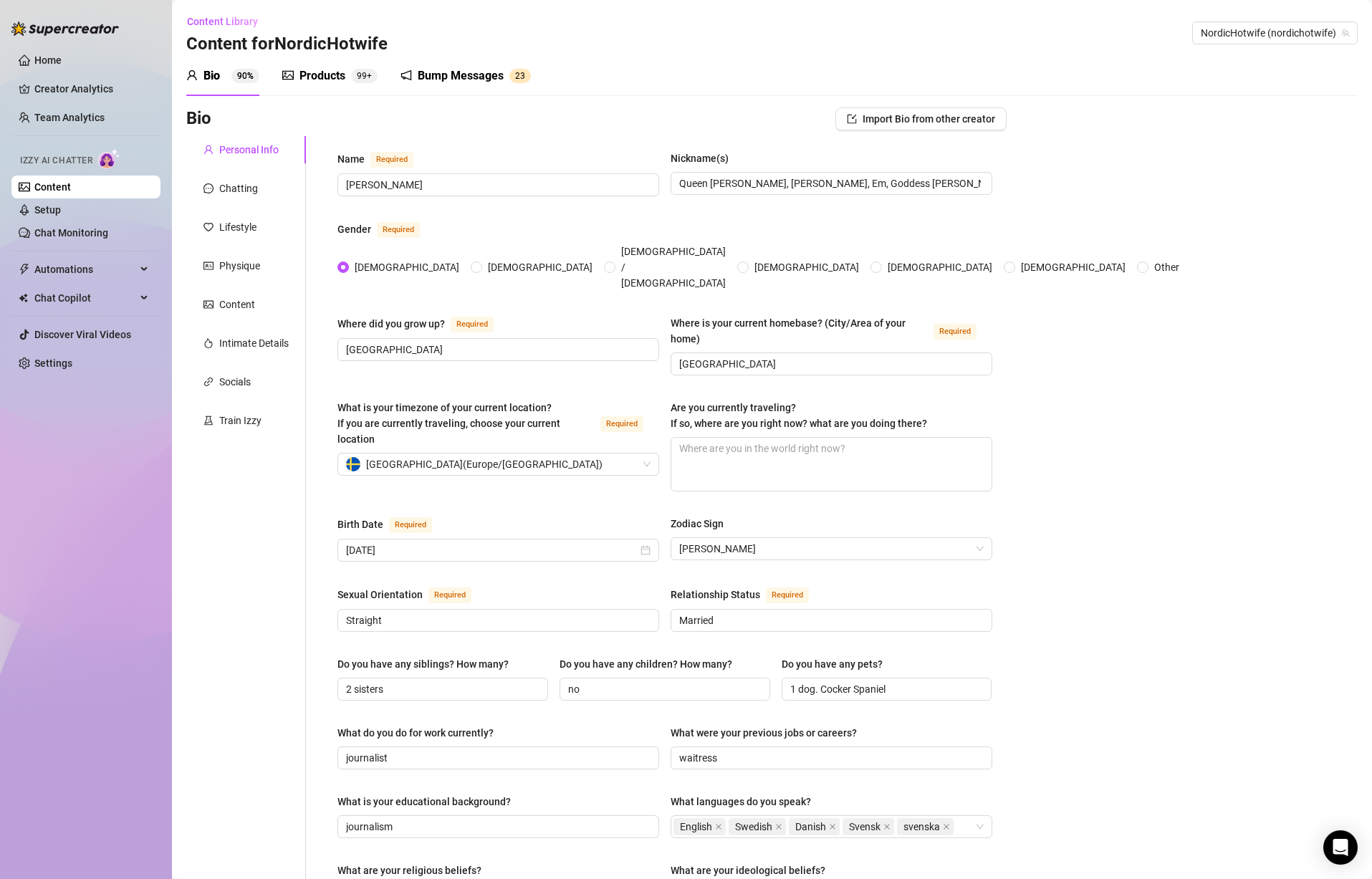
click at [460, 68] on div "Bump Messages" at bounding box center [460, 76] width 86 height 17
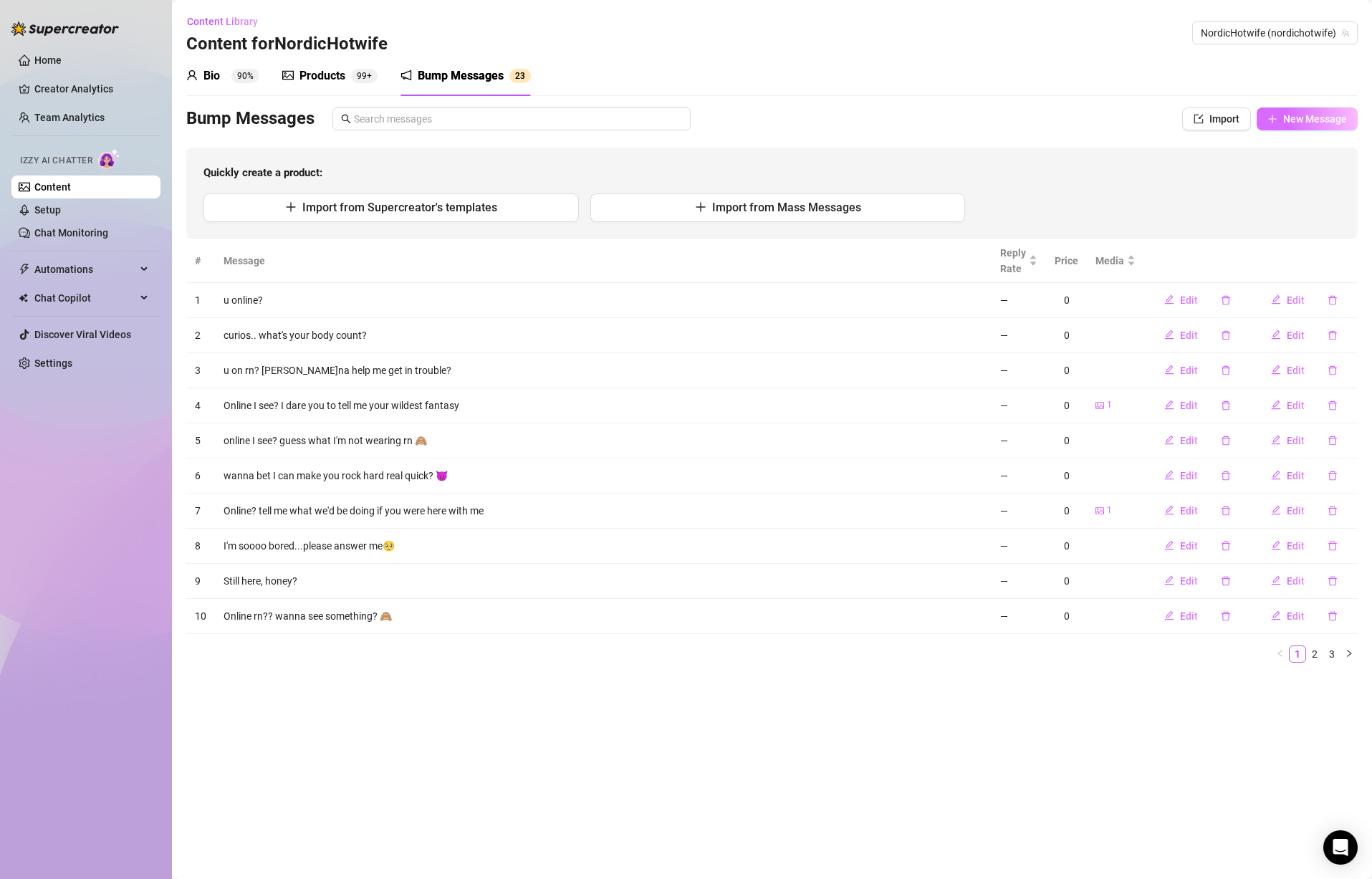
click at [1302, 117] on span "New Message" at bounding box center [1315, 118] width 63 height 11
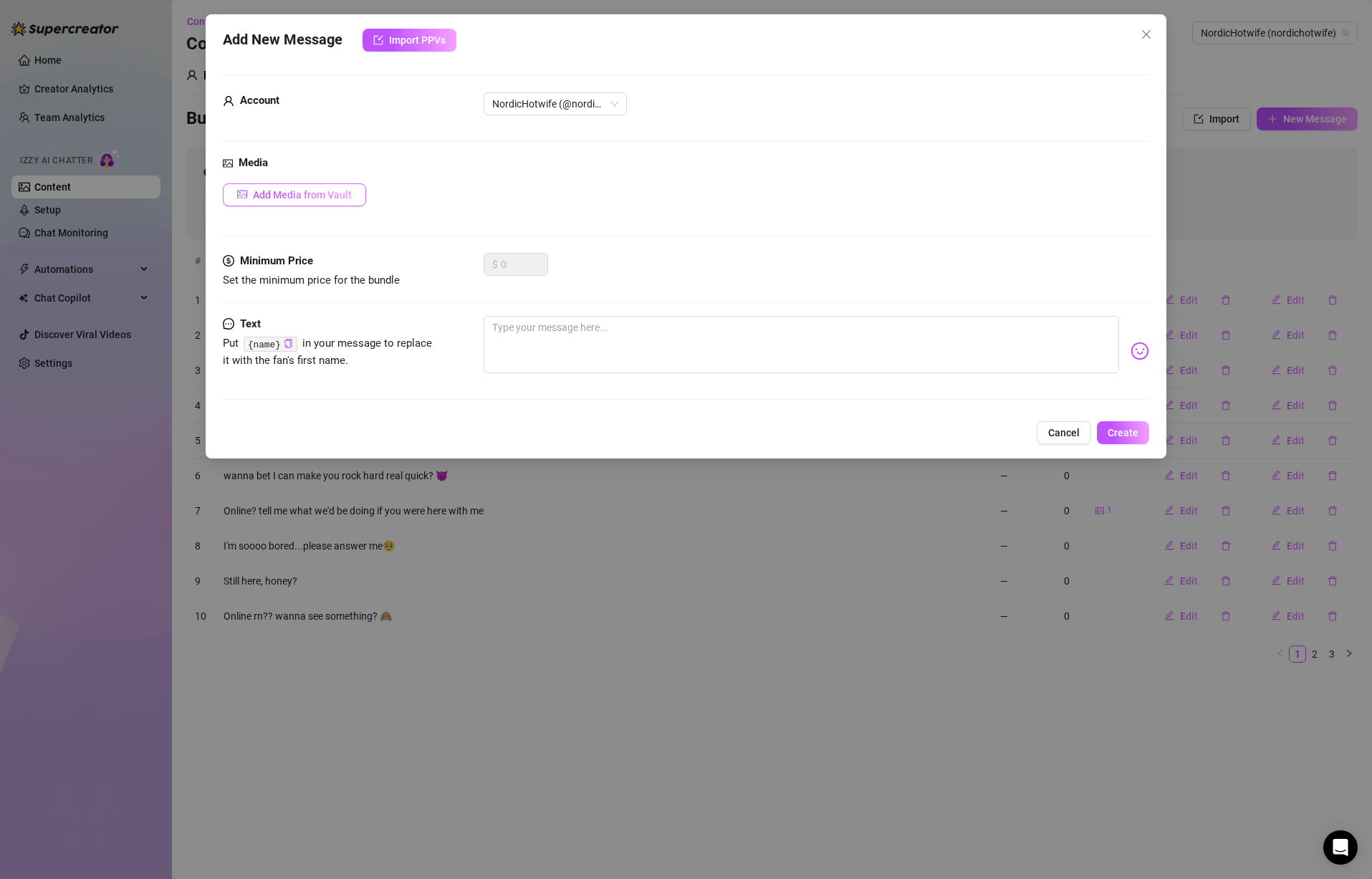
click at [333, 194] on span "Add Media from Vault" at bounding box center [303, 195] width 99 height 11
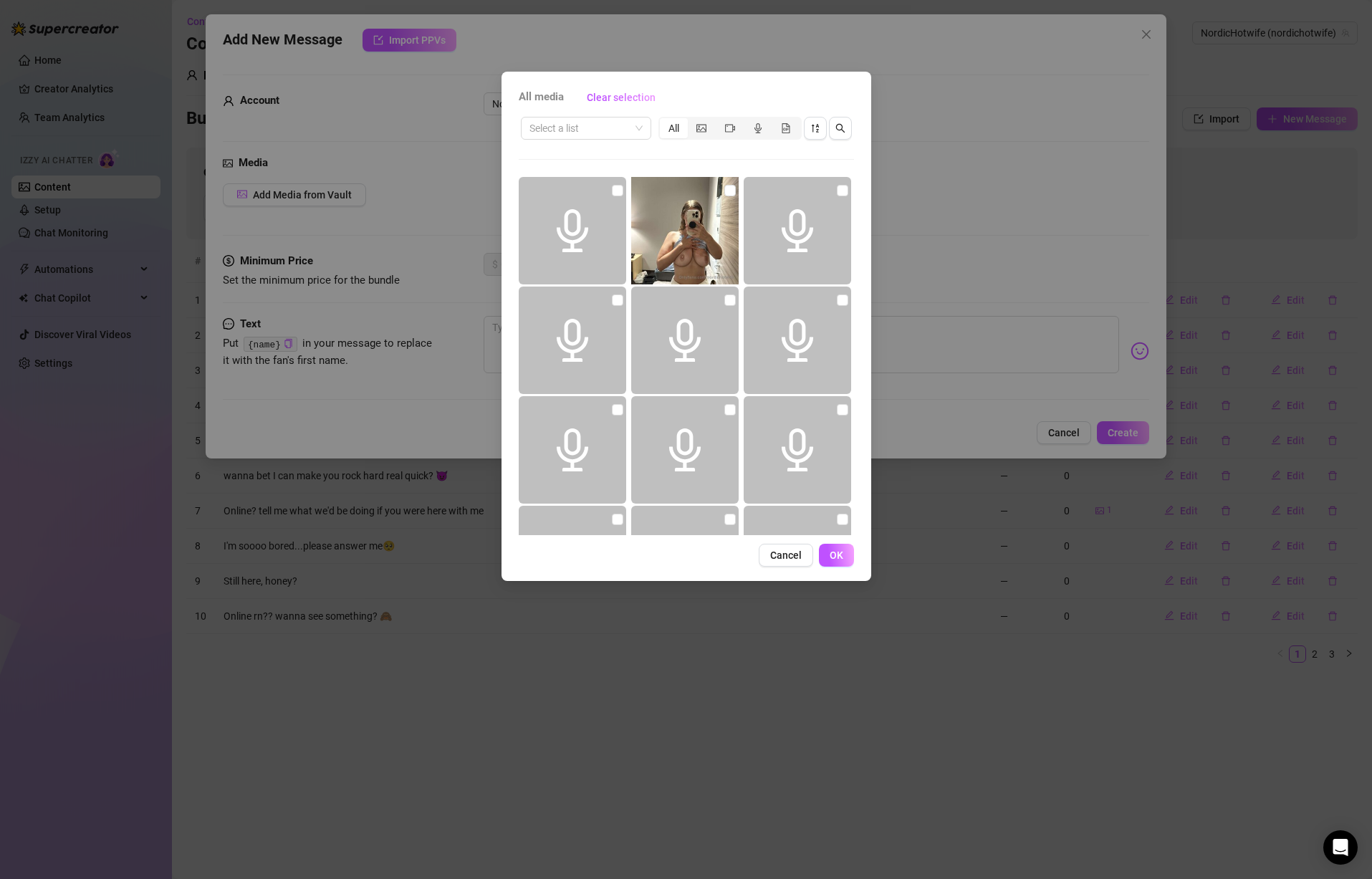
click at [570, 223] on icon "audio" at bounding box center [572, 230] width 43 height 43
click at [617, 189] on input "checkbox" at bounding box center [617, 190] width 11 height 11
click at [835, 555] on span "OK" at bounding box center [836, 555] width 14 height 11
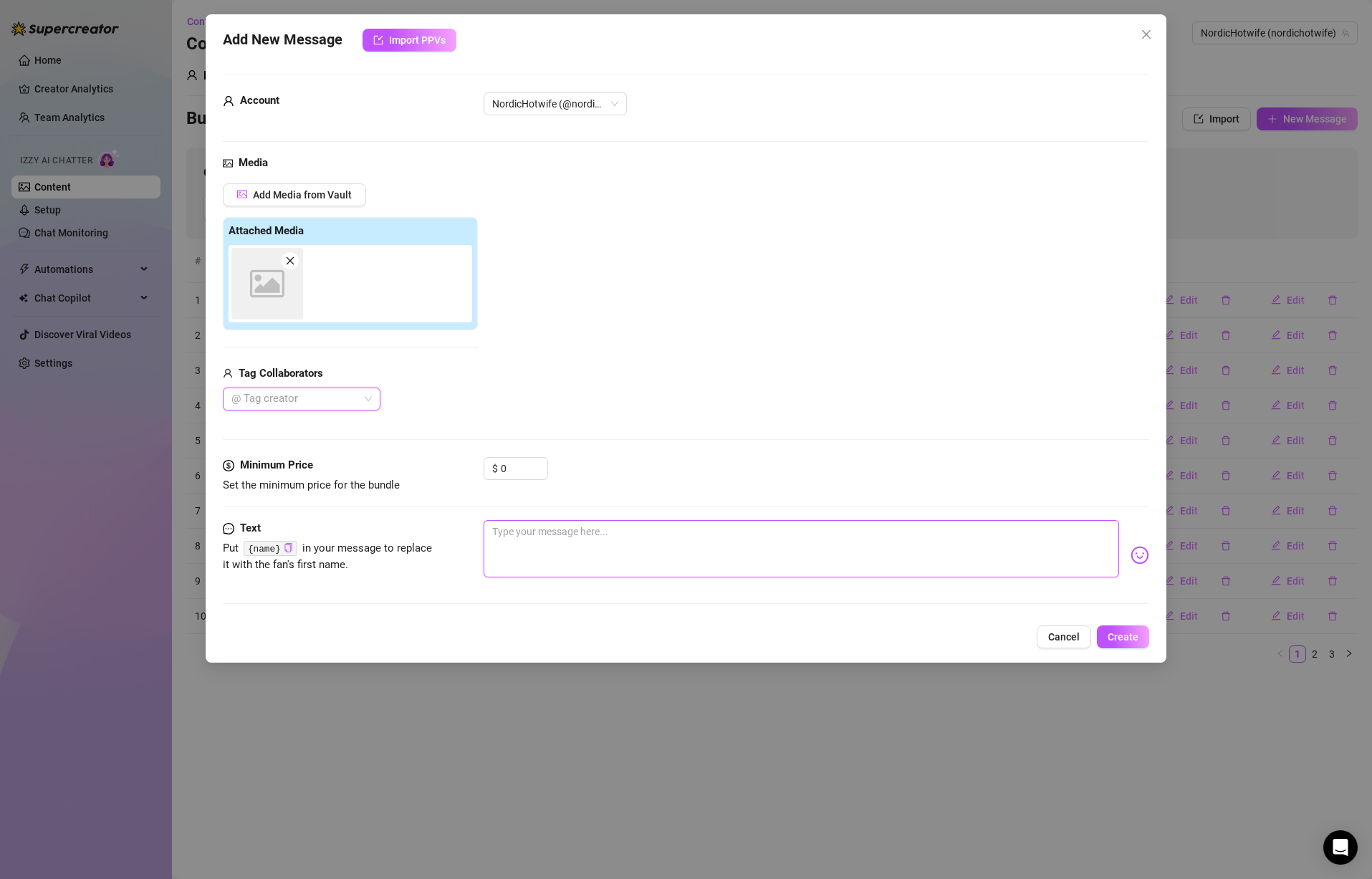
click at [599, 549] on textarea at bounding box center [801, 549] width 636 height 57
click at [1124, 634] on span "Create" at bounding box center [1122, 636] width 30 height 11
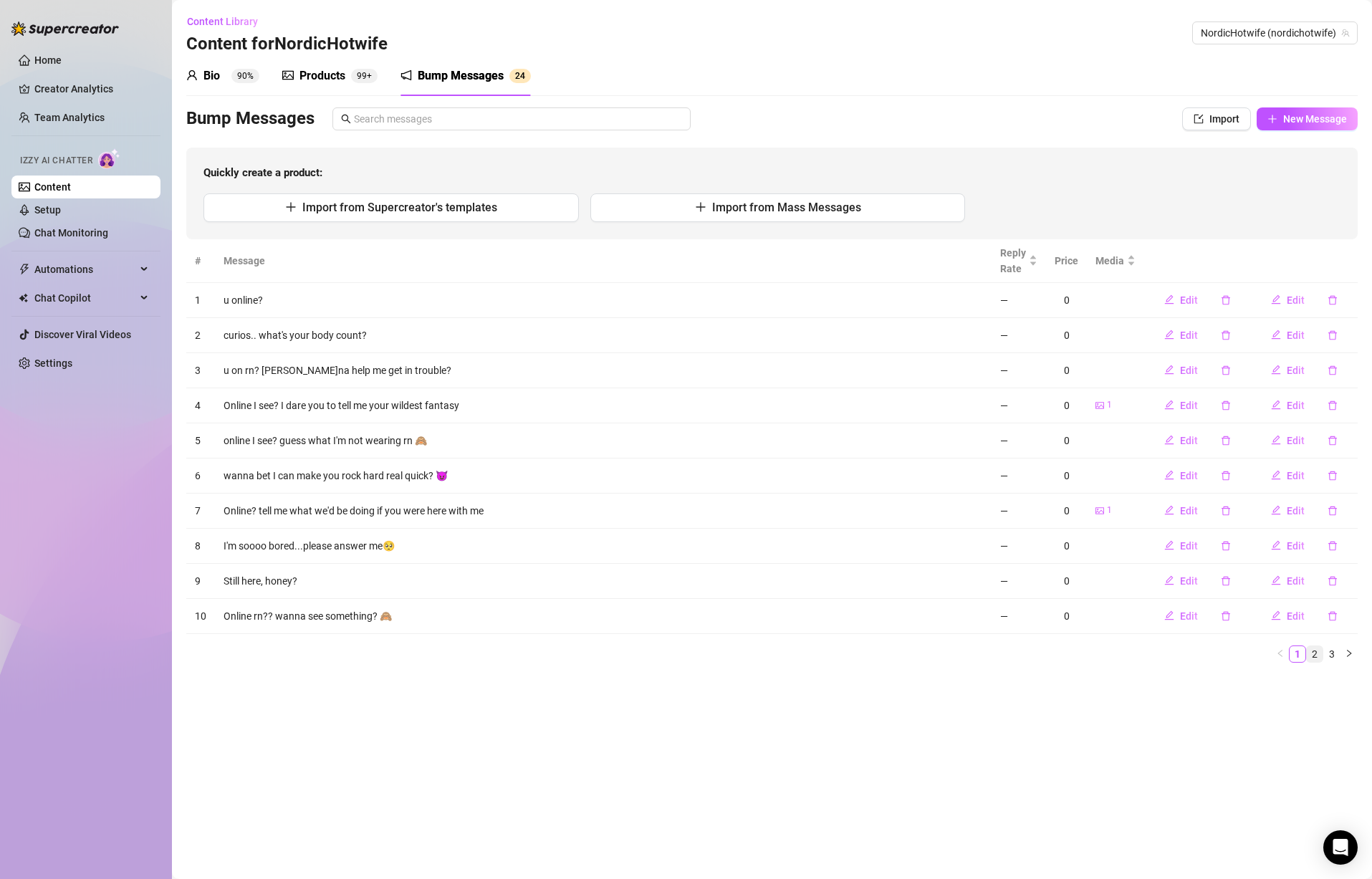
click at [1319, 650] on link "2" at bounding box center [1315, 654] width 16 height 16
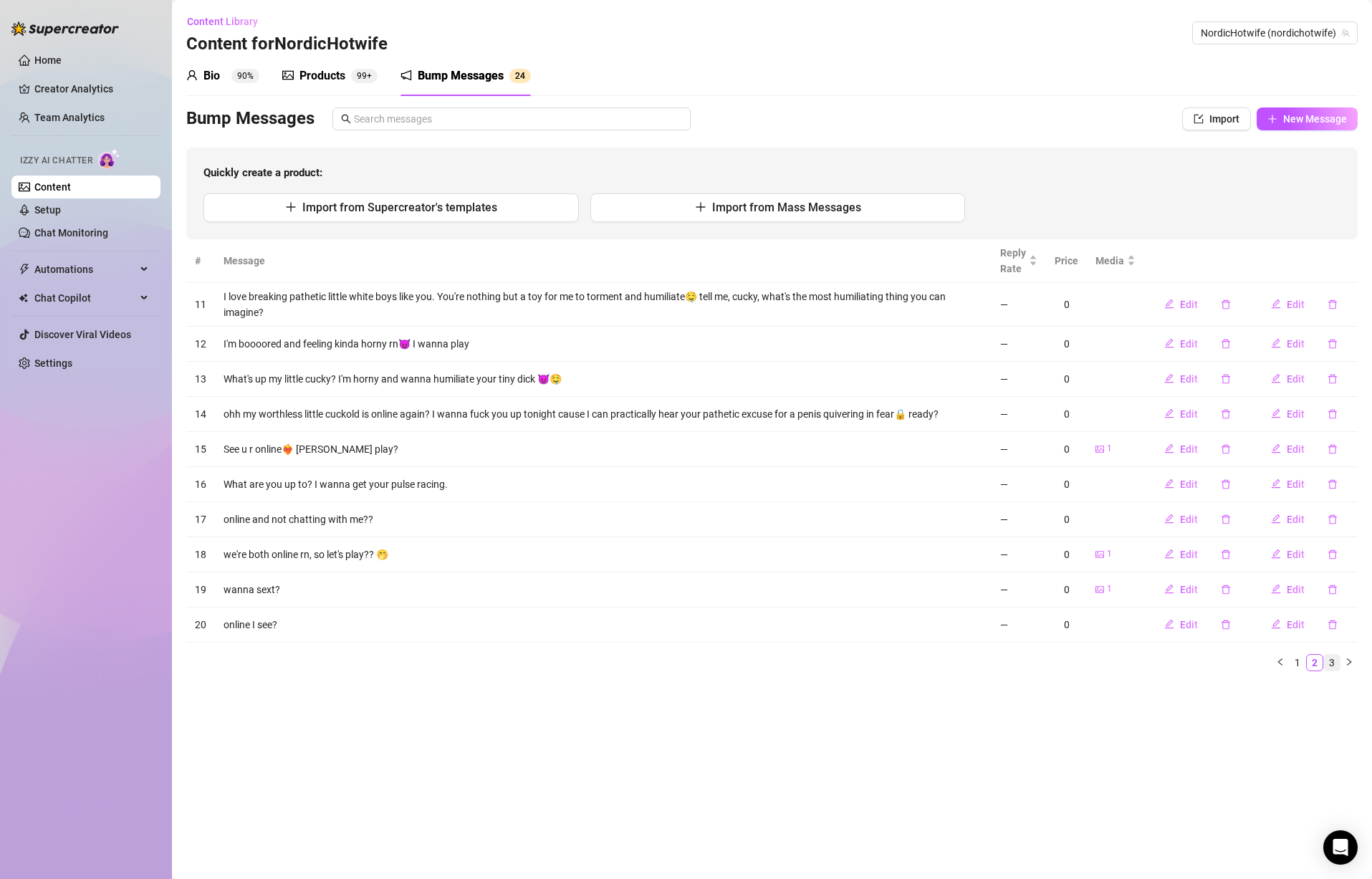
click at [1329, 659] on link "3" at bounding box center [1332, 663] width 16 height 16
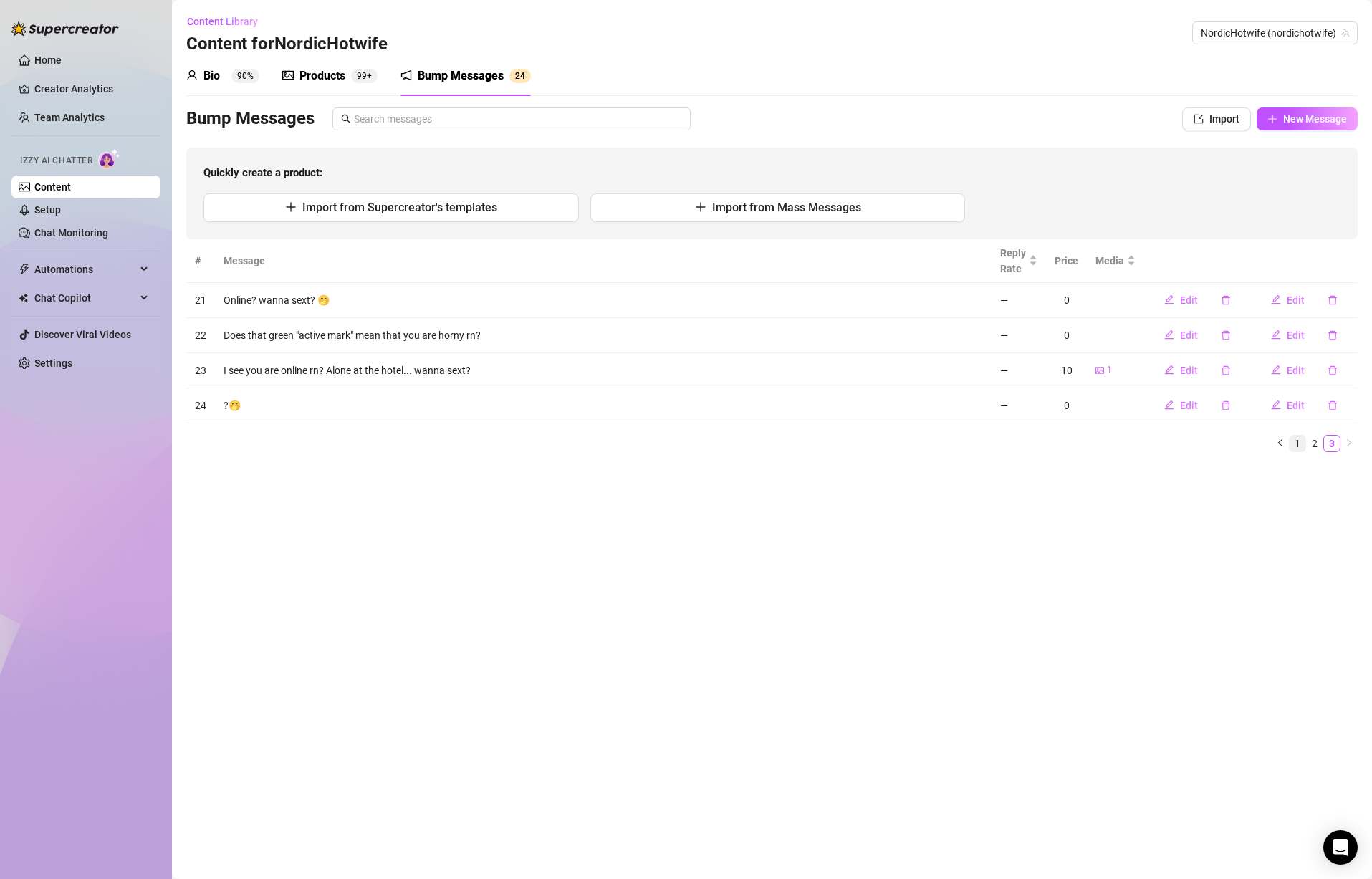
click at [1298, 443] on link "1" at bounding box center [1298, 443] width 16 height 16
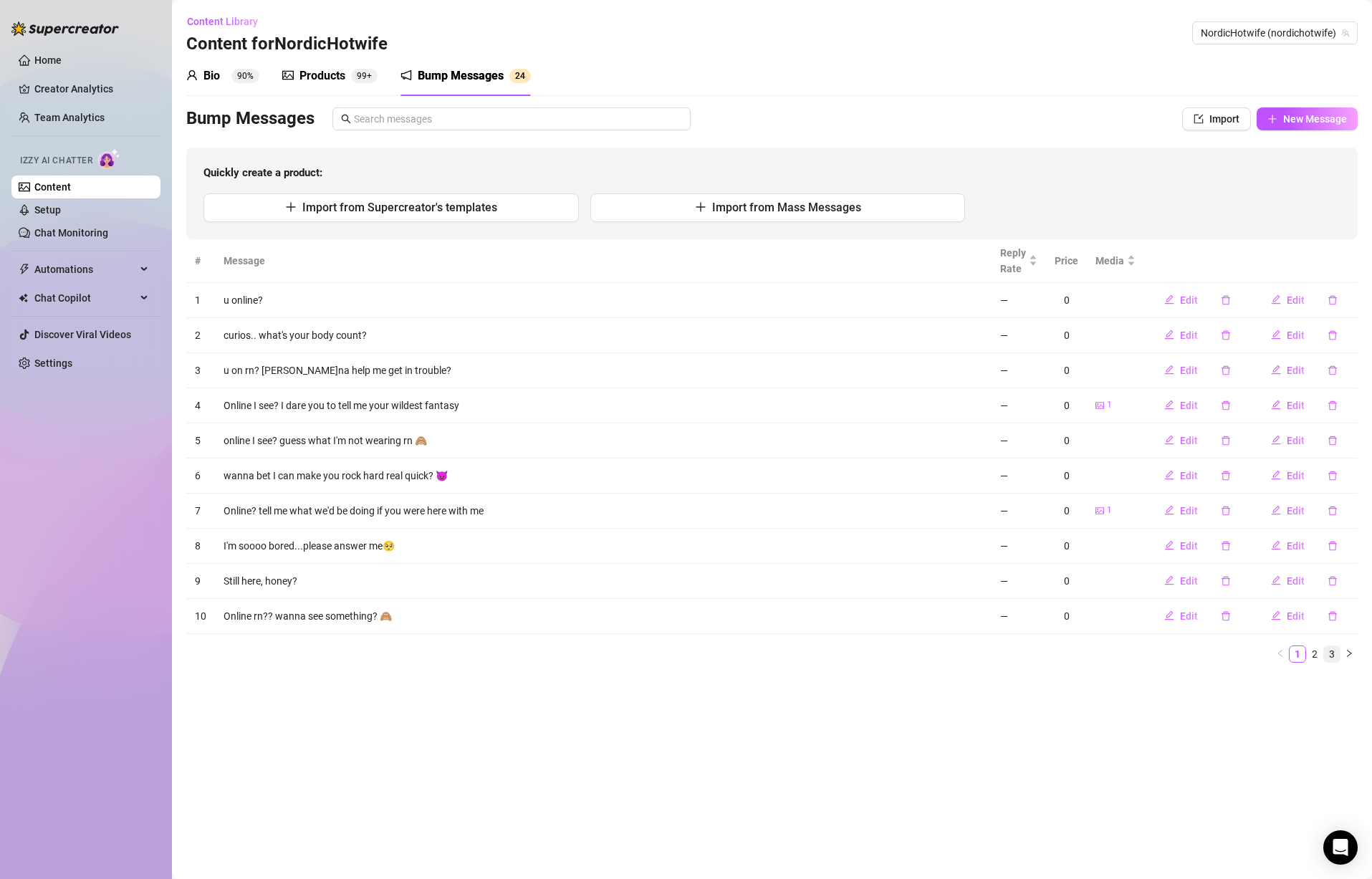
click at [1335, 658] on link "3" at bounding box center [1332, 654] width 16 height 16
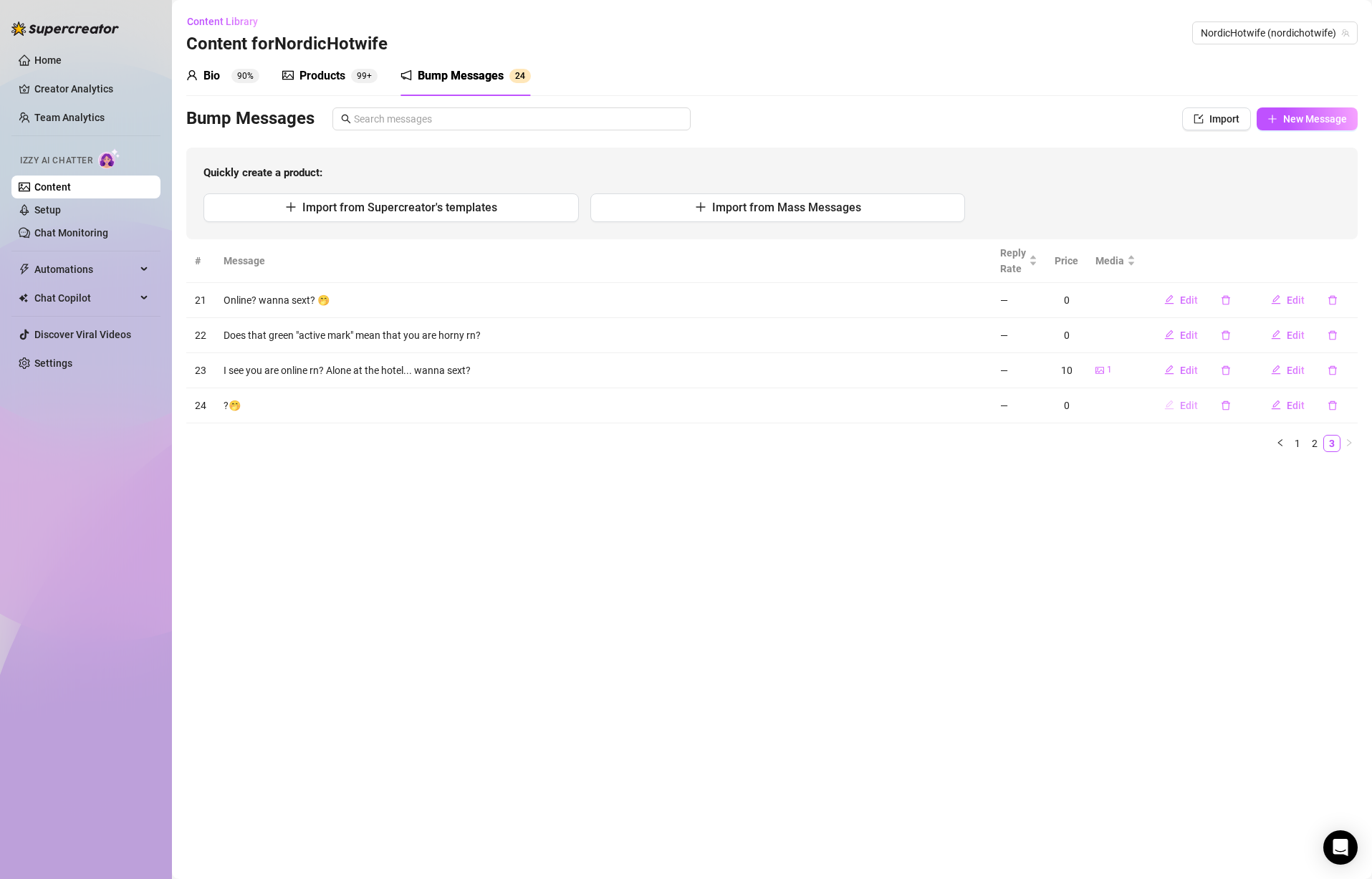
click at [1196, 407] on span "Edit" at bounding box center [1189, 405] width 18 height 11
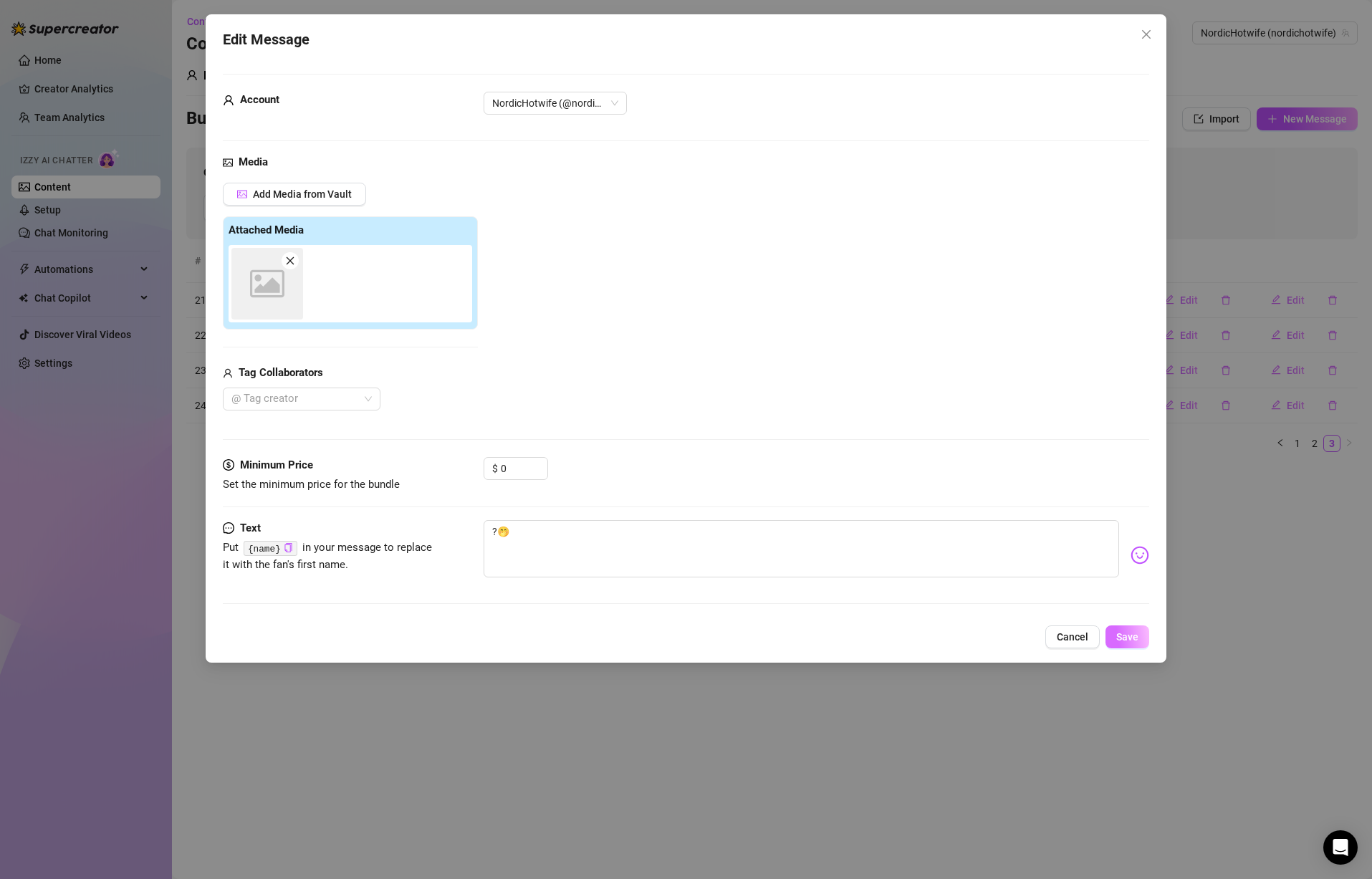
click at [1135, 637] on span "Save" at bounding box center [1128, 636] width 23 height 11
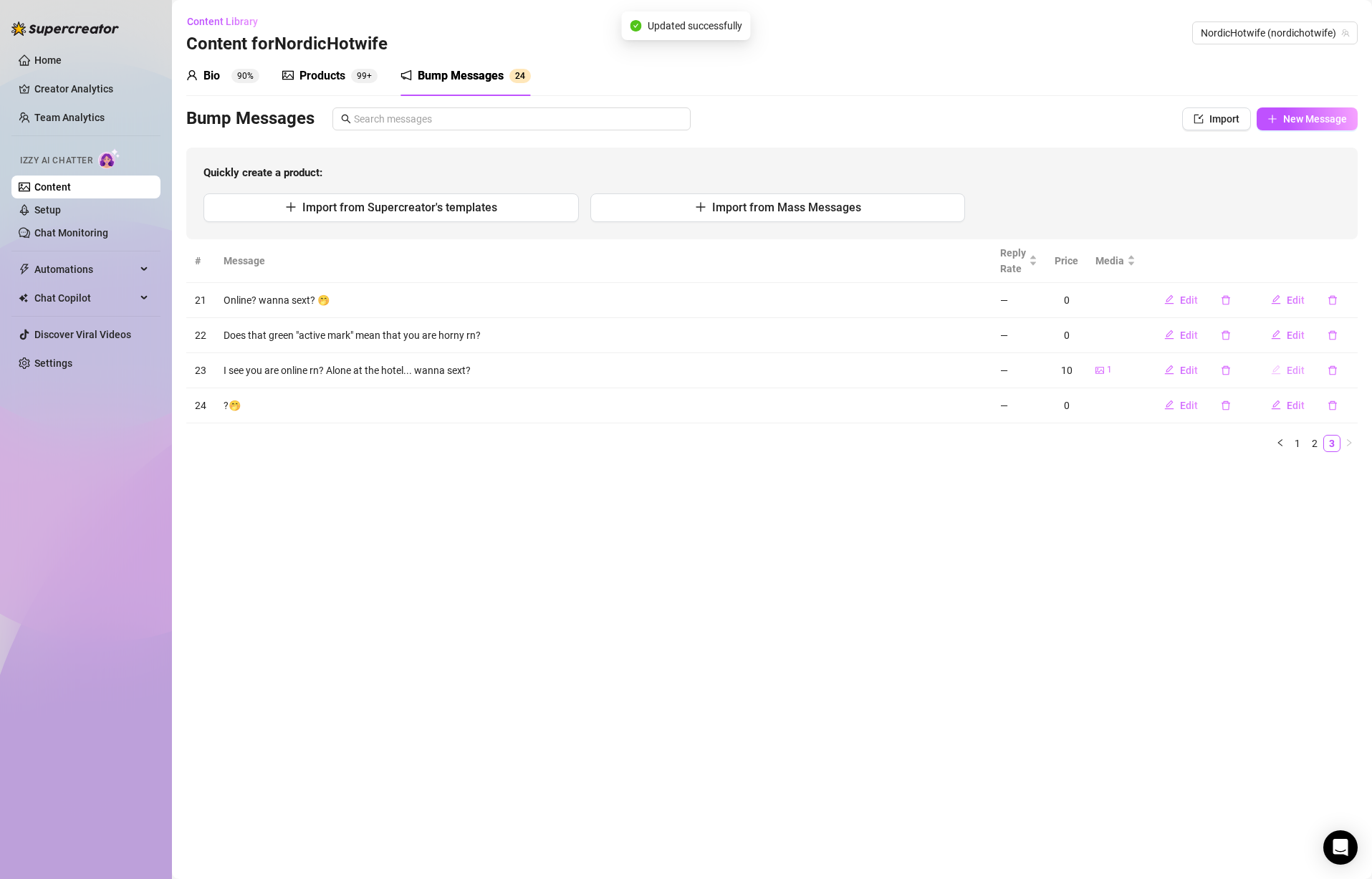
click at [1289, 368] on span "Edit" at bounding box center [1295, 370] width 18 height 11
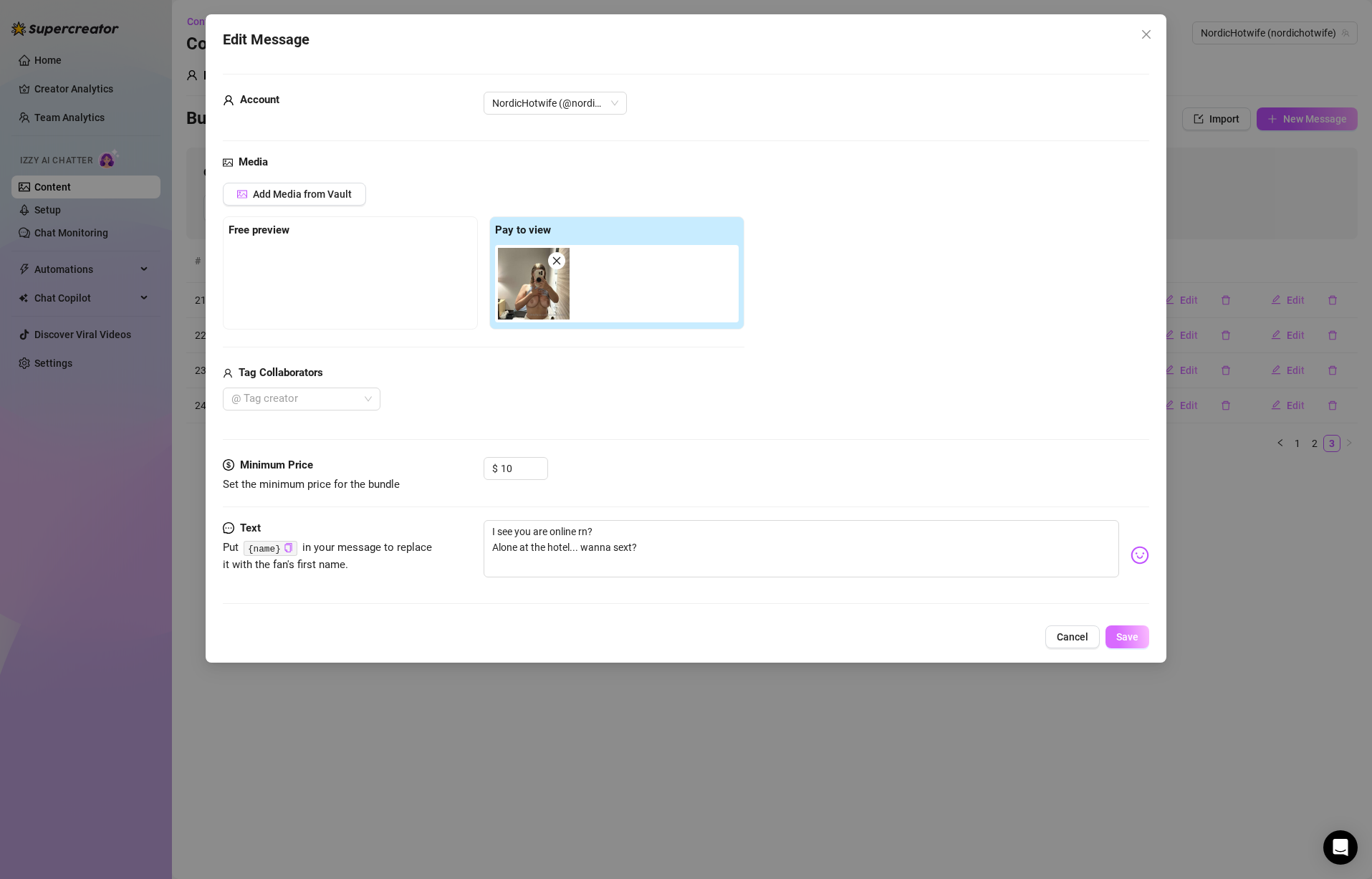
click at [1126, 634] on span "Save" at bounding box center [1128, 636] width 23 height 11
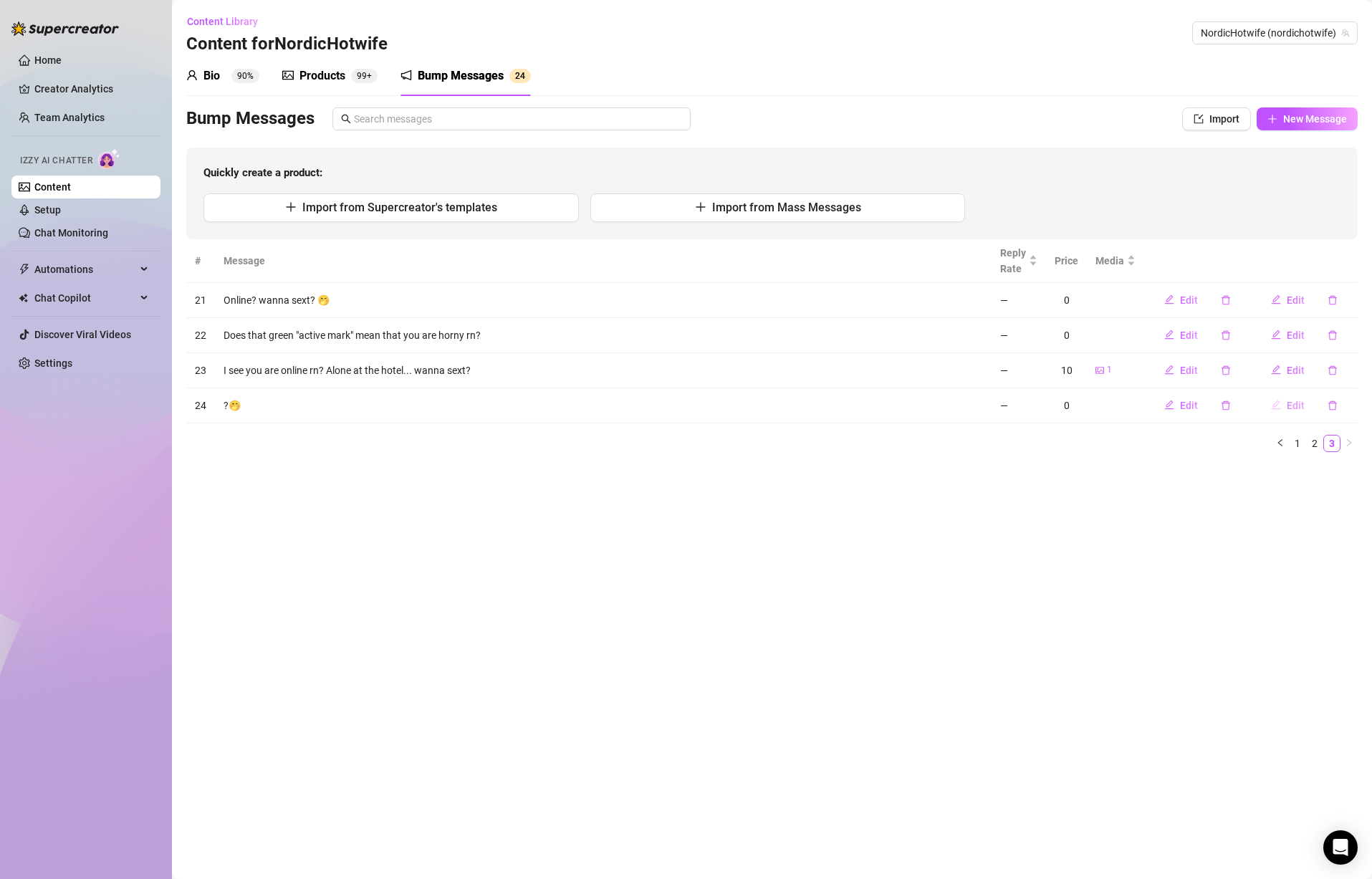
click at [1289, 402] on span "Edit" at bounding box center [1295, 405] width 18 height 11
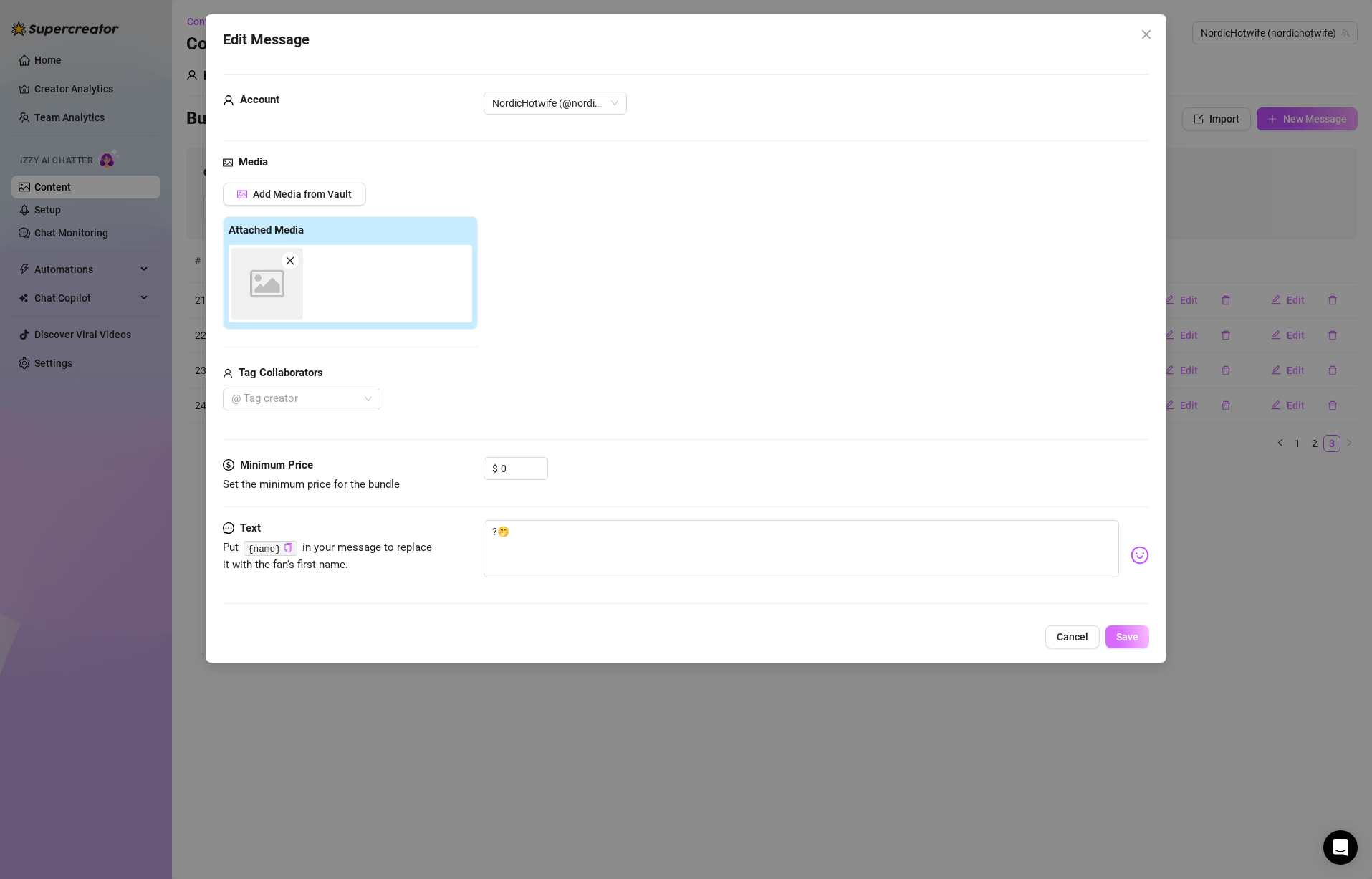
click at [1136, 634] on span "Save" at bounding box center [1128, 636] width 23 height 11
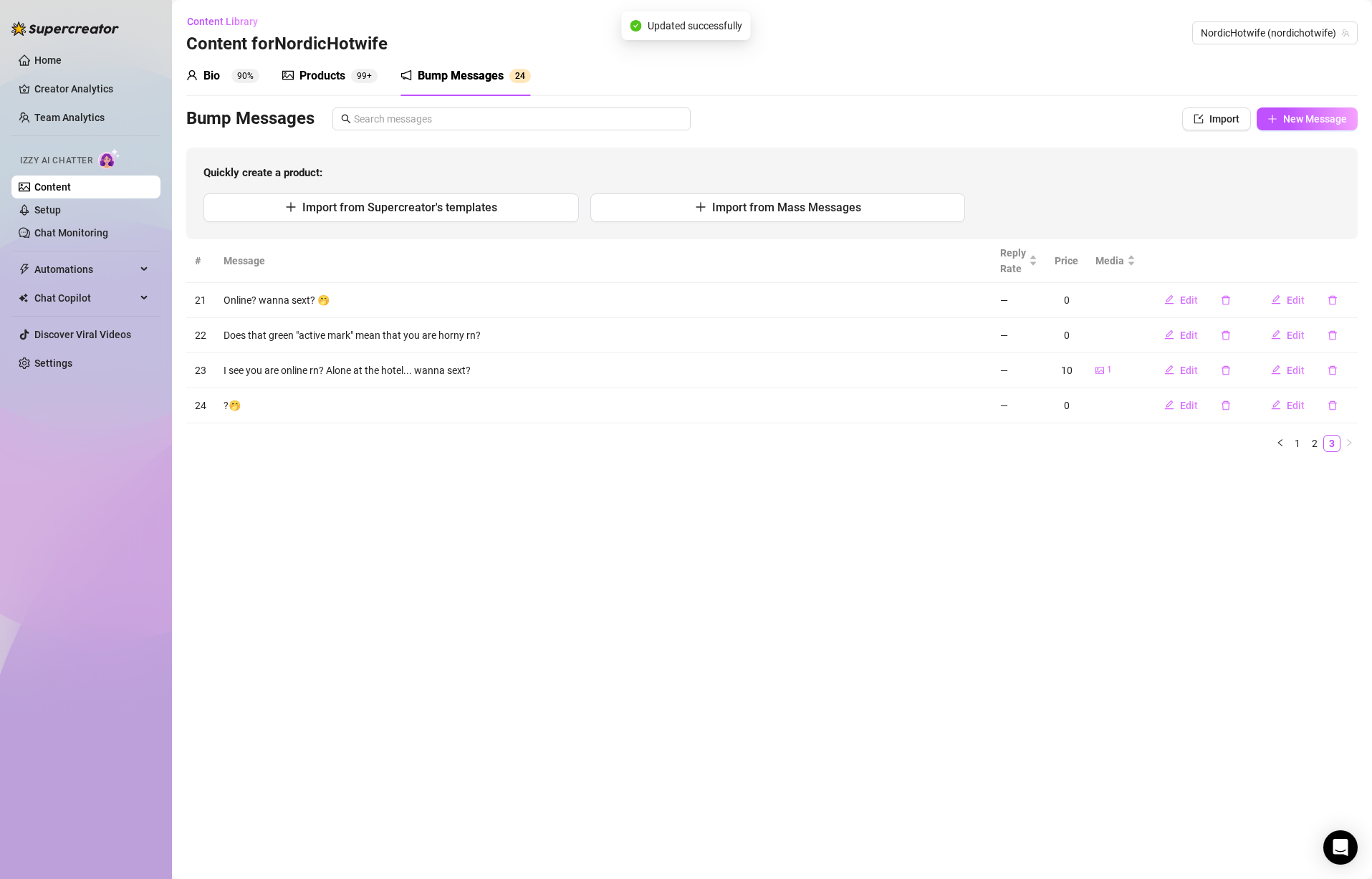
click at [1062, 603] on main "Content Library Content for NordicHotwife NordicHotwife (nordichotwife) Bio 90%…" at bounding box center [772, 439] width 1201 height 879
click at [1302, 444] on link "1" at bounding box center [1298, 443] width 16 height 16
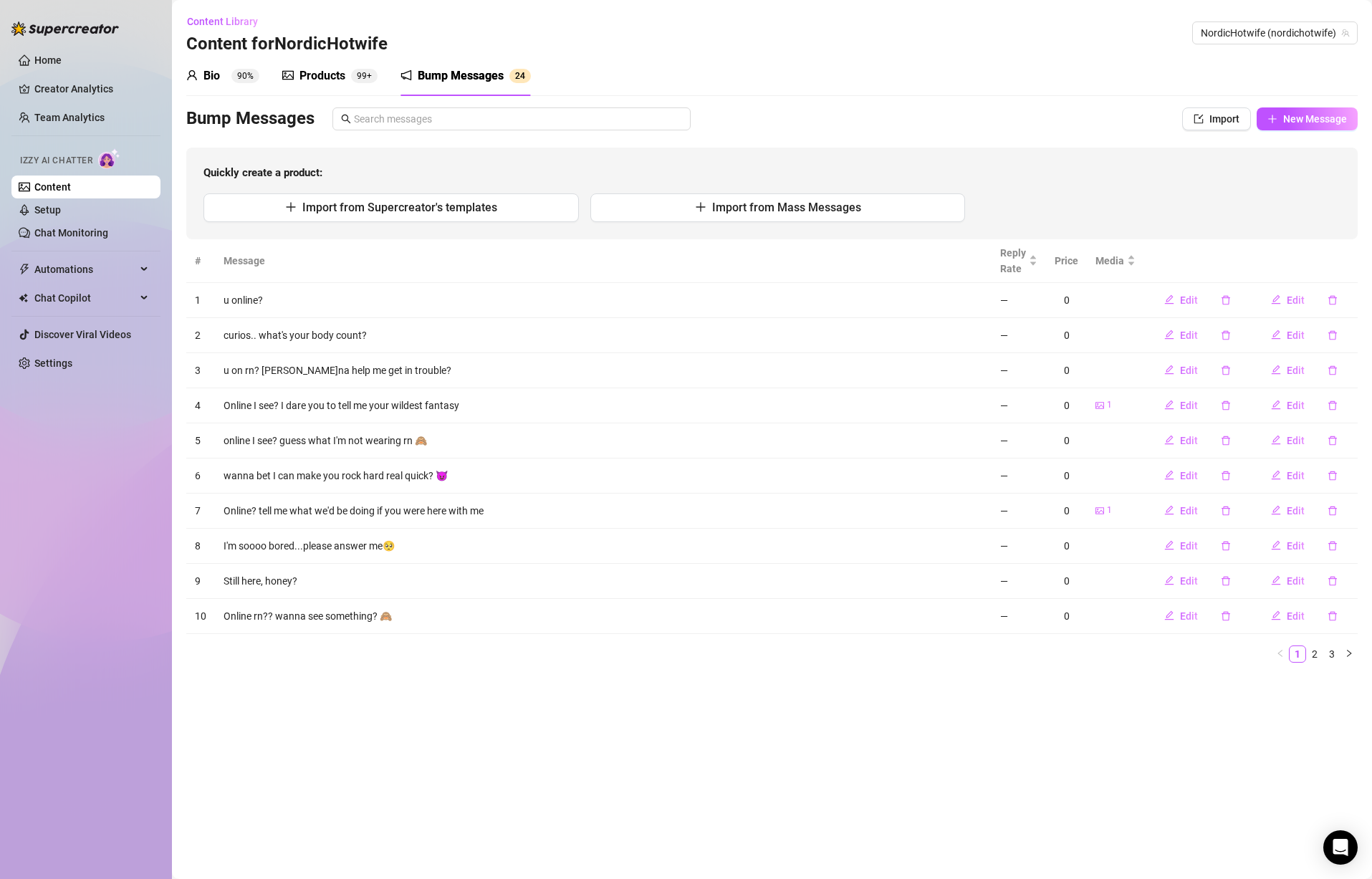
click at [385, 405] on td "Online I see? I dare you to tell me your wildest fantasy" at bounding box center [603, 406] width 776 height 35
click at [369, 337] on td "curios.. what's your body count?" at bounding box center [603, 336] width 776 height 35
click at [1315, 653] on link "2" at bounding box center [1315, 654] width 16 height 16
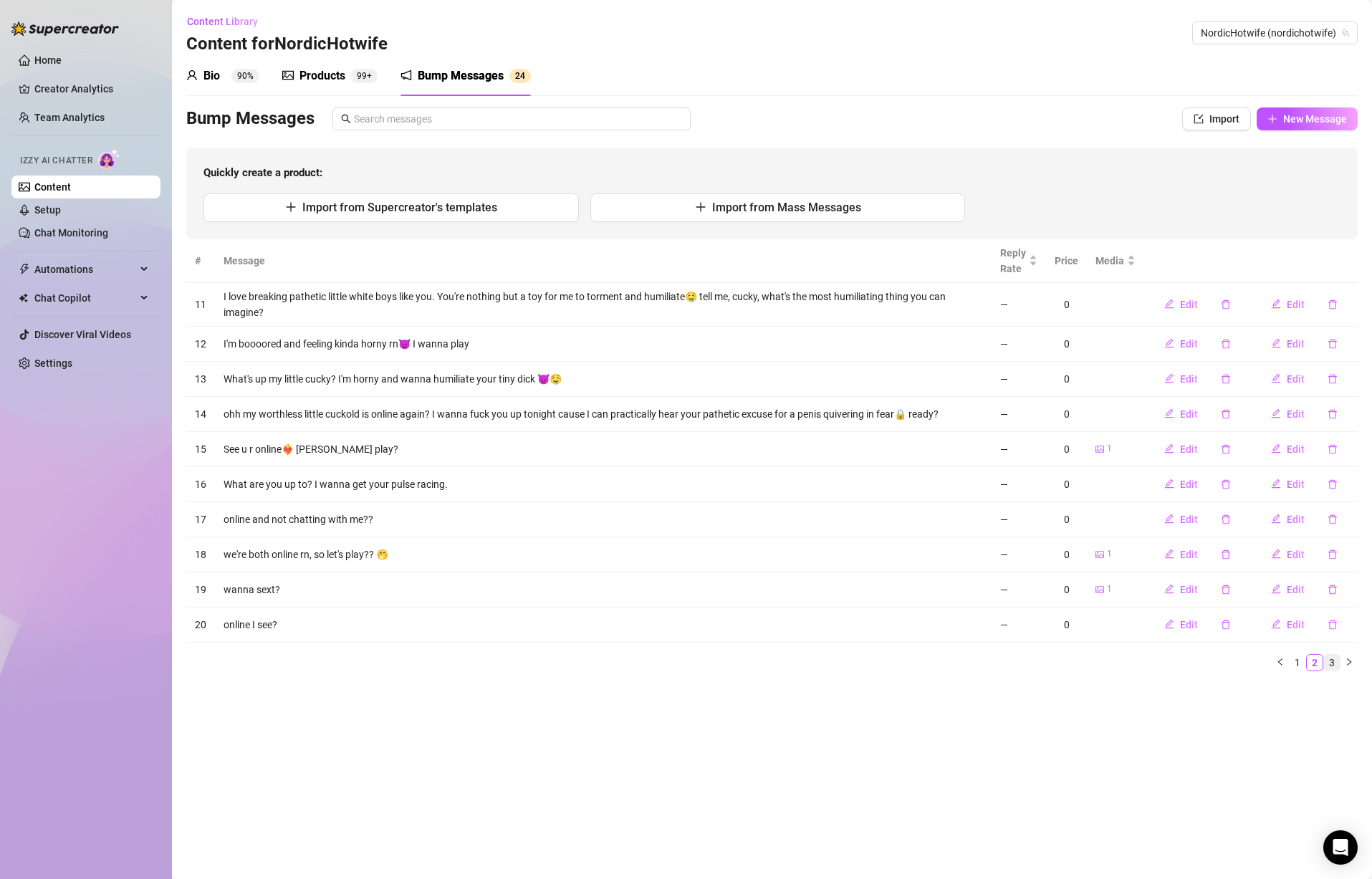
click at [1333, 661] on link "3" at bounding box center [1332, 663] width 16 height 16
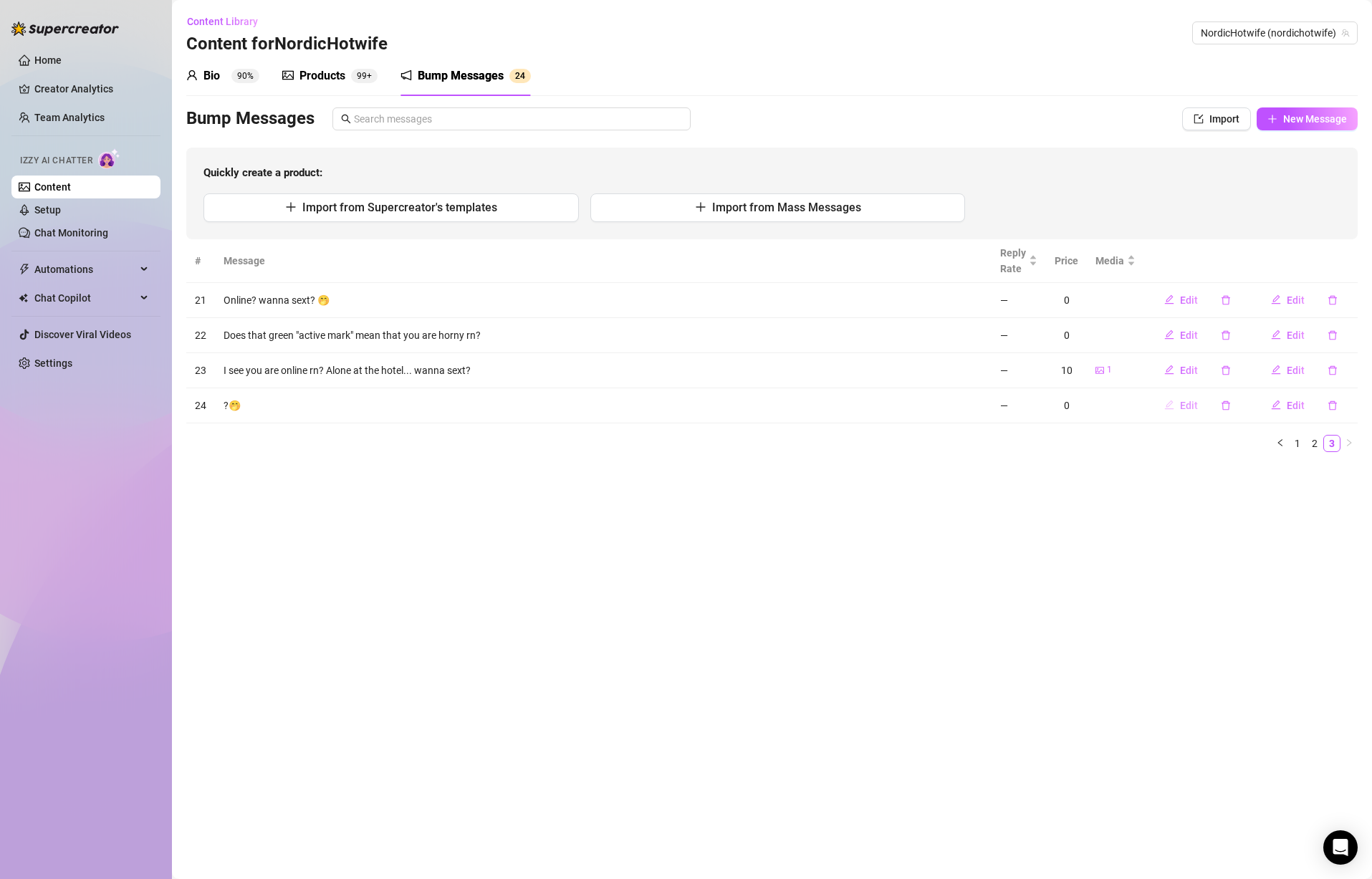
click at [1184, 402] on span "Edit" at bounding box center [1189, 405] width 18 height 11
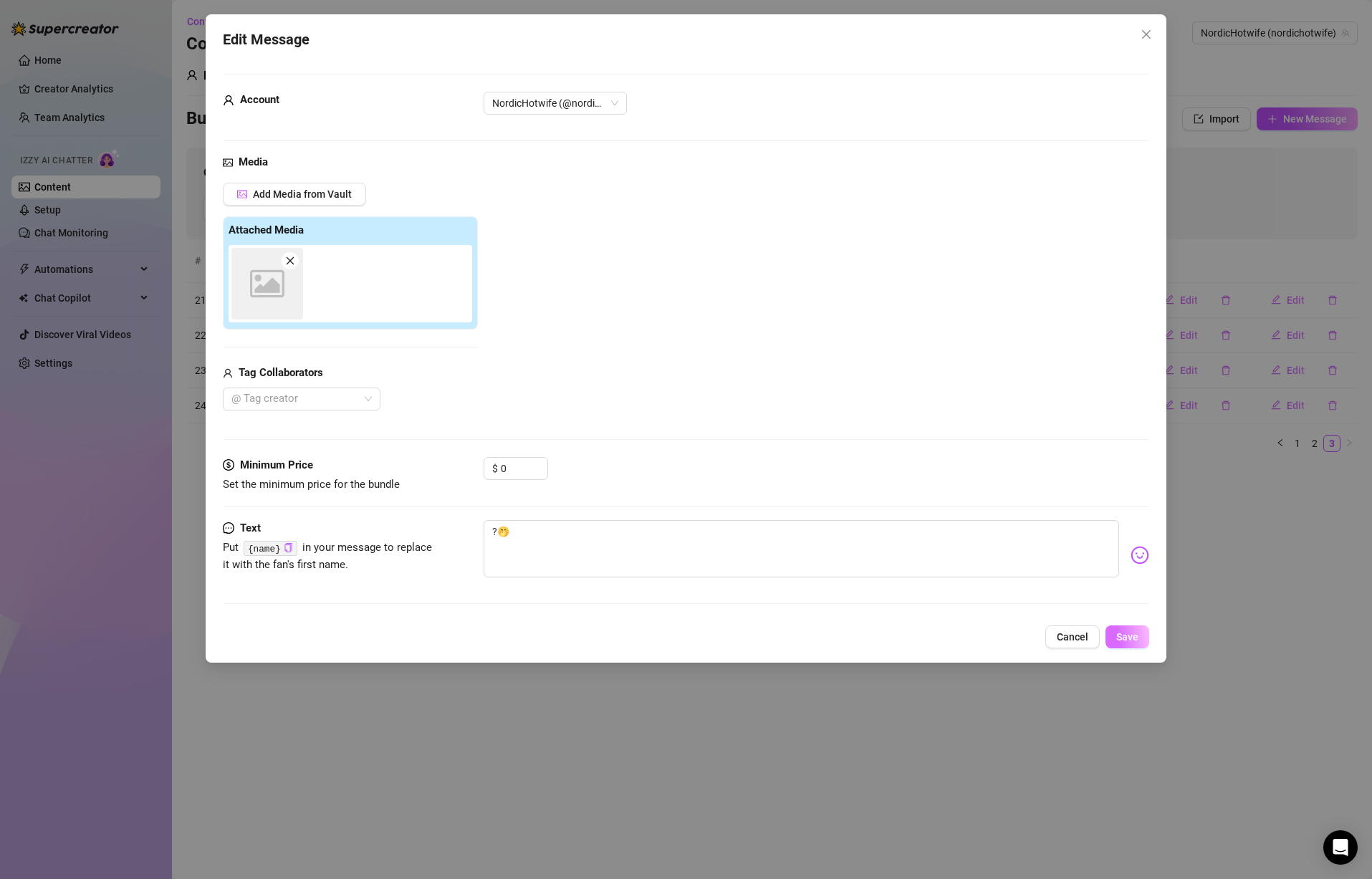
click at [1128, 643] on span "Save" at bounding box center [1128, 636] width 23 height 11
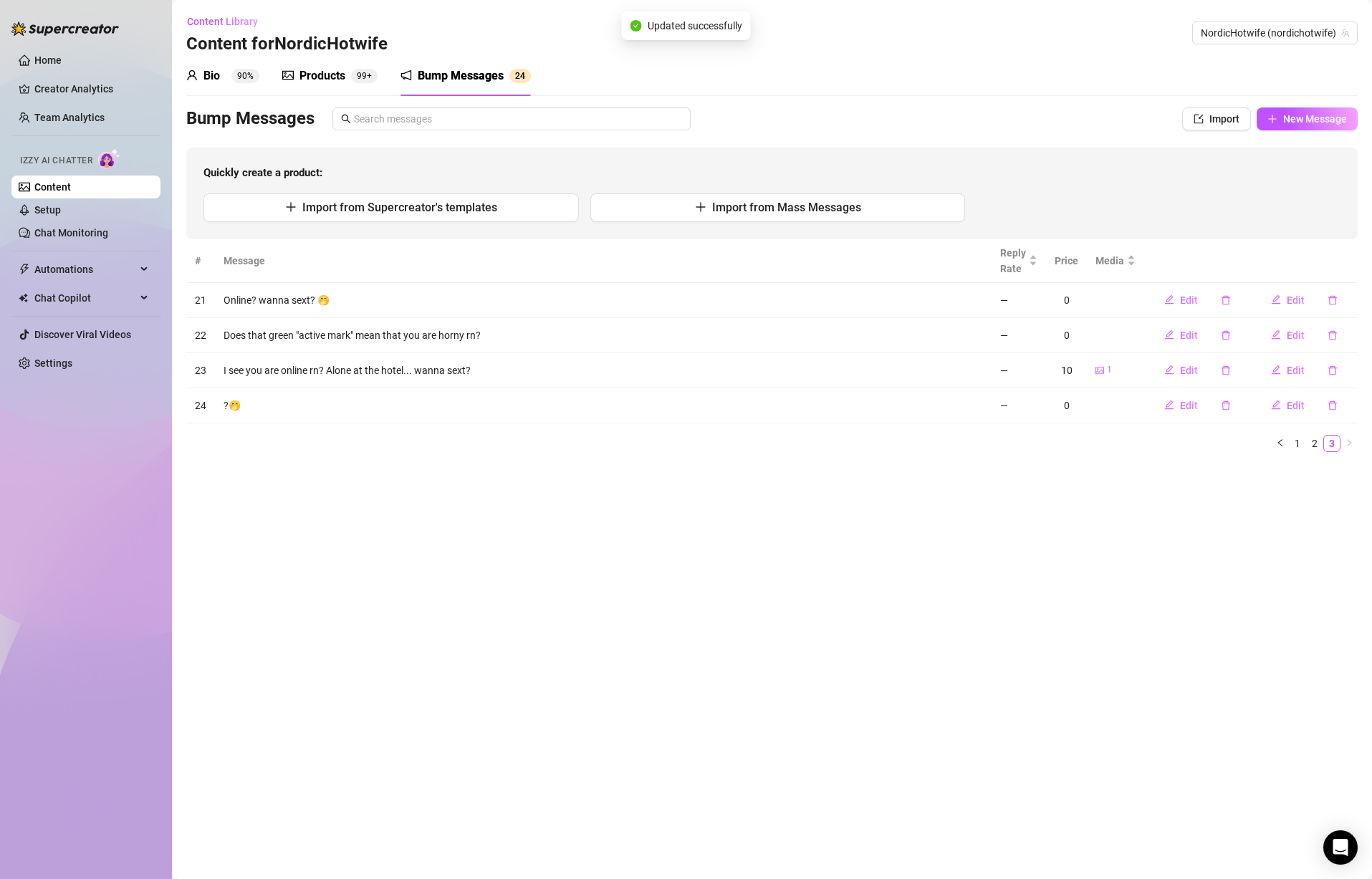
click at [552, 512] on main "Content Library Content for NordicHotwife NordicHotwife (nordichotwife) Bio 90%…" at bounding box center [772, 439] width 1201 height 879
click at [61, 209] on link "Setup" at bounding box center [48, 210] width 26 height 11
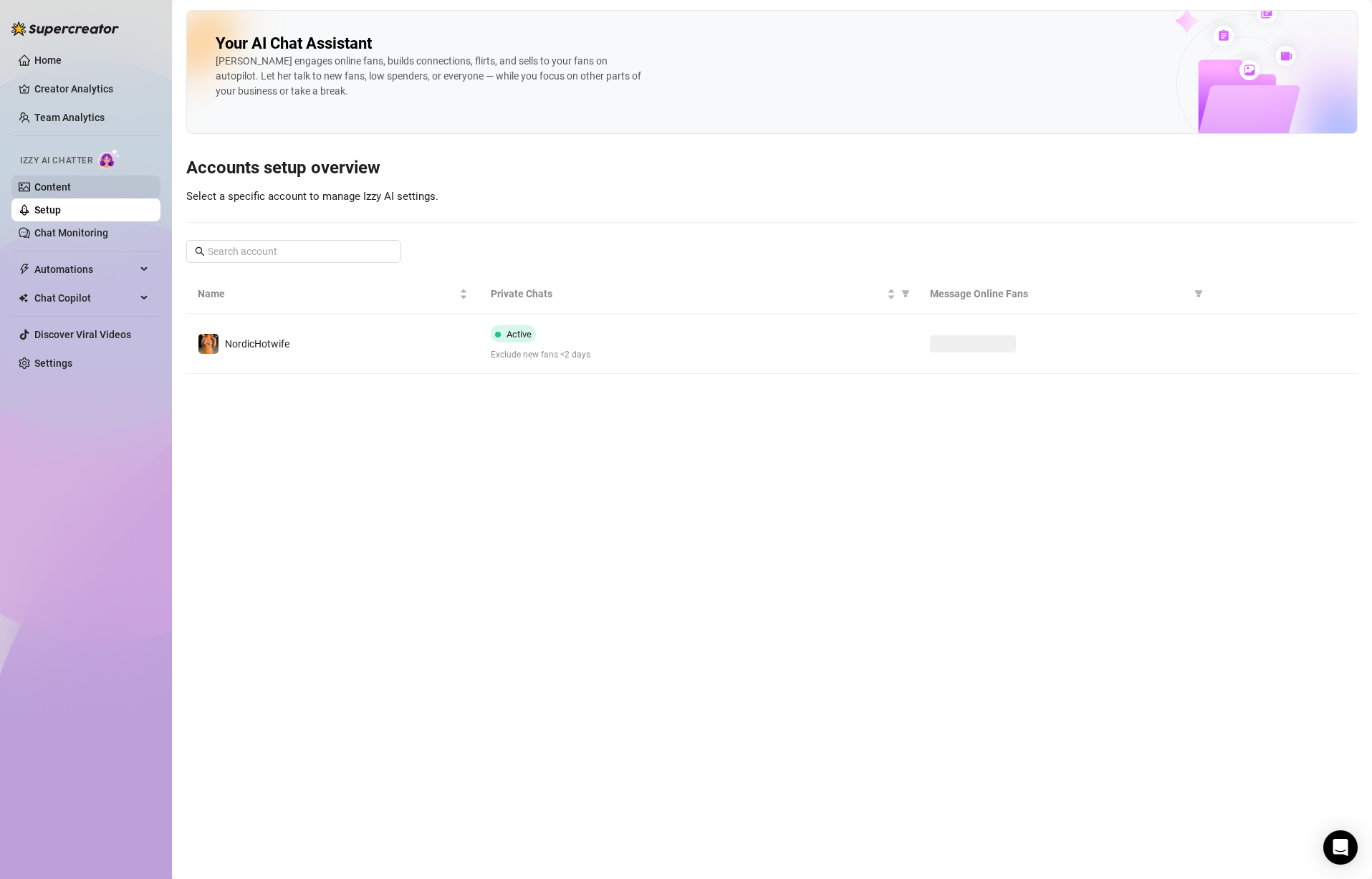
click at [66, 190] on link "Content" at bounding box center [53, 187] width 37 height 11
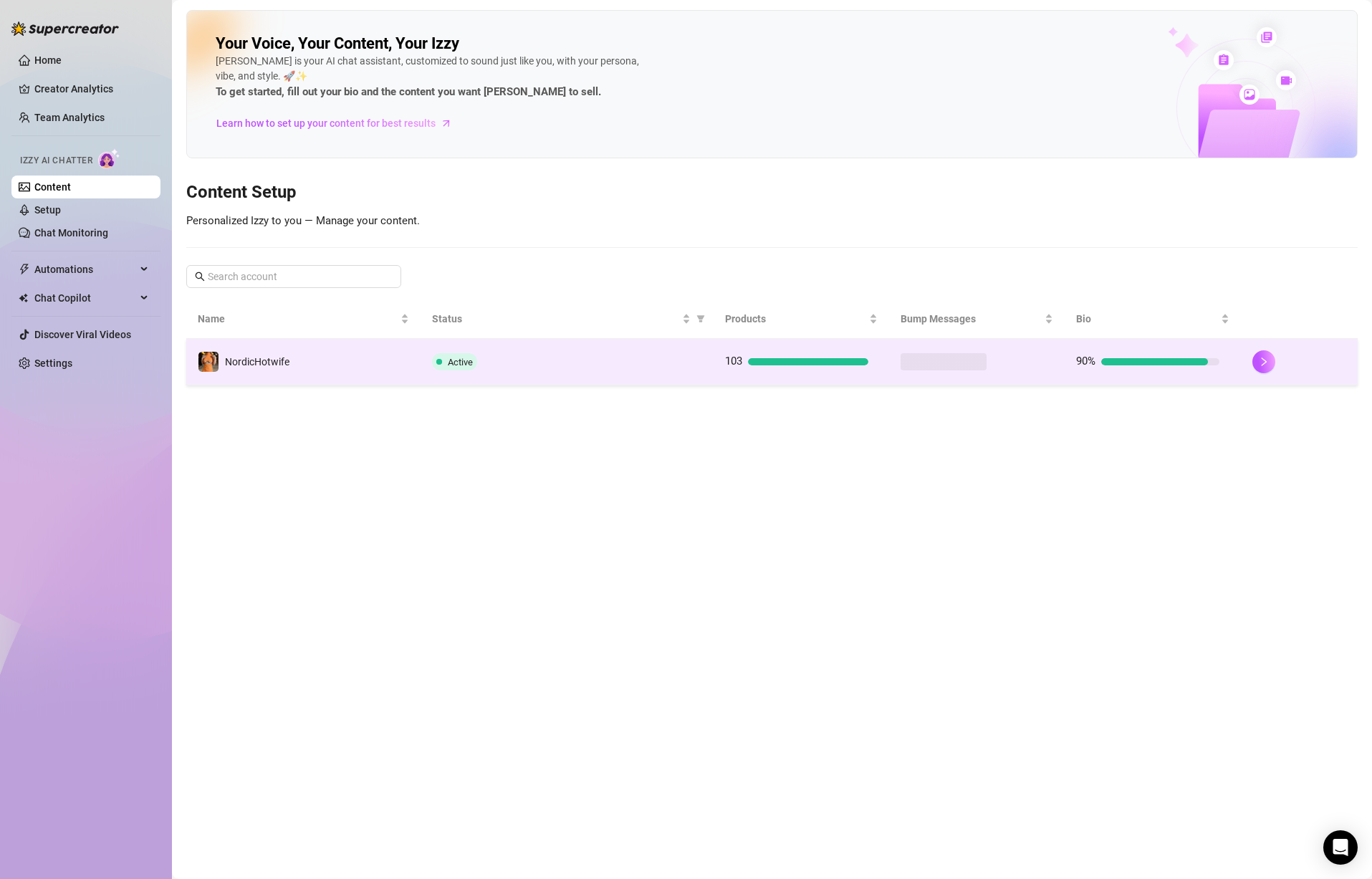
click at [345, 375] on td "NordicHotwife" at bounding box center [303, 363] width 235 height 47
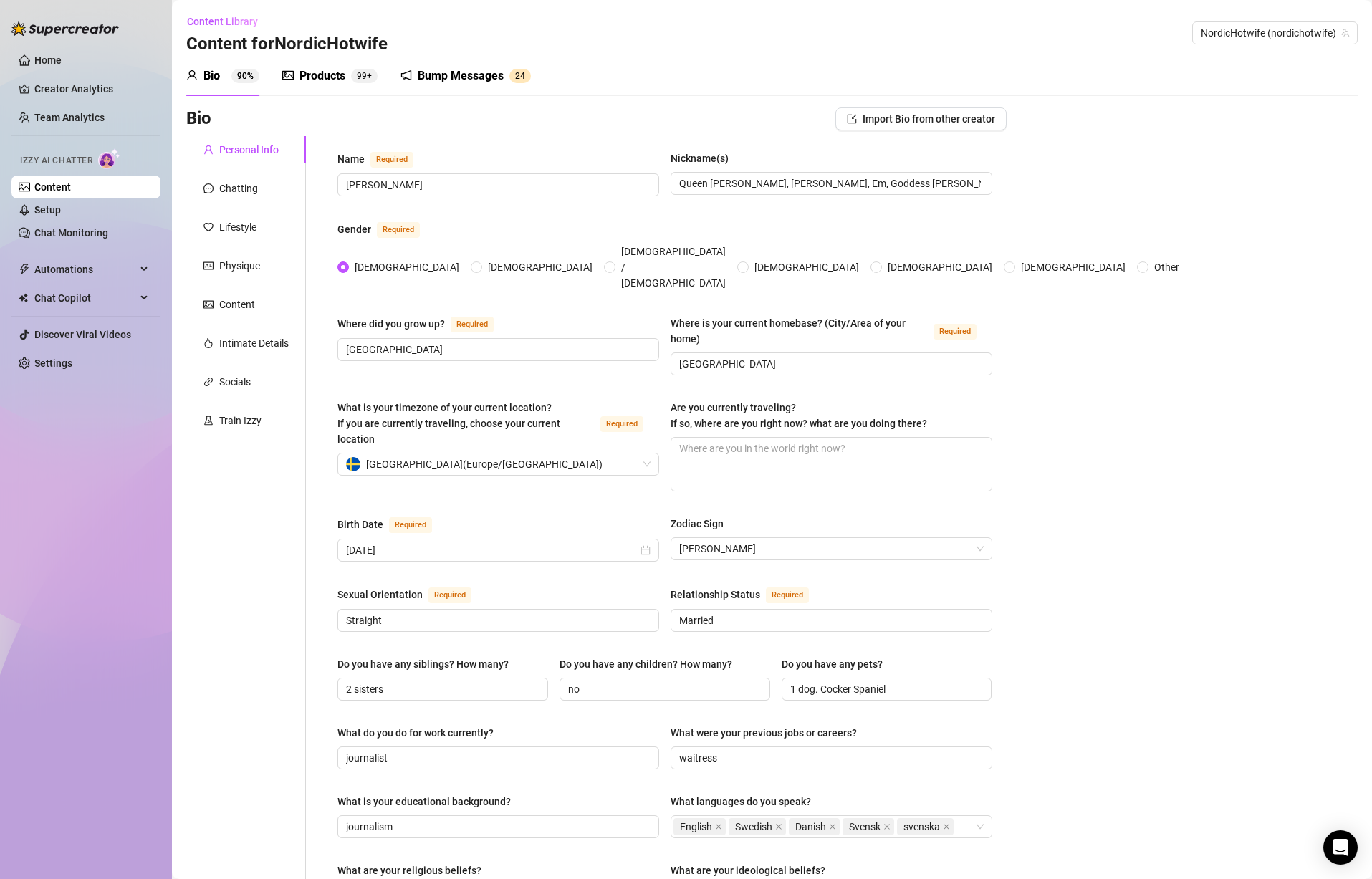
click at [328, 85] on div "Products 99+" at bounding box center [330, 76] width 96 height 40
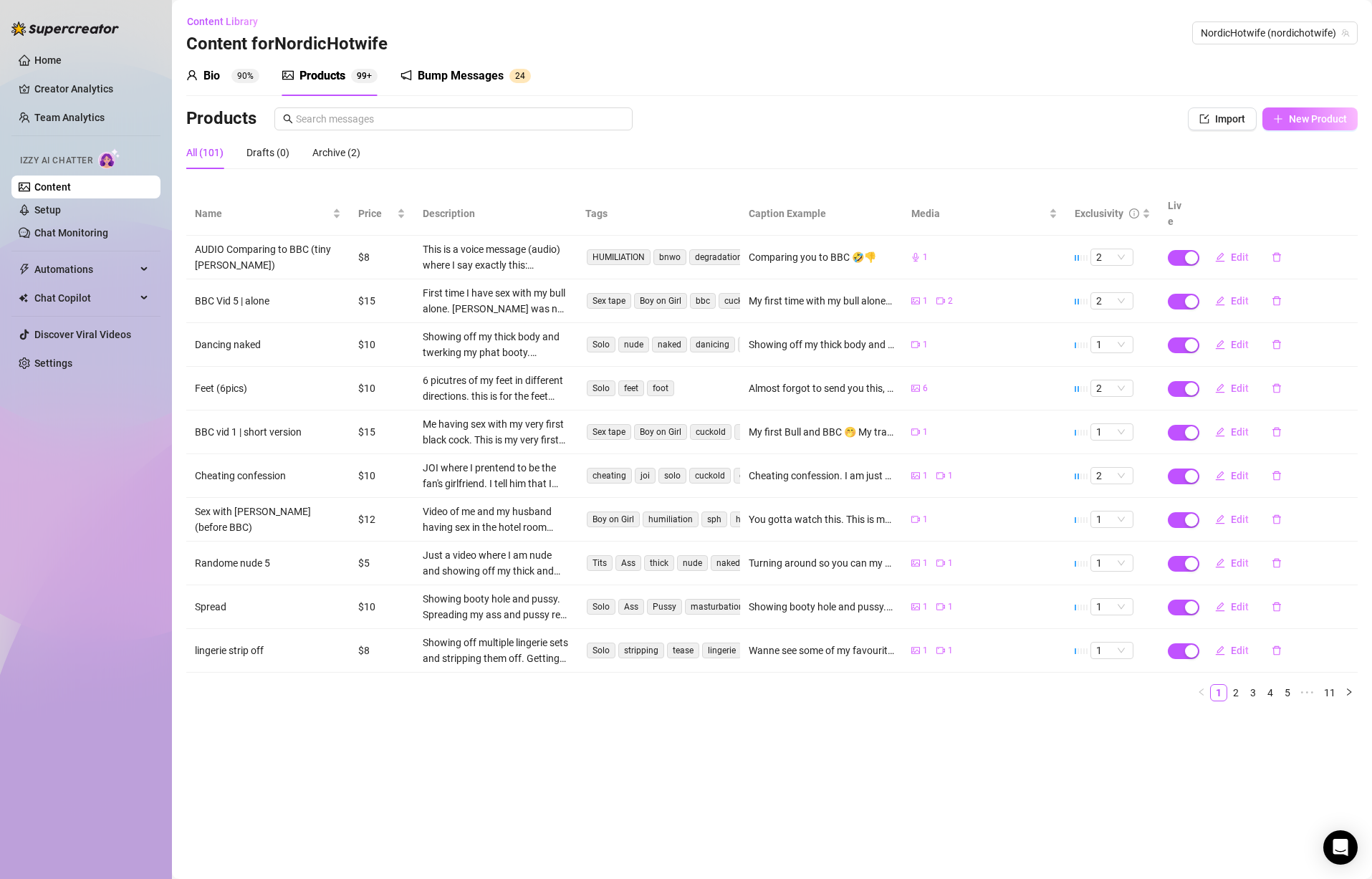
click at [1302, 117] on span "New Product" at bounding box center [1318, 118] width 58 height 11
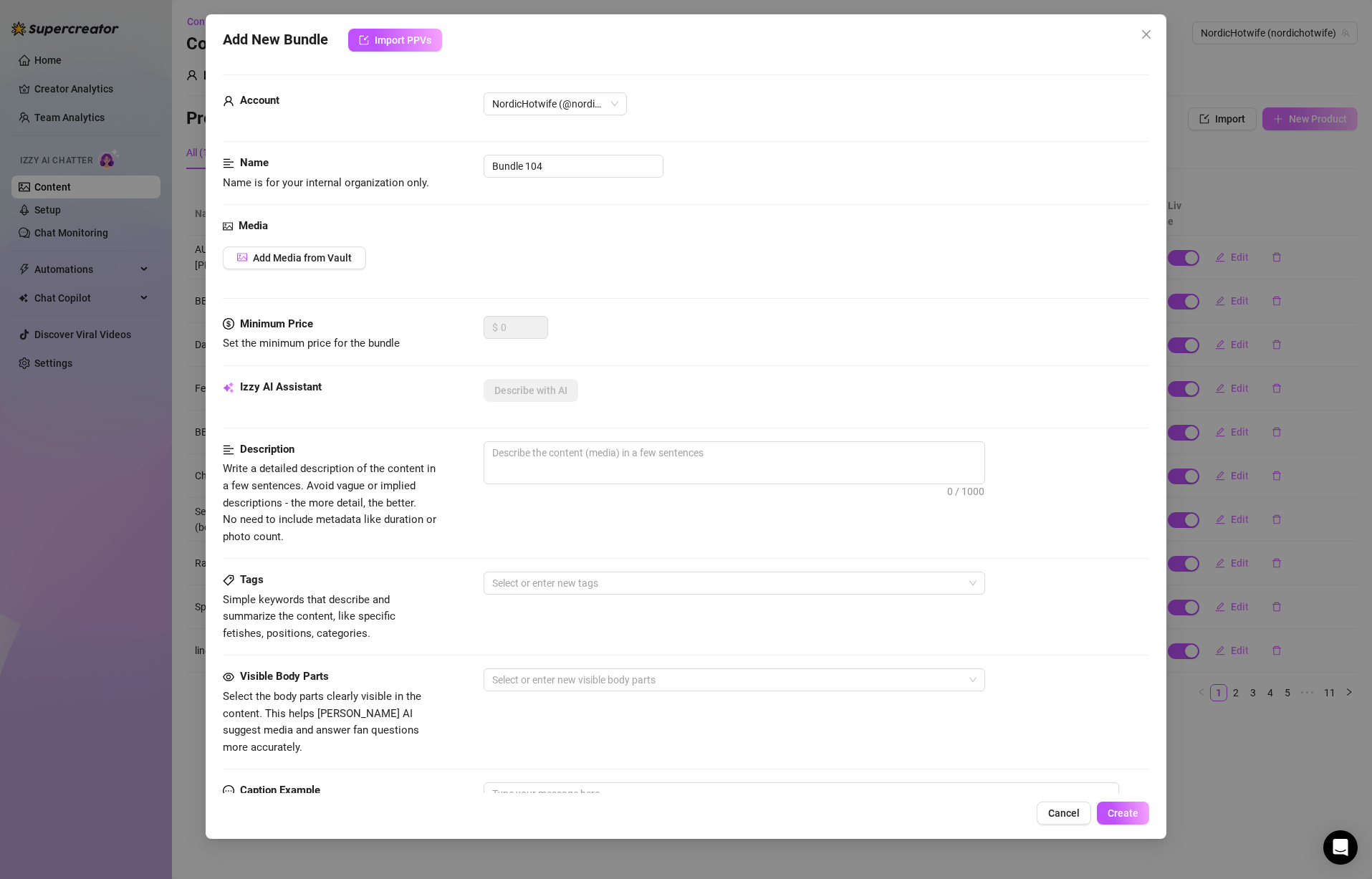
click at [1302, 117] on div "Add New Bundle Import PPVs Account NordicHotwife (@nordichotwife) Name Name is …" at bounding box center [686, 439] width 1372 height 879
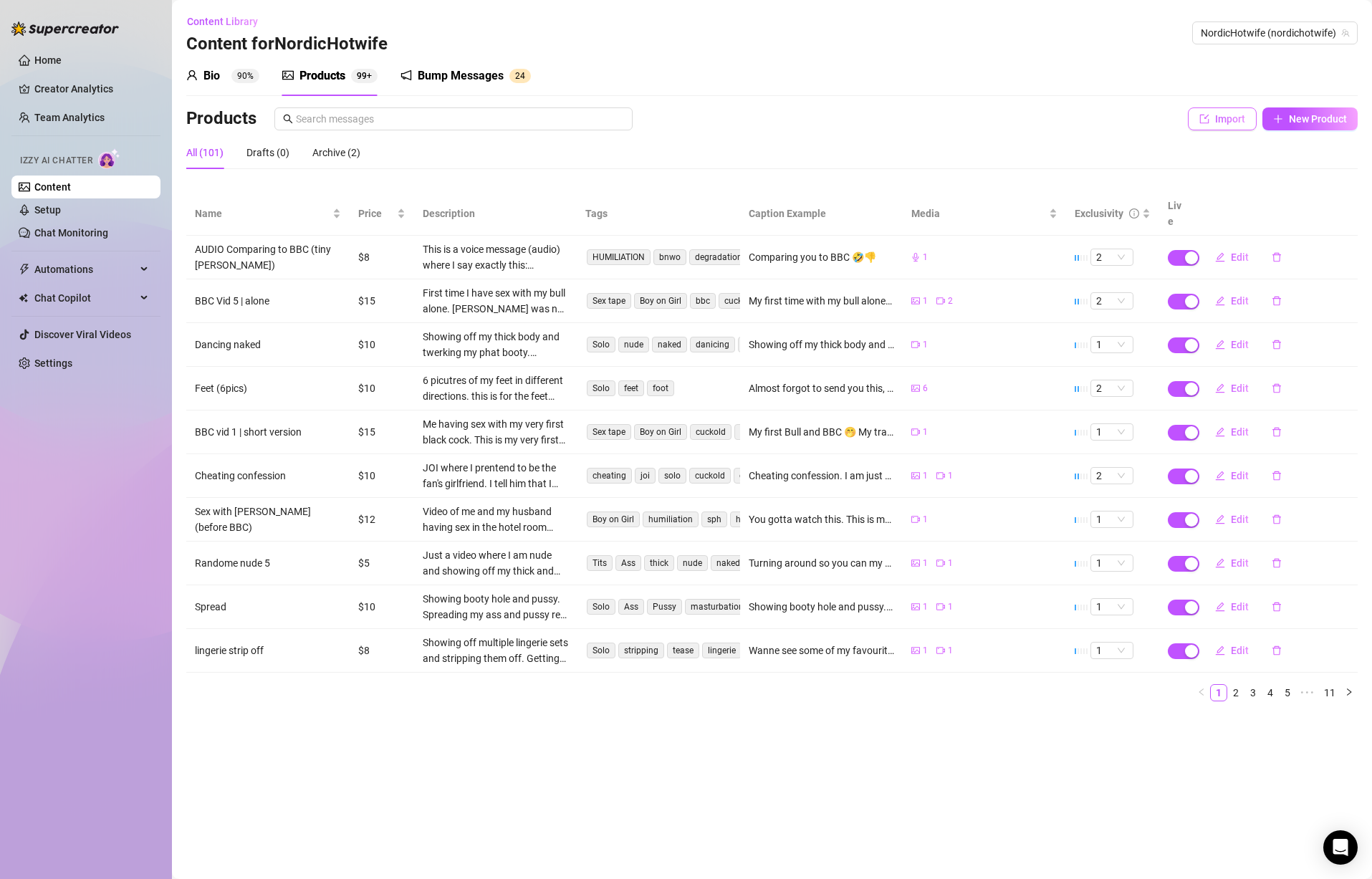
click at [1215, 121] on span "Import" at bounding box center [1230, 118] width 30 height 11
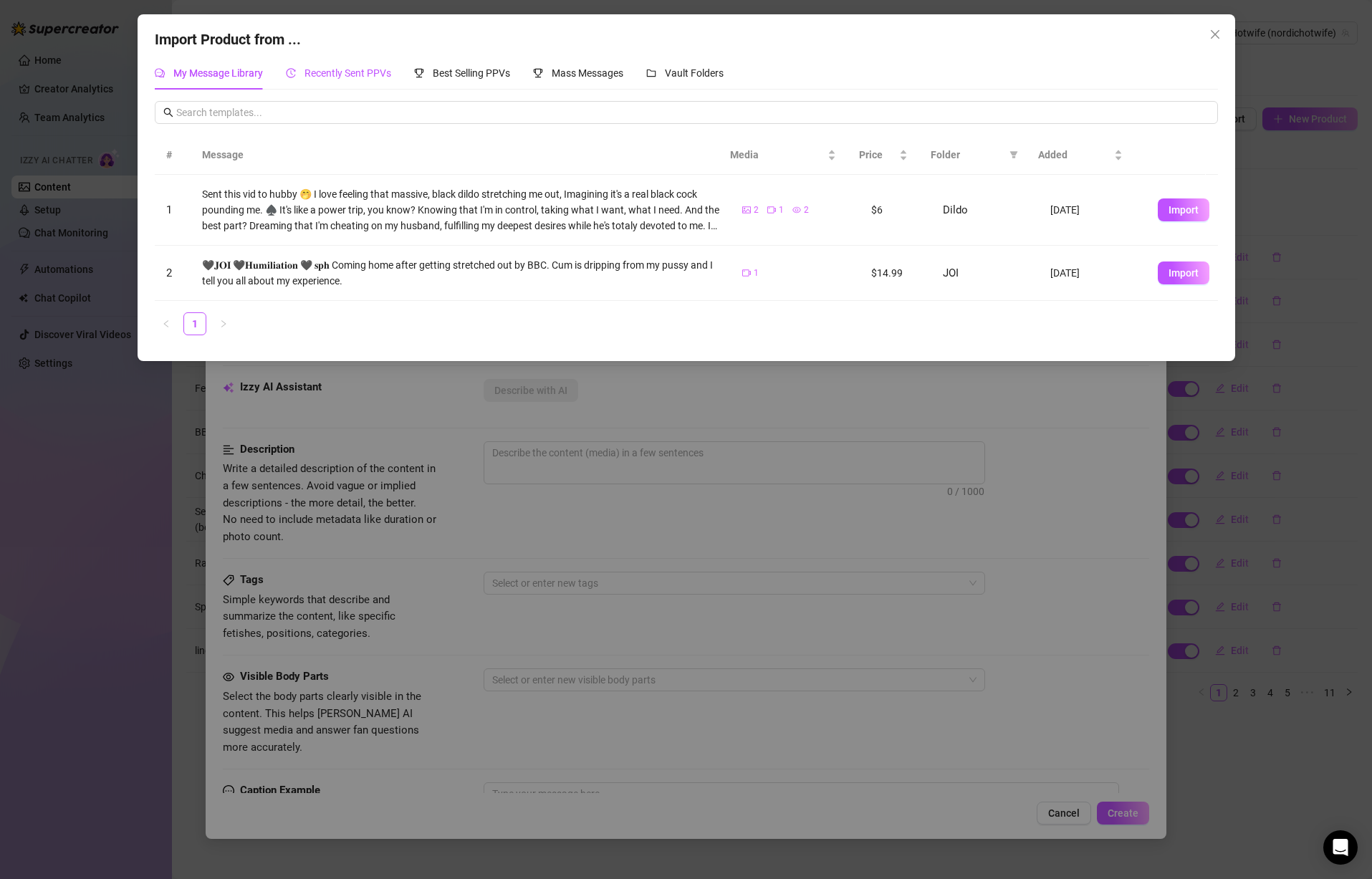
click at [360, 70] on span "Recently Sent PPVs" at bounding box center [348, 72] width 87 height 11
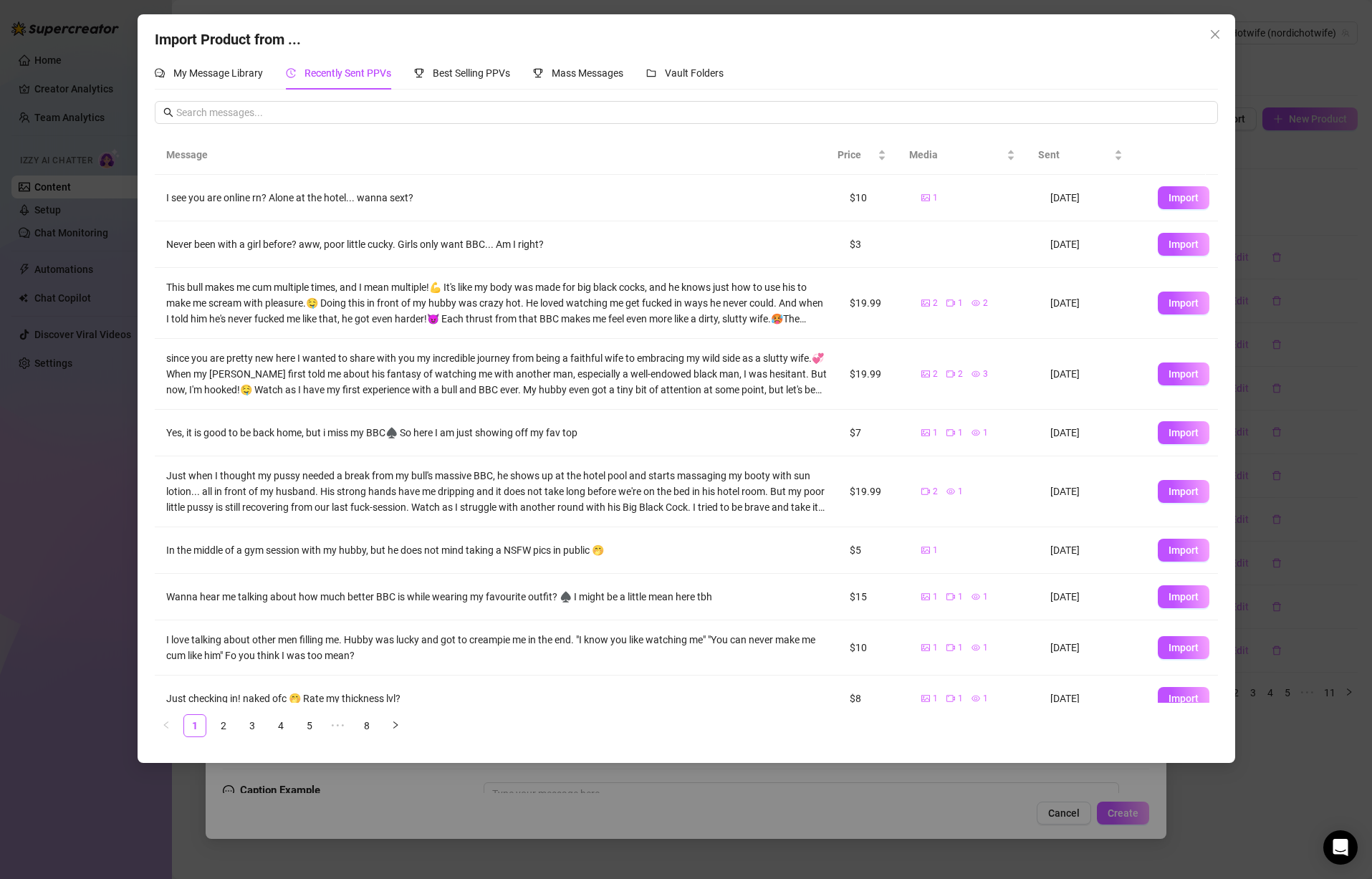
click at [528, 242] on div "Never been with a girl before? aww, poor little cucky. Girls only want BBC... A…" at bounding box center [496, 244] width 661 height 16
click at [1171, 239] on span "Import" at bounding box center [1183, 243] width 30 height 11
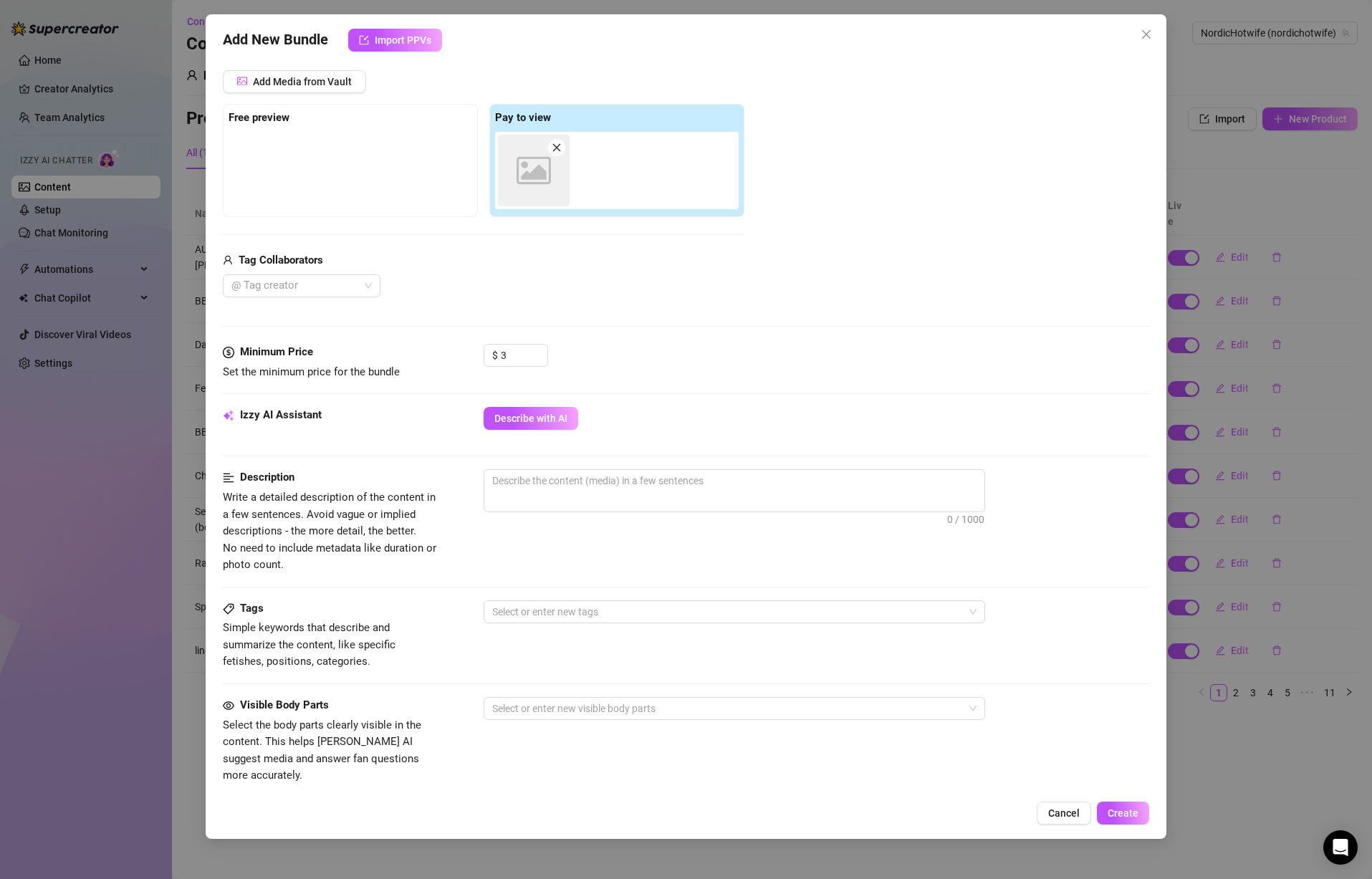
scroll to position [468, 0]
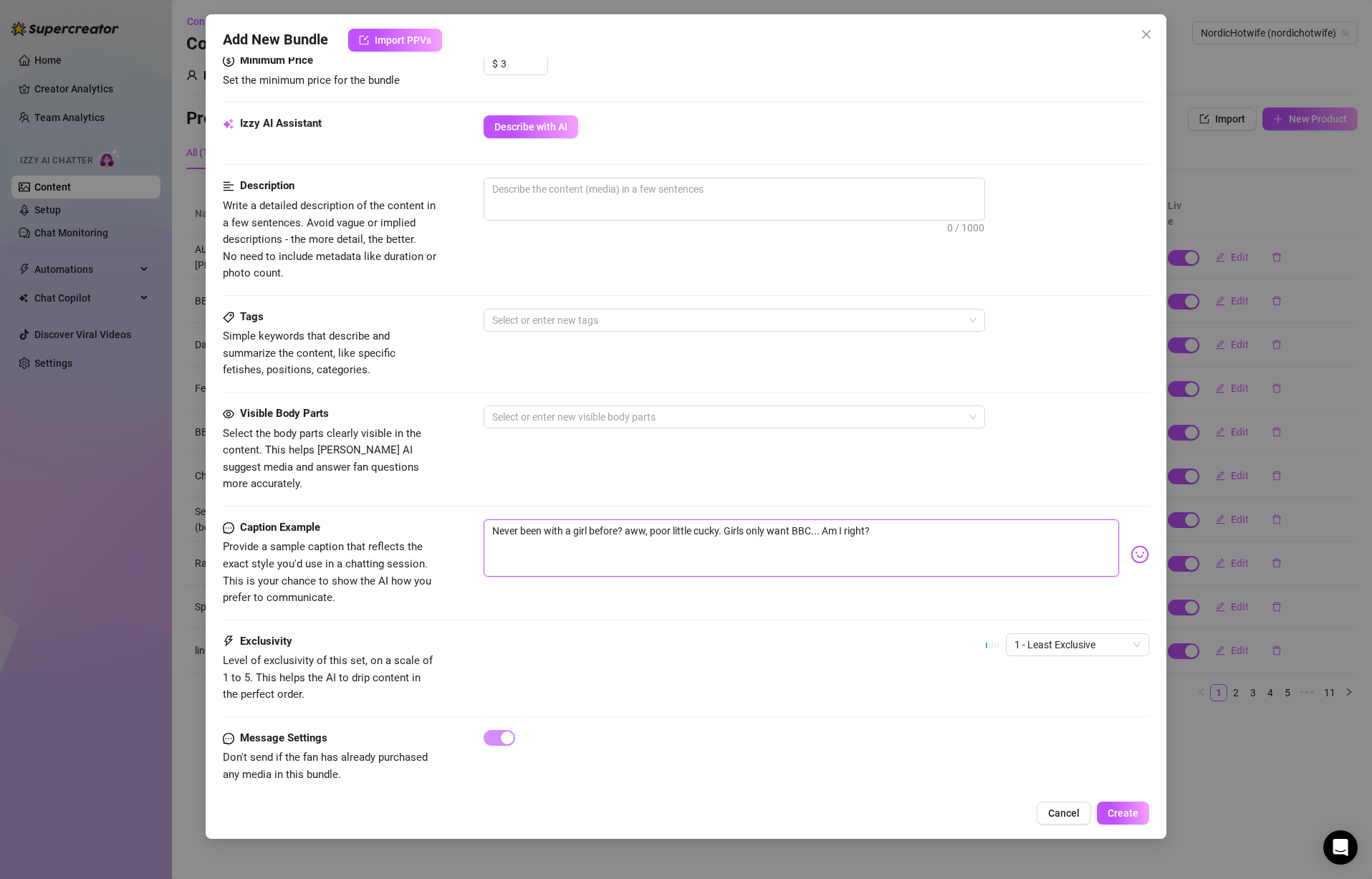
drag, startPoint x: 946, startPoint y: 515, endPoint x: 397, endPoint y: 481, distance: 550.1
click at [397, 481] on form "Account NordicHotwife (@nordichotwife) Name Name is for your internal organizat…" at bounding box center [686, 209] width 927 height 1204
click at [605, 204] on span "0 / 1000" at bounding box center [734, 198] width 502 height 43
click at [611, 197] on textarea at bounding box center [734, 189] width 500 height 22
click at [711, 189] on textarea at bounding box center [734, 189] width 500 height 22
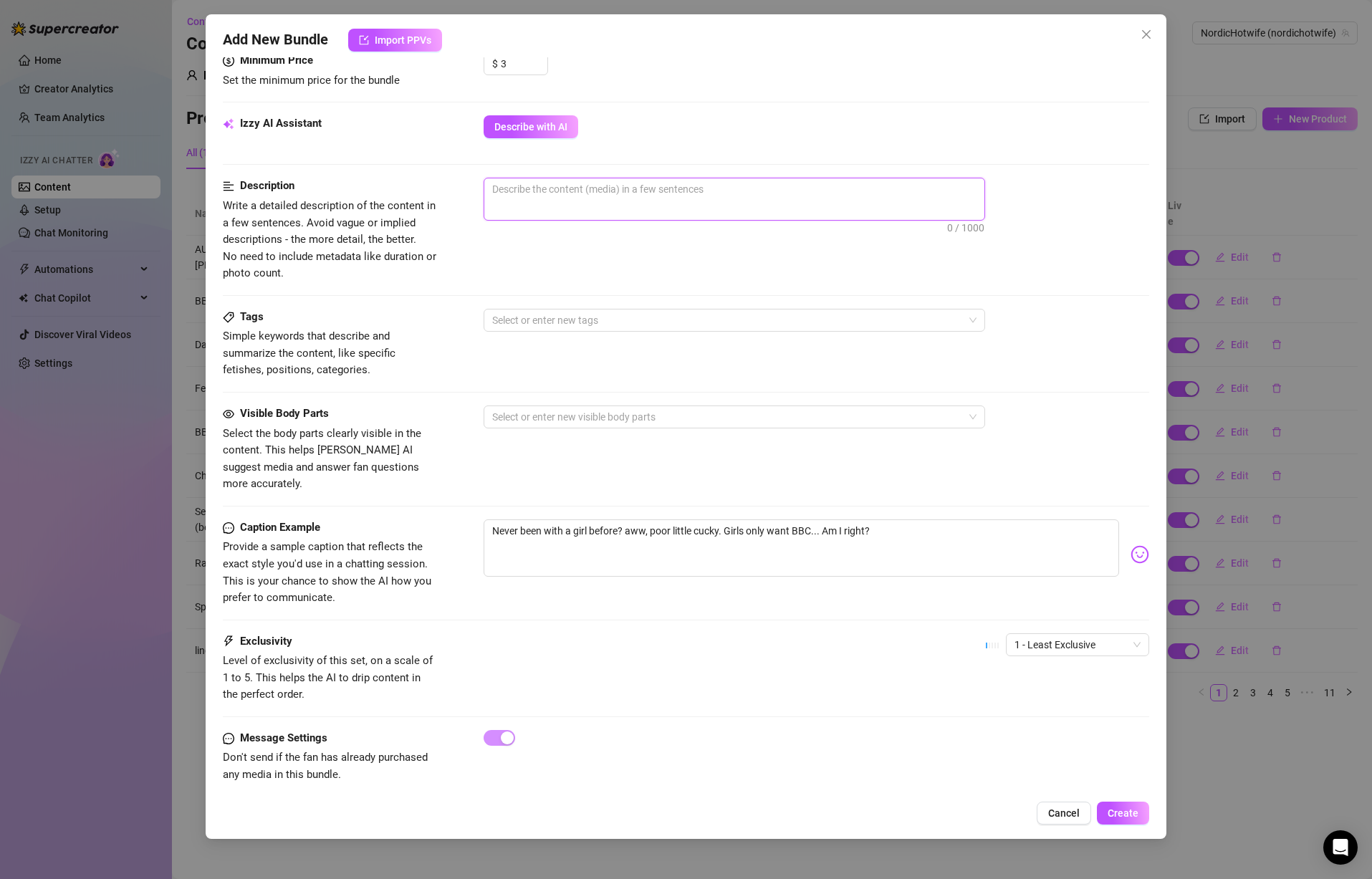
paste textarea "This is a voice message (audio) where I say exactly this: """
drag, startPoint x: 638, startPoint y: 517, endPoint x: 440, endPoint y: 515, distance: 198.0
click at [440, 520] on div "Caption Example Provide a sample caption that reflects the exact style you'd us…" at bounding box center [686, 563] width 927 height 88
click at [748, 188] on textarea "This is a voice message (audio) where I say exactly this: """ at bounding box center [734, 189] width 500 height 22
paste textarea "Never been with a girl before? aww, poor little cucky. Girls only want BBC... A…"
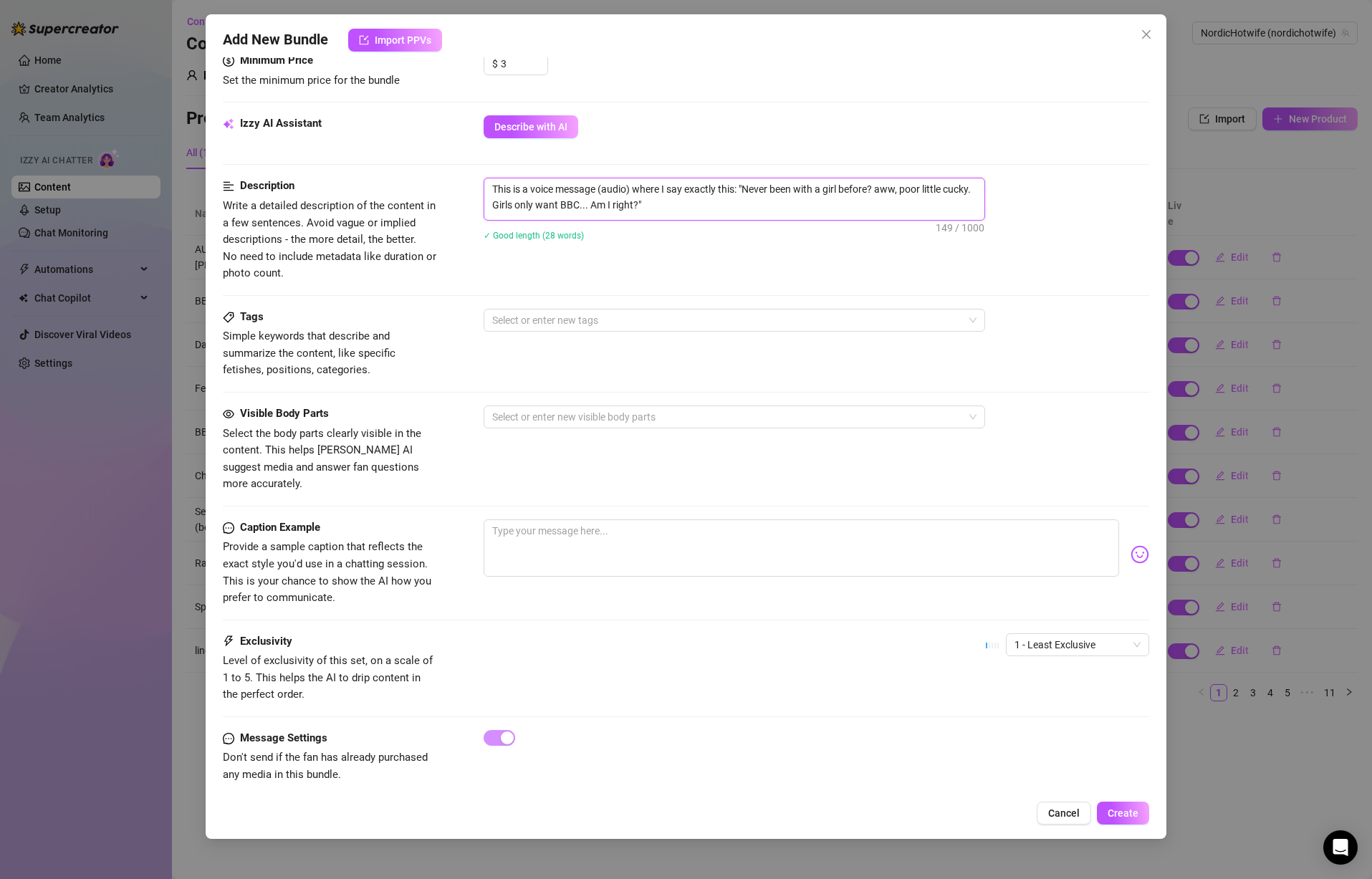
scroll to position [0, 0]
click at [721, 217] on span "This is a voice message (audio) where I say exactly this: "Never been with a gi…" at bounding box center [734, 198] width 502 height 43
click at [731, 211] on textarea "This is a voice message (audio) where I say exactly this: "Never been with a gi…" at bounding box center [734, 196] width 500 height 37
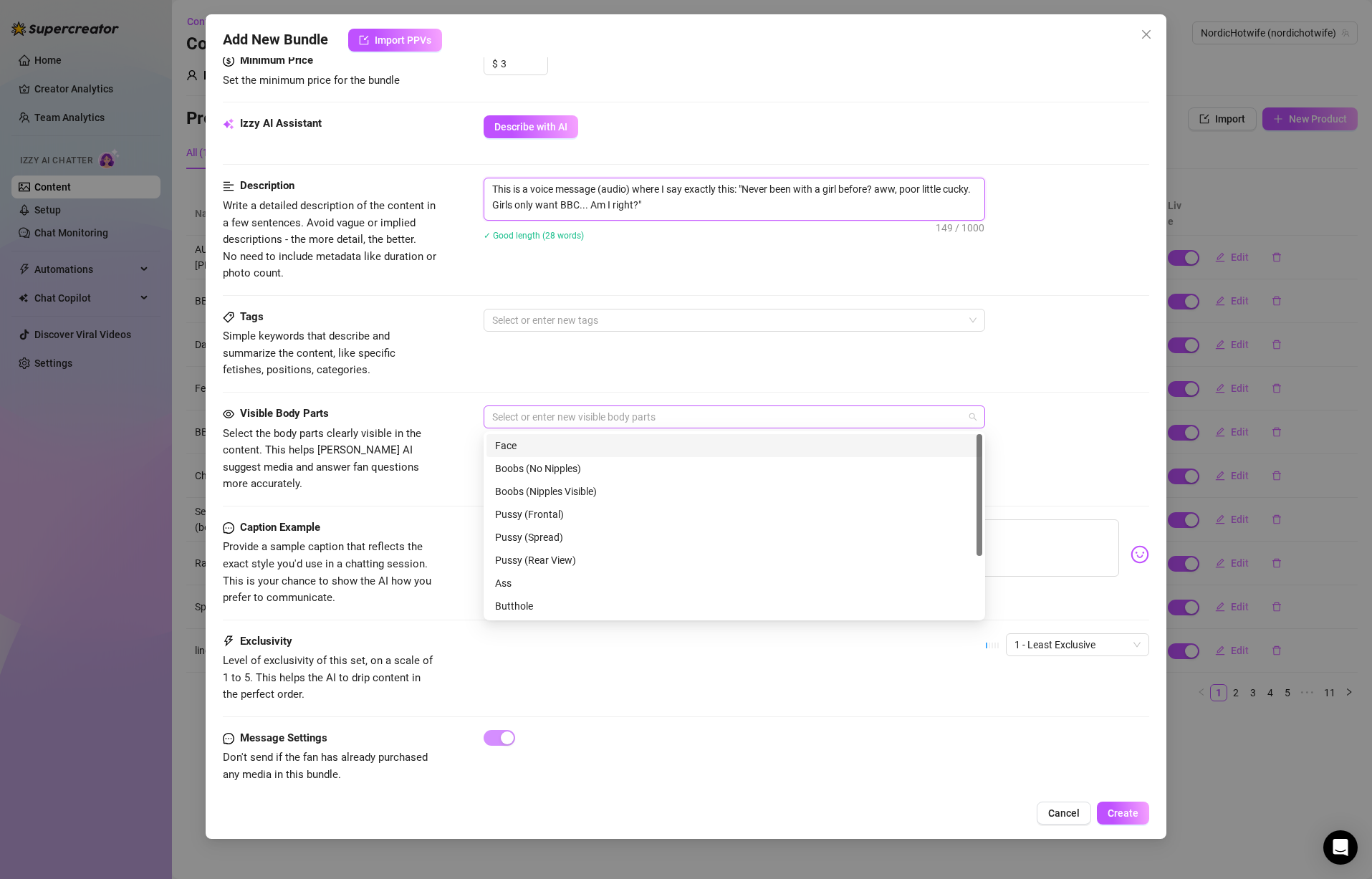
click at [629, 410] on div at bounding box center [727, 416] width 481 height 20
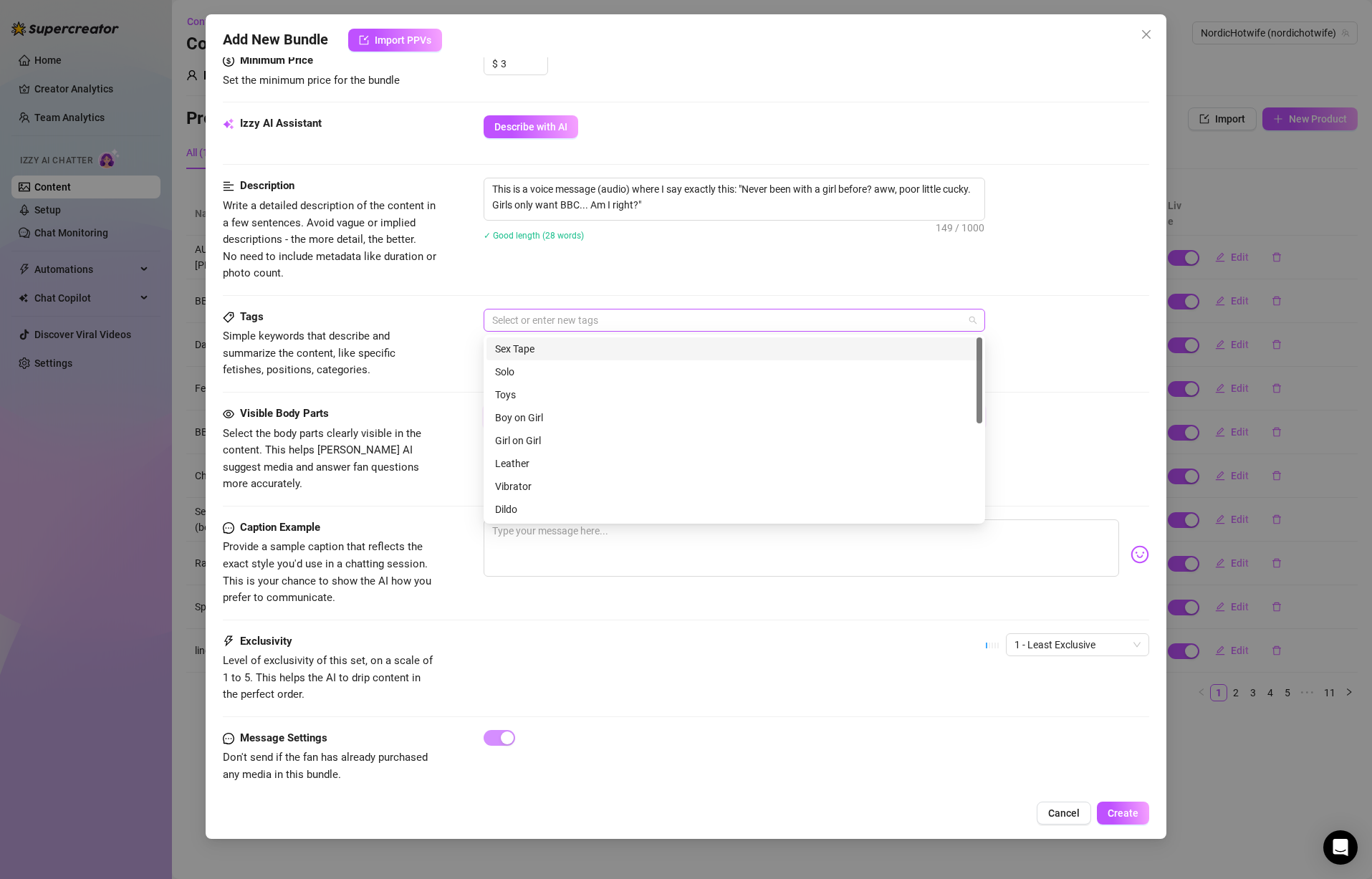
click at [643, 314] on div at bounding box center [727, 320] width 481 height 20
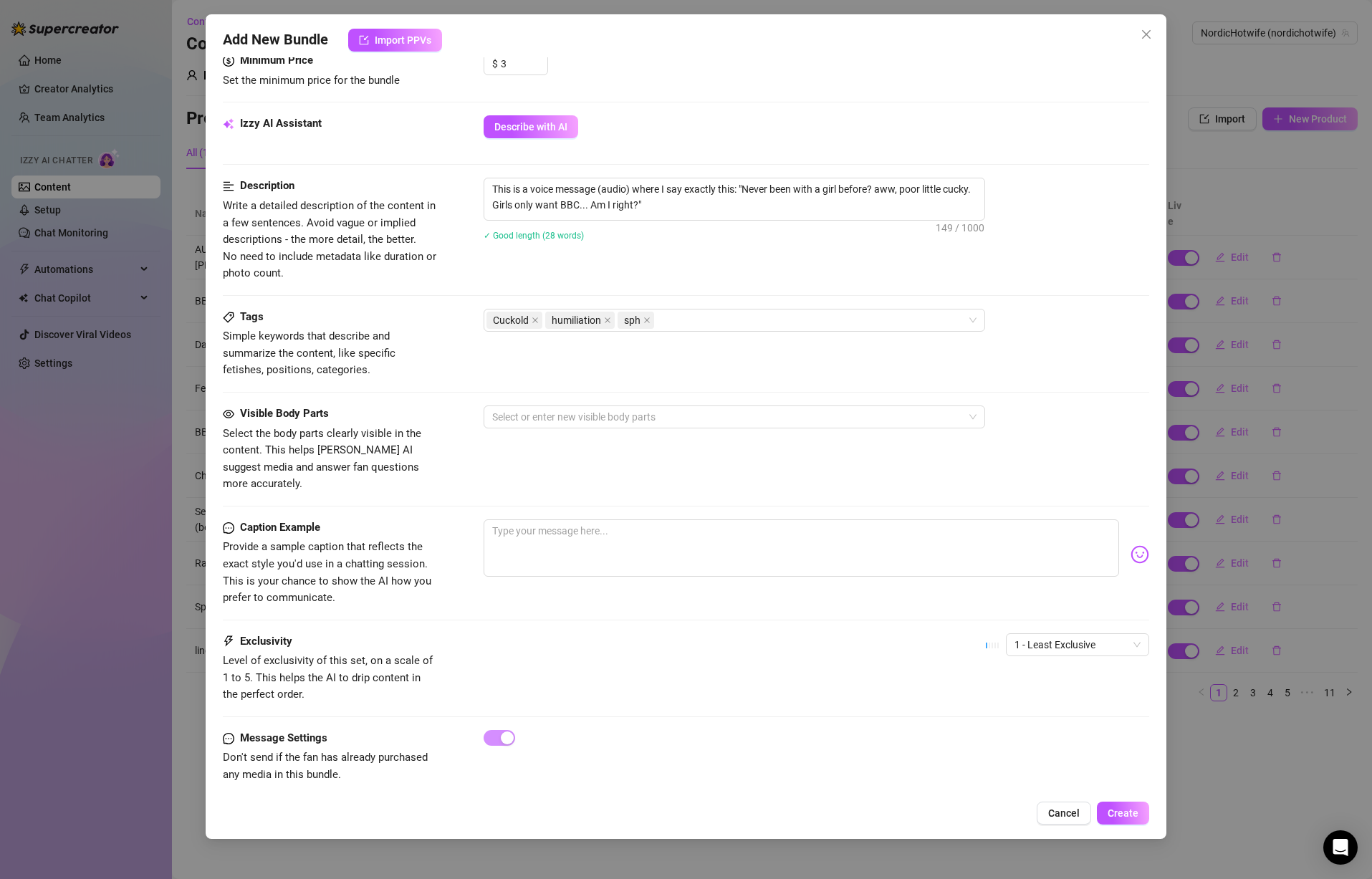
click at [743, 265] on div "Description Write a detailed description of the content in a few sentences. Avo…" at bounding box center [686, 230] width 927 height 104
click at [742, 317] on div "Cuckold humiliation sph" at bounding box center [727, 320] width 481 height 20
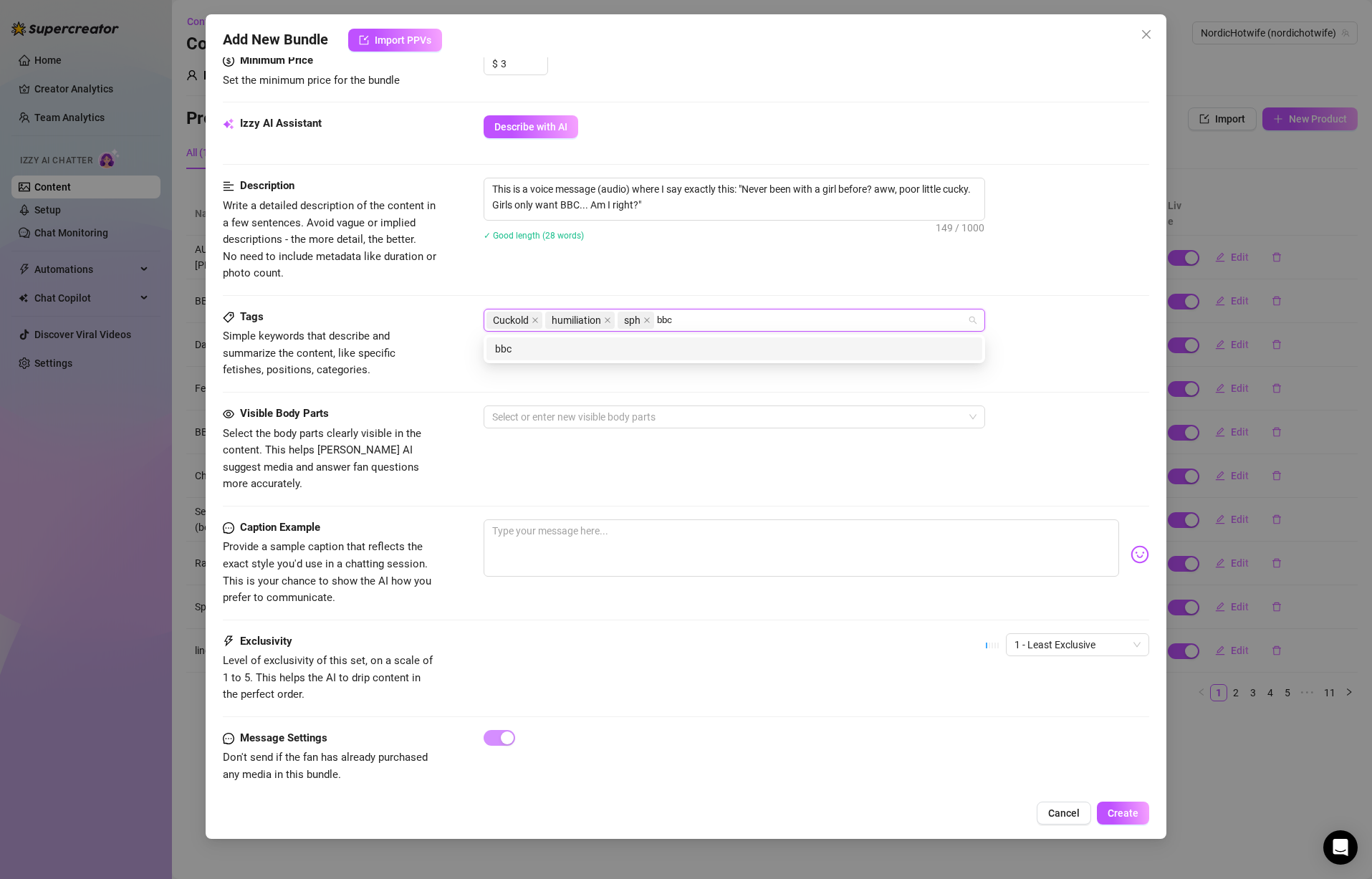
click at [697, 346] on div "bbc" at bounding box center [735, 349] width 479 height 16
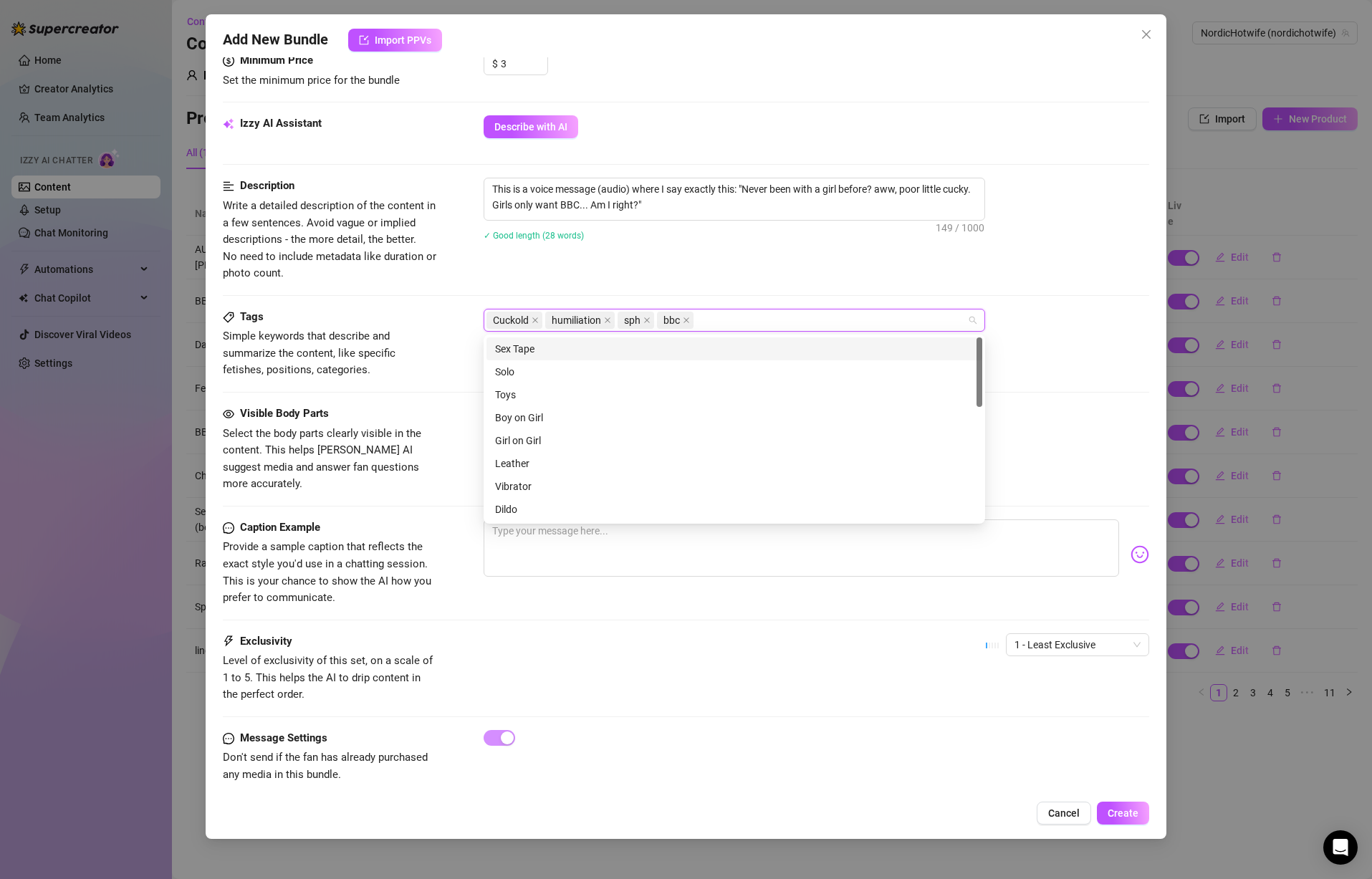
click at [740, 259] on div "This is a voice message (audio) where I say exactly this: "Never been with a gi…" at bounding box center [816, 218] width 666 height 82
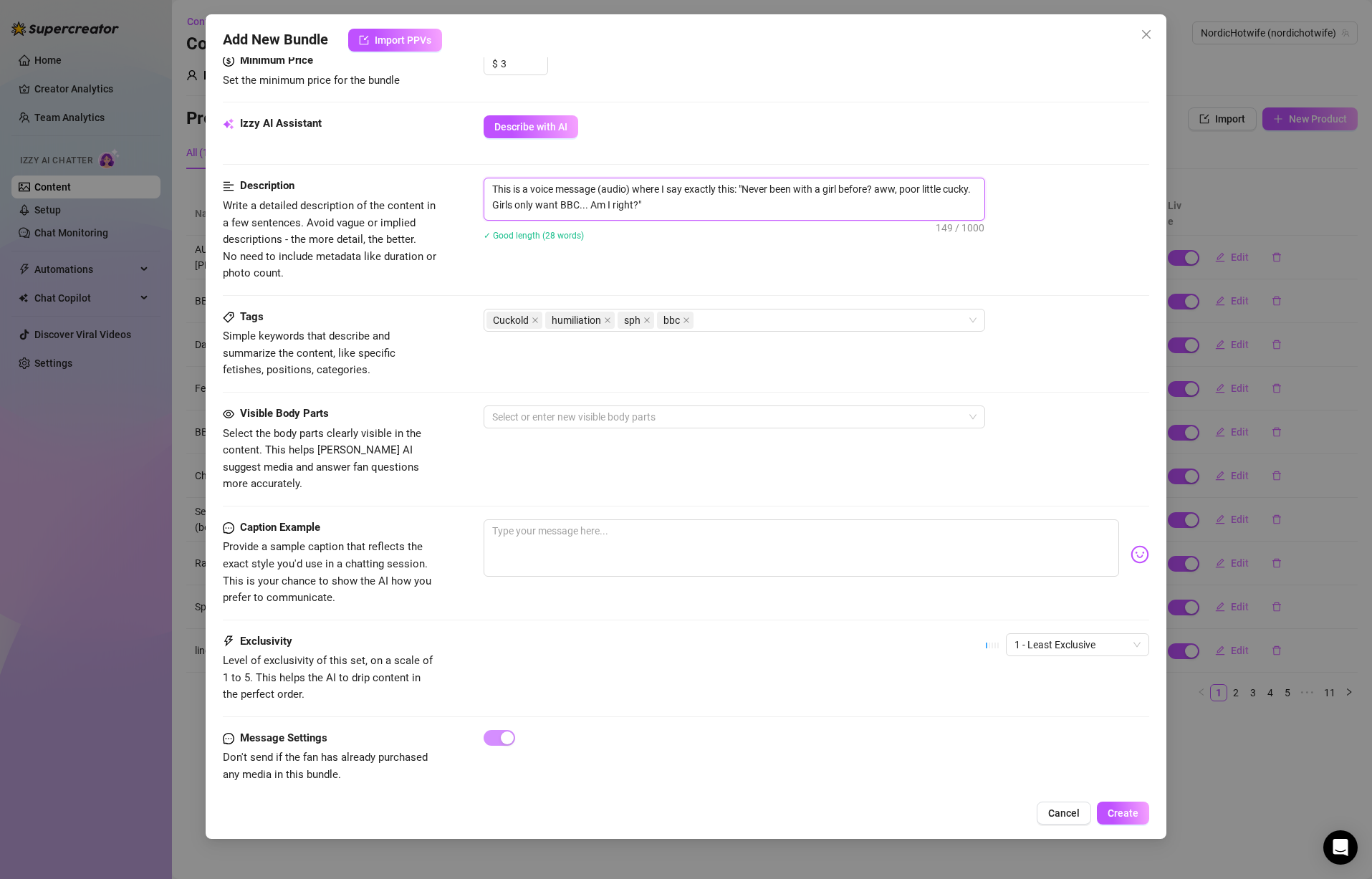
click at [723, 202] on textarea "This is a voice message (audio) where I say exactly this: "Never been with a gi…" at bounding box center [734, 196] width 500 height 37
click at [609, 523] on textarea at bounding box center [801, 549] width 636 height 57
click at [543, 520] on textarea "Zero body count? really?😈" at bounding box center [801, 549] width 636 height 57
click at [540, 520] on textarea "Zero body count? really?😈" at bounding box center [801, 549] width 636 height 57
click at [1045, 634] on span "1 - Least Exclusive" at bounding box center [1077, 644] width 126 height 22
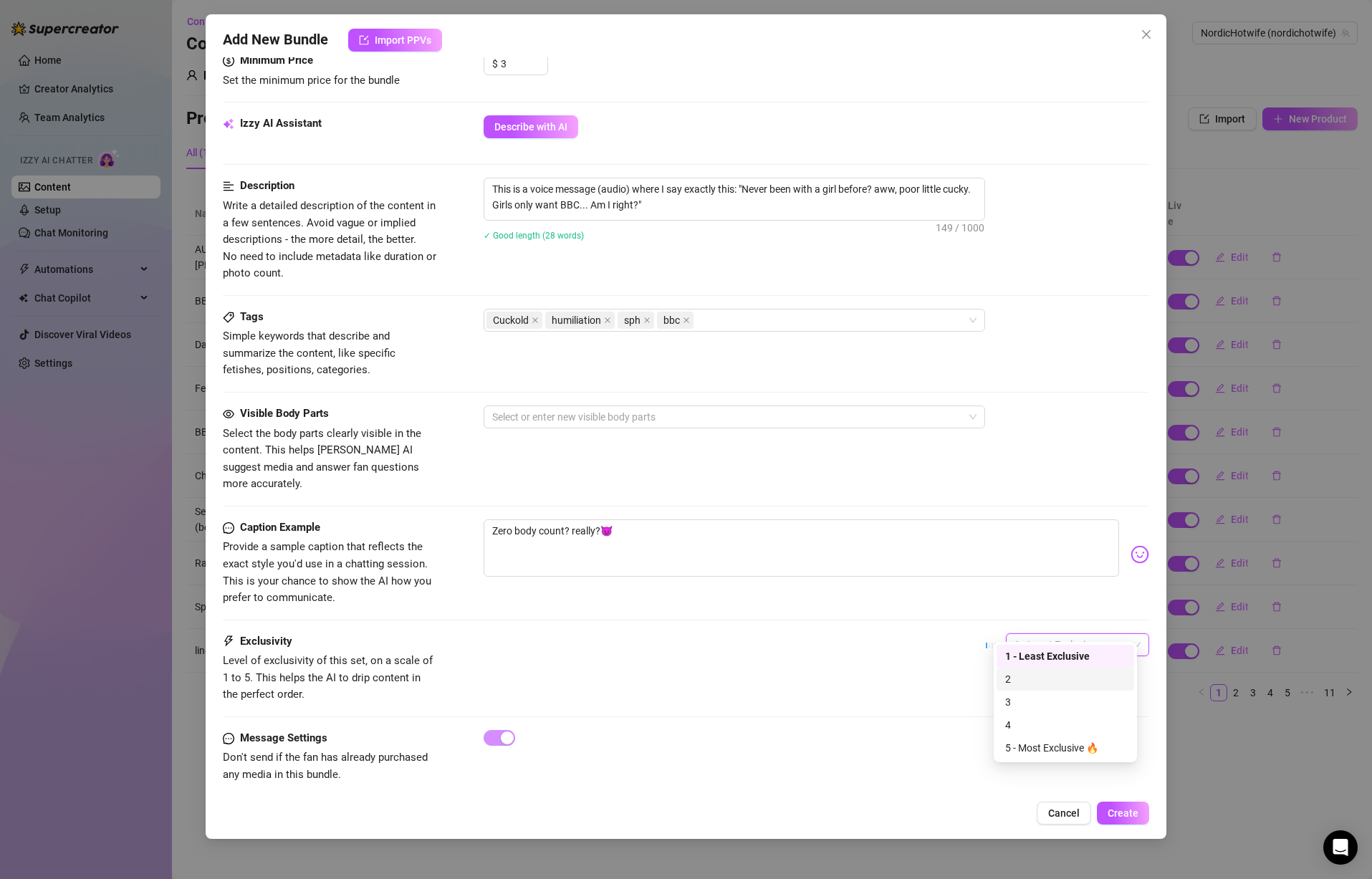
click at [1056, 683] on div "2" at bounding box center [1065, 679] width 120 height 16
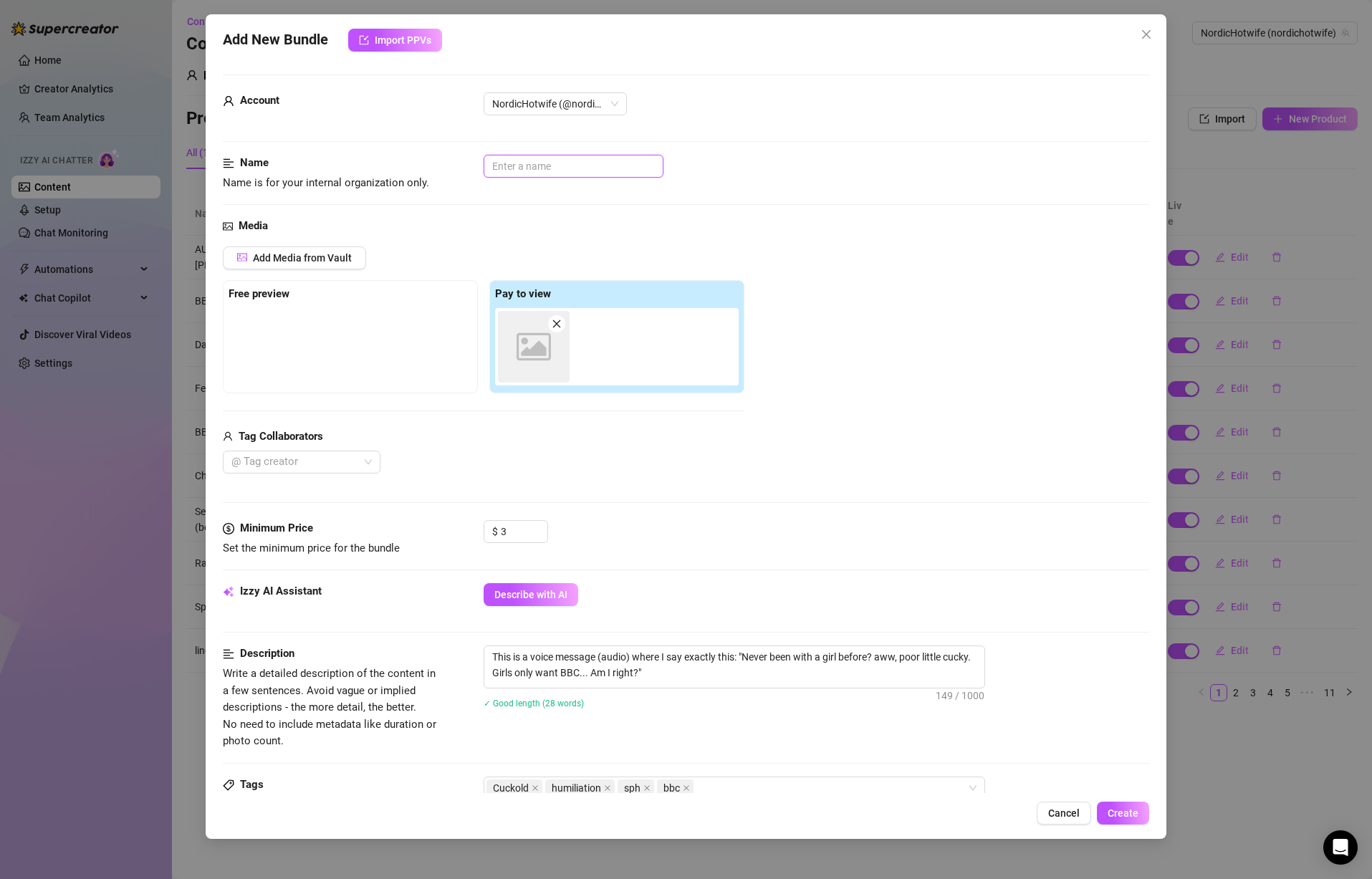
click at [560, 169] on input "text" at bounding box center [573, 166] width 180 height 23
click at [1127, 813] on span "Create" at bounding box center [1122, 813] width 30 height 11
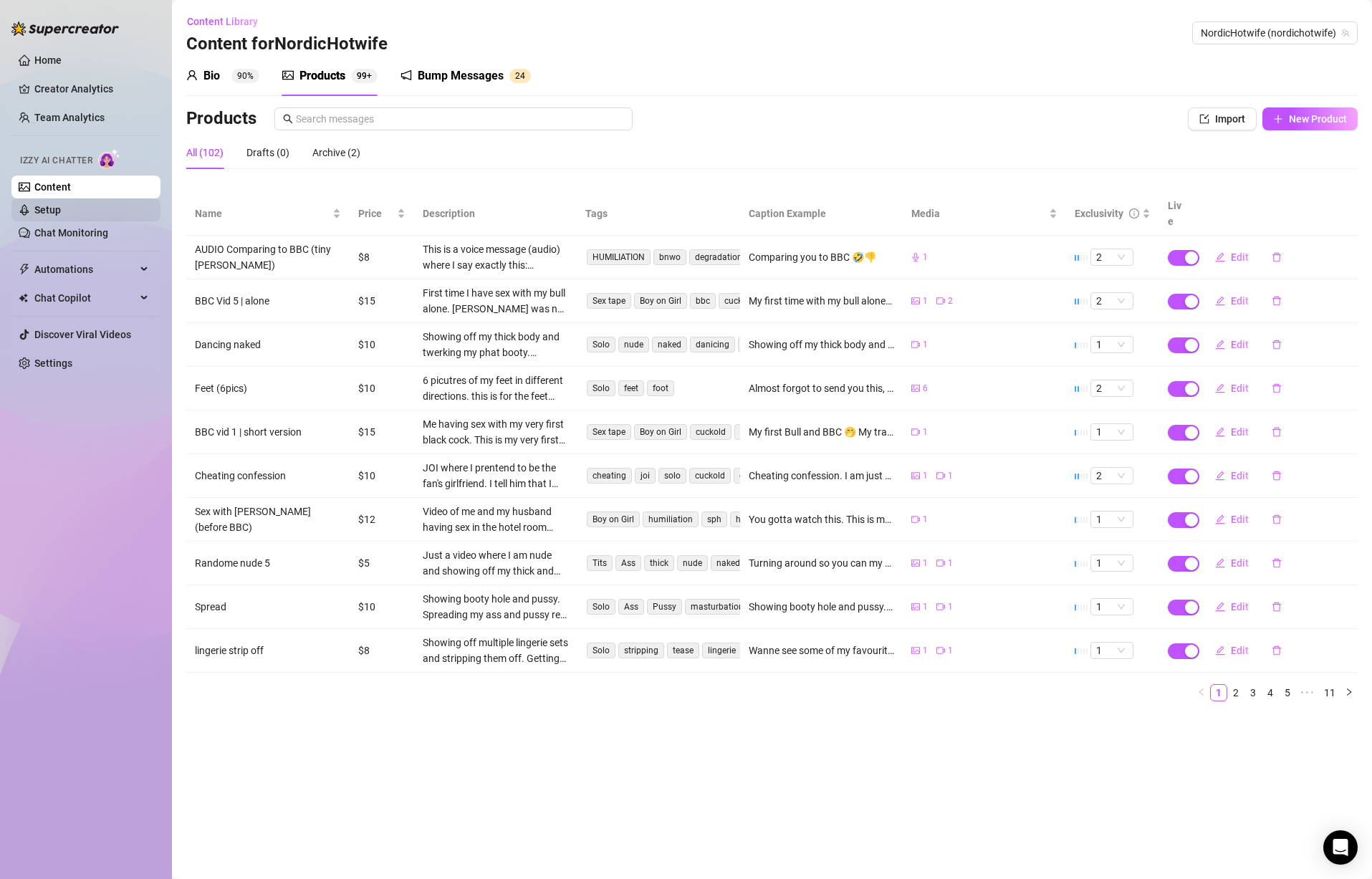
click at [61, 207] on link "Setup" at bounding box center [48, 210] width 26 height 11
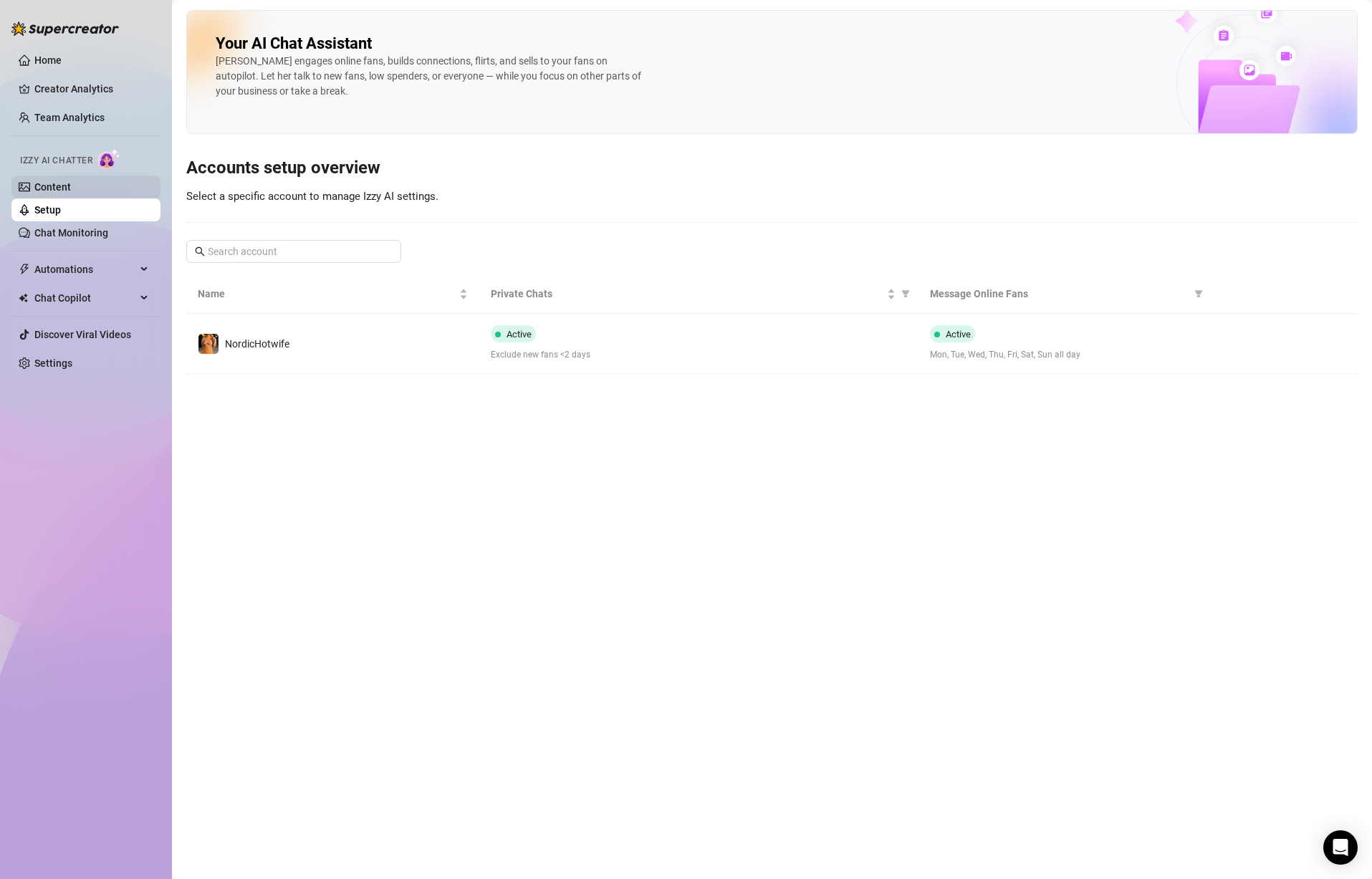
click at [71, 188] on link "Content" at bounding box center [53, 187] width 37 height 11
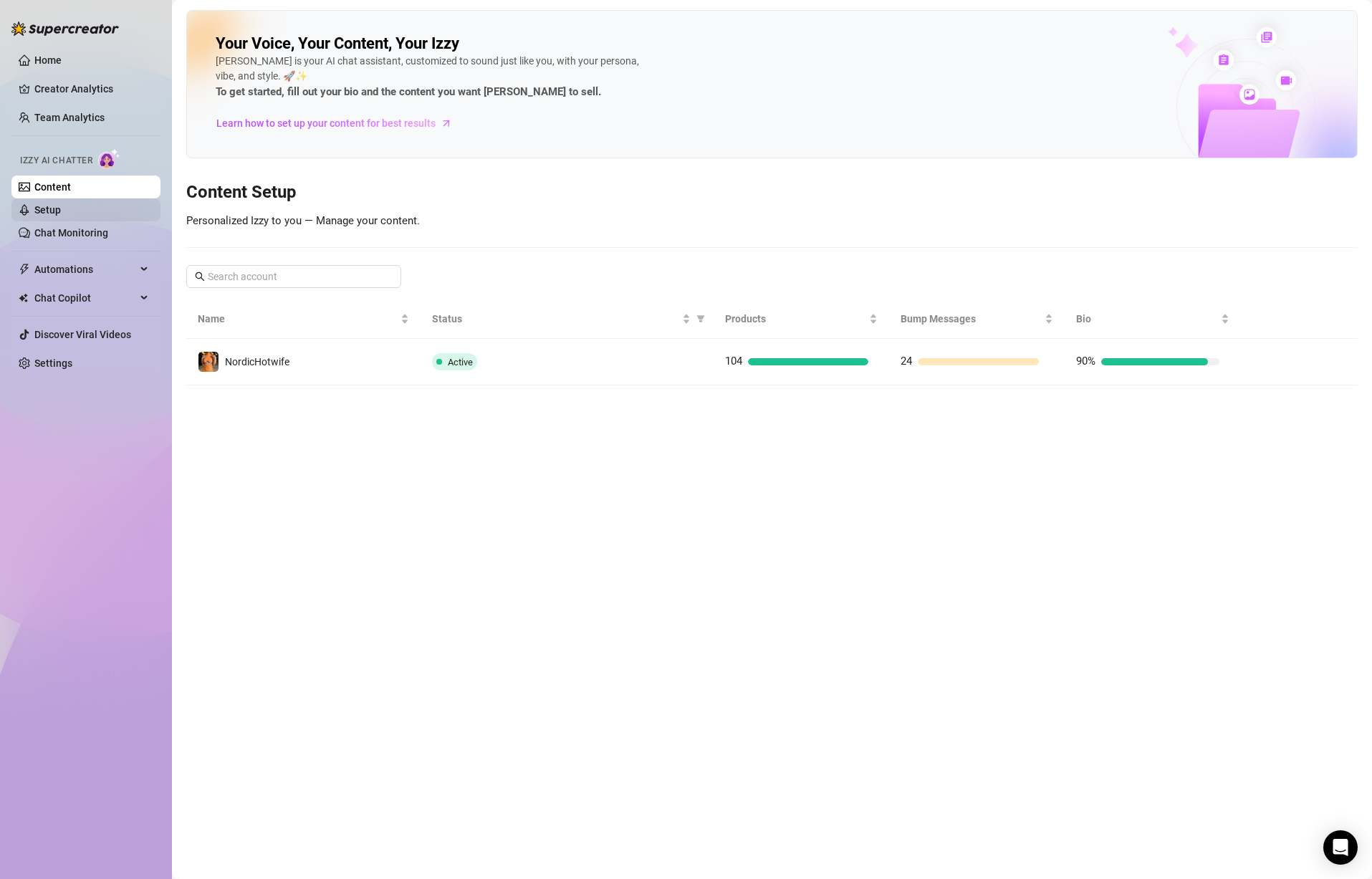
click at [61, 216] on link "Setup" at bounding box center [48, 210] width 26 height 11
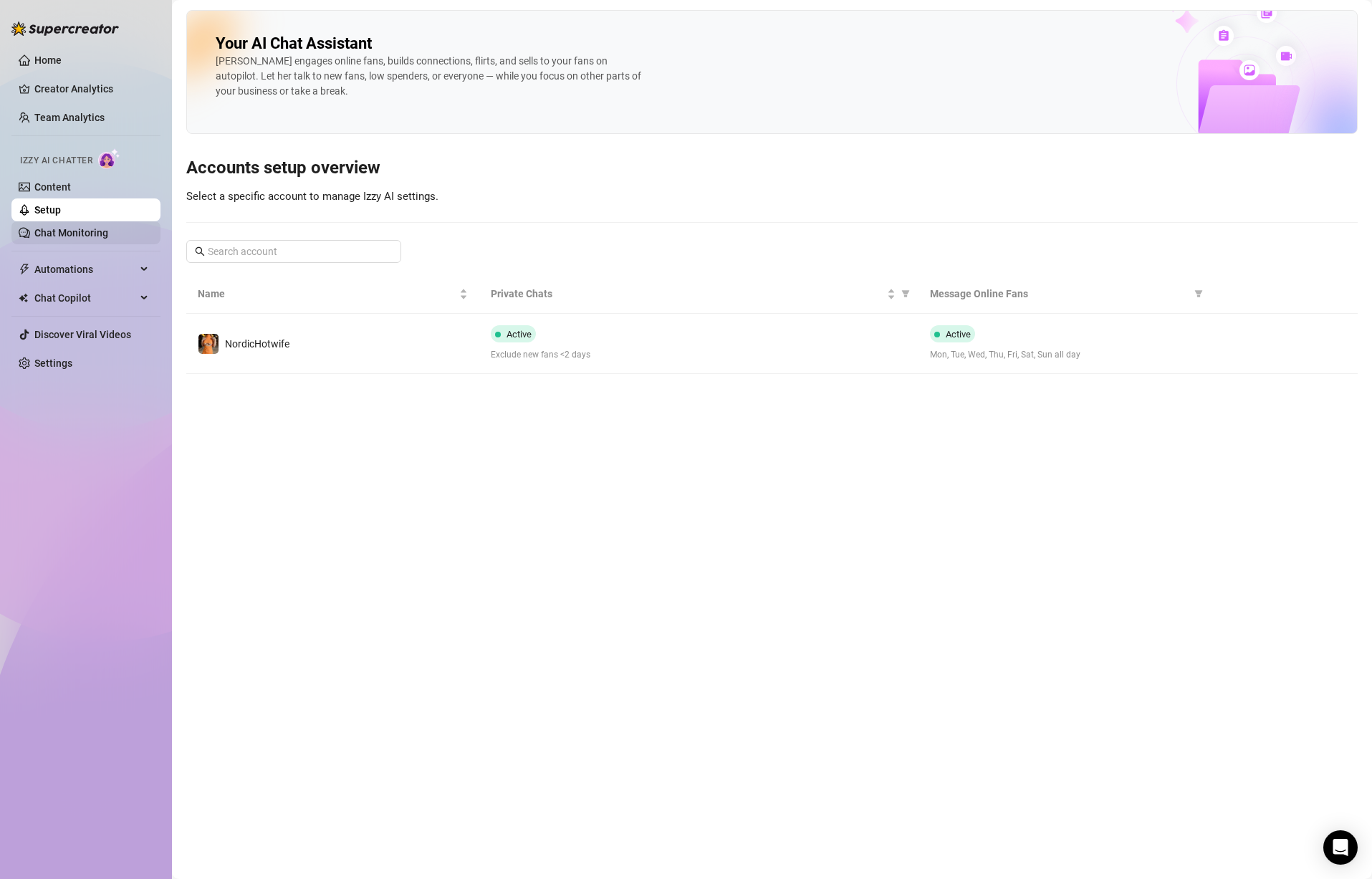
click at [73, 229] on link "Chat Monitoring" at bounding box center [71, 232] width 74 height 11
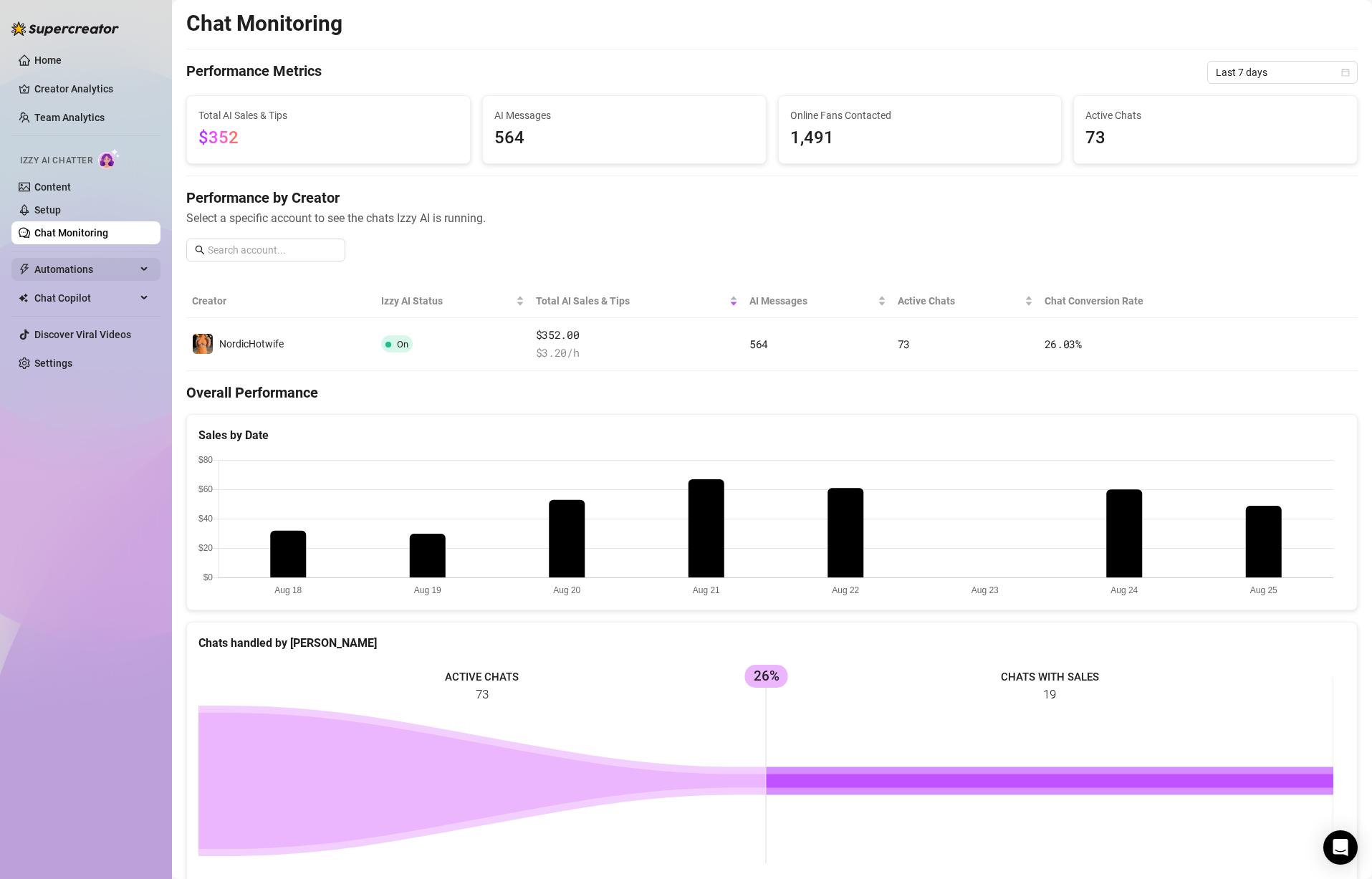
click at [67, 263] on span "Automations" at bounding box center [85, 270] width 102 height 23
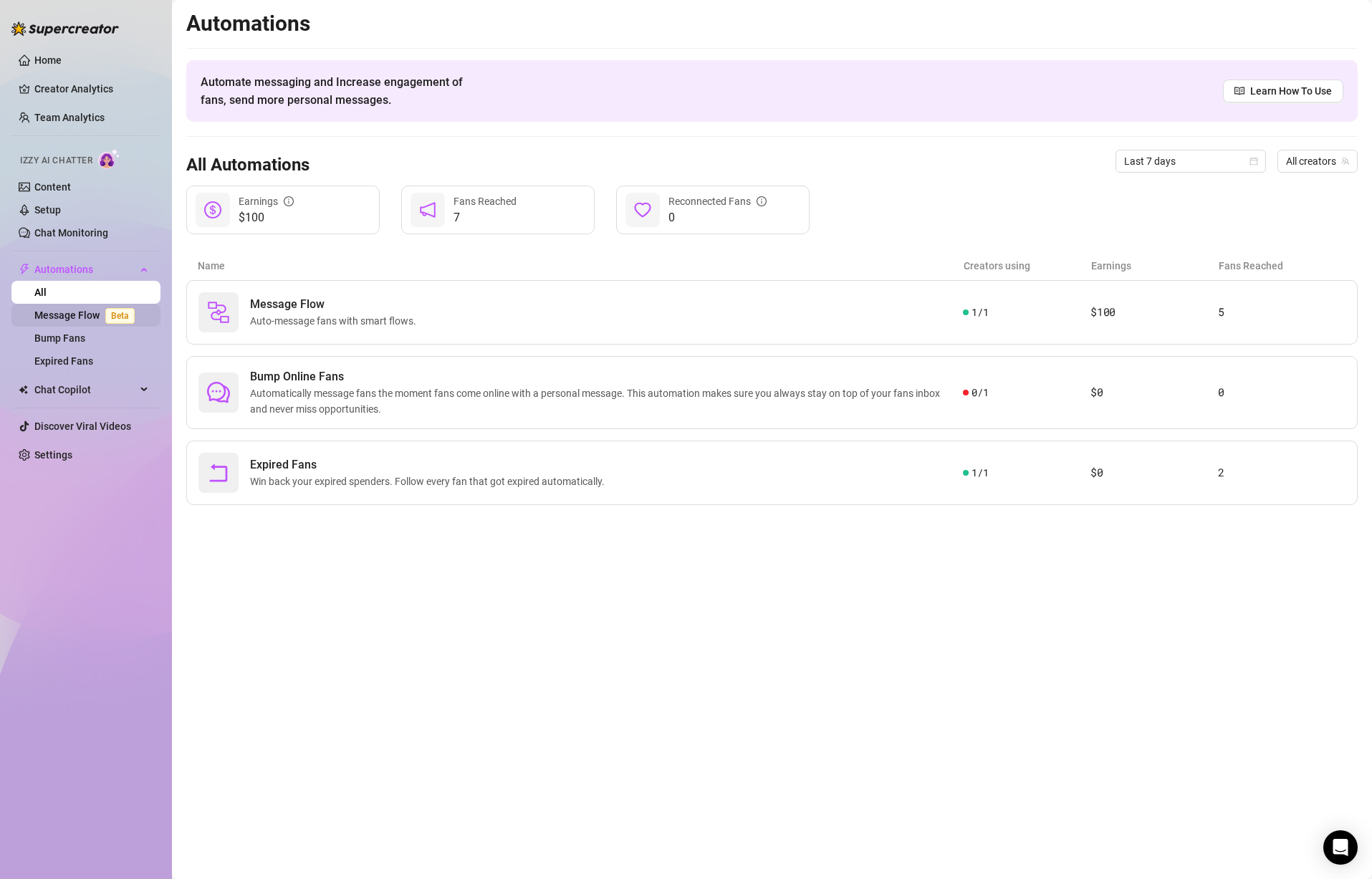
click at [77, 316] on link "Message Flow Beta" at bounding box center [88, 315] width 106 height 11
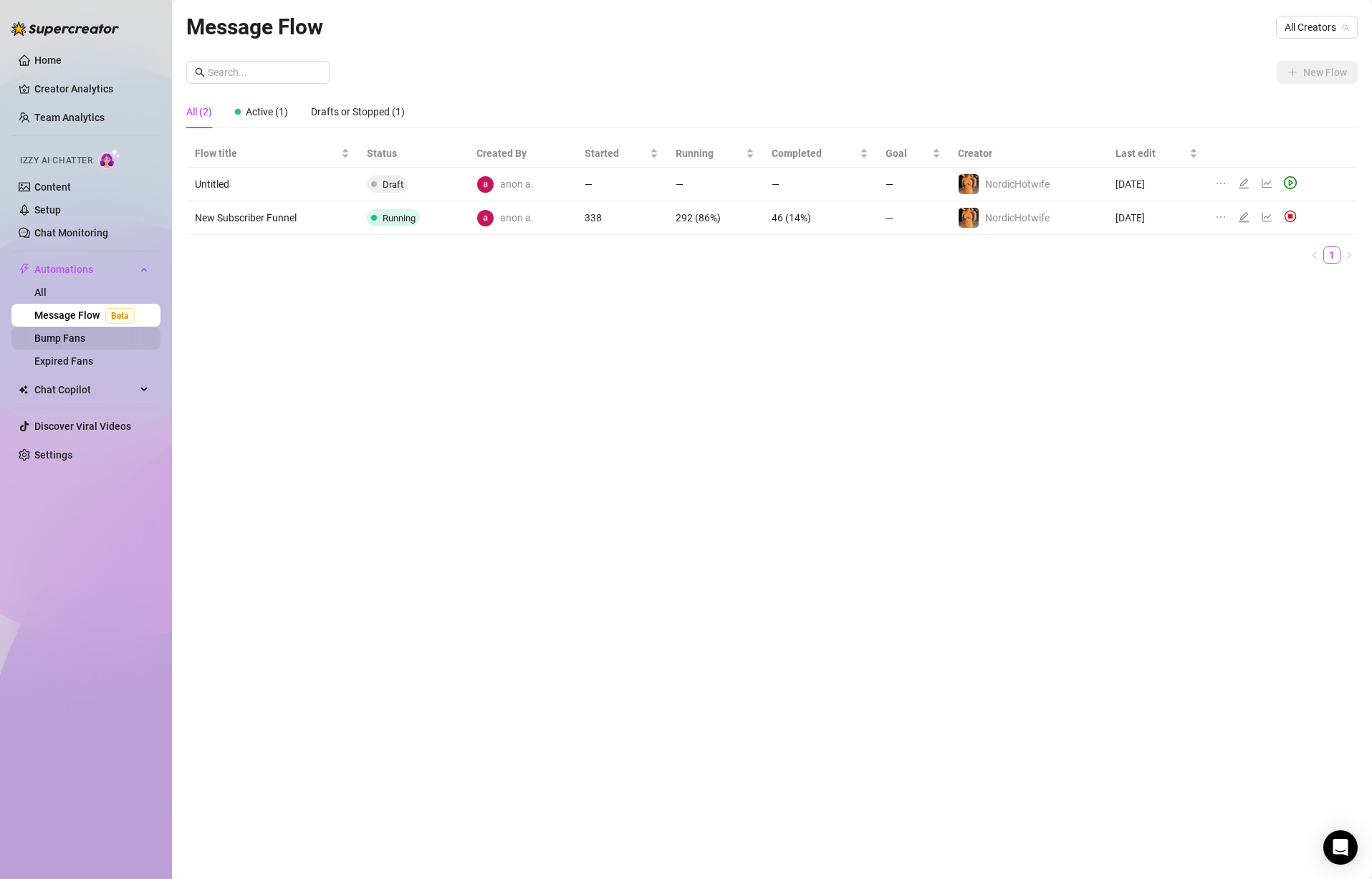
click at [70, 340] on link "Bump Fans" at bounding box center [60, 337] width 51 height 11
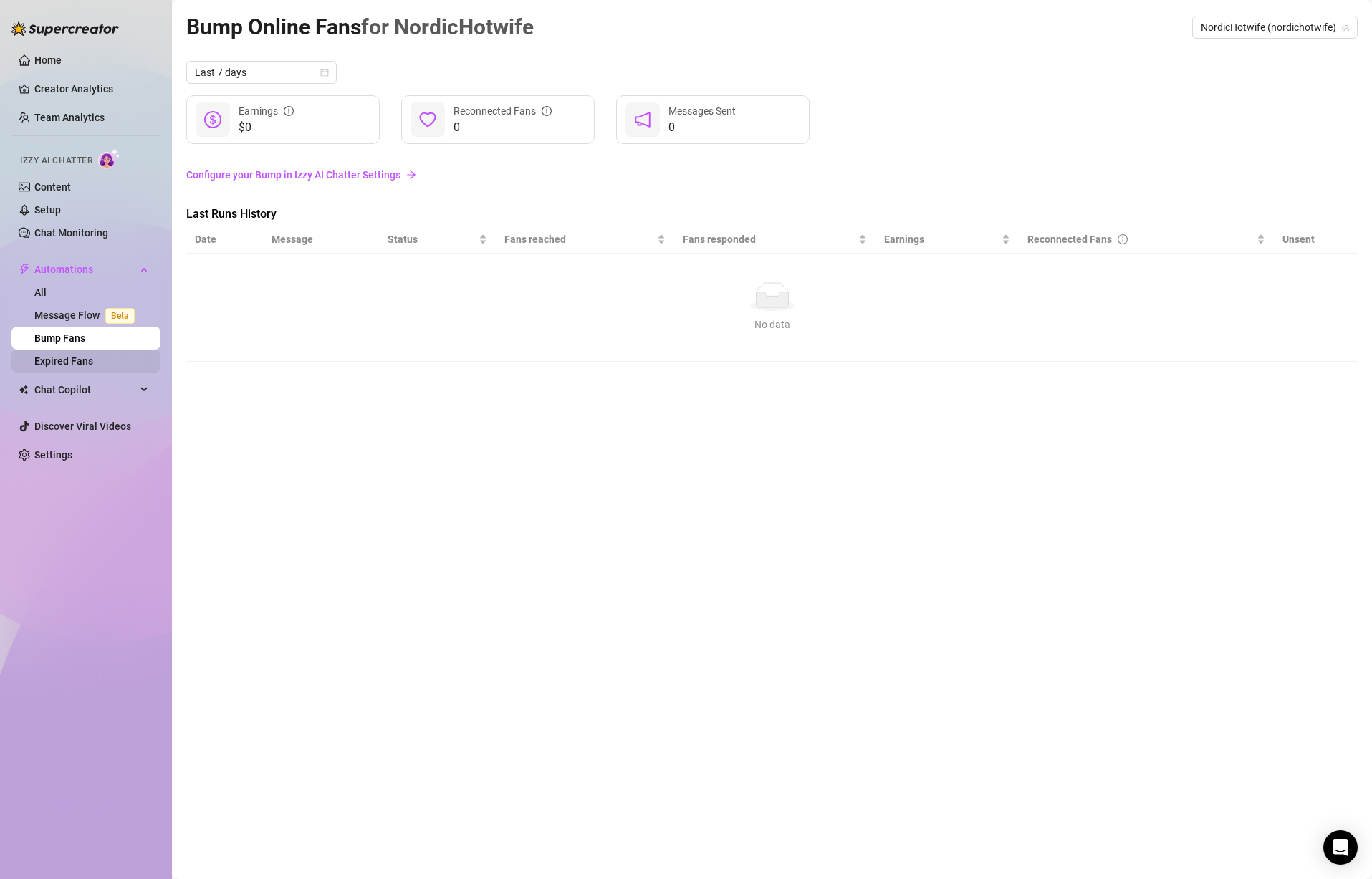
click at [77, 359] on link "Expired Fans" at bounding box center [64, 361] width 59 height 11
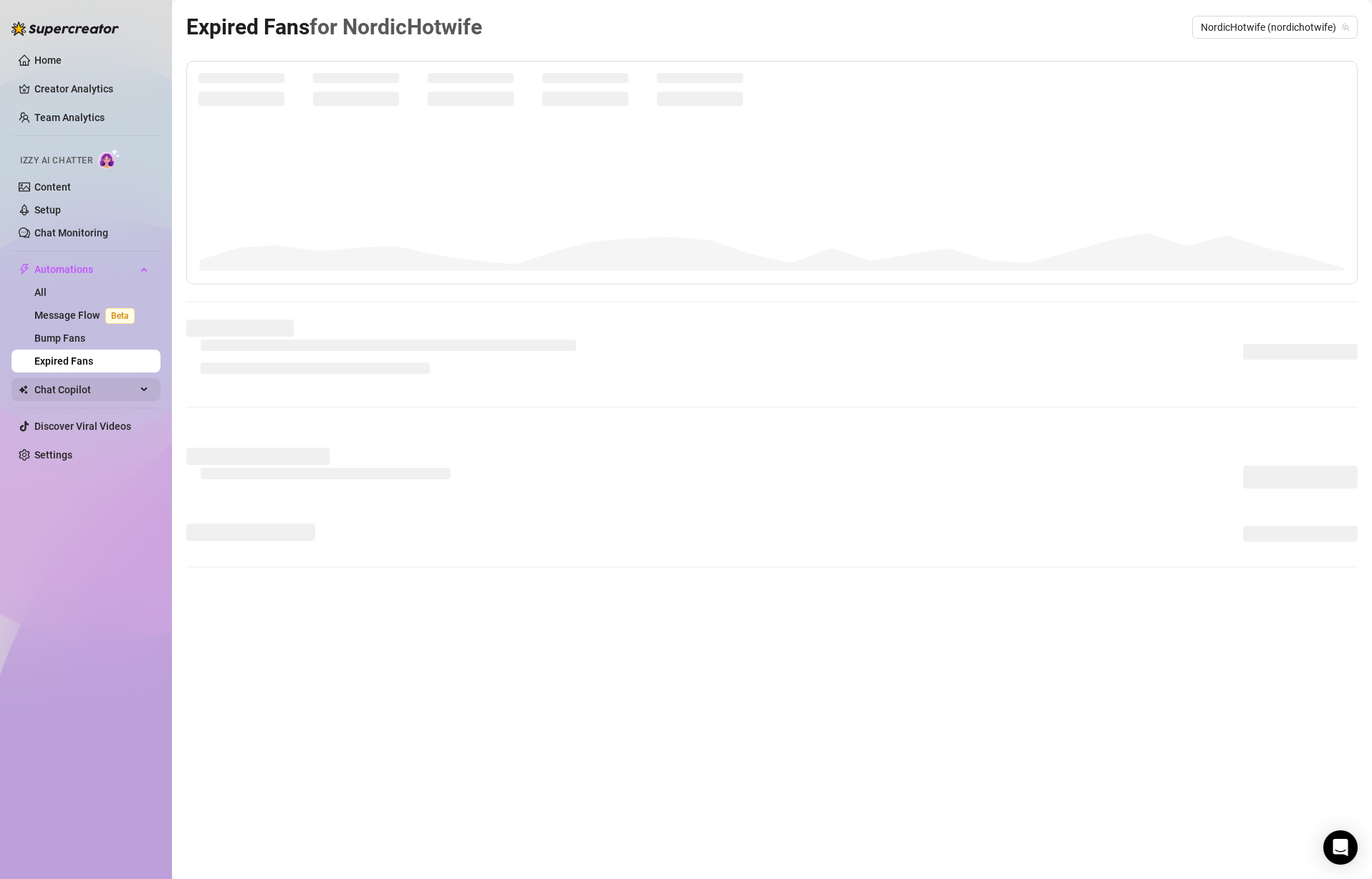
click at [69, 382] on span "Chat Copilot" at bounding box center [85, 390] width 102 height 23
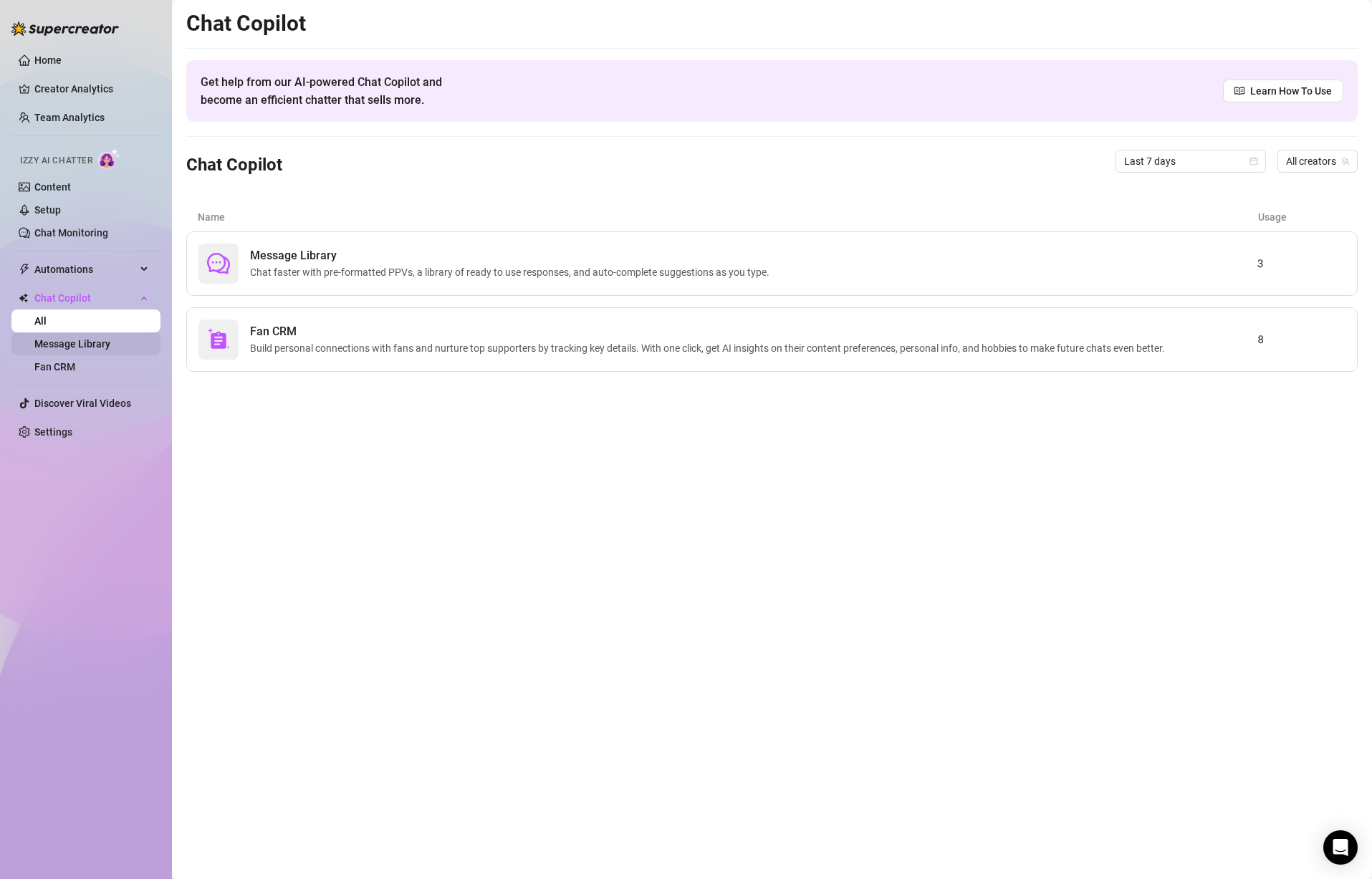
click at [77, 349] on link "Message Library" at bounding box center [72, 343] width 76 height 11
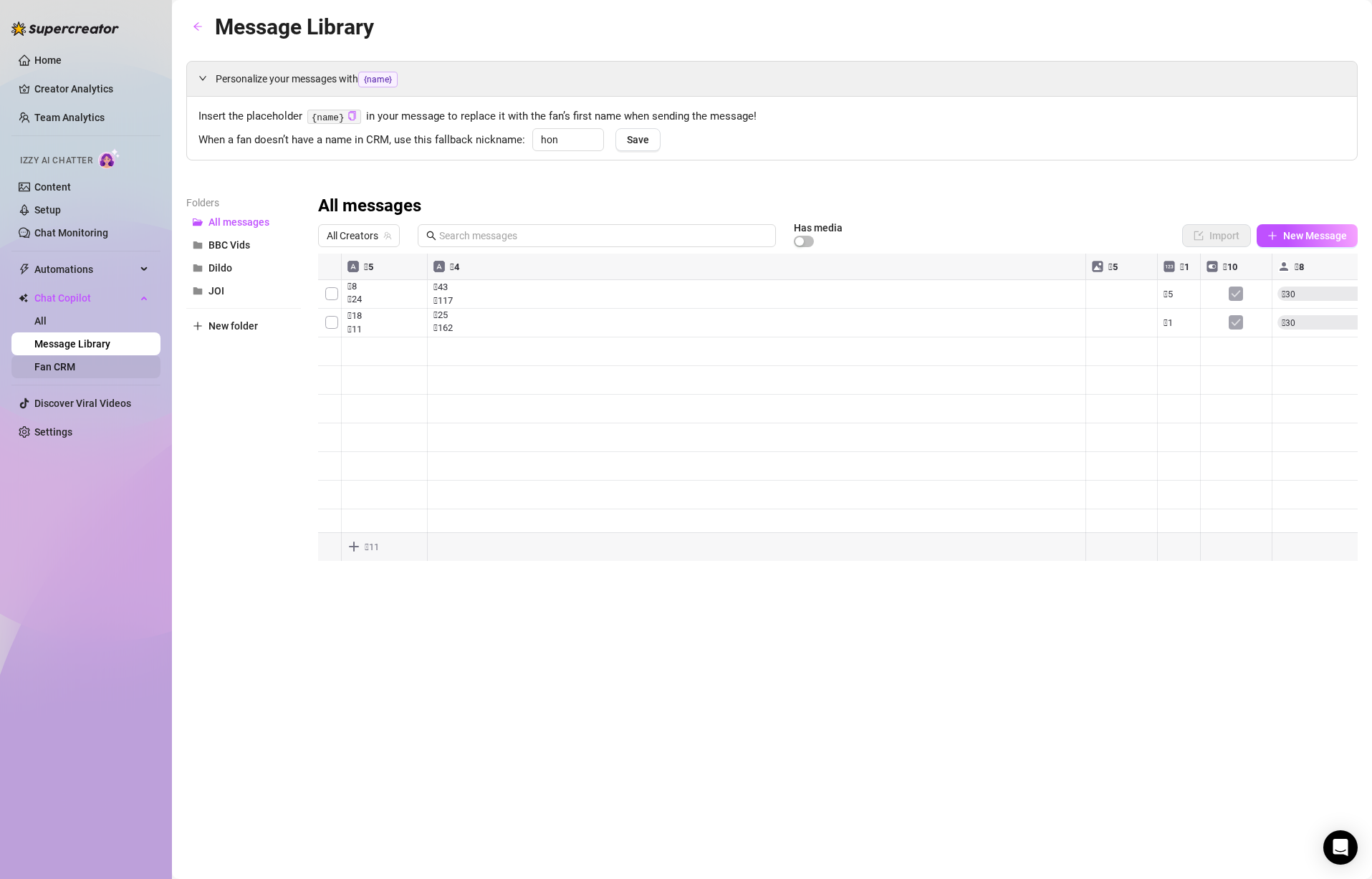
click at [70, 365] on link "Fan CRM" at bounding box center [55, 366] width 41 height 11
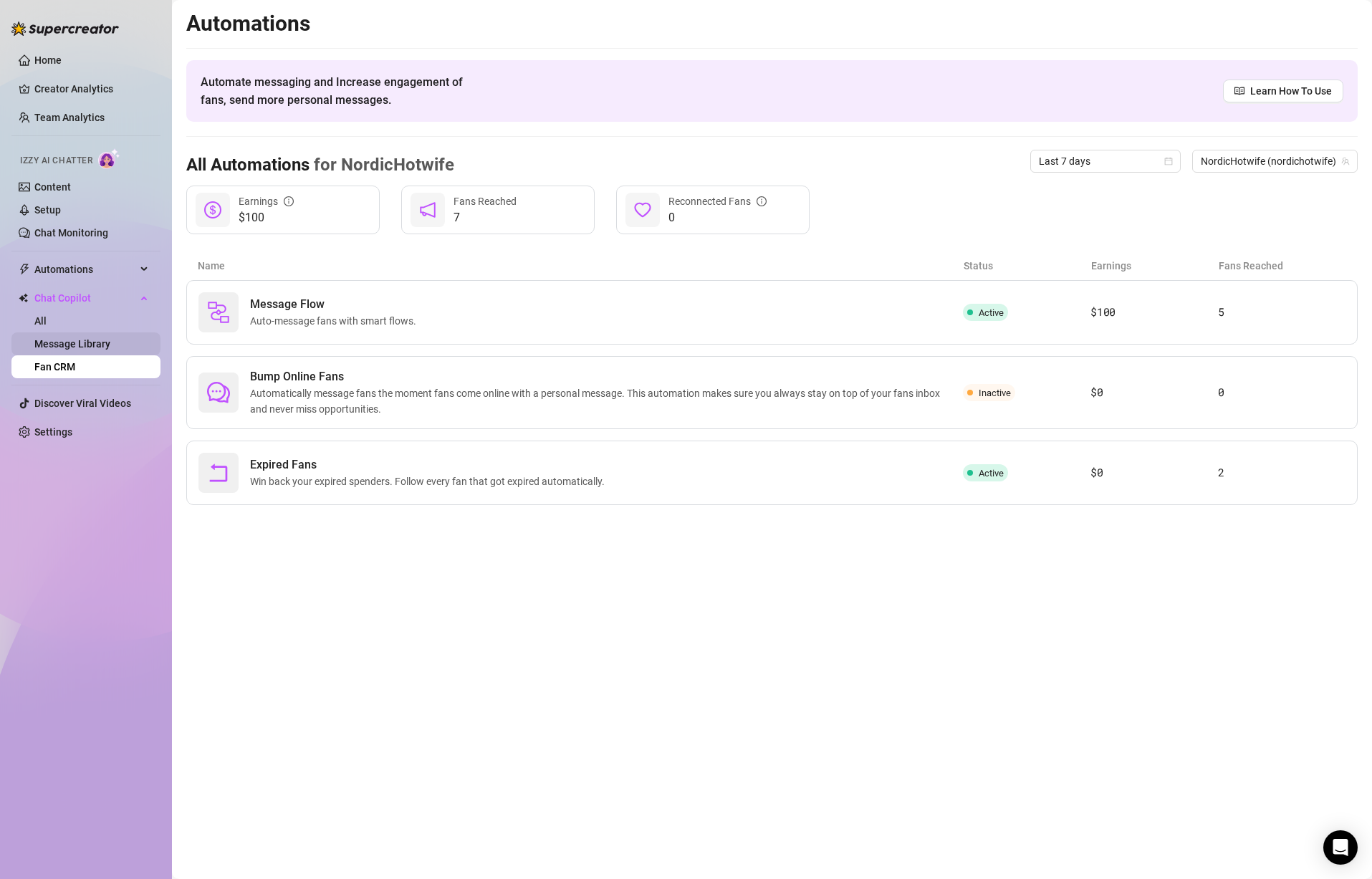
click at [77, 344] on link "Message Library" at bounding box center [72, 343] width 76 height 11
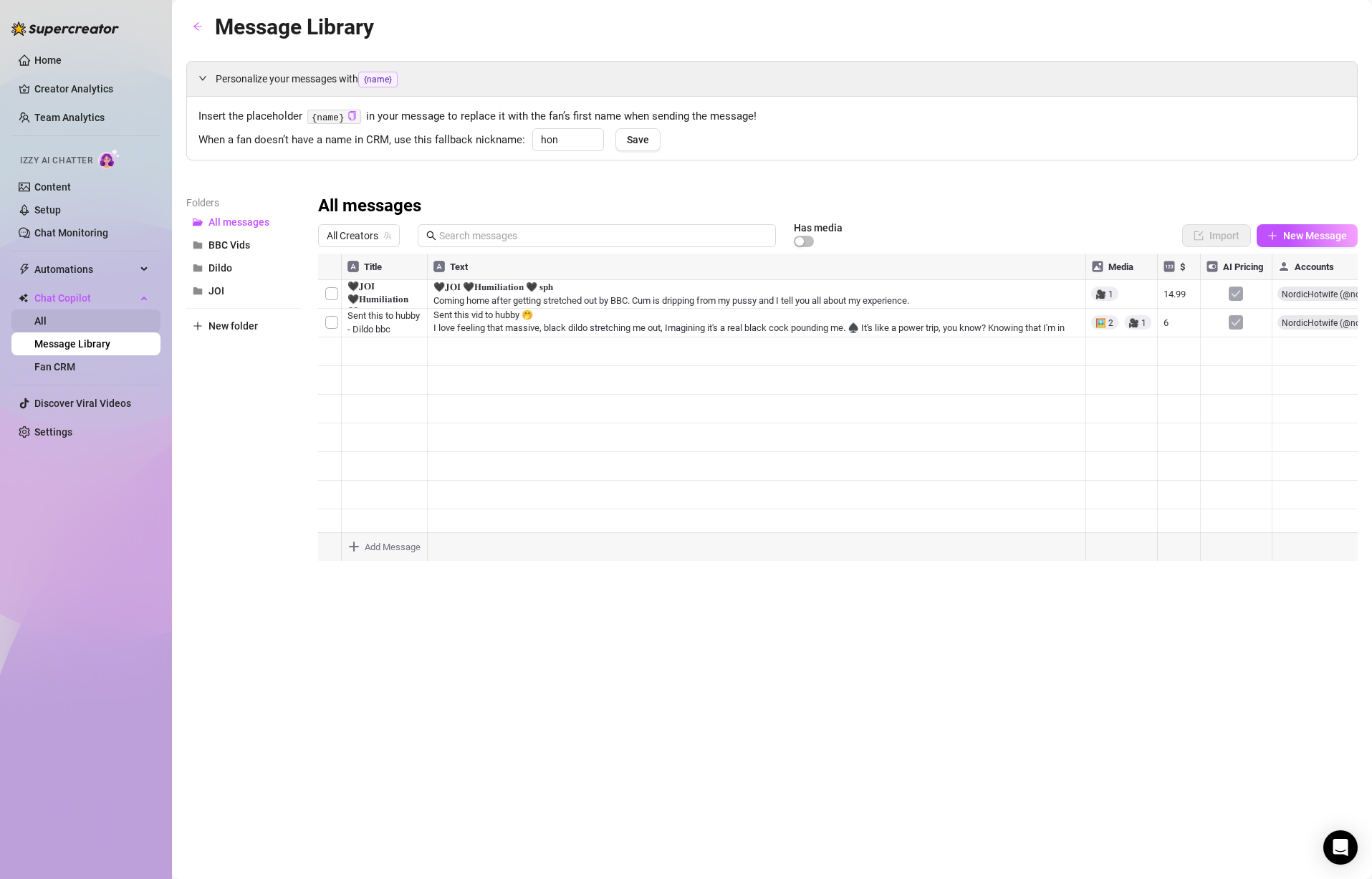
click at [47, 320] on link "All" at bounding box center [41, 321] width 12 height 11
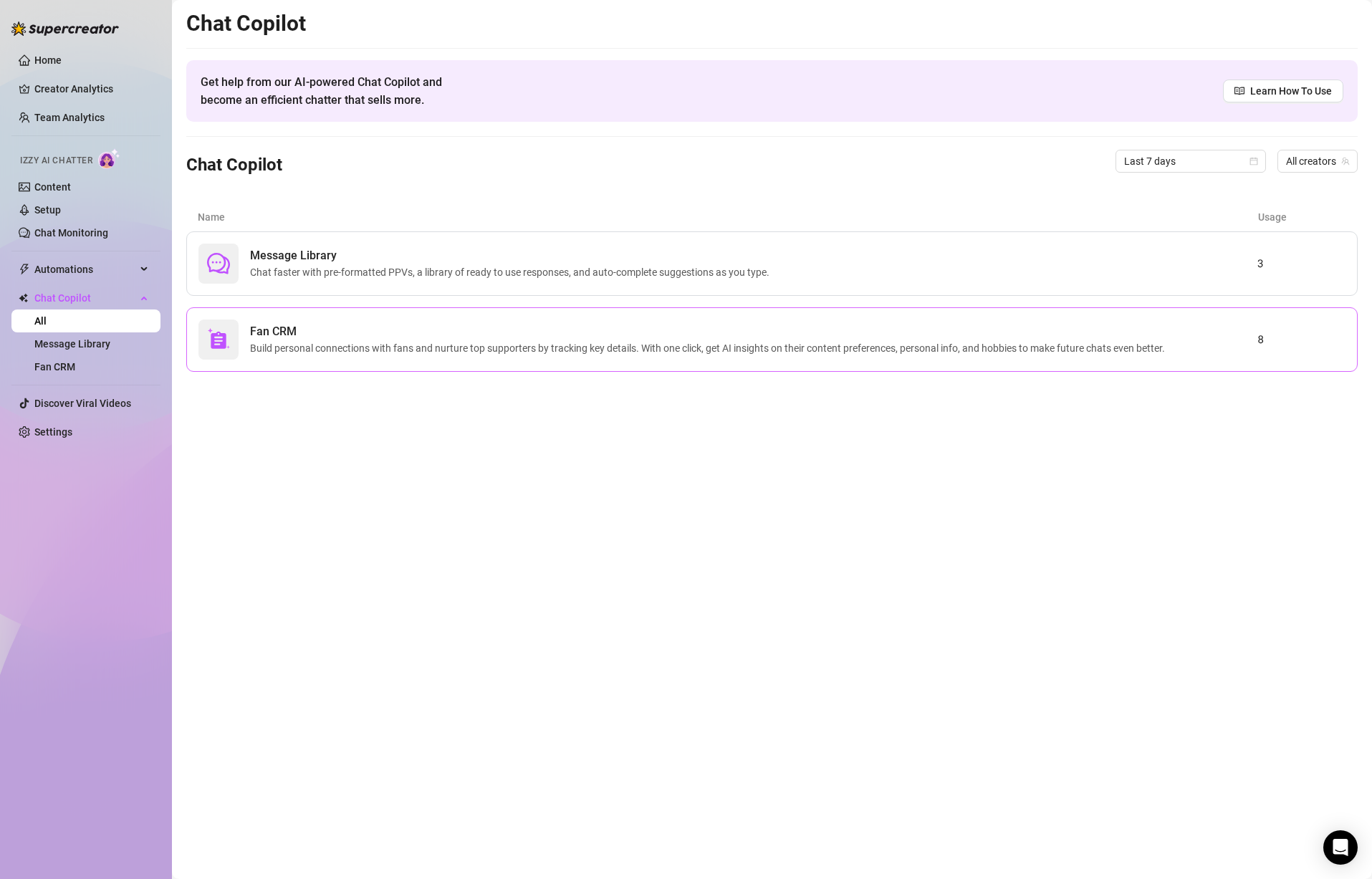
click at [296, 335] on span "Fan CRM" at bounding box center [710, 332] width 921 height 17
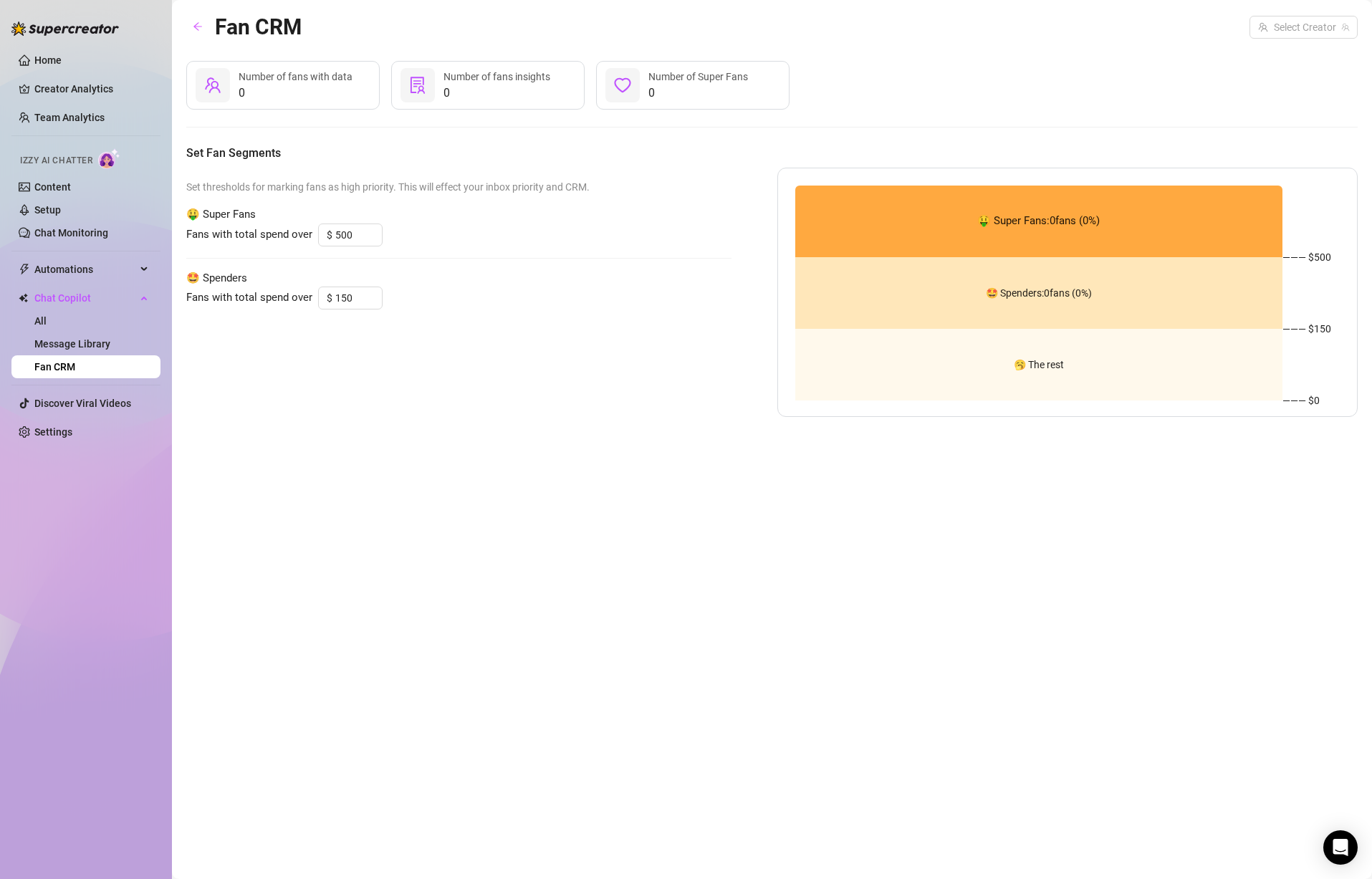
click at [1060, 221] on span "🤑 Super Fans: 0 fans ( 0 %)" at bounding box center [1038, 222] width 123 height 17
click at [1048, 284] on div "🤩 Spenders: 0 fans ( 0 %)" at bounding box center [1039, 293] width 488 height 71
click at [1323, 30] on input "search" at bounding box center [1297, 27] width 78 height 22
click at [1242, 57] on span "NordicHotwife" at bounding box center [1240, 57] width 64 height 16
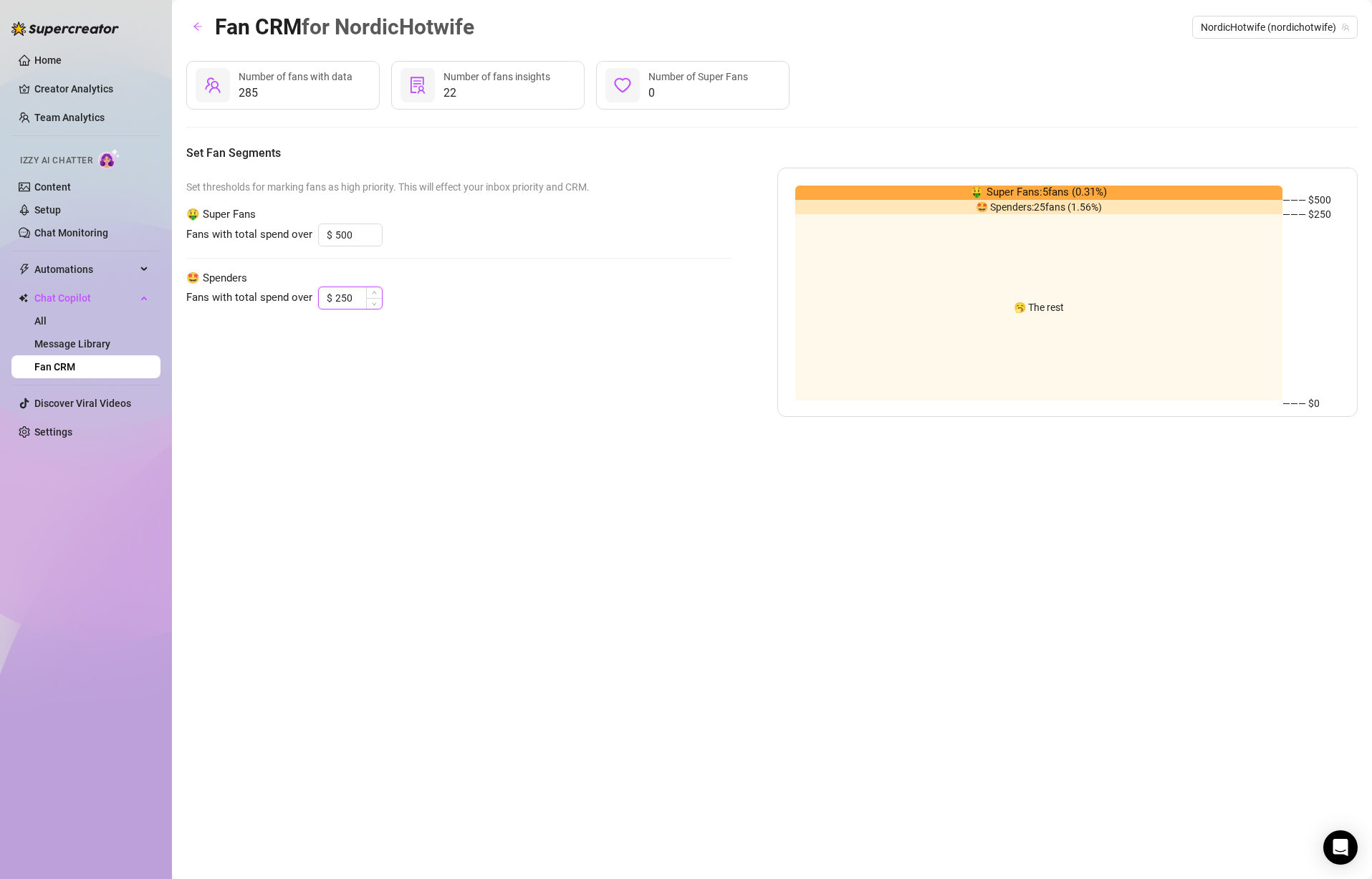
drag, startPoint x: 357, startPoint y: 300, endPoint x: 329, endPoint y: 300, distance: 28.0
click at [329, 300] on div "$ 250" at bounding box center [350, 298] width 64 height 23
click at [510, 316] on div "Set thresholds for marking fans as high priority. This will effect your inbox p…" at bounding box center [458, 292] width 545 height 250
drag, startPoint x: 356, startPoint y: 234, endPoint x: 324, endPoint y: 227, distance: 32.8
click at [324, 227] on div "$ 500" at bounding box center [350, 235] width 64 height 23
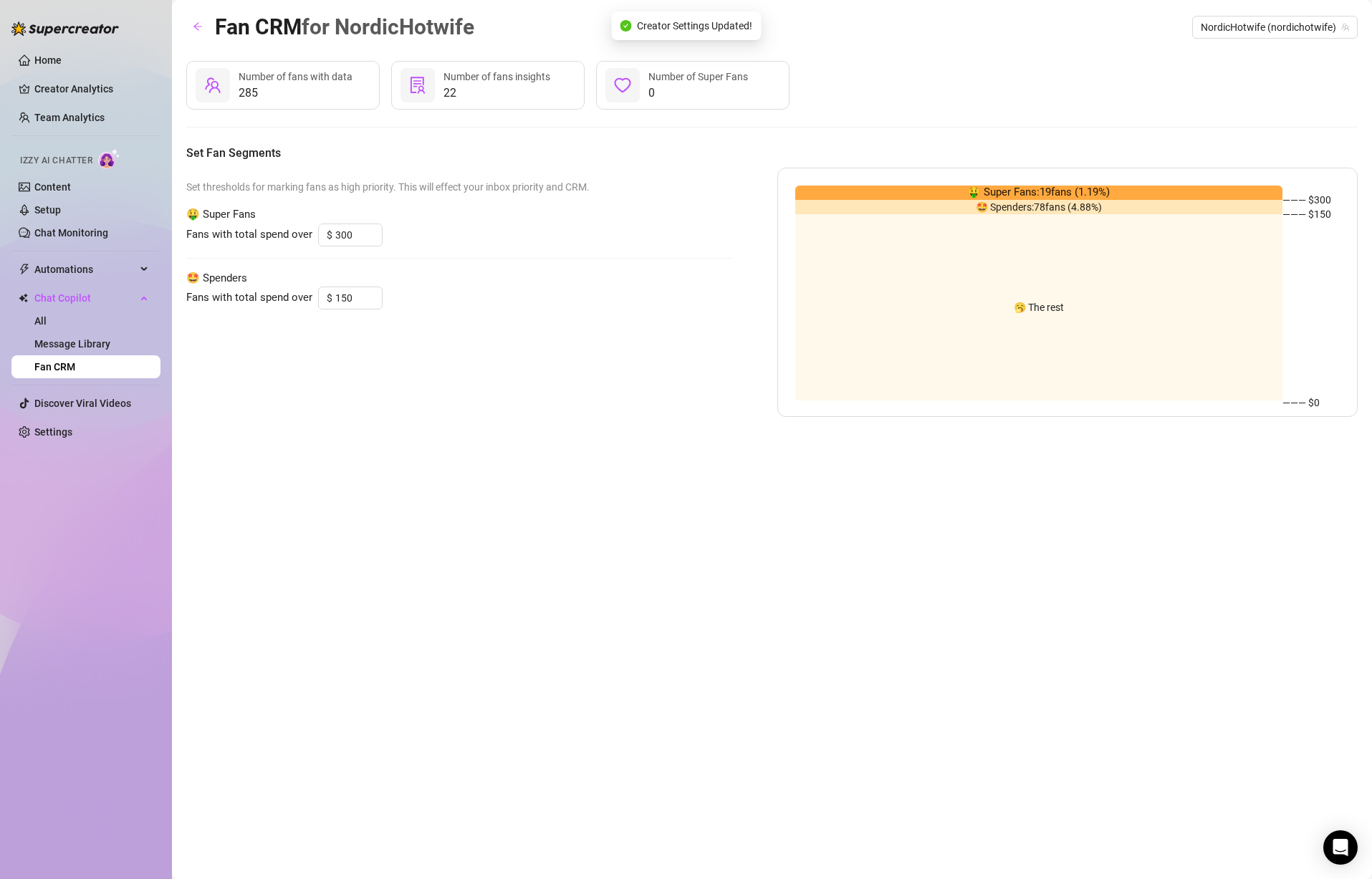
click at [559, 356] on div "Set thresholds for marking fans as high priority. This will effect your inbox p…" at bounding box center [458, 292] width 545 height 250
drag, startPoint x: 356, startPoint y: 298, endPoint x: 328, endPoint y: 296, distance: 28.1
click at [328, 296] on div "$ 150" at bounding box center [350, 298] width 64 height 23
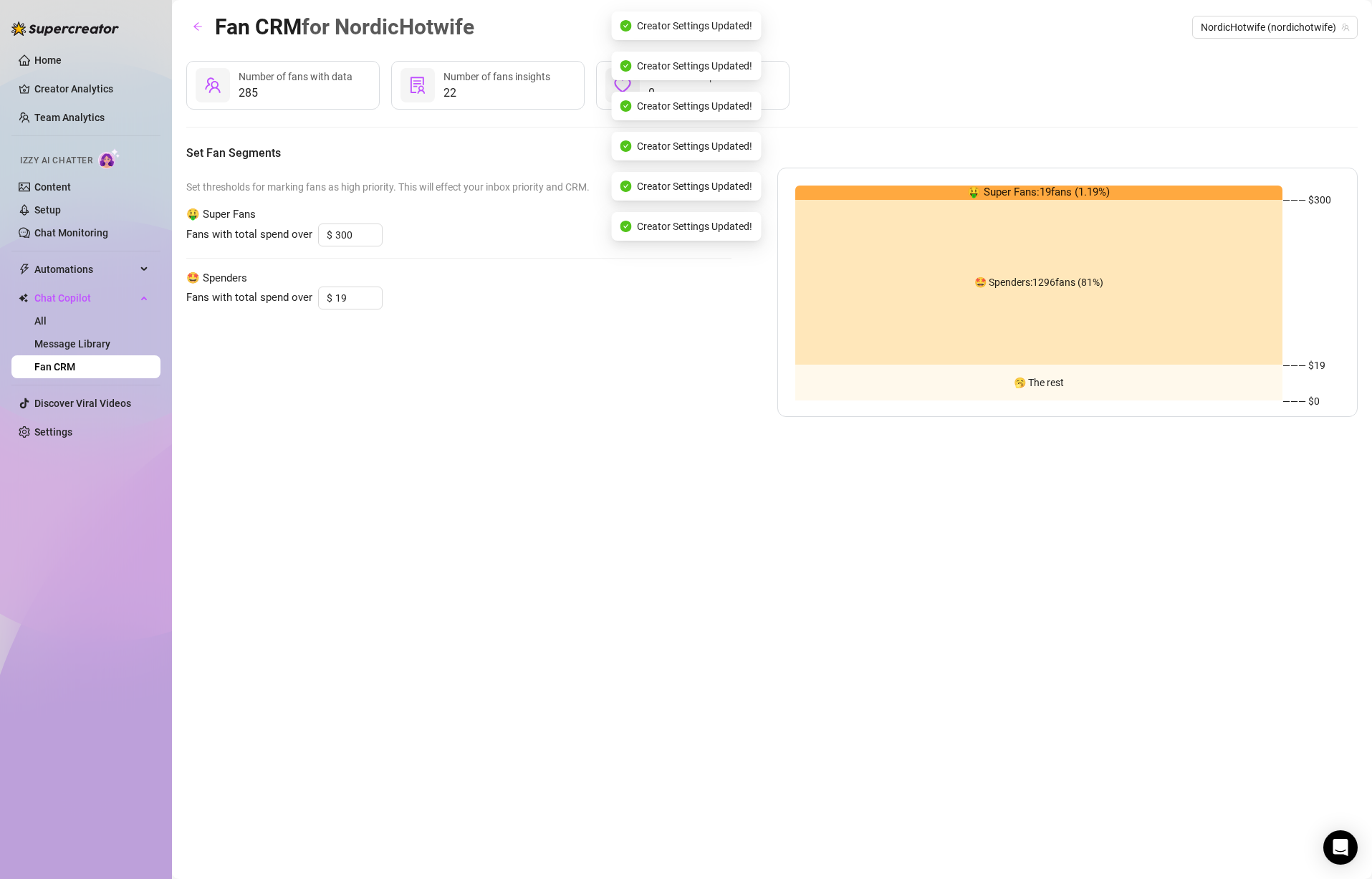
click at [508, 393] on div "Set thresholds for marking fans as high priority. This will effect your inbox p…" at bounding box center [458, 292] width 545 height 250
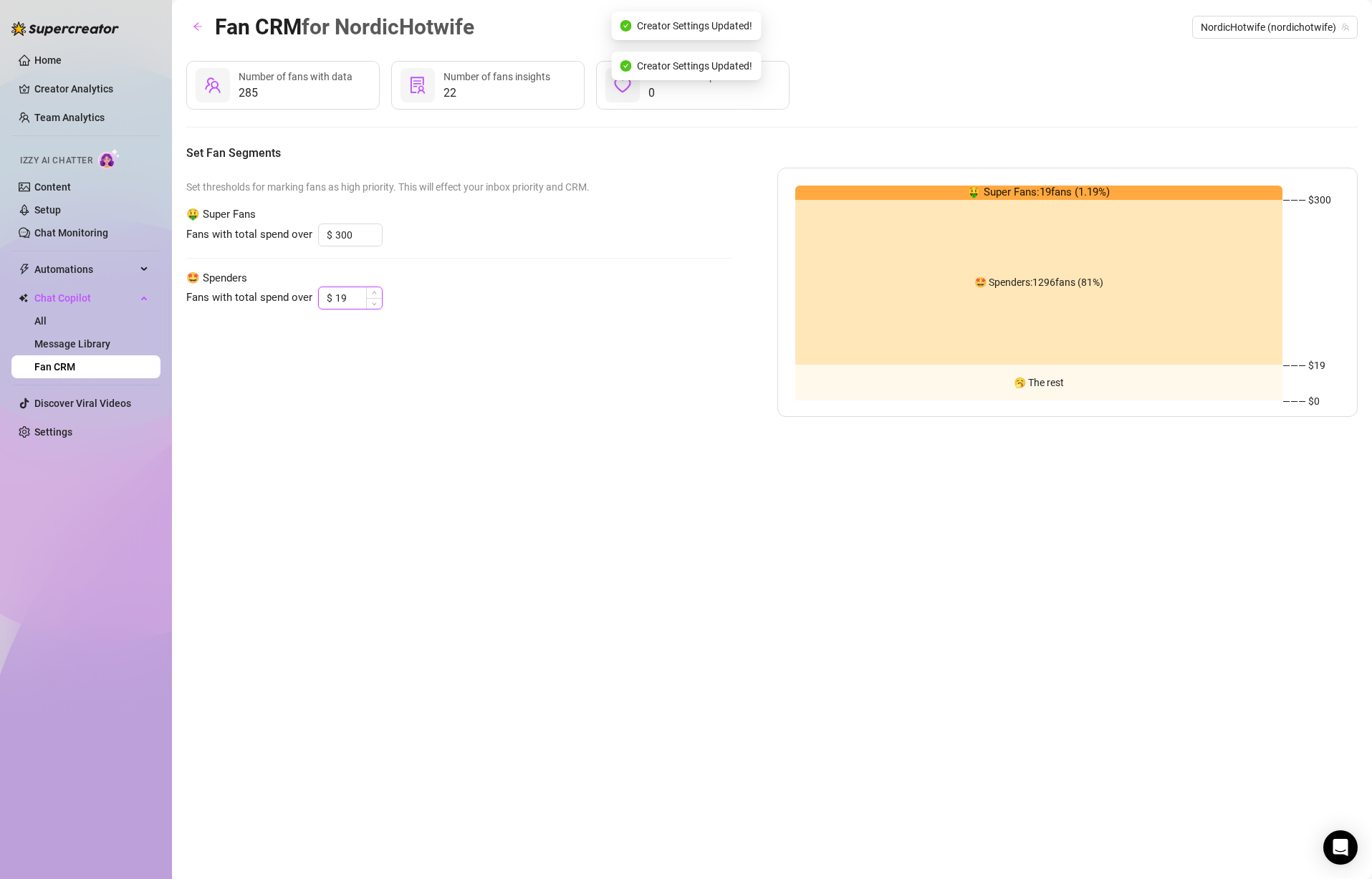
click at [354, 299] on input "19" at bounding box center [359, 297] width 47 height 22
click at [349, 300] on input "19" at bounding box center [359, 297] width 47 height 22
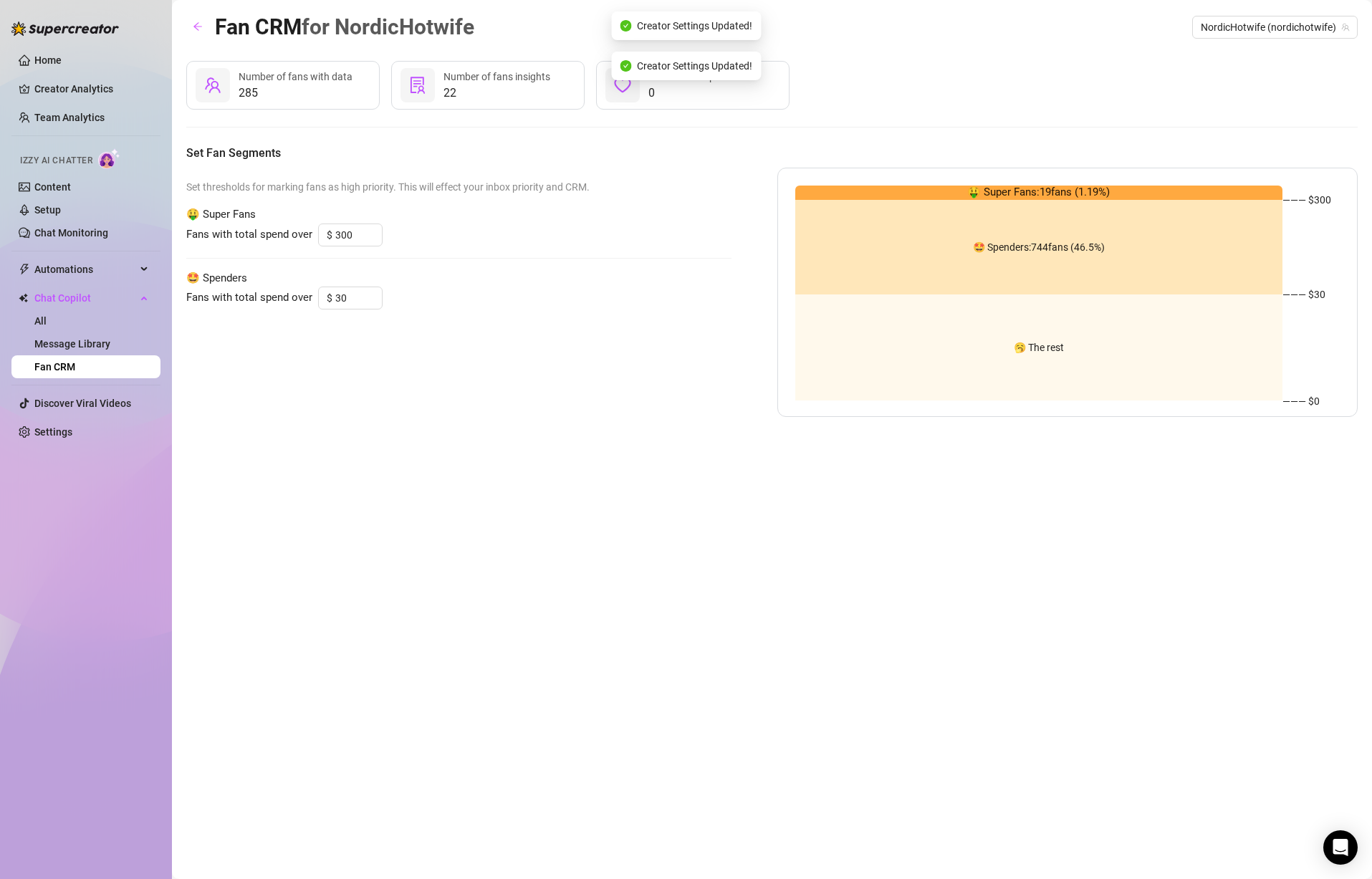
click at [496, 360] on div "Set thresholds for marking fans as high priority. This will effect your inbox p…" at bounding box center [458, 292] width 545 height 250
drag, startPoint x: 353, startPoint y: 238, endPoint x: 328, endPoint y: 239, distance: 25.0
click at [328, 239] on div "$ 300" at bounding box center [350, 235] width 64 height 23
click at [563, 317] on div "Set thresholds for marking fans as high priority. This will effect your inbox p…" at bounding box center [458, 292] width 545 height 250
click at [1021, 190] on span "🤑 Super Fans: 97 fans ( 6.06 %)" at bounding box center [1039, 193] width 143 height 17
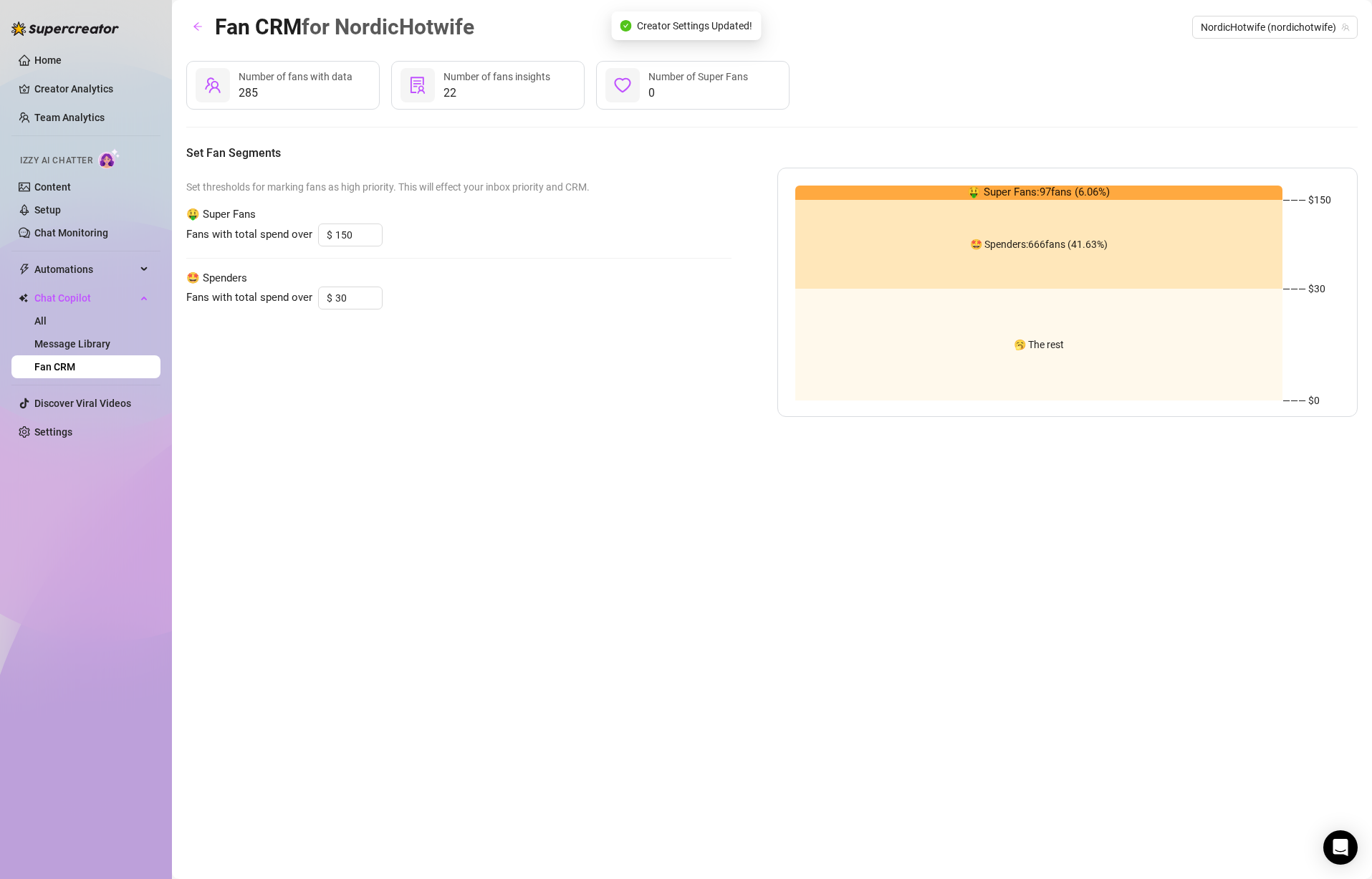
click at [657, 356] on div "Set thresholds for marking fans as high priority. This will effect your inbox p…" at bounding box center [458, 292] width 545 height 250
drag, startPoint x: 353, startPoint y: 302, endPoint x: 316, endPoint y: 291, distance: 38.6
click at [316, 291] on div "Fans with total spend over $ 30" at bounding box center [458, 298] width 545 height 23
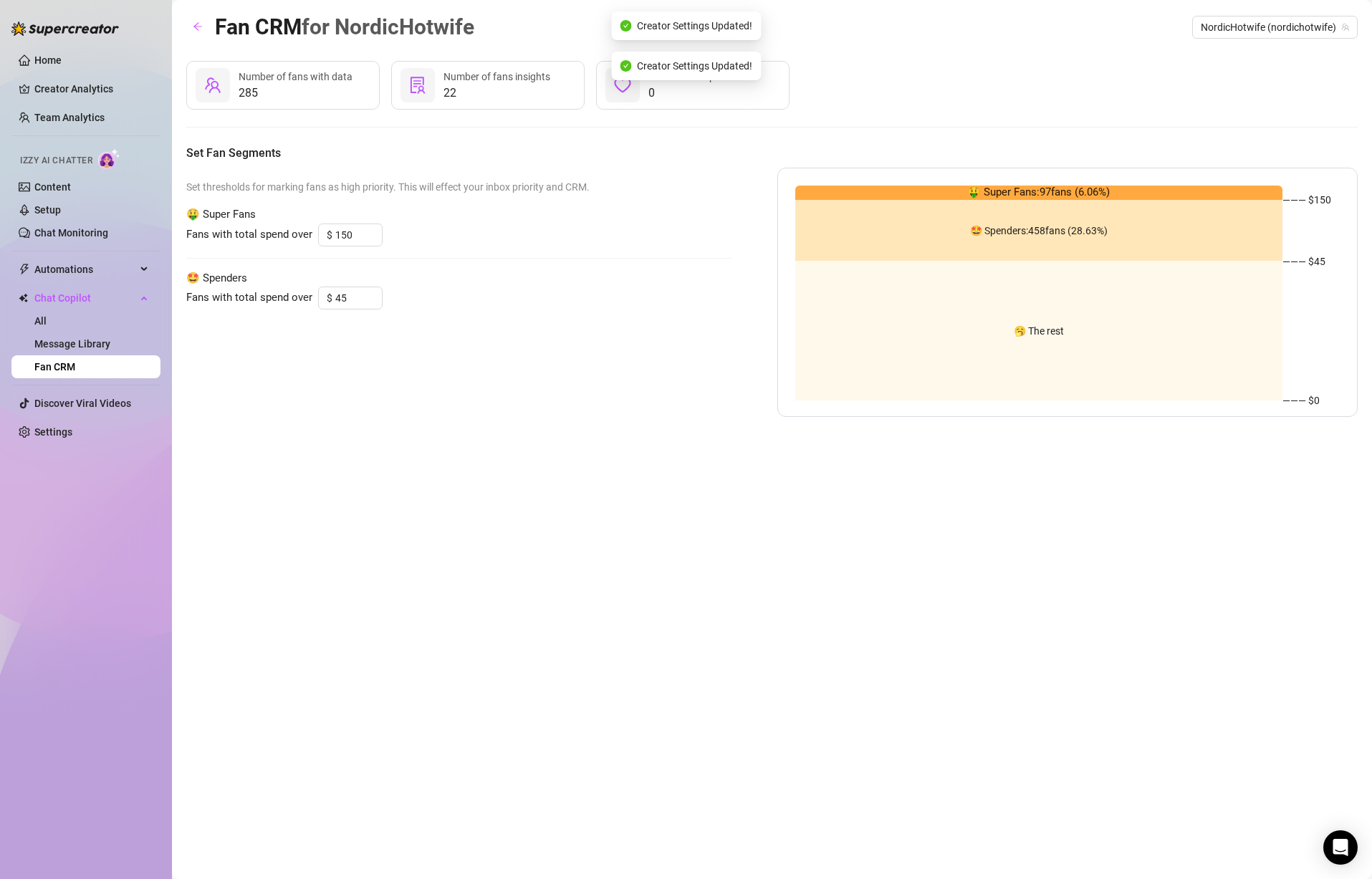
click at [540, 357] on div "Set thresholds for marking fans as high priority. This will effect your inbox p…" at bounding box center [458, 292] width 545 height 250
click at [549, 356] on div "Set thresholds for marking fans as high priority. This will effect your inbox p…" at bounding box center [458, 292] width 545 height 250
drag, startPoint x: 356, startPoint y: 300, endPoint x: 317, endPoint y: 290, distance: 40.3
click at [318, 290] on div "$ 45" at bounding box center [350, 298] width 64 height 23
click at [527, 384] on div "Set thresholds for marking fans as high priority. This will effect your inbox p…" at bounding box center [458, 292] width 545 height 250
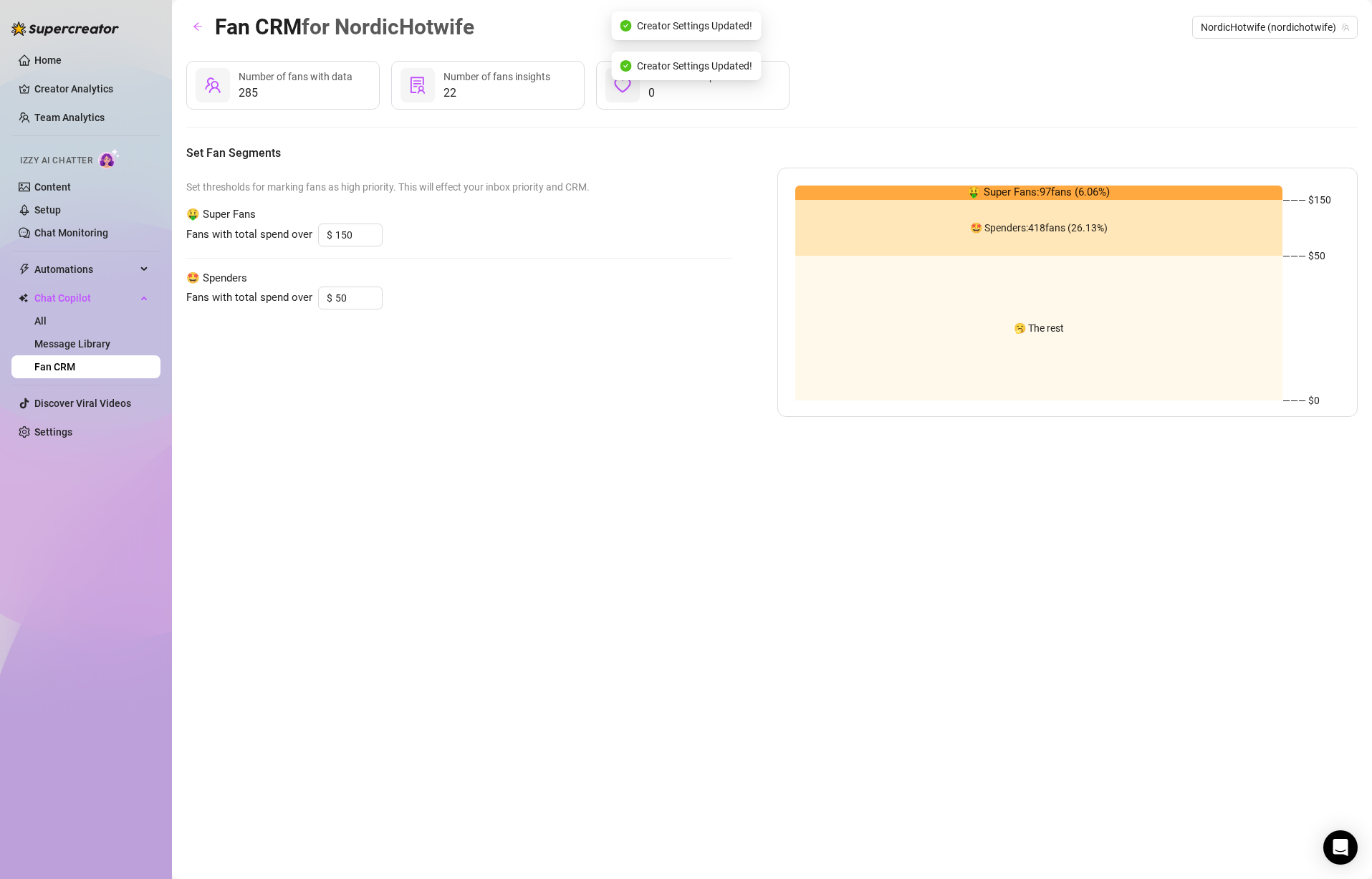
click at [679, 379] on div "Set thresholds for marking fans as high priority. This will effect your inbox p…" at bounding box center [458, 292] width 545 height 250
click at [351, 234] on input "150" at bounding box center [359, 235] width 47 height 22
click at [608, 361] on div "Set thresholds for marking fans as high priority. This will effect your inbox p…" at bounding box center [458, 292] width 545 height 250
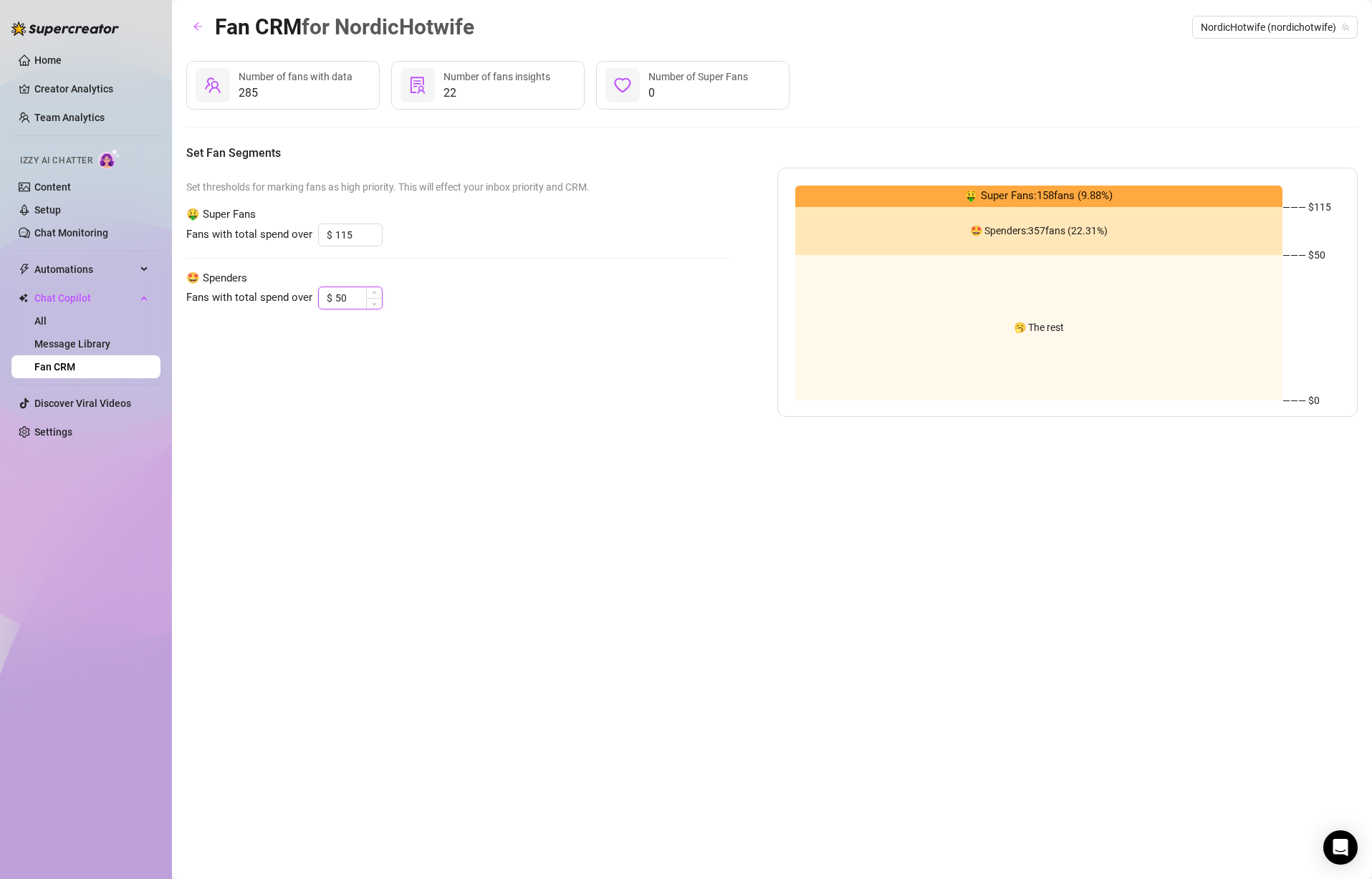
click at [356, 301] on input "50" at bounding box center [359, 297] width 47 height 22
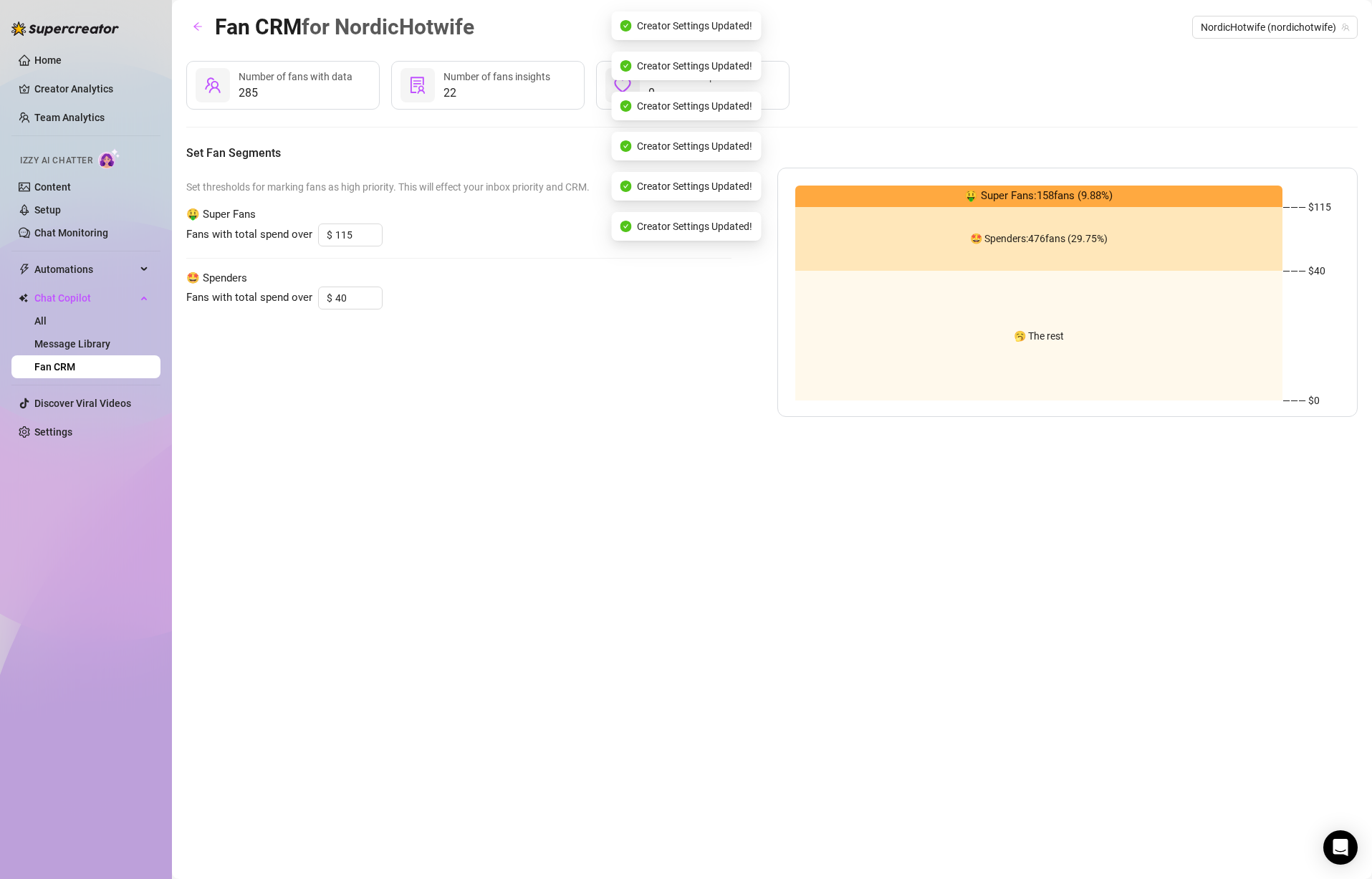
click at [607, 476] on div "Fan CRM for NordicHotwife NordicHotwife (nordichotwife) 285 Number of fans with…" at bounding box center [772, 423] width 1172 height 826
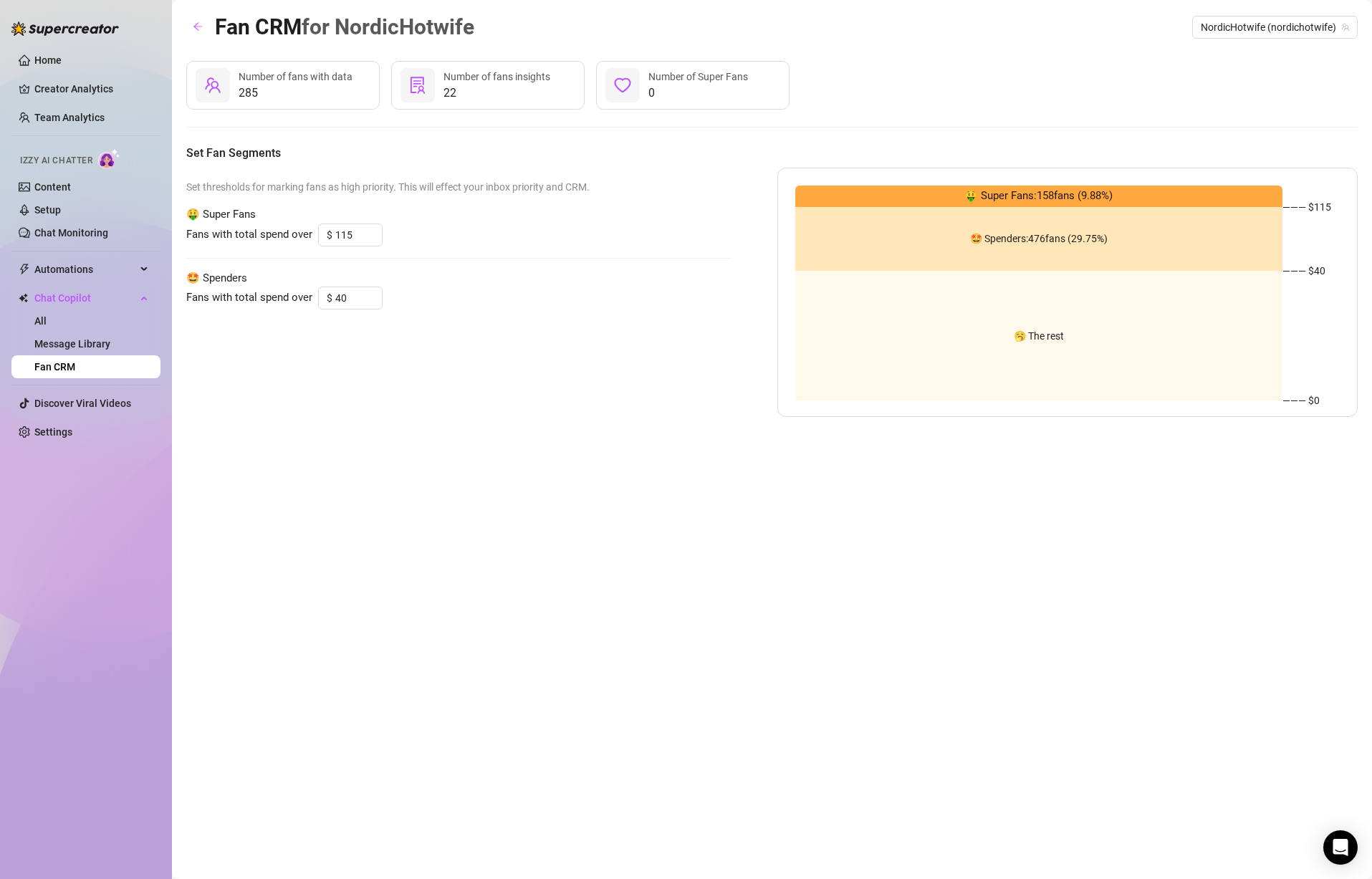
click at [599, 415] on div "Set thresholds for marking fans as high priority. This will effect your inbox p…" at bounding box center [458, 292] width 545 height 250
click at [61, 210] on link "Setup" at bounding box center [48, 210] width 26 height 11
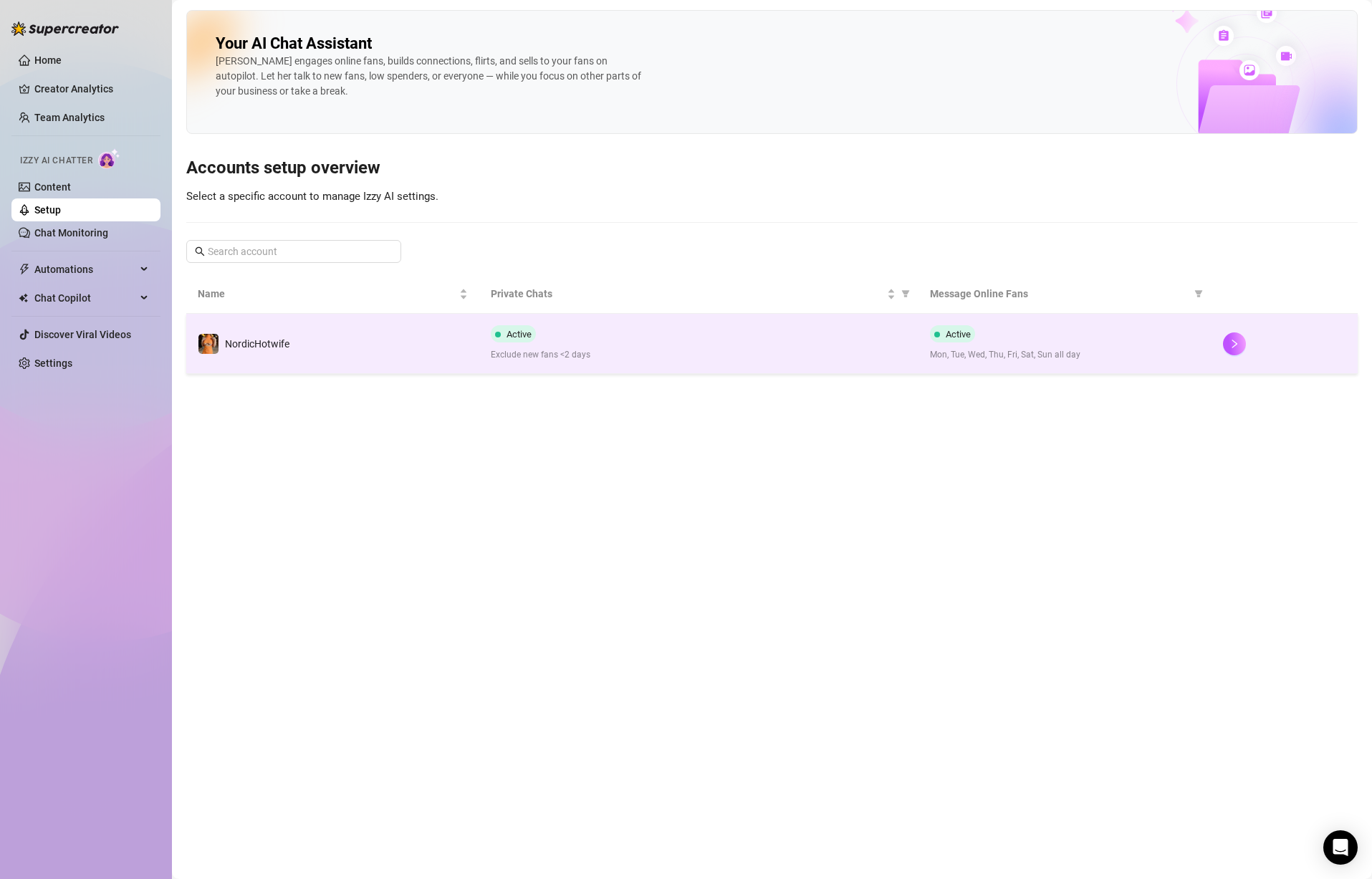
click at [300, 349] on td "NordicHotwife" at bounding box center [332, 343] width 293 height 60
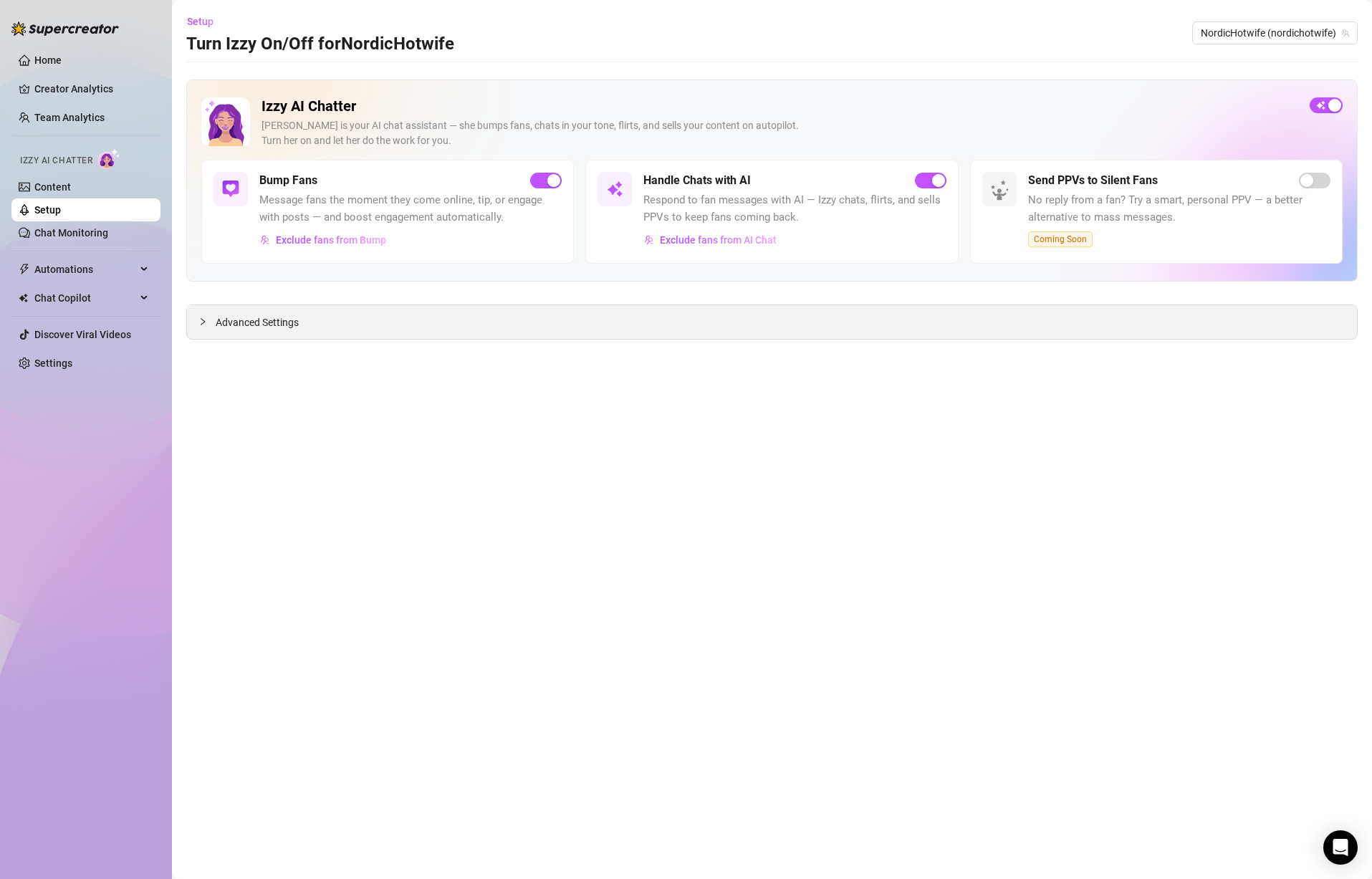
click at [317, 327] on div "Advanced Settings" at bounding box center [772, 322] width 1170 height 34
click at [263, 321] on span "Advanced Settings" at bounding box center [257, 323] width 83 height 16
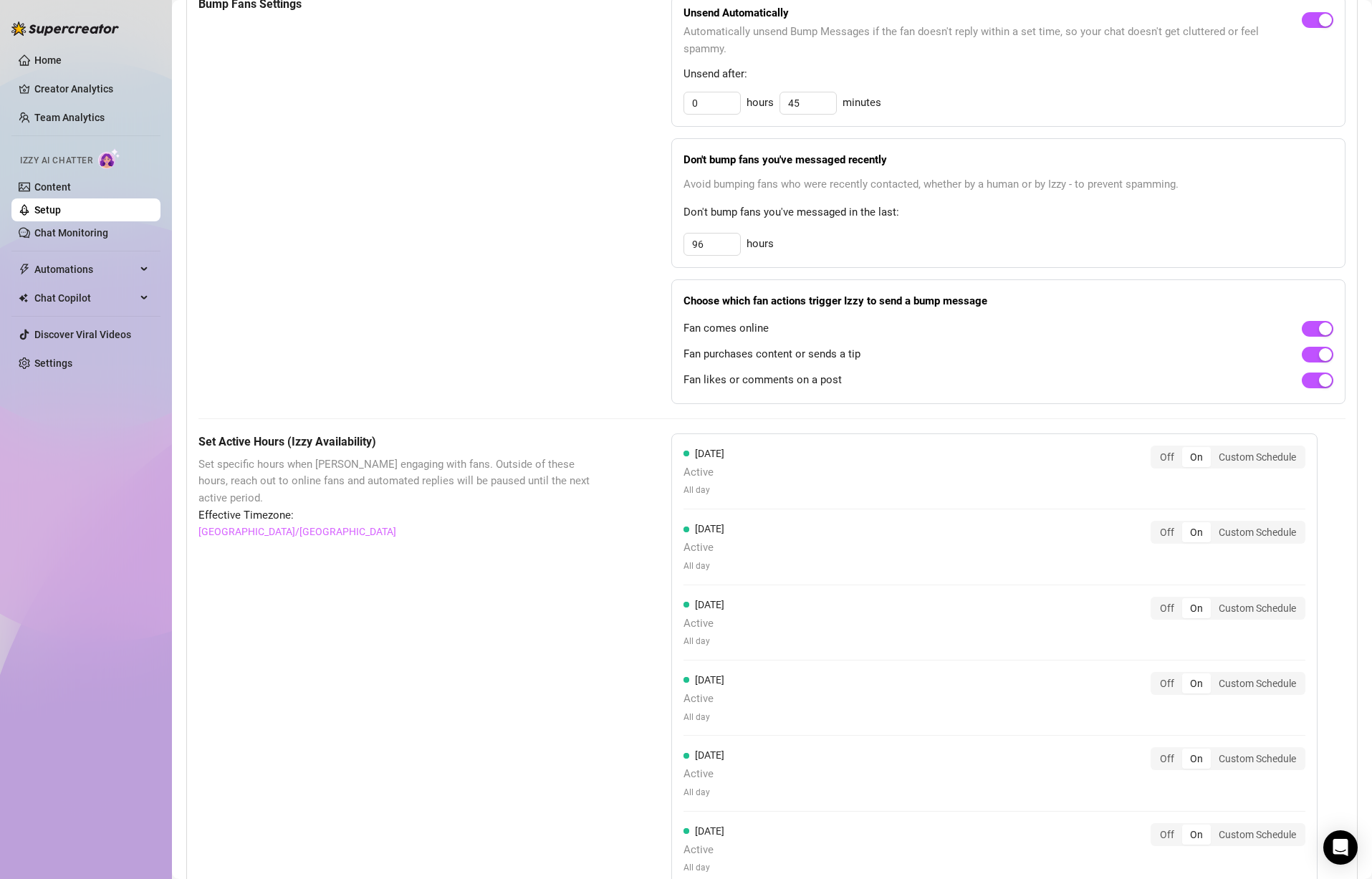
scroll to position [774, 0]
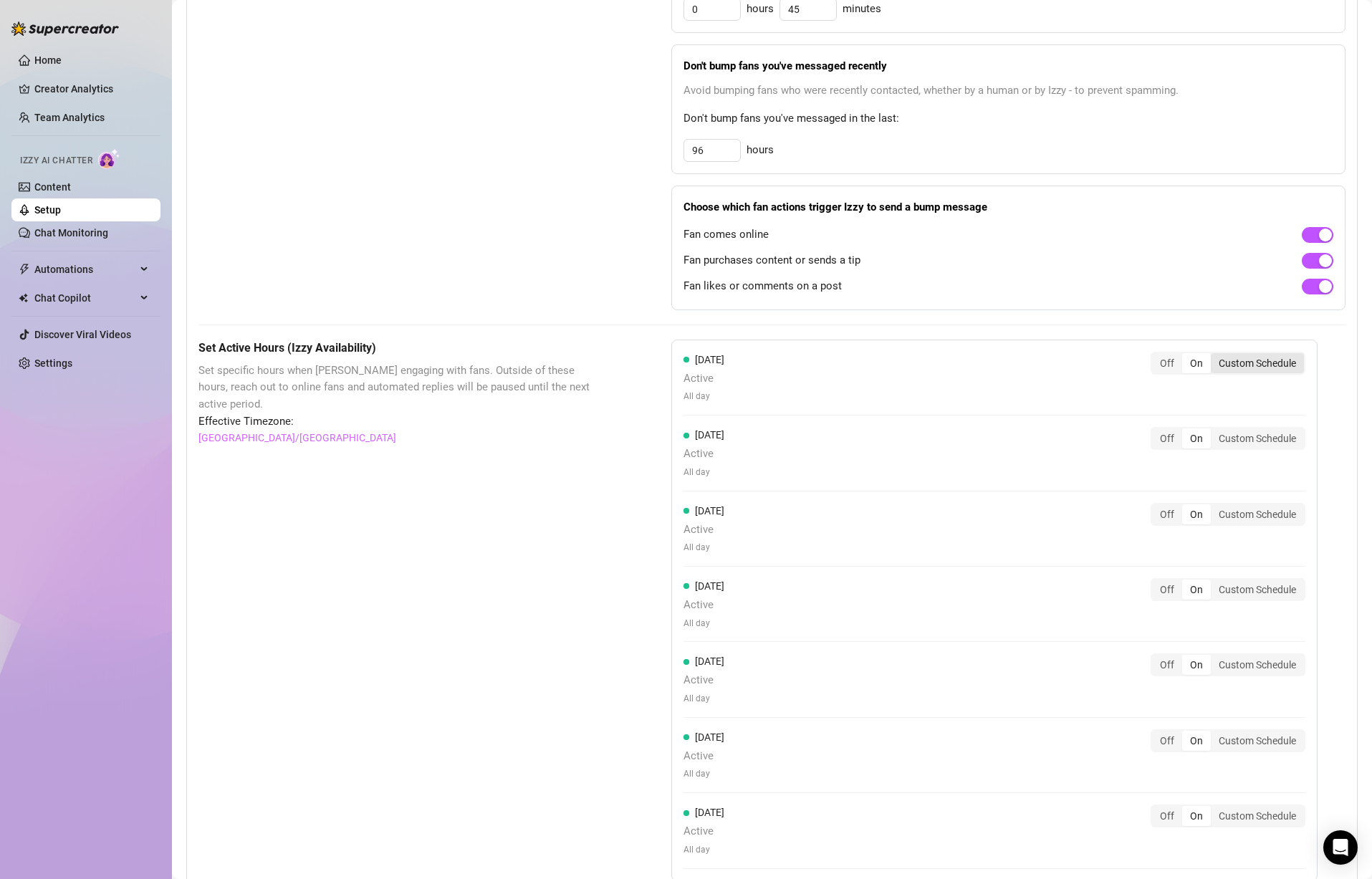
click at [1269, 359] on div "Custom Schedule" at bounding box center [1257, 363] width 93 height 20
click at [1215, 356] on input "Custom Schedule" at bounding box center [1215, 356] width 0 height 0
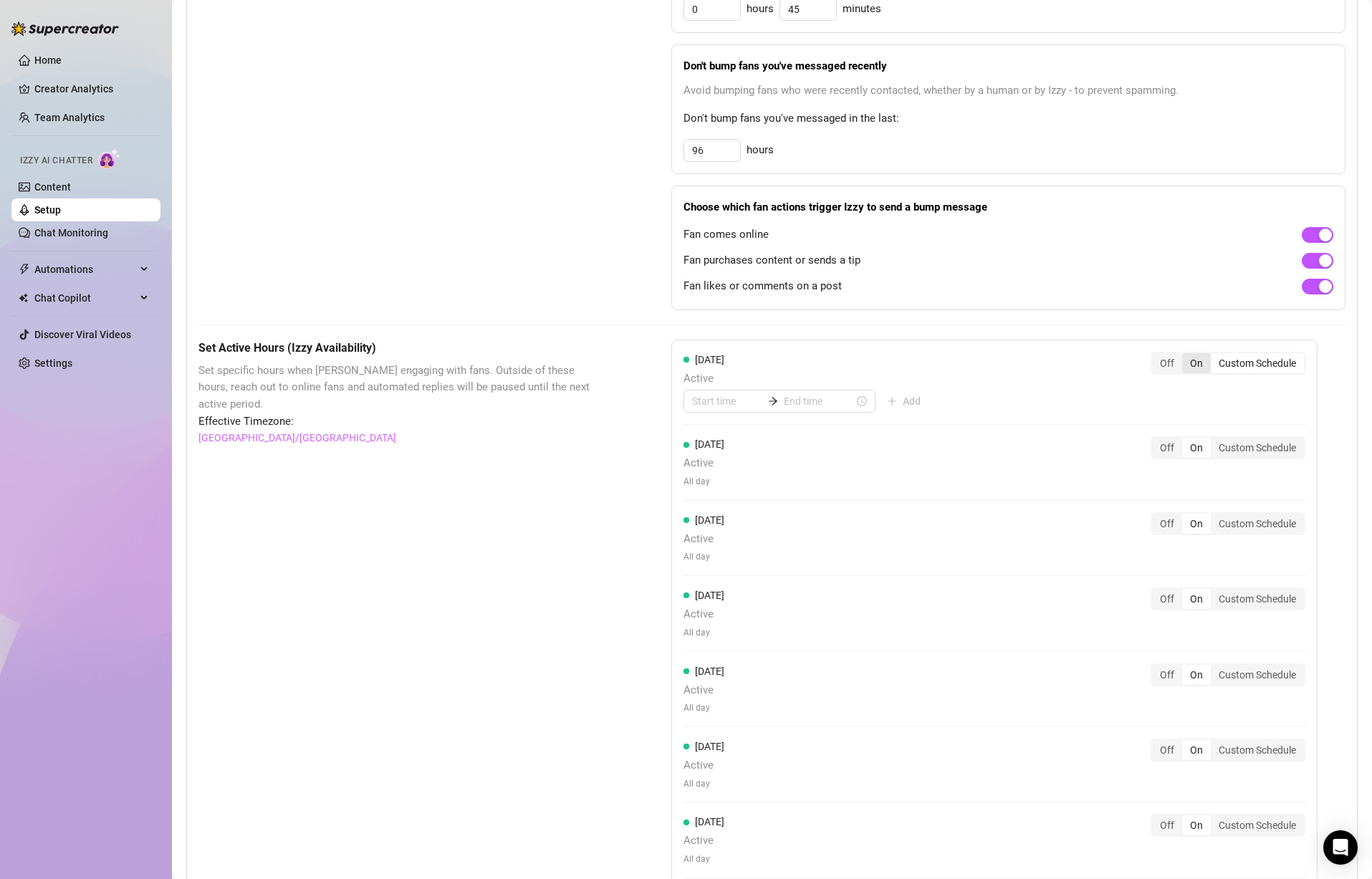
click at [1204, 366] on div "On" at bounding box center [1196, 363] width 29 height 20
click at [1186, 356] on input "On" at bounding box center [1186, 356] width 0 height 0
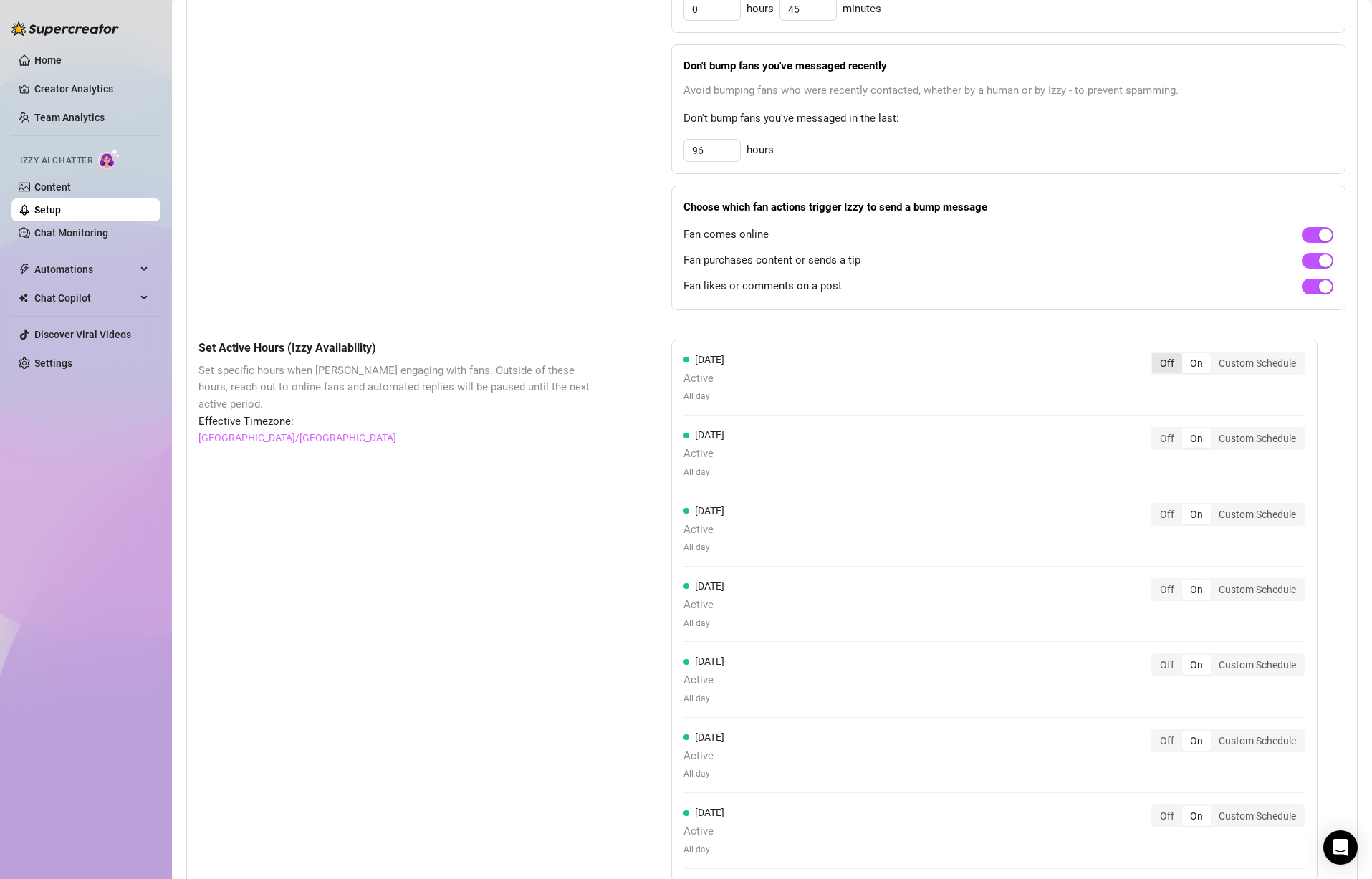
click at [1164, 370] on div "Off" at bounding box center [1167, 363] width 30 height 20
click at [1156, 356] on input "Off" at bounding box center [1156, 356] width 0 height 0
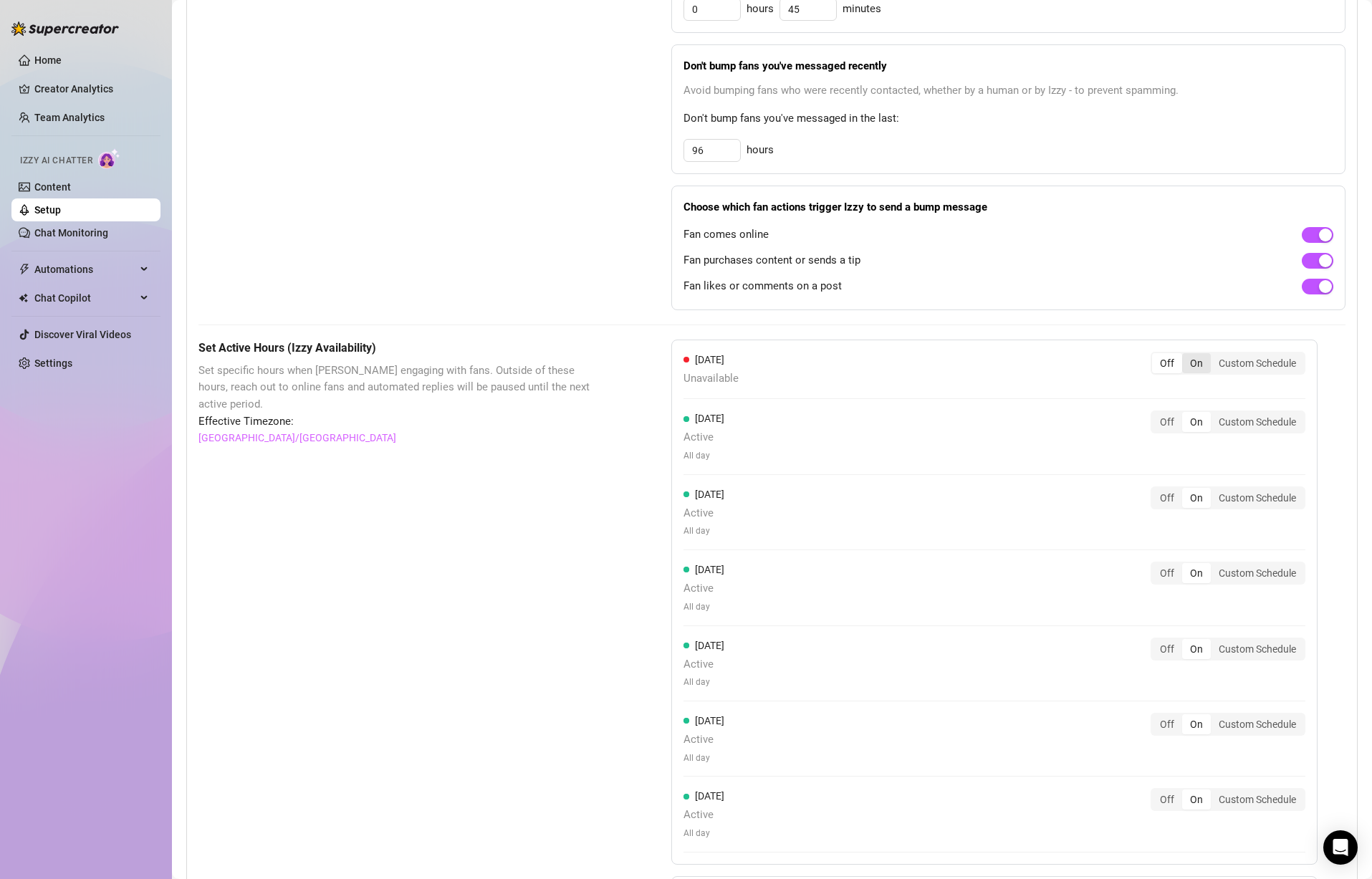
click at [1199, 362] on div "On" at bounding box center [1196, 363] width 29 height 20
click at [1186, 356] on input "On" at bounding box center [1186, 356] width 0 height 0
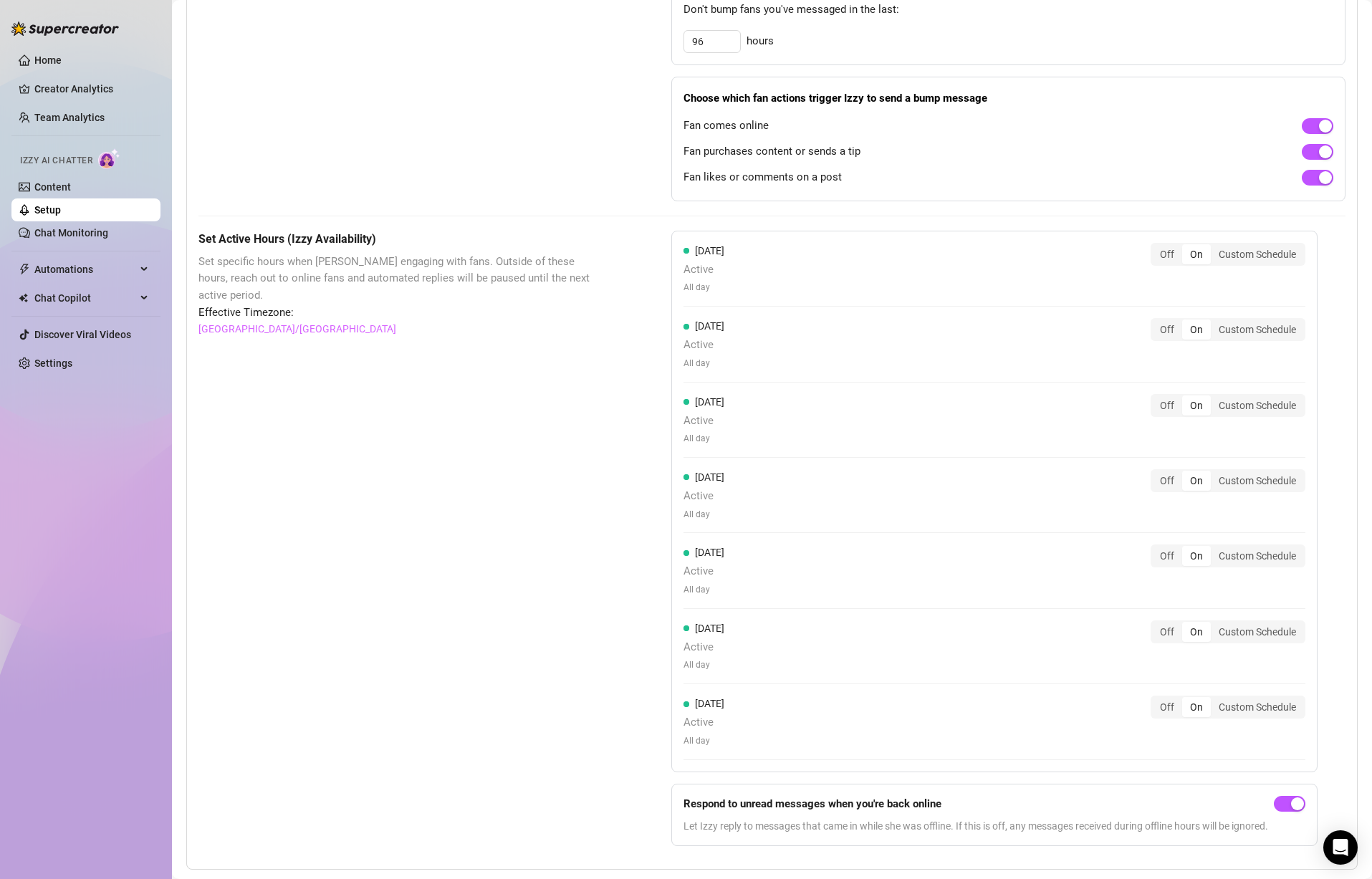
scroll to position [917, 0]
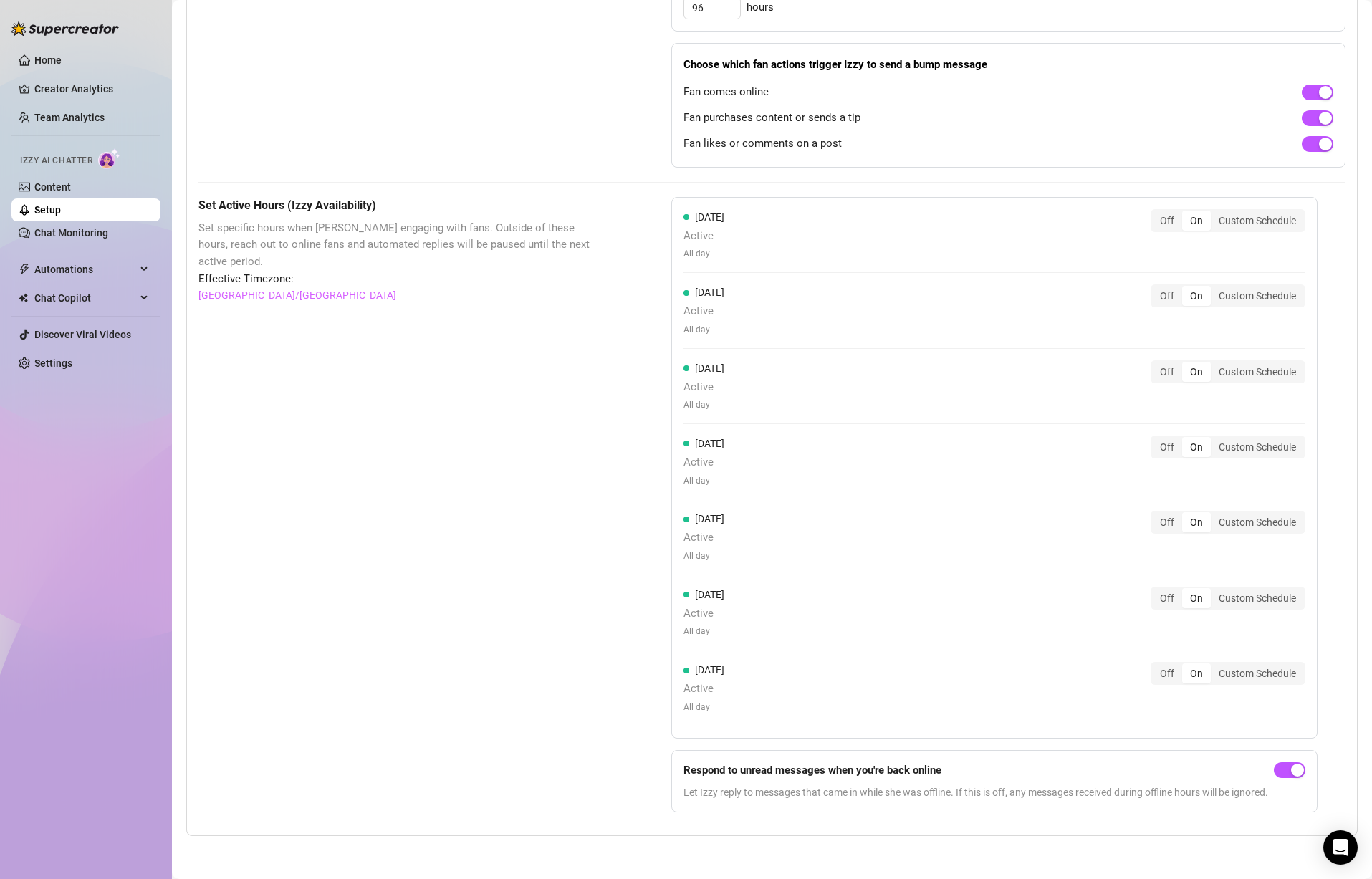
click at [926, 769] on strong "Respond to unread messages when you're back online" at bounding box center [812, 770] width 258 height 13
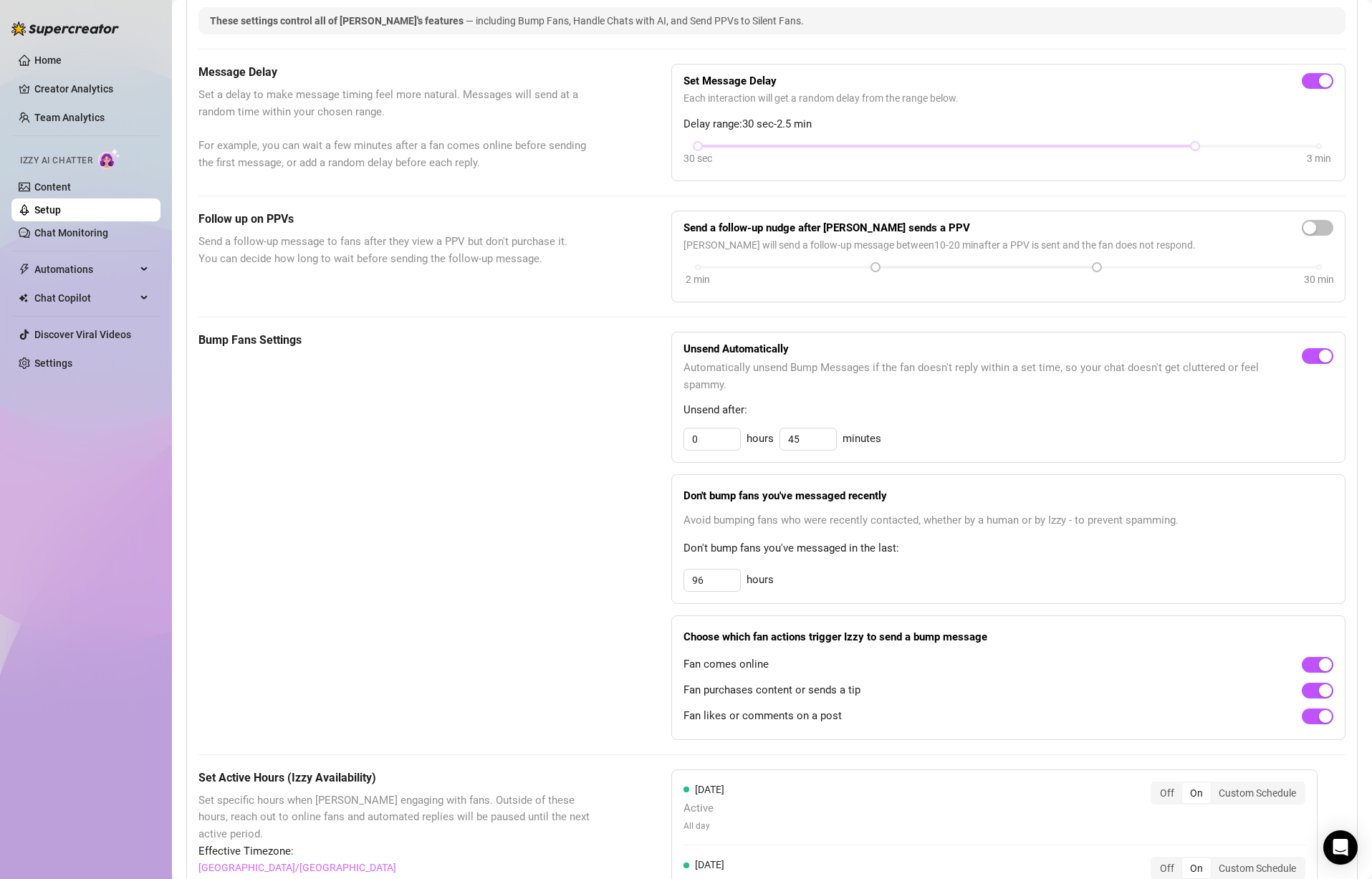
scroll to position [201, 0]
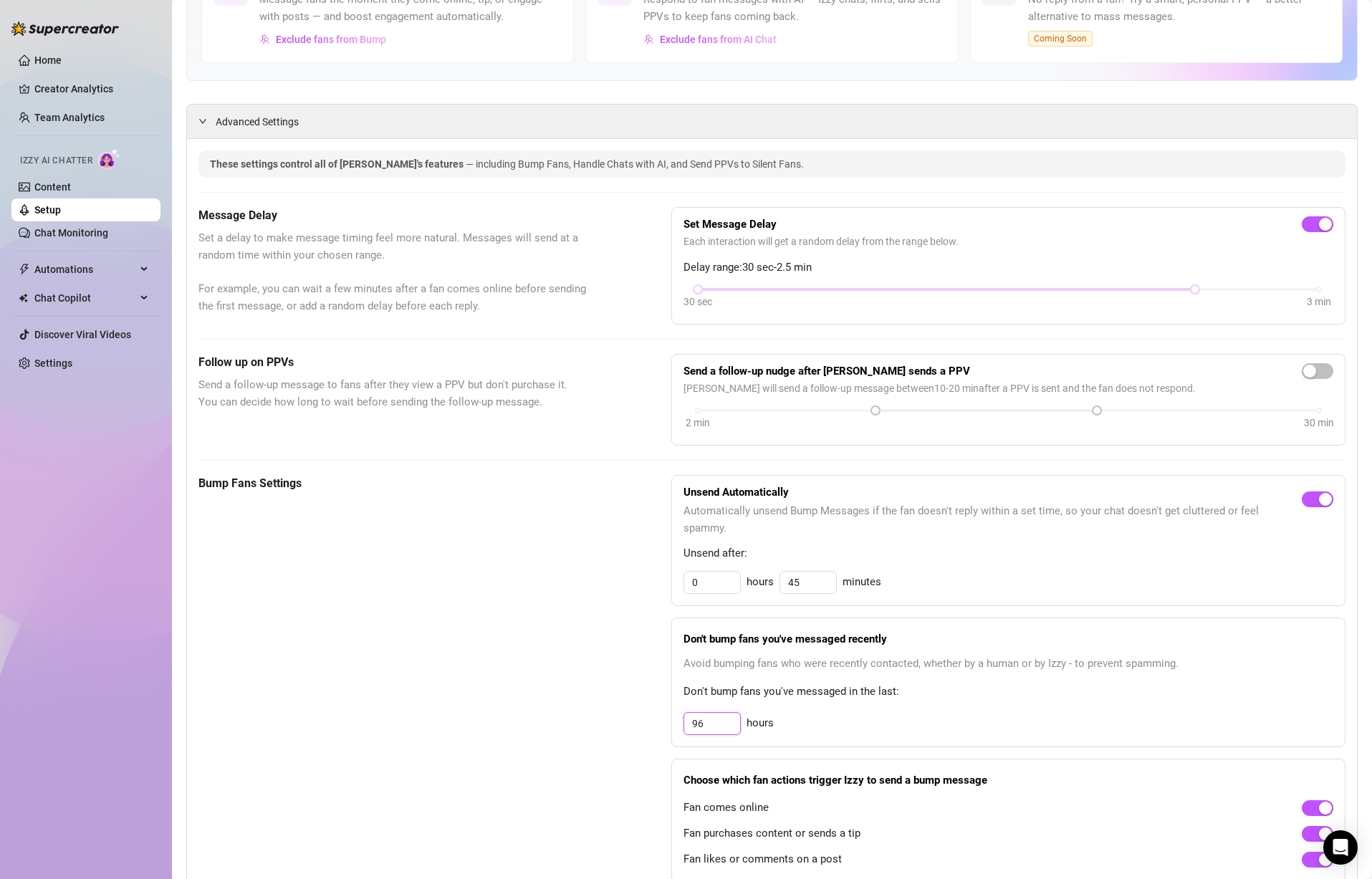
drag, startPoint x: 719, startPoint y: 723, endPoint x: 682, endPoint y: 719, distance: 37.2
click at [684, 719] on input "96" at bounding box center [712, 723] width 56 height 22
click at [749, 684] on span "Don't bump fans you've messaged in the last:" at bounding box center [1009, 692] width 650 height 17
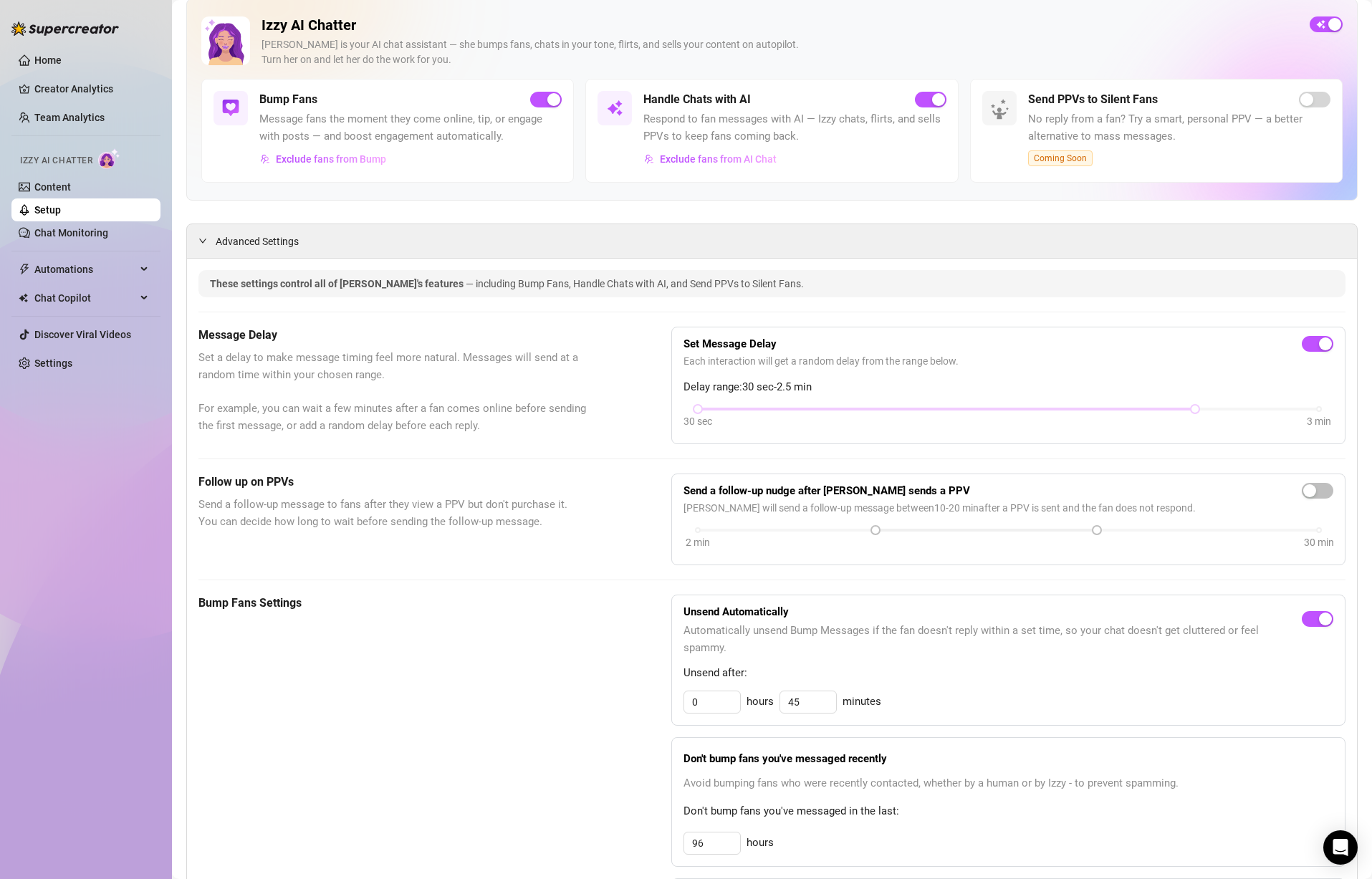
scroll to position [287, 0]
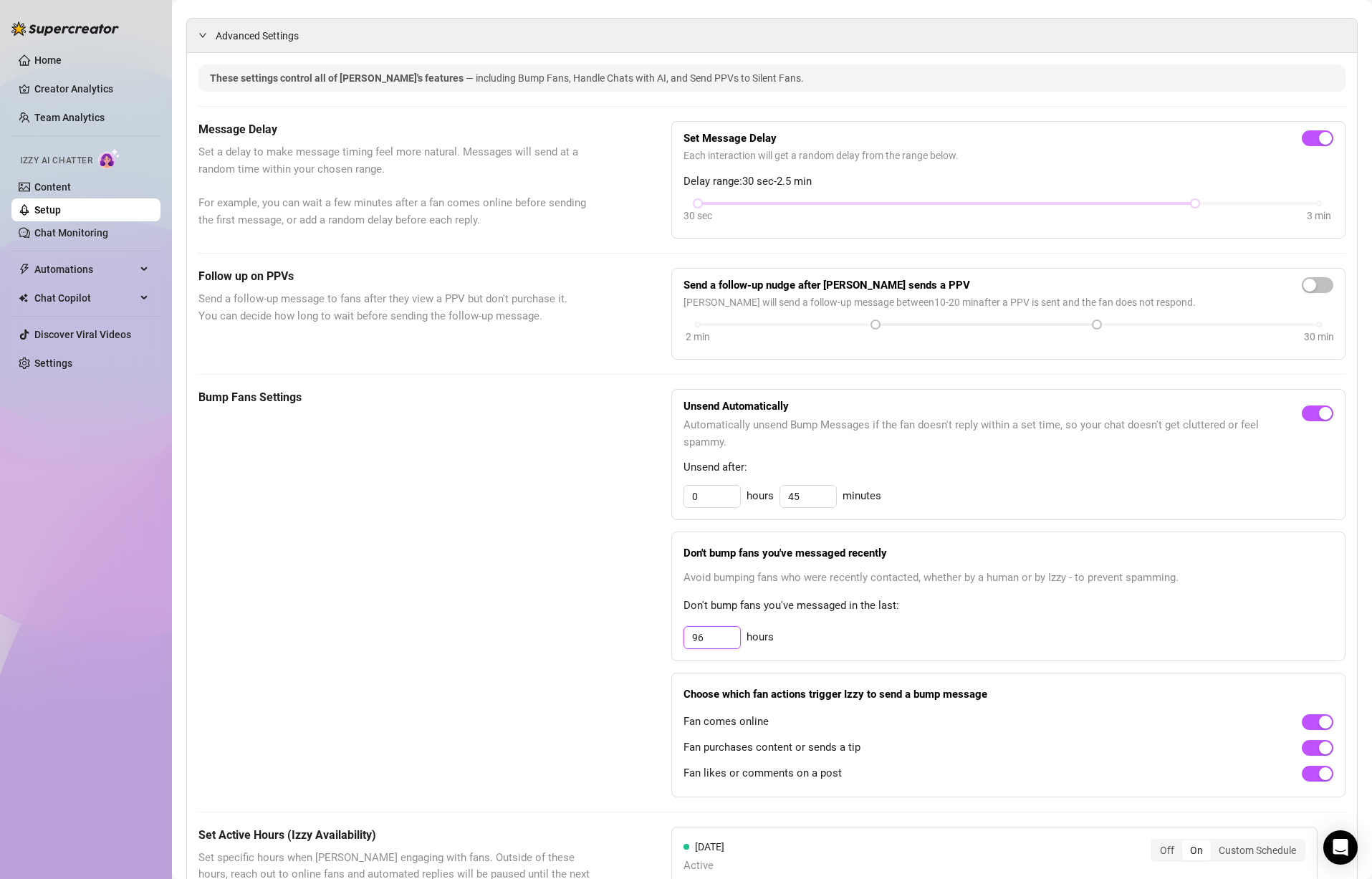
drag, startPoint x: 707, startPoint y: 640, endPoint x: 673, endPoint y: 633, distance: 34.7
click at [673, 633] on div "Don't bump fans you've messaged recently Avoid bumping fans who were recently c…" at bounding box center [1009, 596] width 675 height 130
click at [542, 596] on div "Bump Fans Settings" at bounding box center [399, 594] width 402 height 409
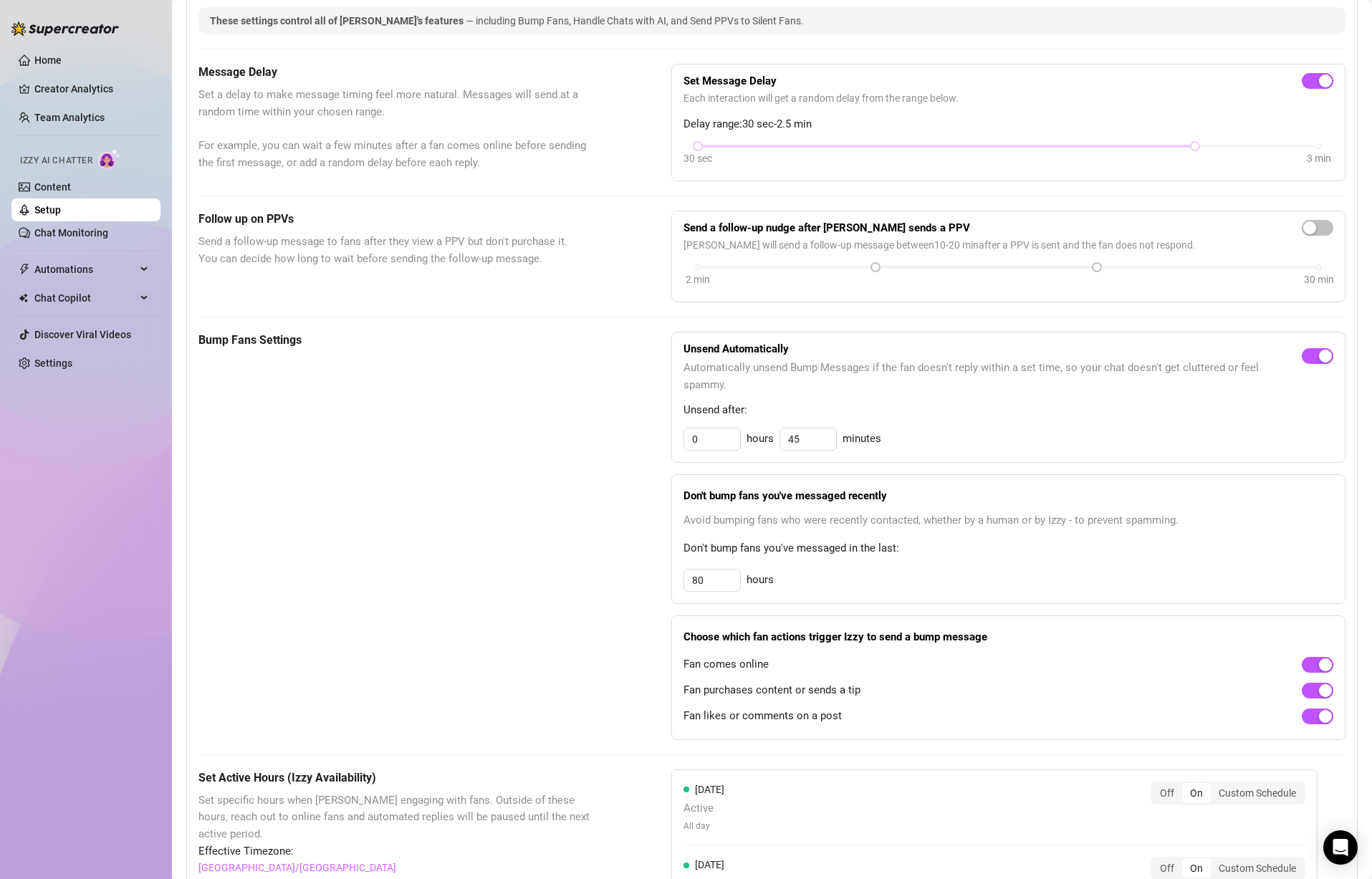
scroll to position [201, 0]
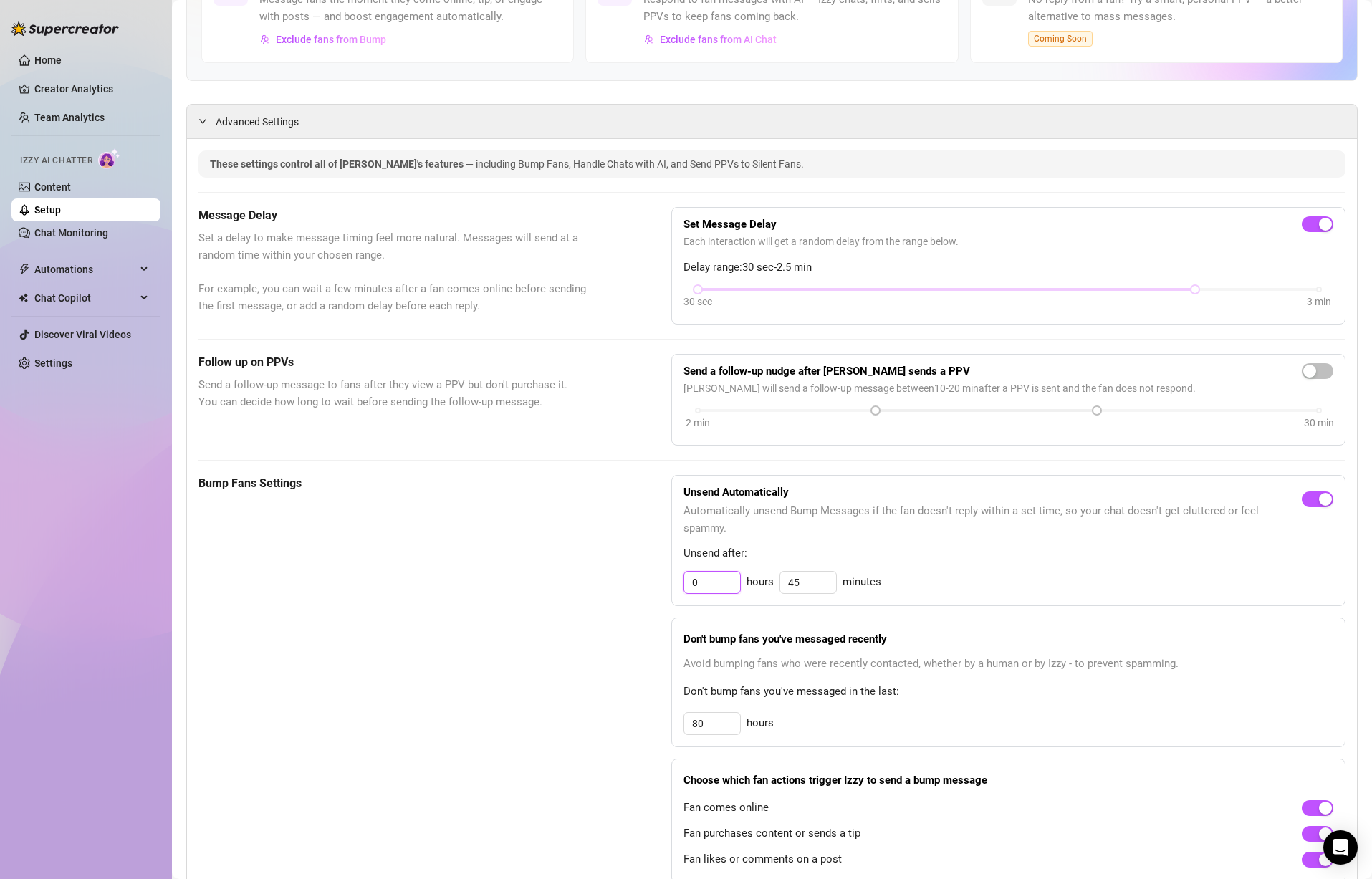
drag, startPoint x: 719, startPoint y: 585, endPoint x: 683, endPoint y: 583, distance: 36.1
click at [684, 583] on input "0" at bounding box center [712, 583] width 56 height 22
drag, startPoint x: 809, startPoint y: 578, endPoint x: 760, endPoint y: 576, distance: 49.0
click at [760, 576] on div "2 hours 45 minutes" at bounding box center [1009, 583] width 650 height 23
click at [896, 535] on span "Automatically unsend Bump Messages if the fan doesn't reply within a set time, …" at bounding box center [992, 520] width 618 height 34
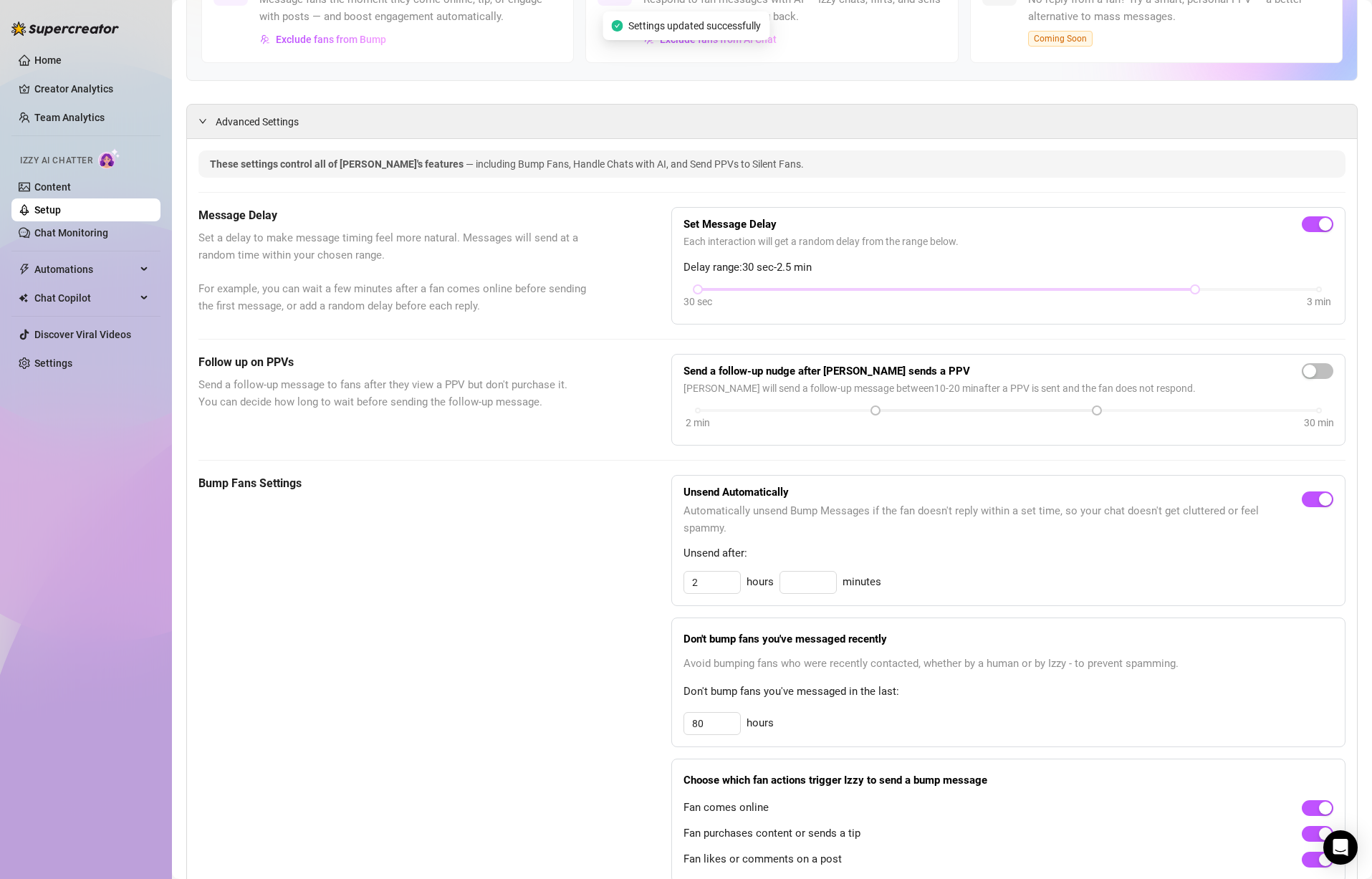
click at [944, 529] on span "Automatically unsend Bump Messages if the fan doesn't reply within a set time, …" at bounding box center [992, 520] width 618 height 34
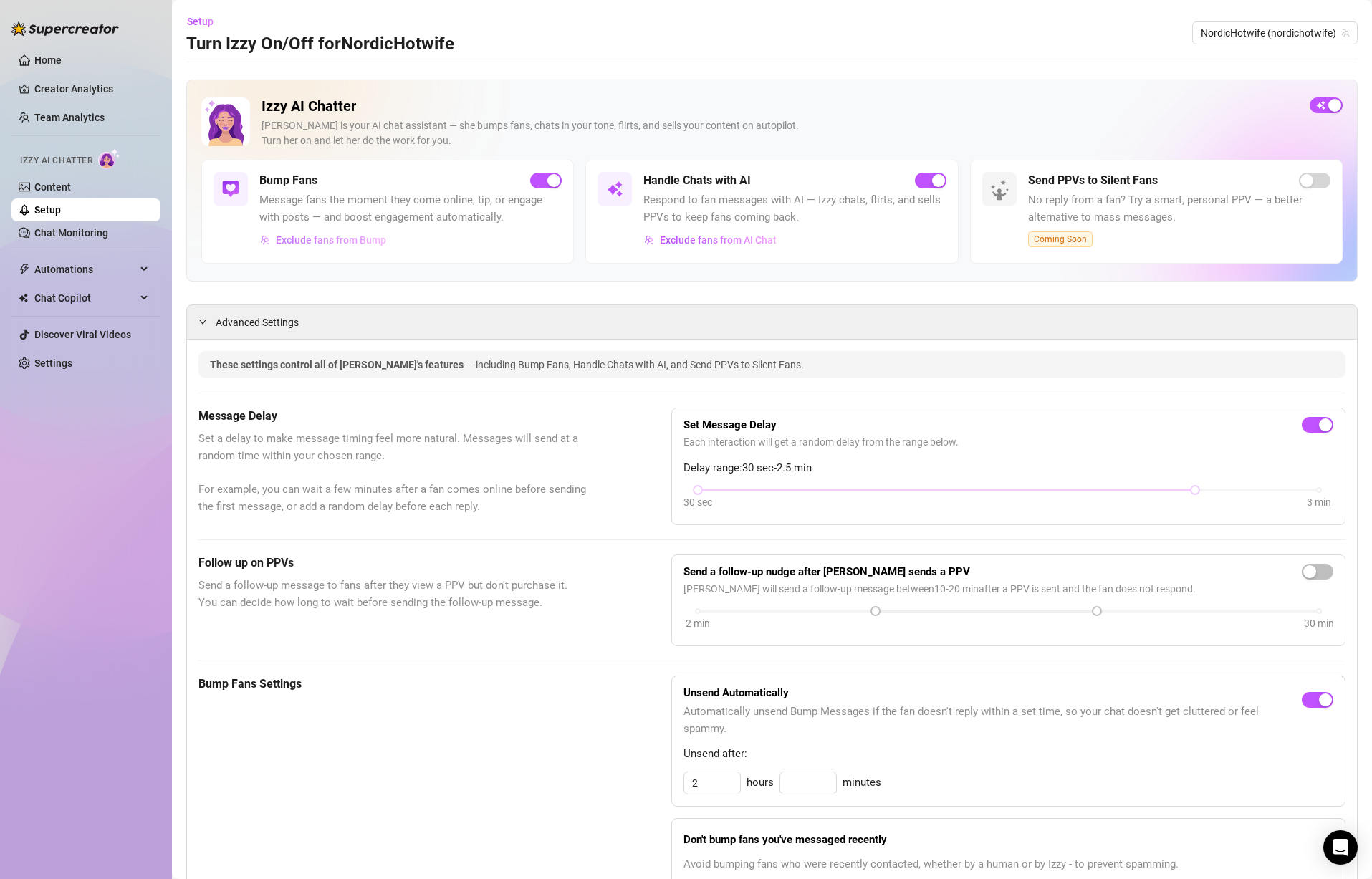
click at [340, 239] on span "Exclude fans from Bump" at bounding box center [330, 240] width 110 height 11
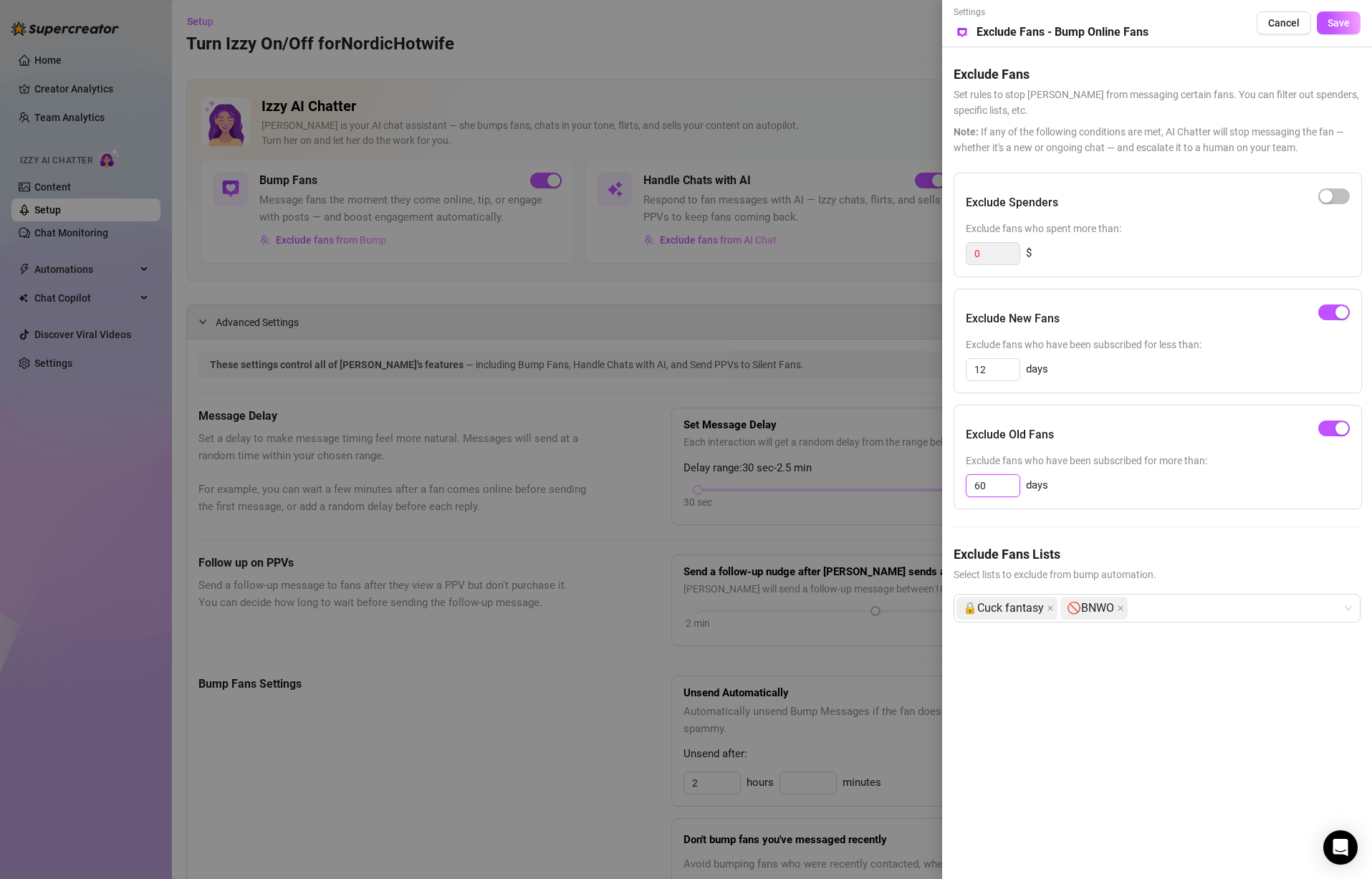
drag, startPoint x: 995, startPoint y: 485, endPoint x: 958, endPoint y: 479, distance: 37.5
click at [958, 479] on div "Exclude Old Fans Exclude fans who have been subscribed for more than: 60 days" at bounding box center [1158, 457] width 409 height 104
drag, startPoint x: 1001, startPoint y: 489, endPoint x: 969, endPoint y: 489, distance: 32.0
click at [969, 489] on input "180" at bounding box center [993, 485] width 53 height 22
drag, startPoint x: 996, startPoint y: 483, endPoint x: 953, endPoint y: 483, distance: 43.0
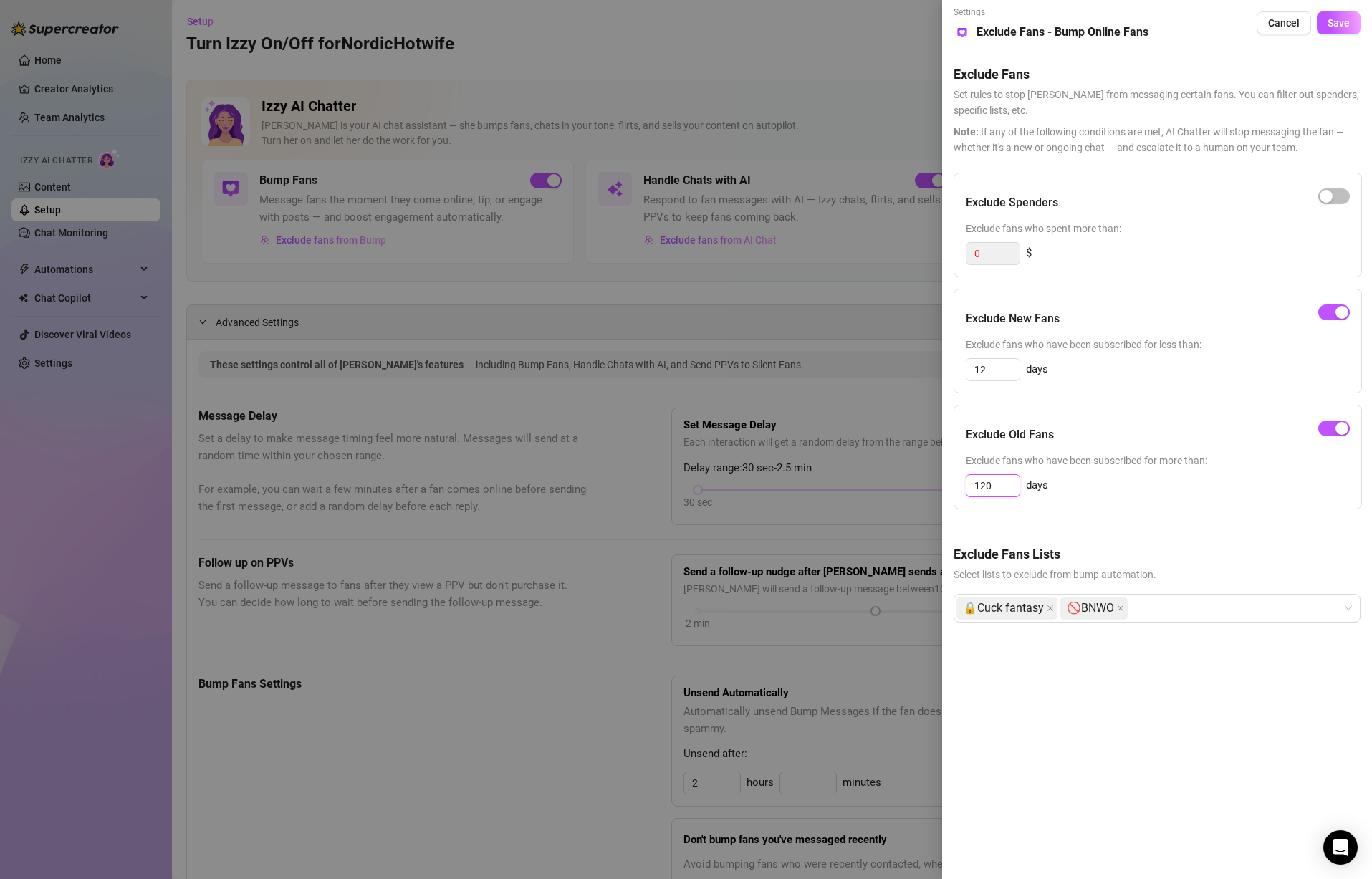
click at [953, 483] on div "Settings Preview Exclude Fans - Bump Online Fans Cancel Save Exclude Fans Set r…" at bounding box center [1157, 439] width 430 height 879
click at [1199, 463] on span "Exclude fans who have been subscribed for more than:" at bounding box center [1158, 461] width 384 height 16
drag, startPoint x: 941, startPoint y: 484, endPoint x: 927, endPoint y: 483, distance: 14.0
click at [927, 483] on div "Settings Preview Exclude Fans - Bump Online Fans Cancel Save Exclude Fans Set r…" at bounding box center [686, 439] width 1372 height 879
click at [1143, 463] on span "Exclude fans who have been subscribed for more than:" at bounding box center [1158, 461] width 384 height 16
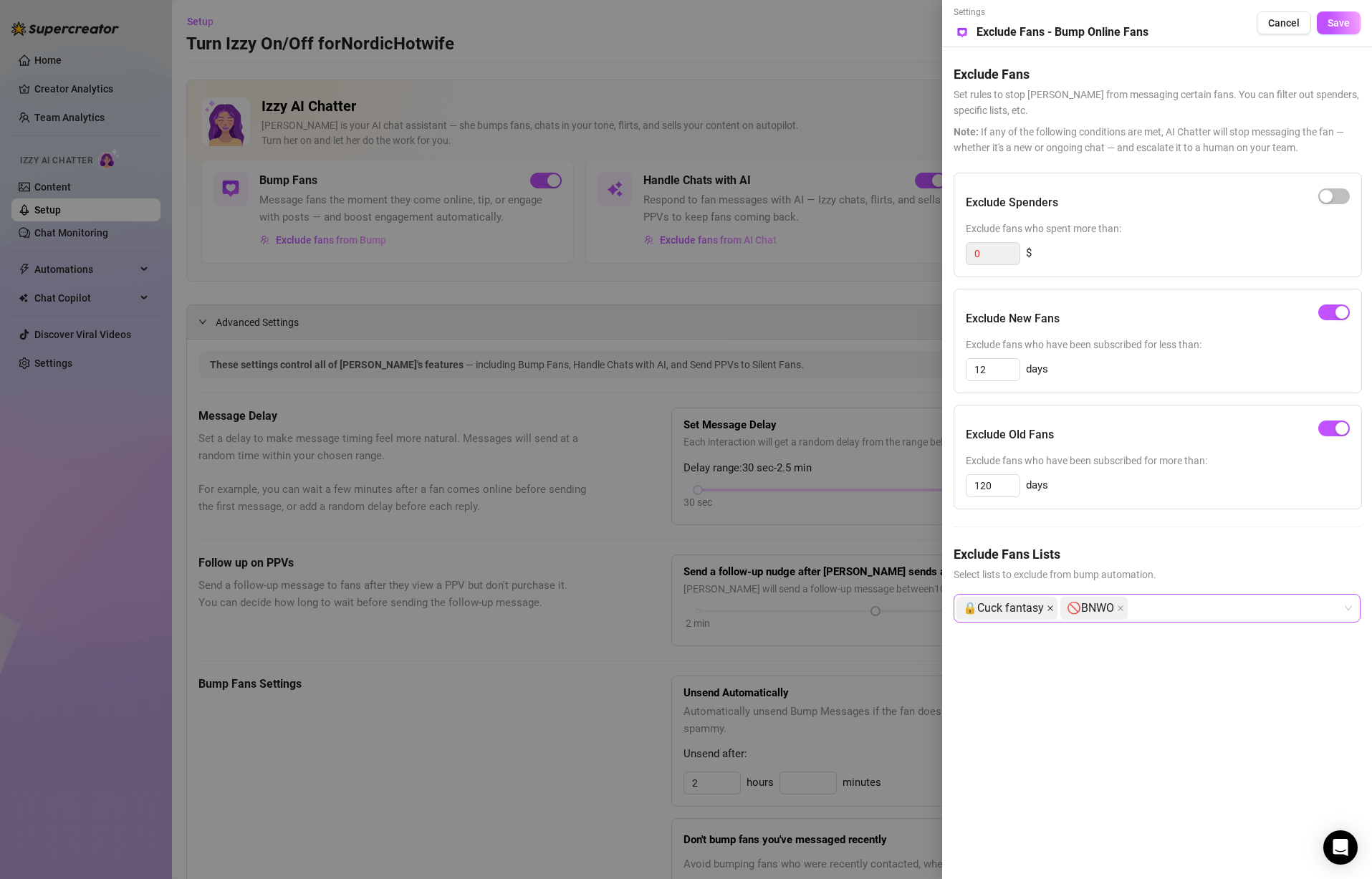
click at [1051, 606] on icon "close" at bounding box center [1050, 609] width 7 height 7
click at [1017, 609] on icon "close" at bounding box center [1016, 608] width 6 height 6
click at [1076, 570] on span "Select lists to exclude from bump automation." at bounding box center [1157, 575] width 407 height 16
click at [1337, 24] on span "Save" at bounding box center [1339, 23] width 23 height 11
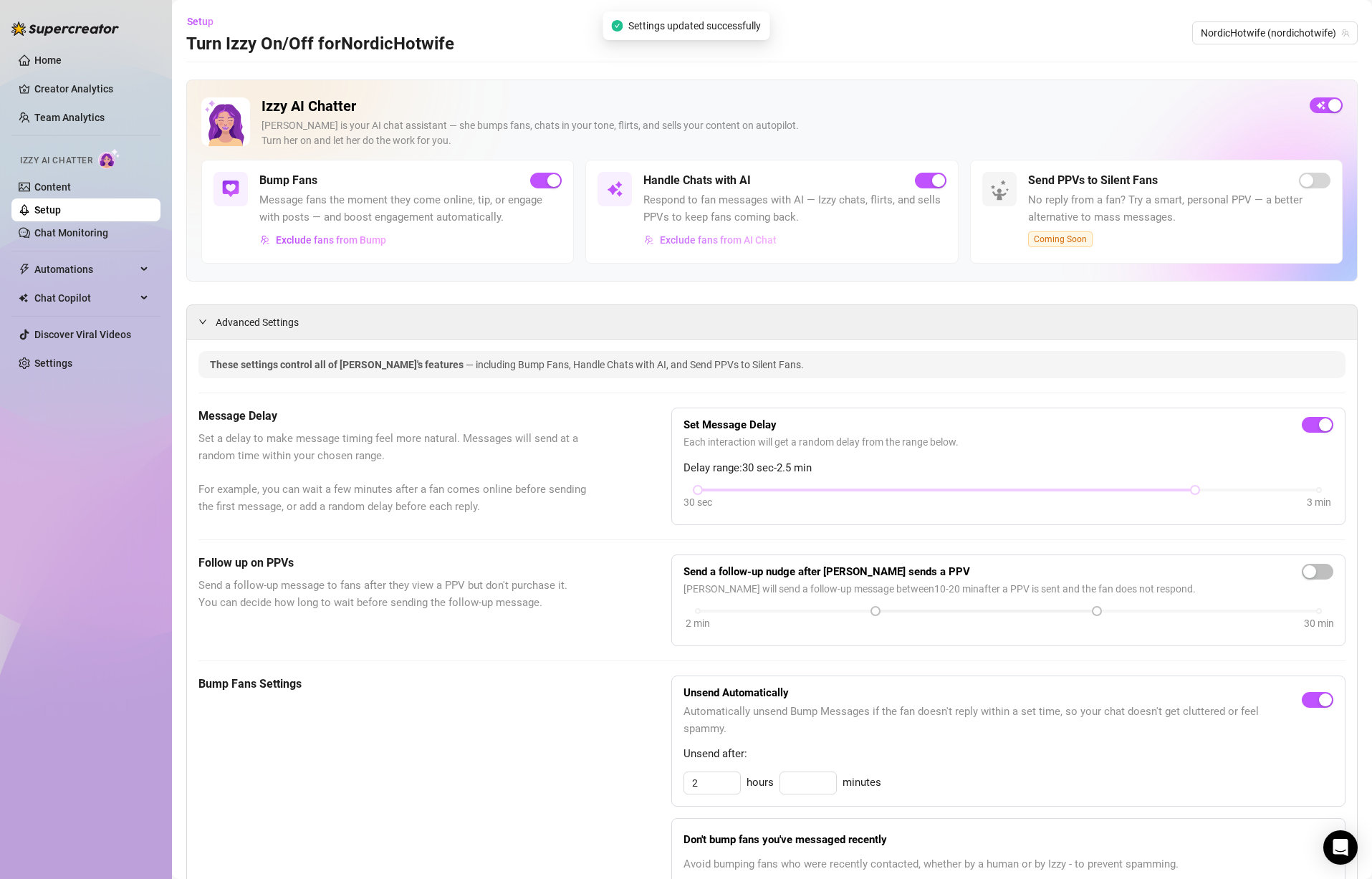
click at [710, 239] on span "Exclude fans from AI Chat" at bounding box center [718, 240] width 117 height 11
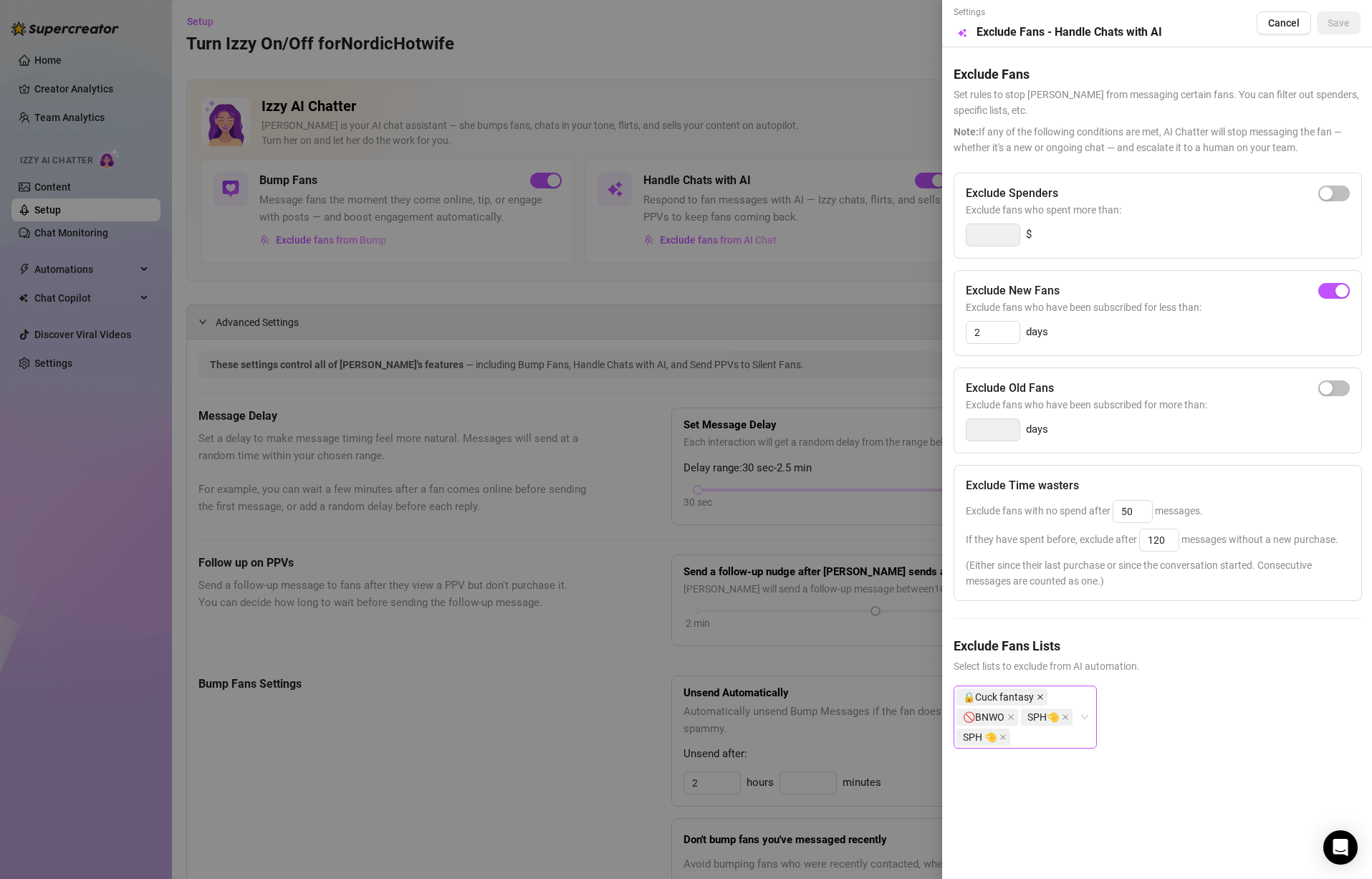
click at [1042, 699] on icon "close" at bounding box center [1041, 697] width 7 height 7
click at [1013, 696] on icon "close" at bounding box center [1011, 697] width 7 height 7
click at [1003, 698] on icon "close" at bounding box center [1001, 697] width 6 height 6
click at [1003, 698] on icon "close" at bounding box center [1003, 697] width 7 height 7
click at [1127, 654] on h5 "Exclude Fans Lists" at bounding box center [1157, 646] width 407 height 19
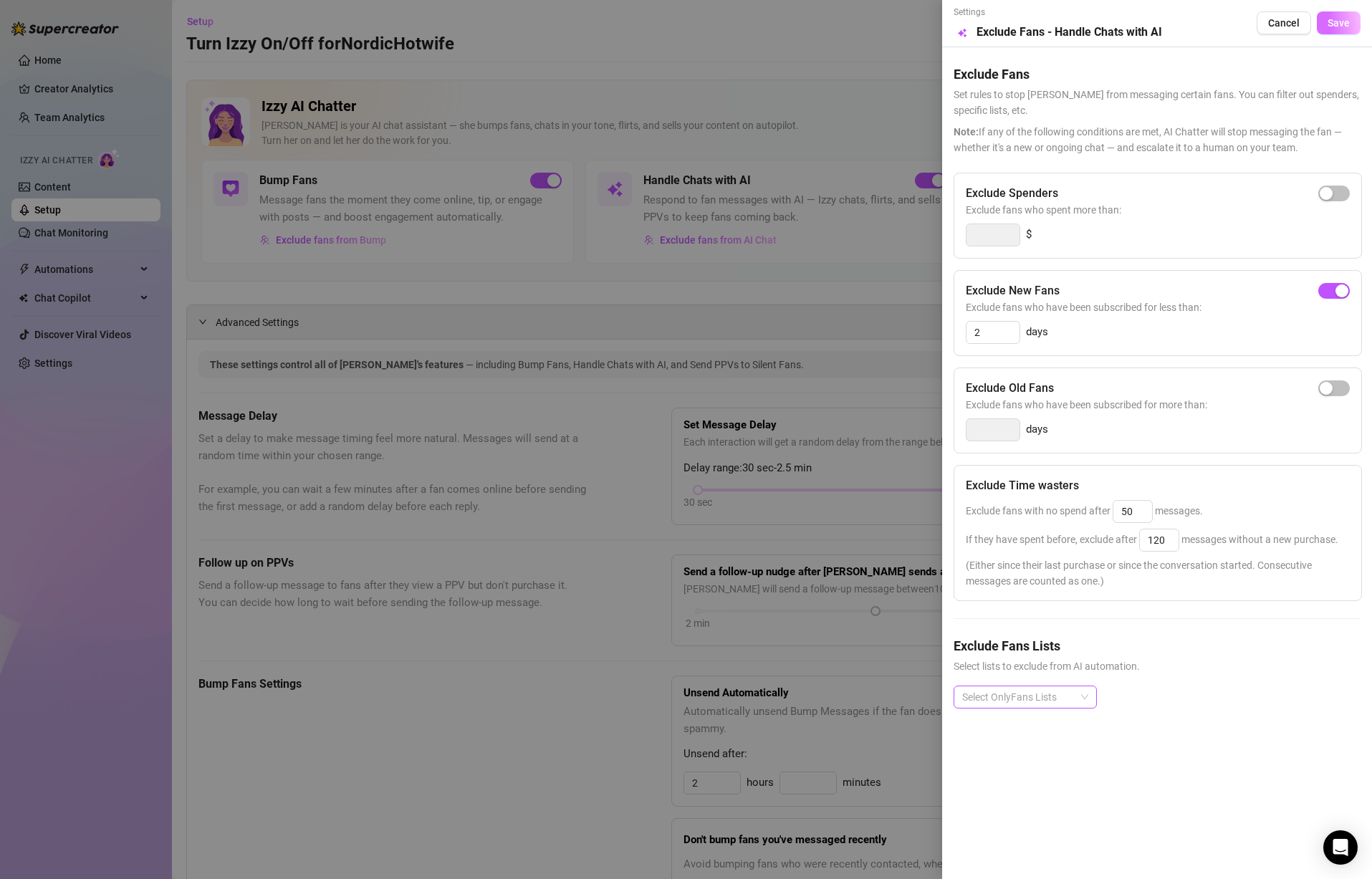
click at [1335, 27] on span "Save" at bounding box center [1339, 23] width 23 height 11
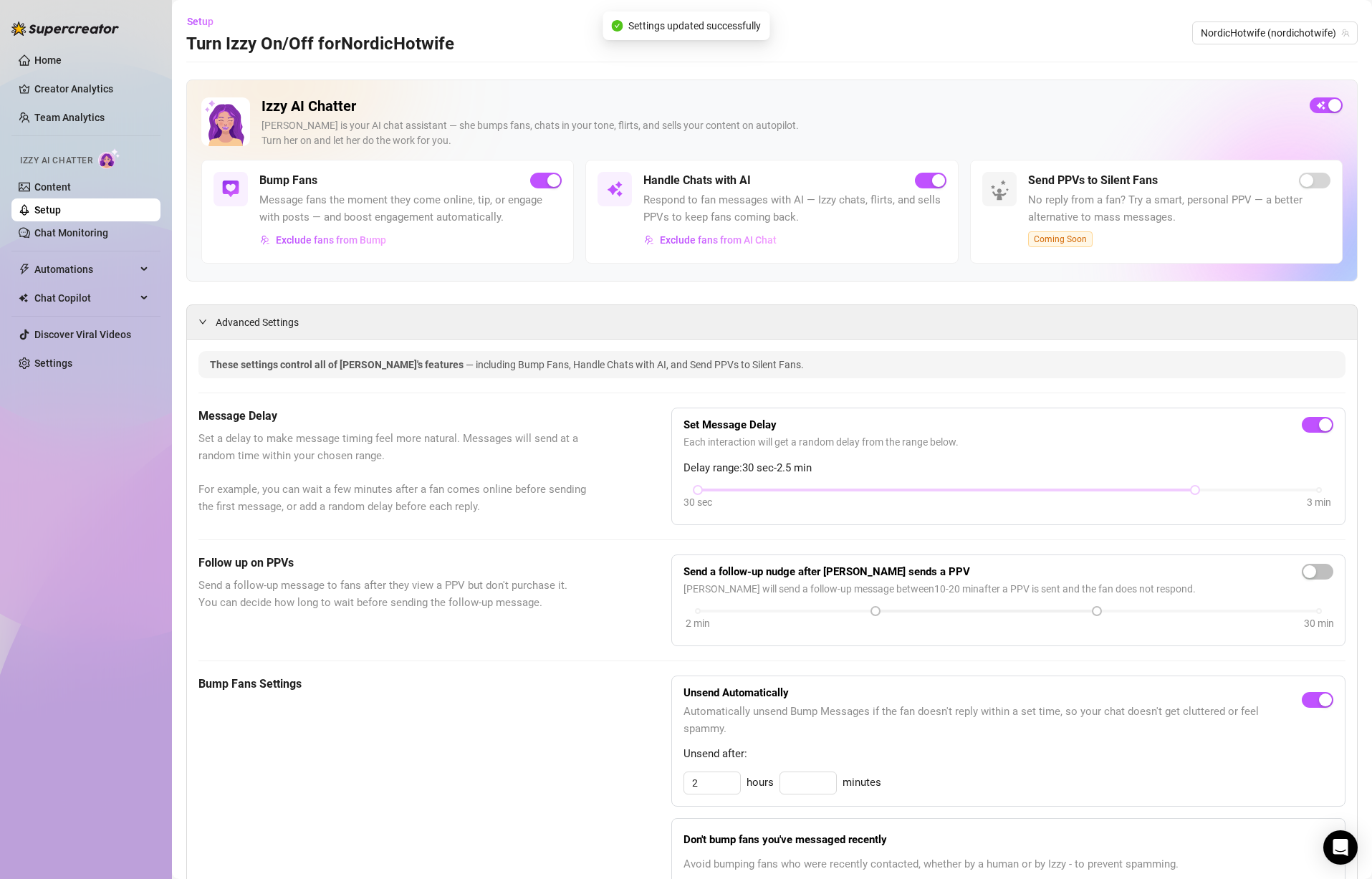
click at [1079, 208] on span "No reply from a fan? Try a smart, personal PPV — a better alternative to mass m…" at bounding box center [1180, 209] width 303 height 34
click at [1298, 173] on div "Send PPVs to Silent Fans No reply from a fan? Try a smart, personal PPV — a bet…" at bounding box center [1156, 212] width 373 height 104
